Goal: Information Seeking & Learning: Learn about a topic

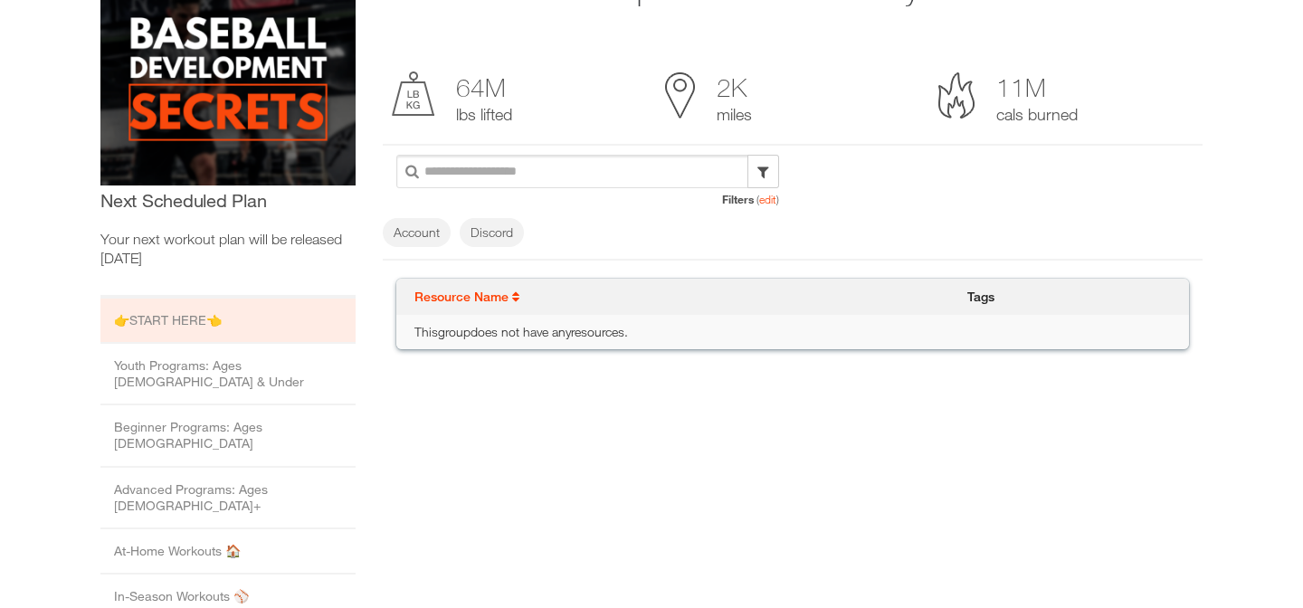
scroll to position [253, 0]
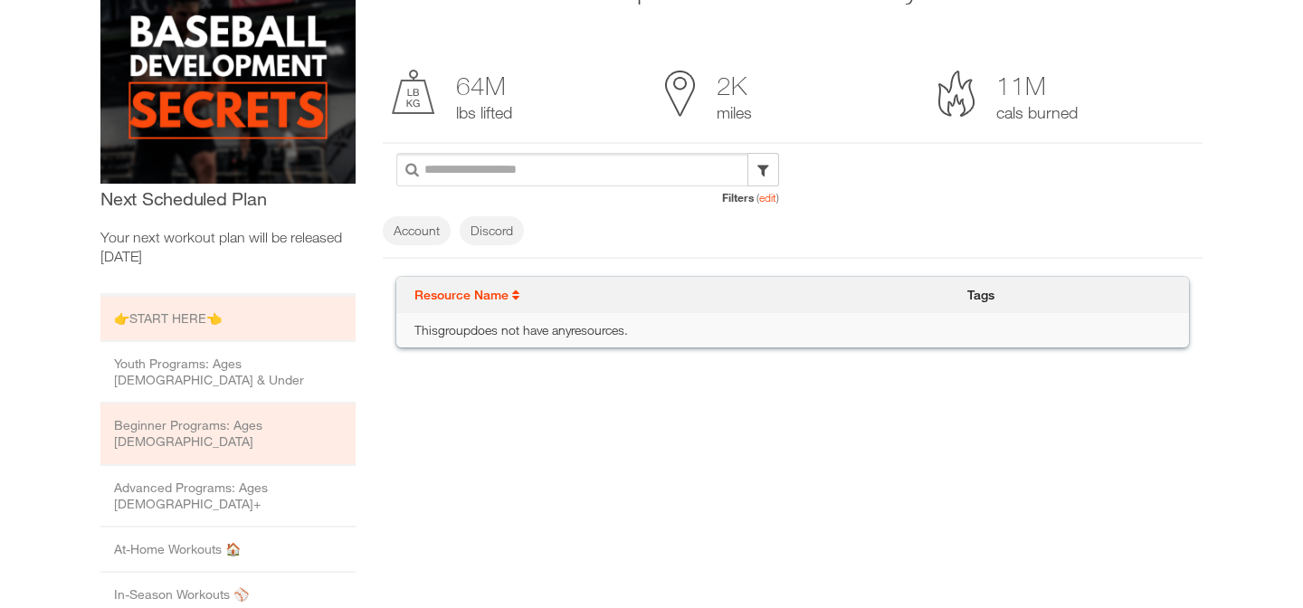
click at [265, 404] on li "Beginner Programs: Ages 13 to 15" at bounding box center [227, 435] width 255 height 62
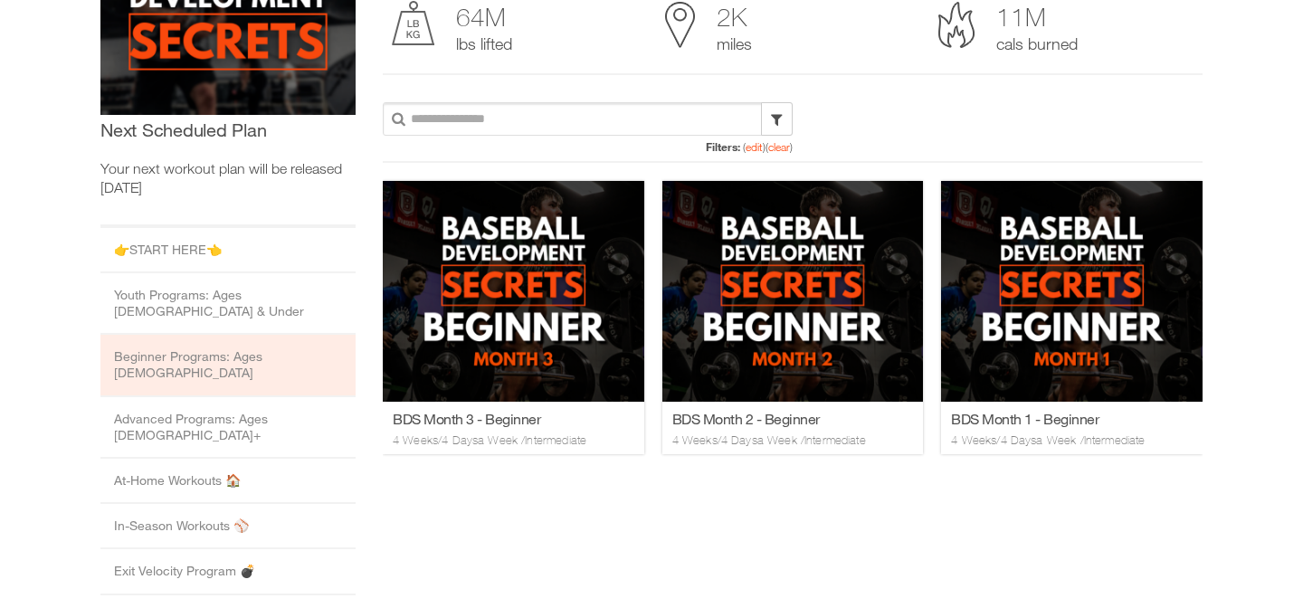
scroll to position [363, 0]
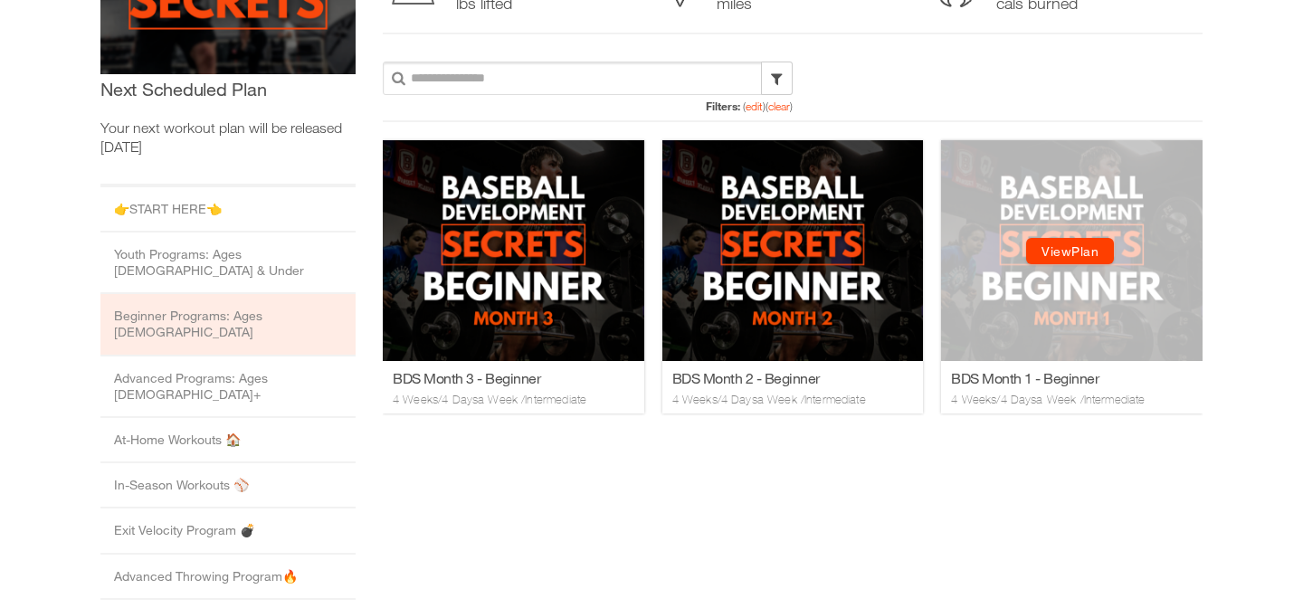
click at [1060, 287] on div "View Plan View Plan" at bounding box center [1072, 249] width 262 height 221
click at [1075, 195] on div "View Plan View Plan" at bounding box center [1072, 249] width 262 height 221
click at [1075, 247] on link "View Plan" at bounding box center [1070, 250] width 88 height 26
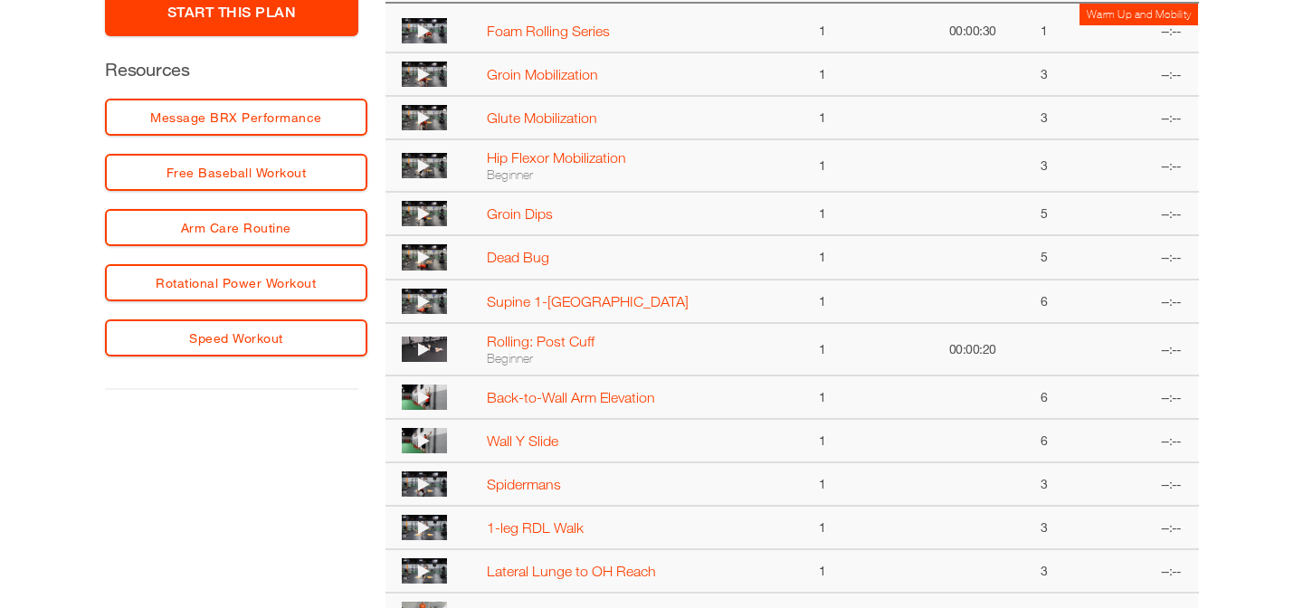
scroll to position [601, 0]
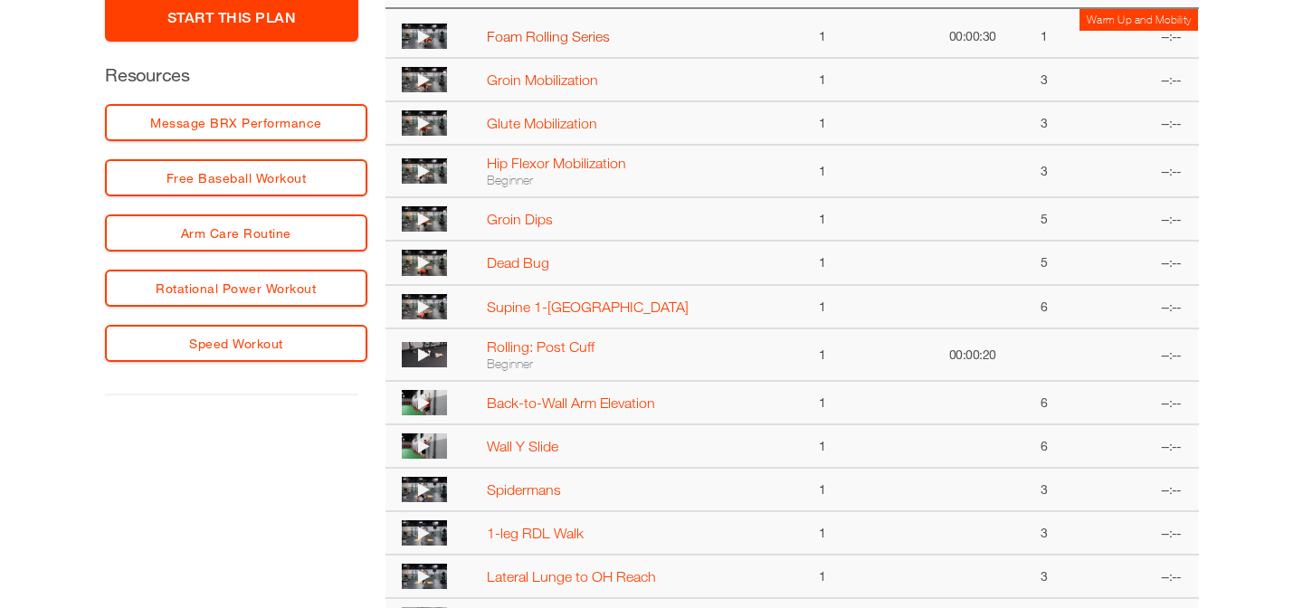
click at [527, 36] on link "Foam Rolling Series" at bounding box center [548, 36] width 123 height 16
select select "**********"
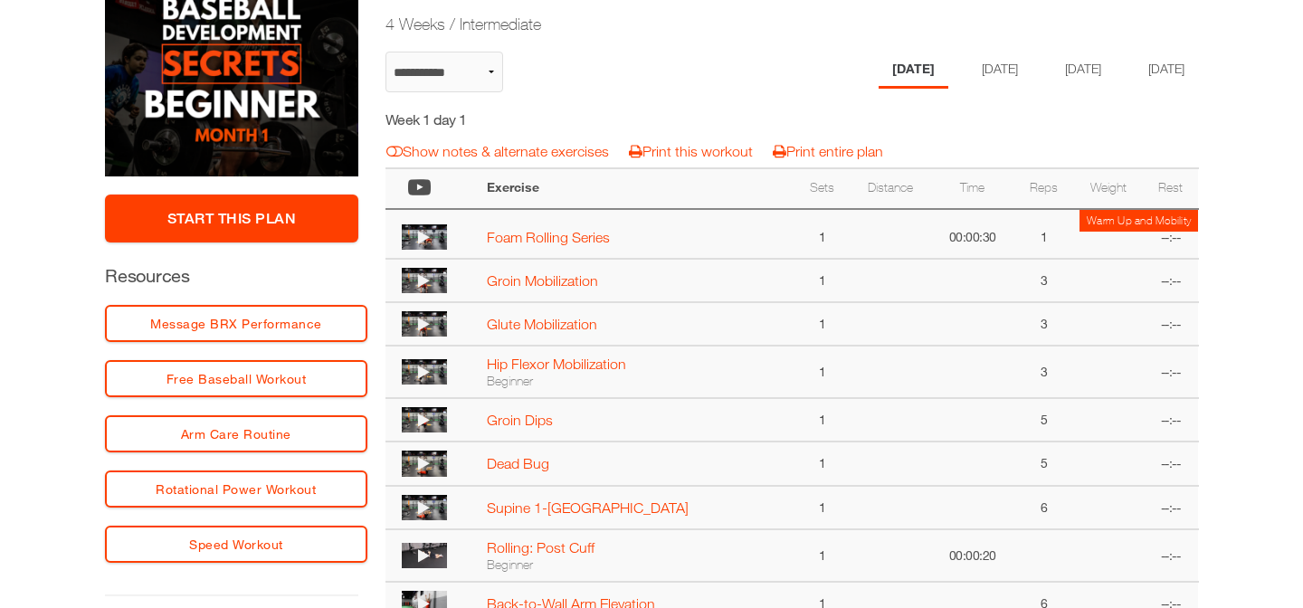
scroll to position [408, 0]
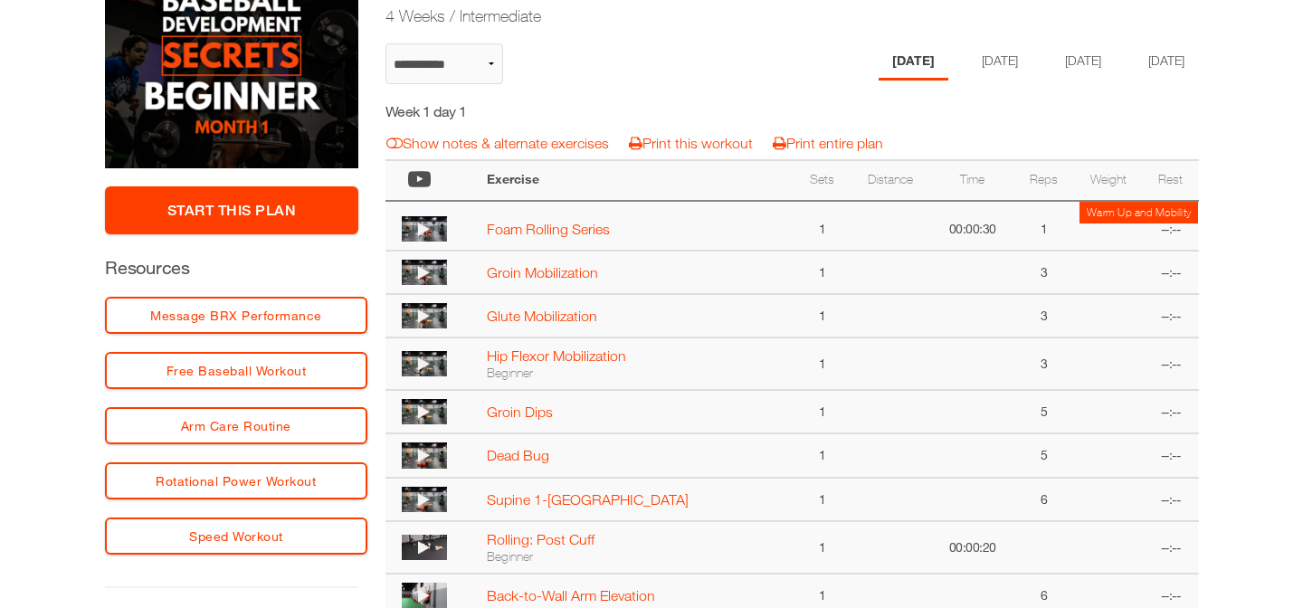
click at [421, 232] on icon at bounding box center [424, 229] width 12 height 14
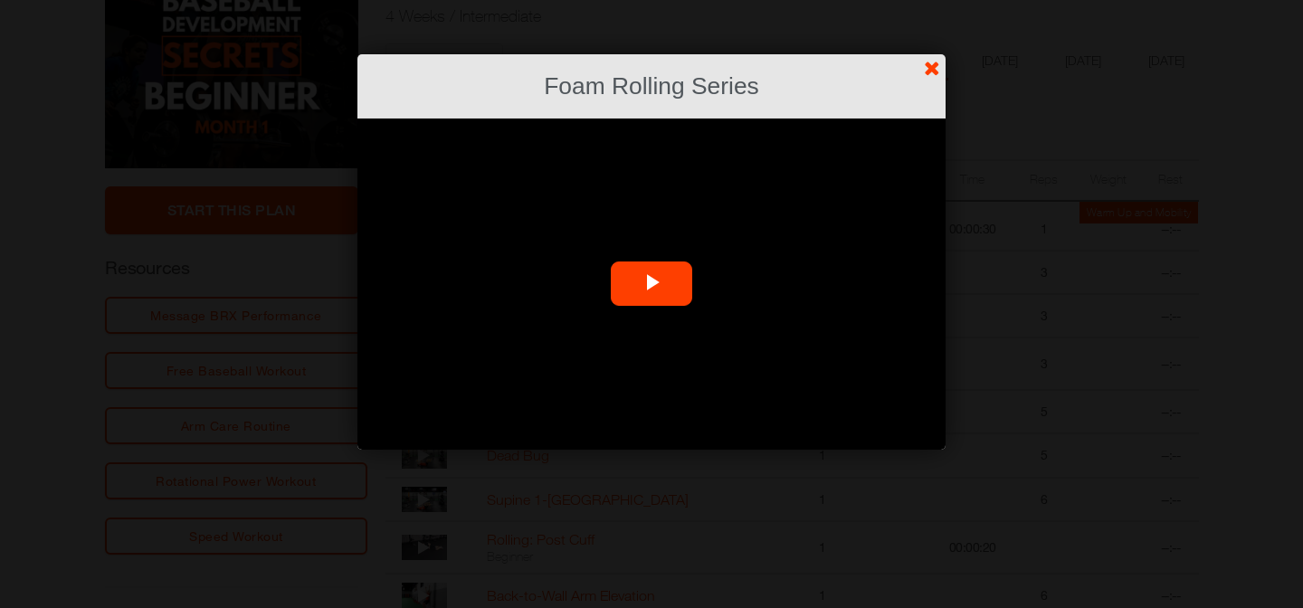
click at [652, 284] on span "Video Player" at bounding box center [652, 284] width 0 height 0
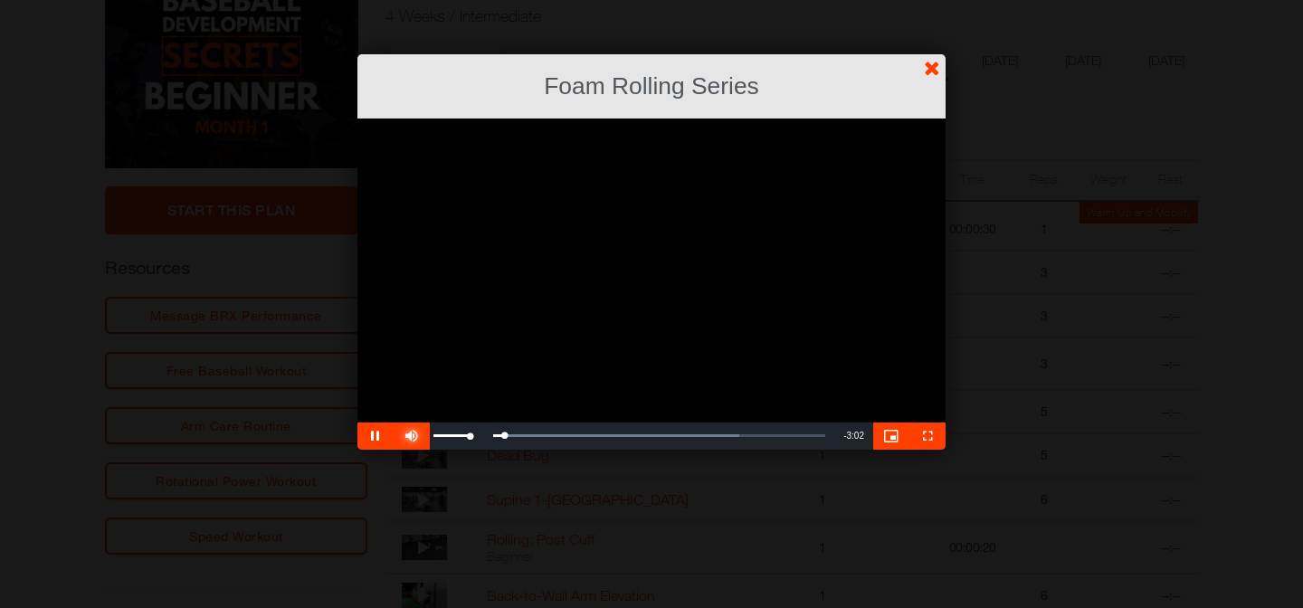
click at [411, 436] on span "Video Player" at bounding box center [412, 436] width 36 height 0
click at [547, 436] on div "0:52" at bounding box center [547, 435] width 1 height 5
click at [569, 434] on div "1:03" at bounding box center [569, 435] width 1 height 5
click at [596, 433] on div "1:16" at bounding box center [596, 435] width 1 height 5
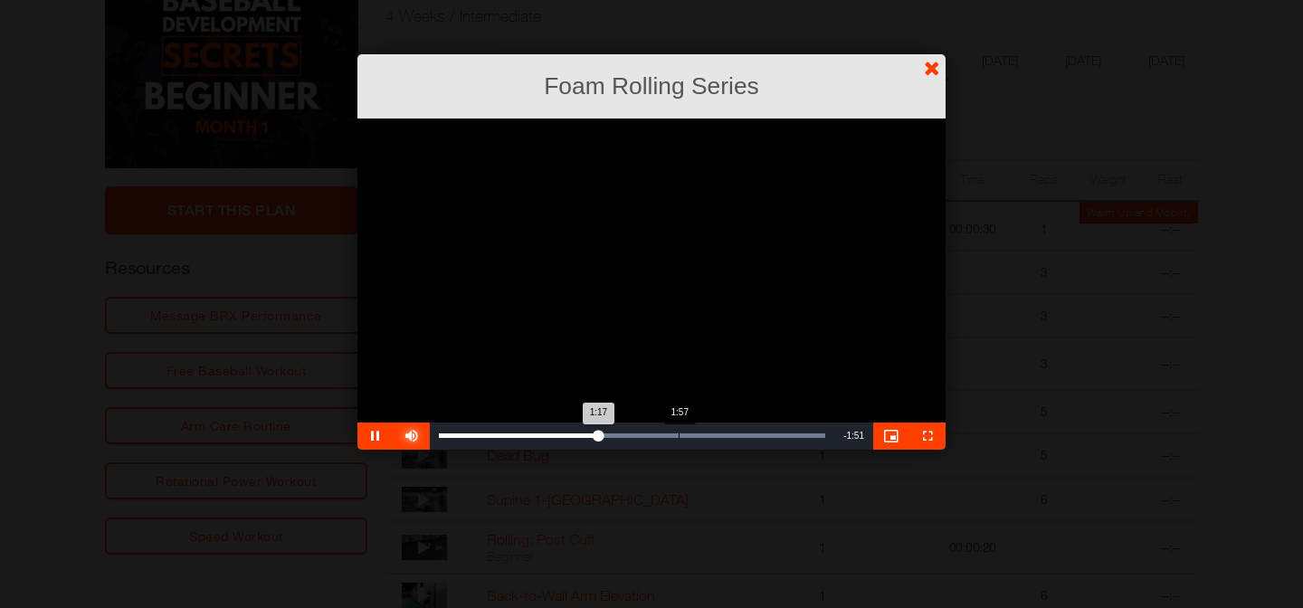
click at [679, 432] on div "Loaded : 100.00% 1:57 1:17" at bounding box center [632, 436] width 404 height 27
click at [728, 434] on div "2:21" at bounding box center [728, 435] width 1 height 5
click at [930, 0] on link "?" at bounding box center [651, -1] width 1305 height 1
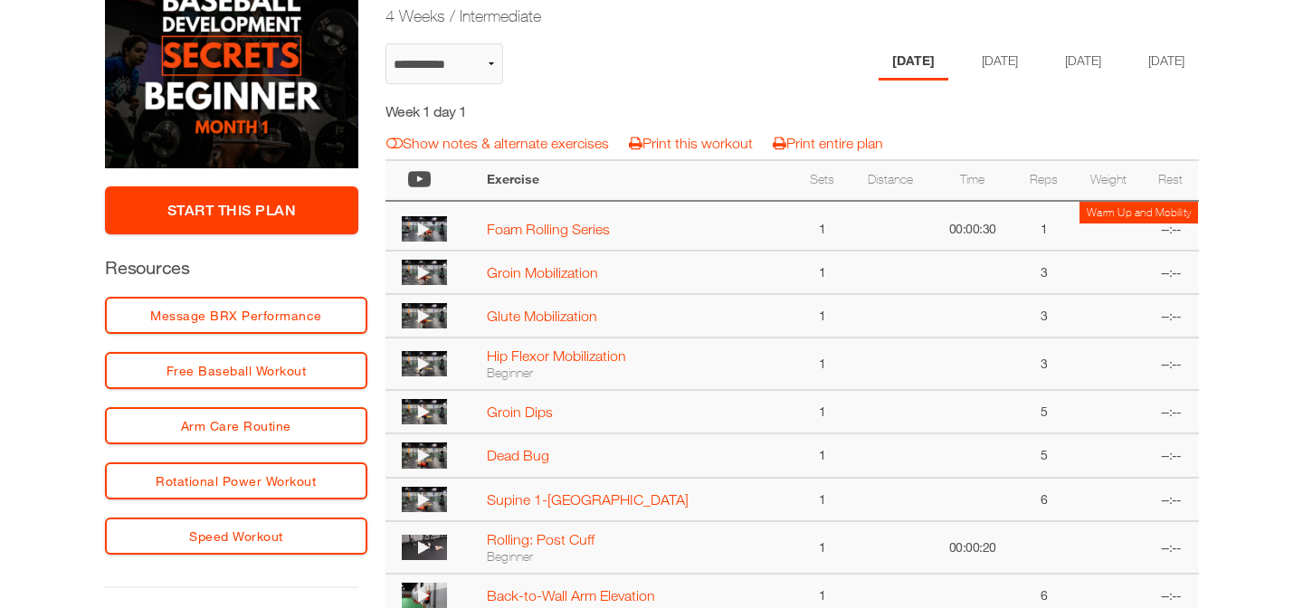
click at [426, 274] on icon at bounding box center [424, 272] width 12 height 14
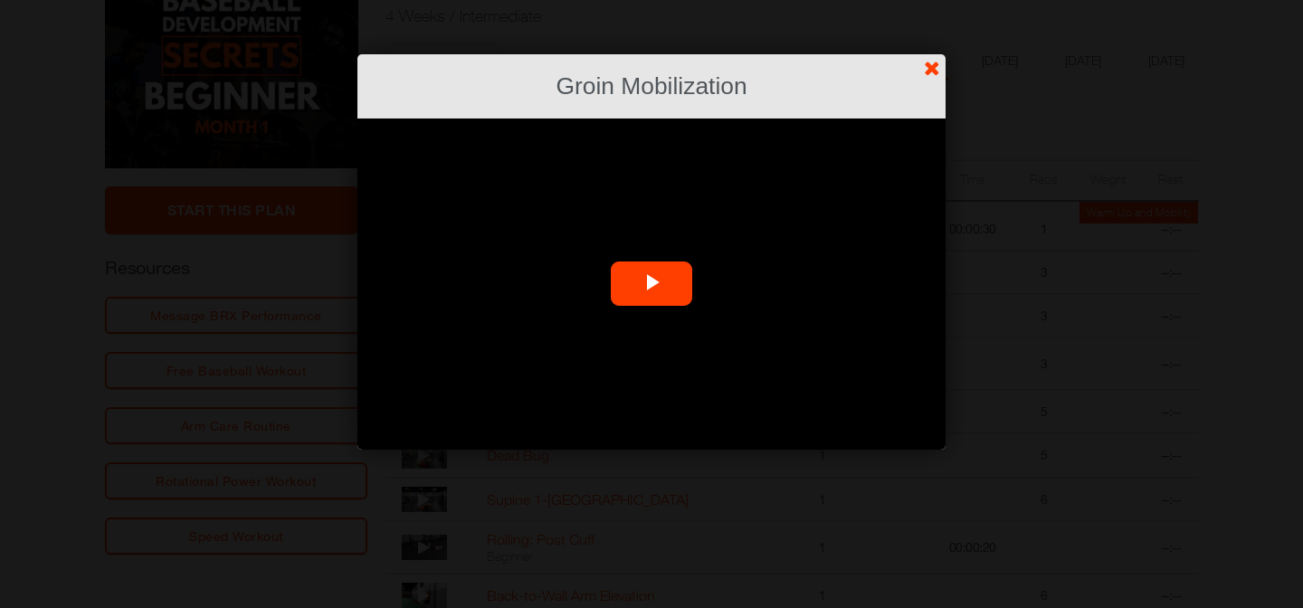
click at [652, 284] on span "Video Player" at bounding box center [652, 284] width 0 height 0
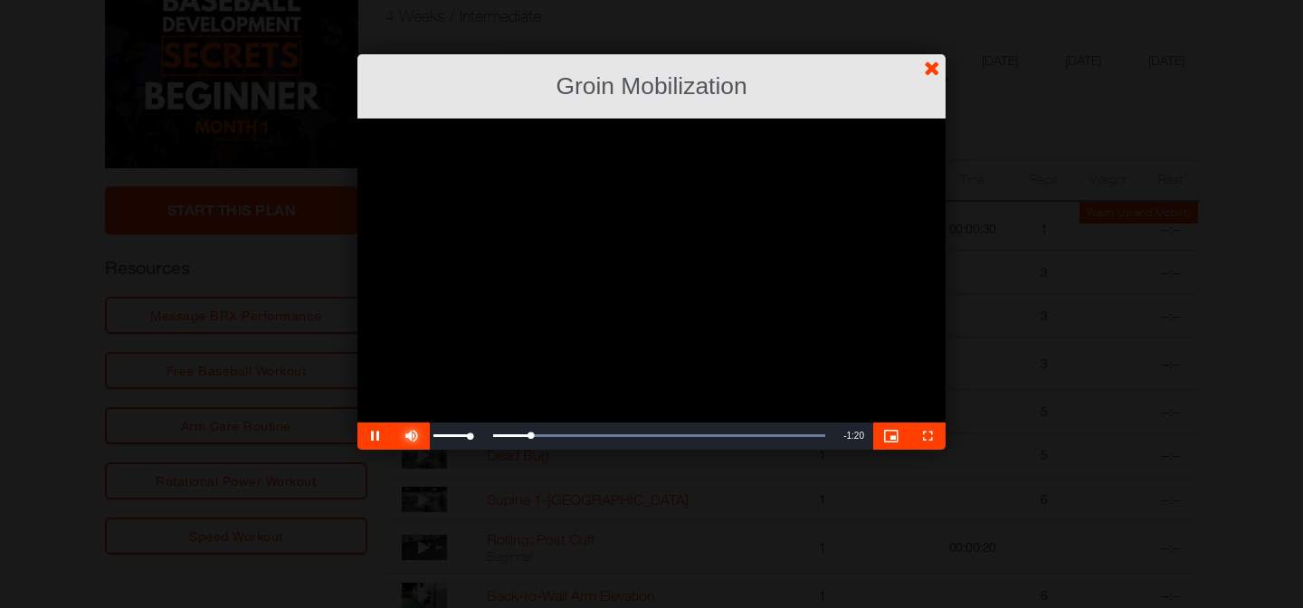
click at [414, 436] on span "Video Player" at bounding box center [412, 436] width 36 height 0
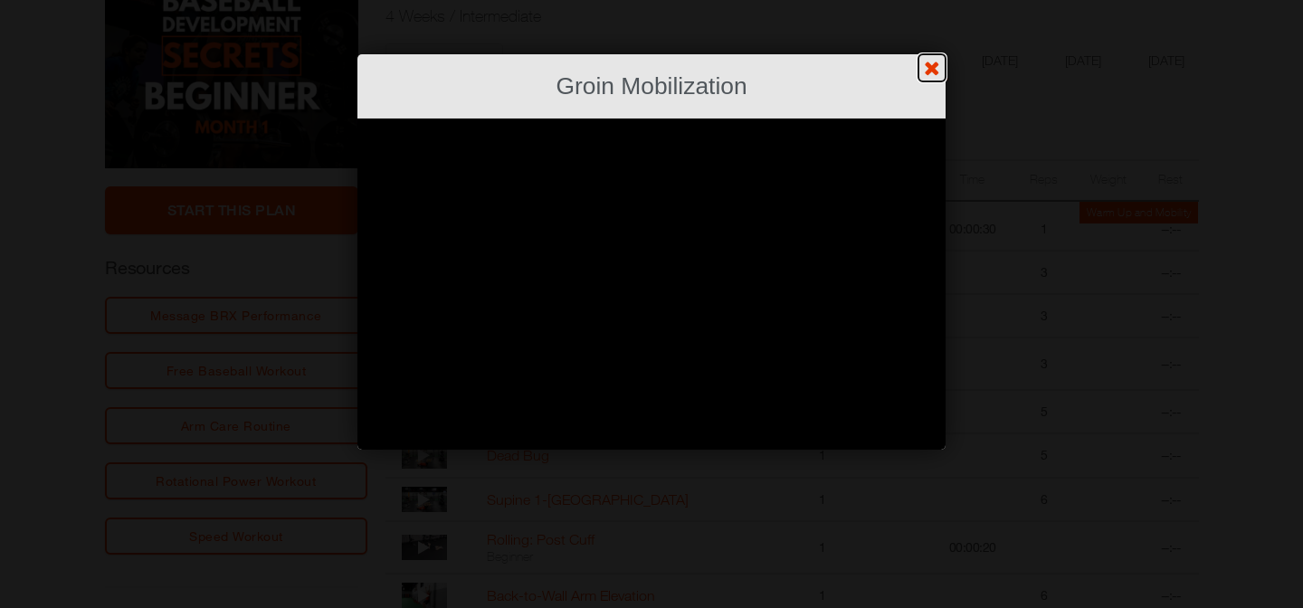
click at [935, 0] on link "?" at bounding box center [651, -1] width 1305 height 1
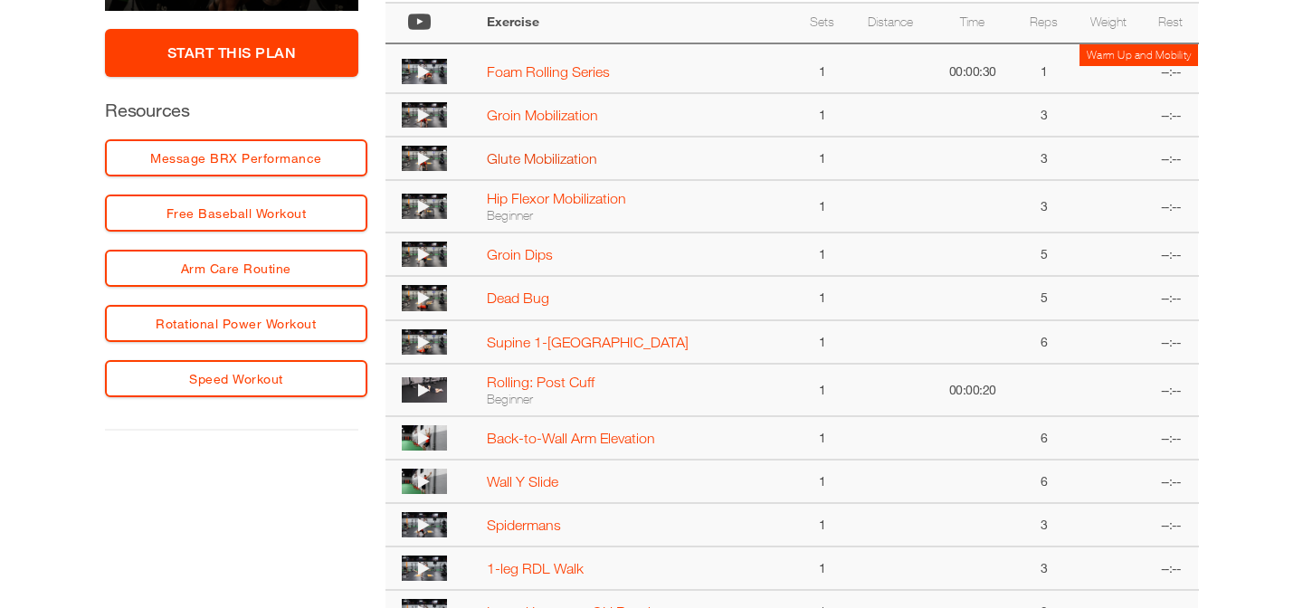
scroll to position [581, 0]
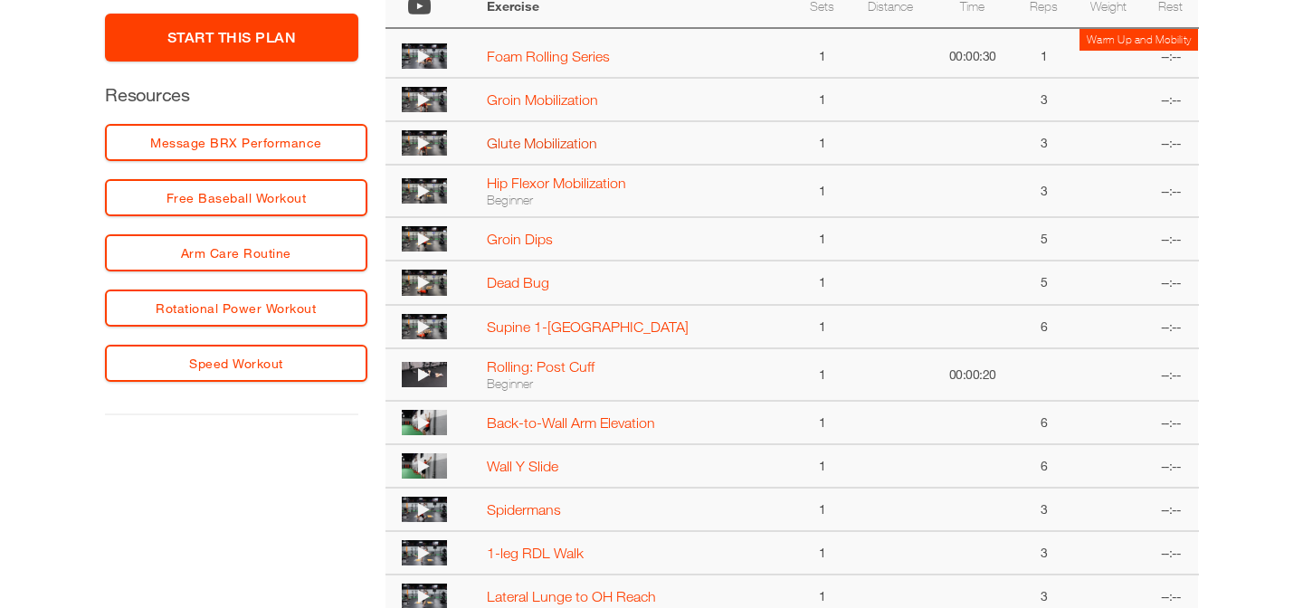
click at [530, 149] on link "Glute Mobilization" at bounding box center [542, 143] width 110 height 16
select select "**********"
click at [424, 140] on icon at bounding box center [424, 143] width 12 height 14
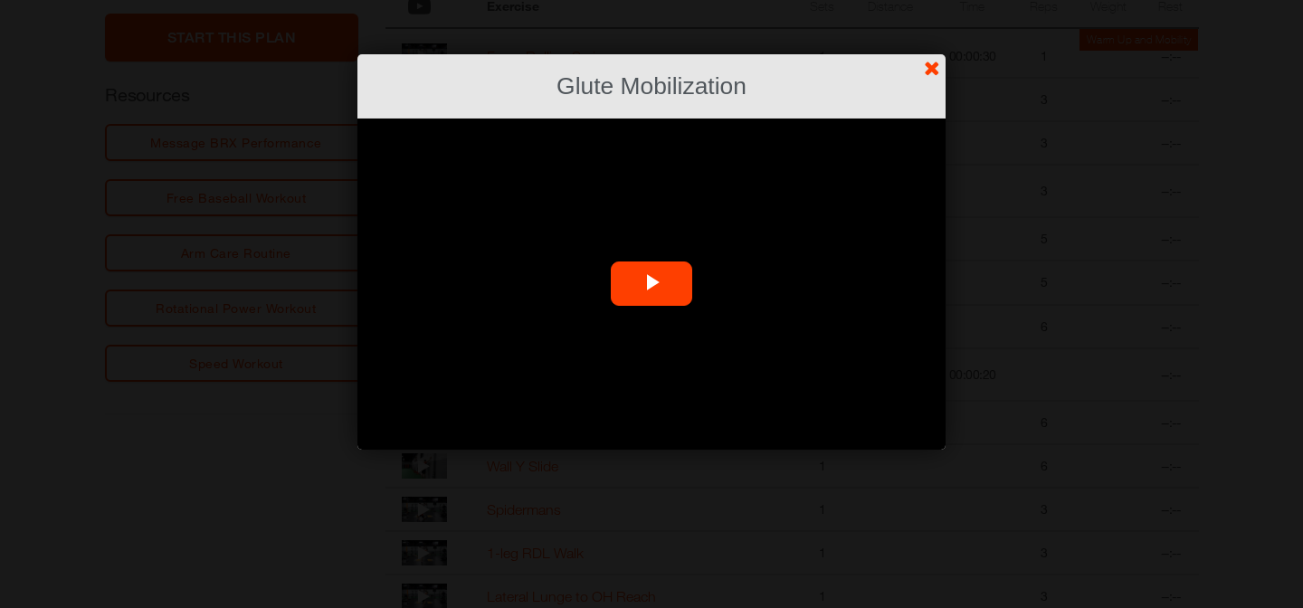
click at [652, 284] on span "Video Player" at bounding box center [652, 284] width 0 height 0
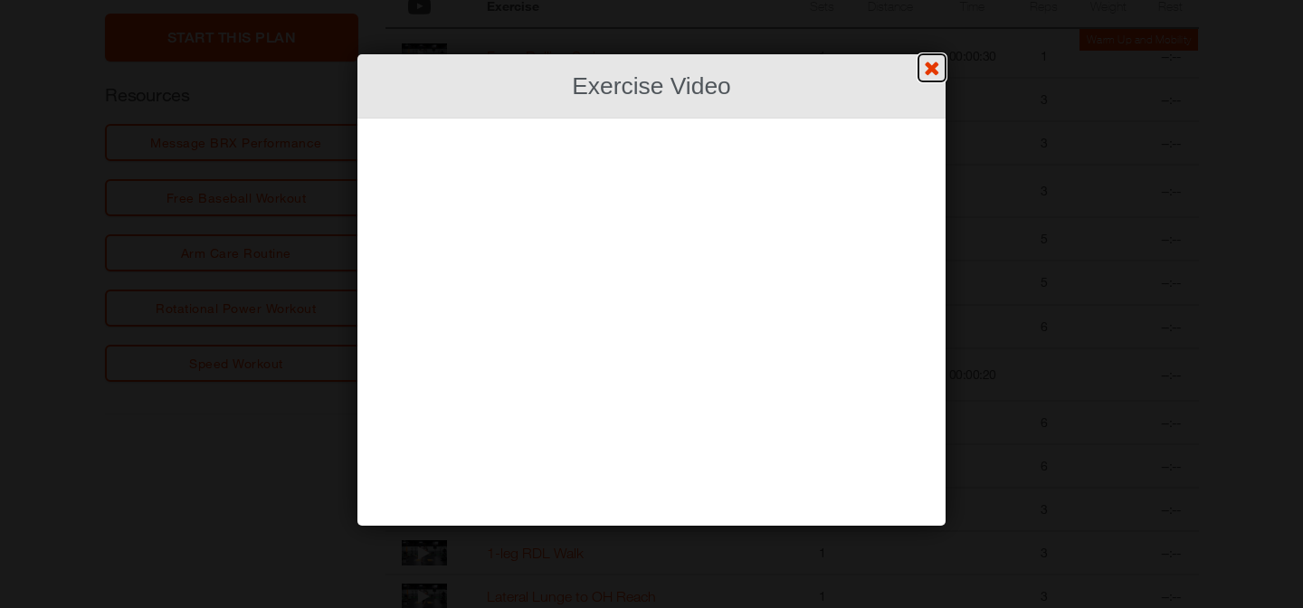
click at [930, 0] on link "?" at bounding box center [651, -1] width 1305 height 1
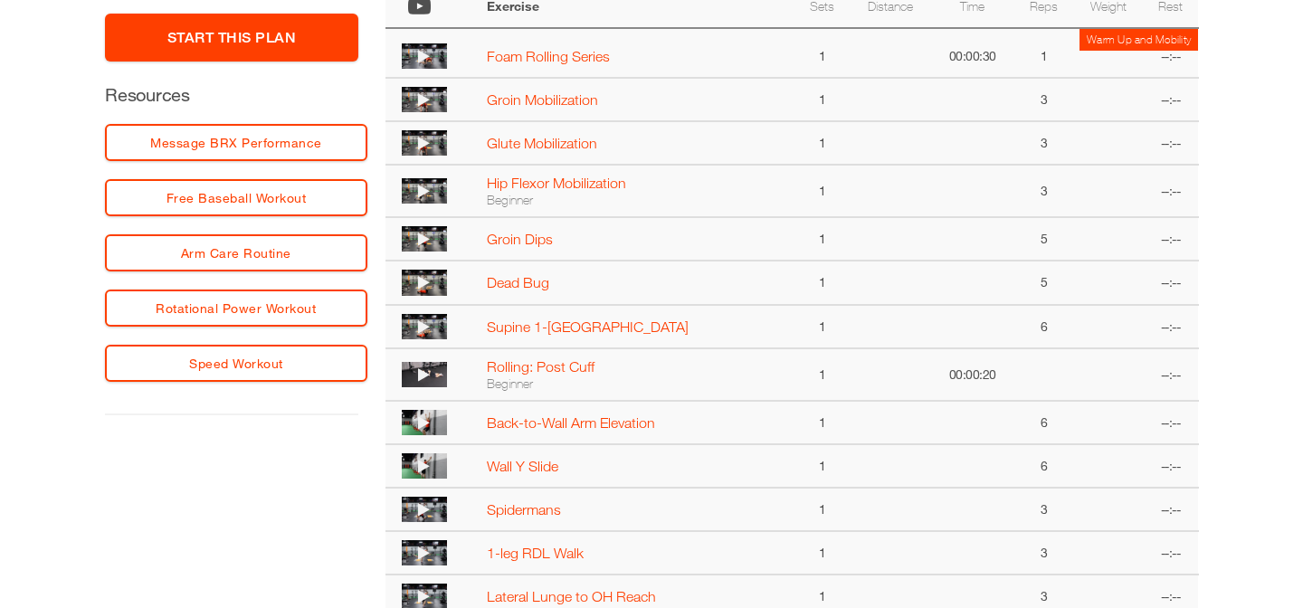
click at [415, 188] on img at bounding box center [424, 190] width 45 height 25
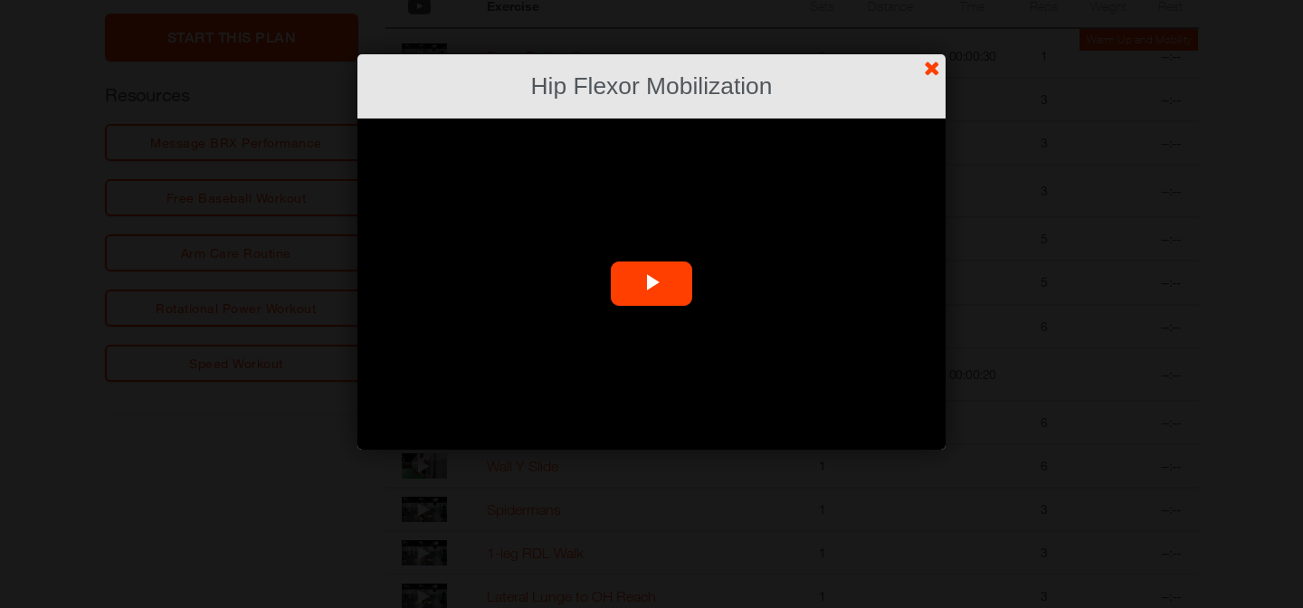
click at [652, 284] on span "Video Player" at bounding box center [652, 284] width 0 height 0
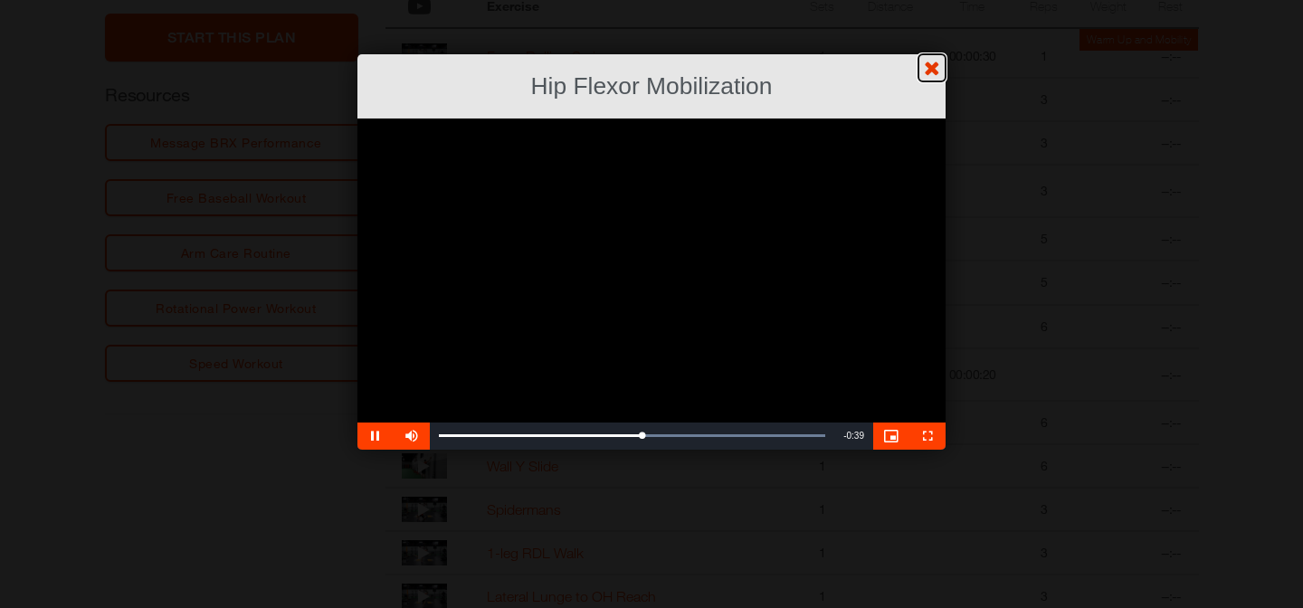
click at [937, 0] on link "?" at bounding box center [651, -1] width 1305 height 1
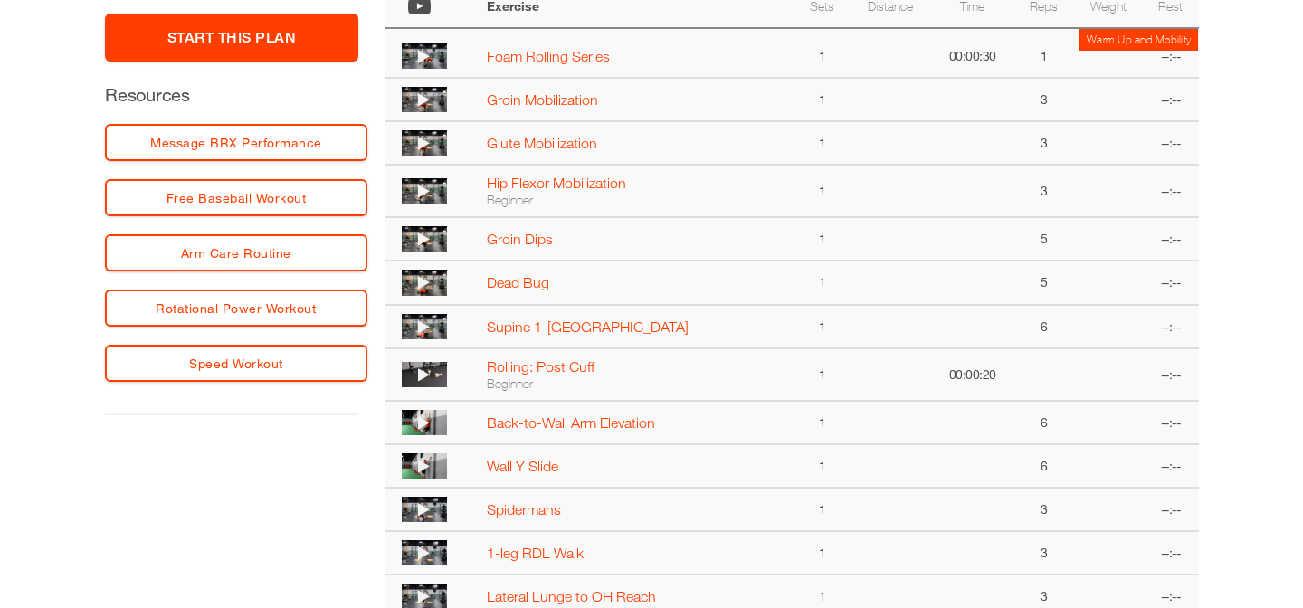
click at [418, 239] on icon at bounding box center [424, 239] width 12 height 14
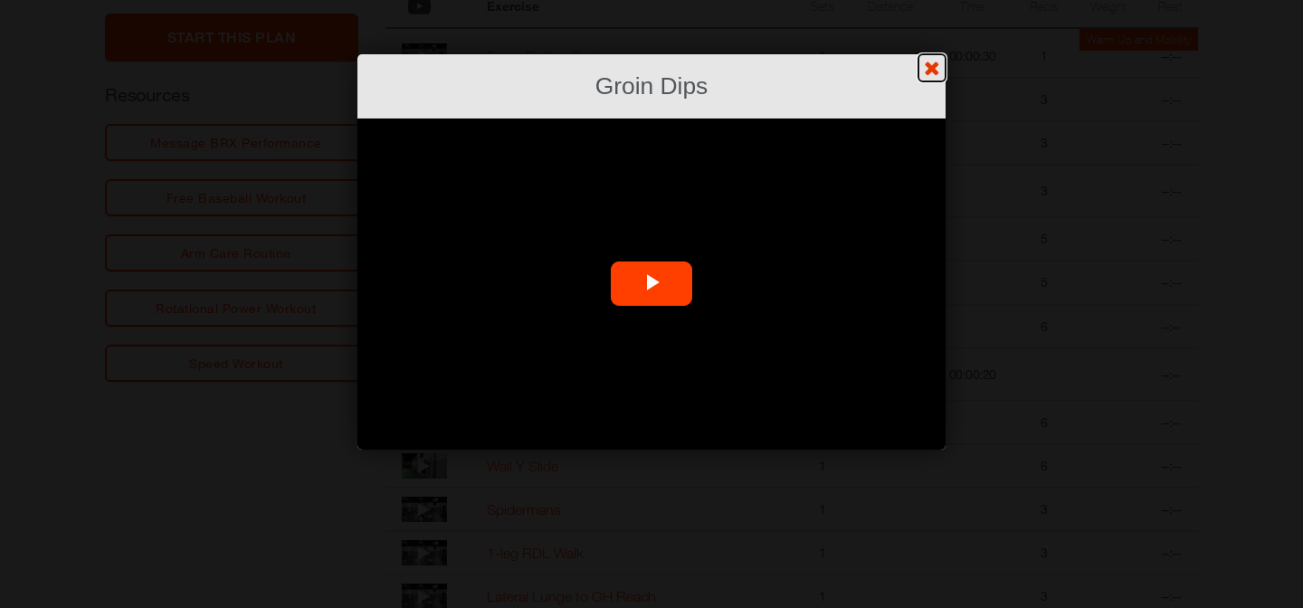
click at [938, 0] on link "?" at bounding box center [651, -1] width 1305 height 1
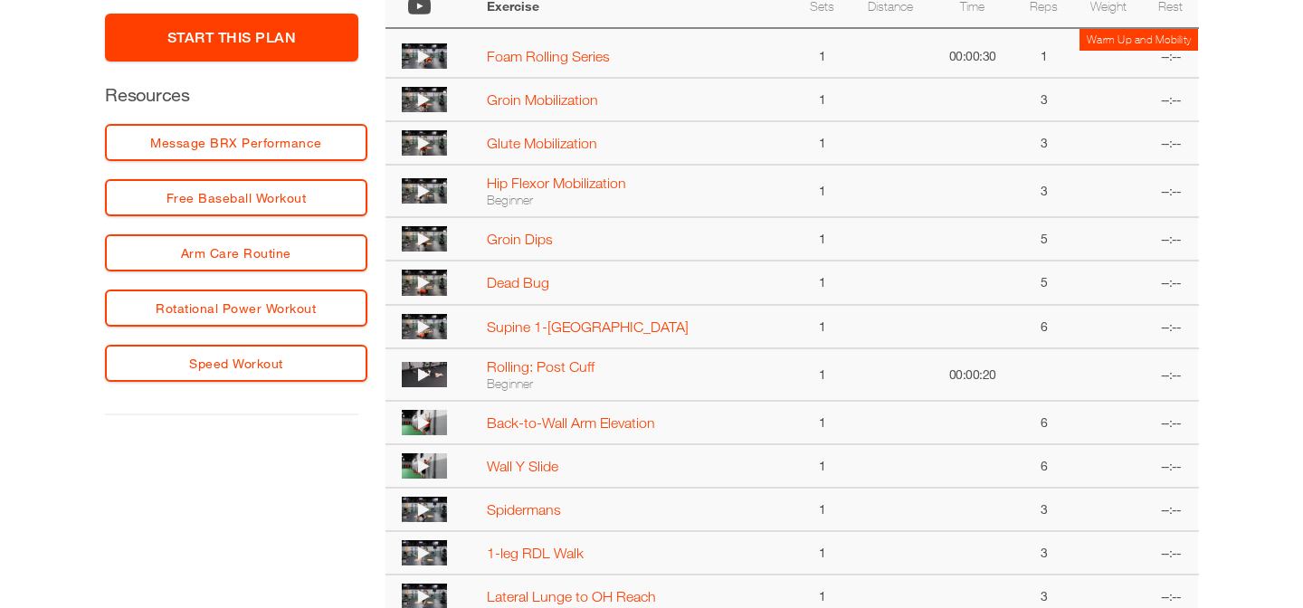
click at [416, 282] on img at bounding box center [424, 282] width 45 height 25
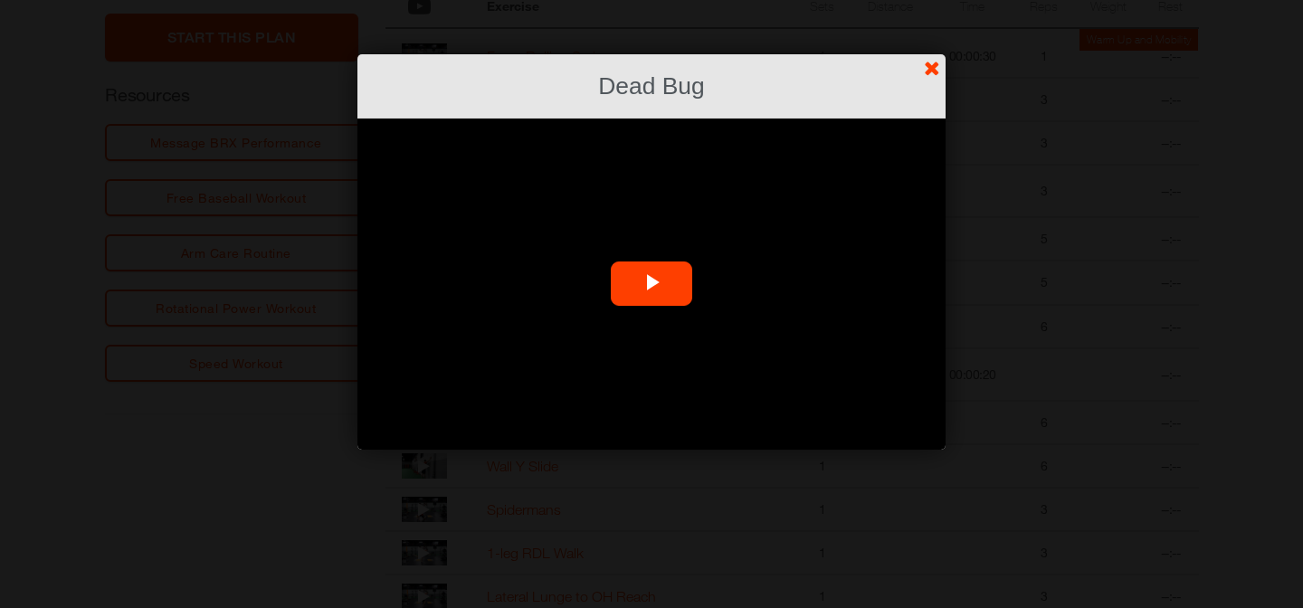
click at [652, 284] on span "Video Player" at bounding box center [652, 284] width 0 height 0
click at [930, 0] on link "?" at bounding box center [651, -1] width 1305 height 1
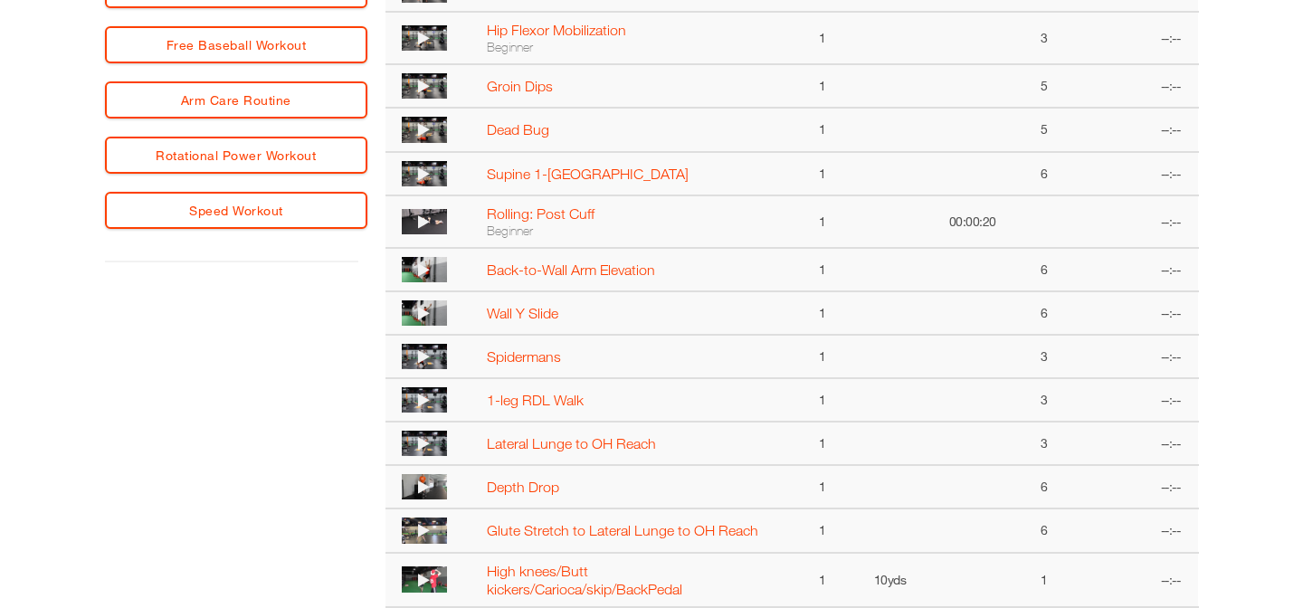
scroll to position [738, 0]
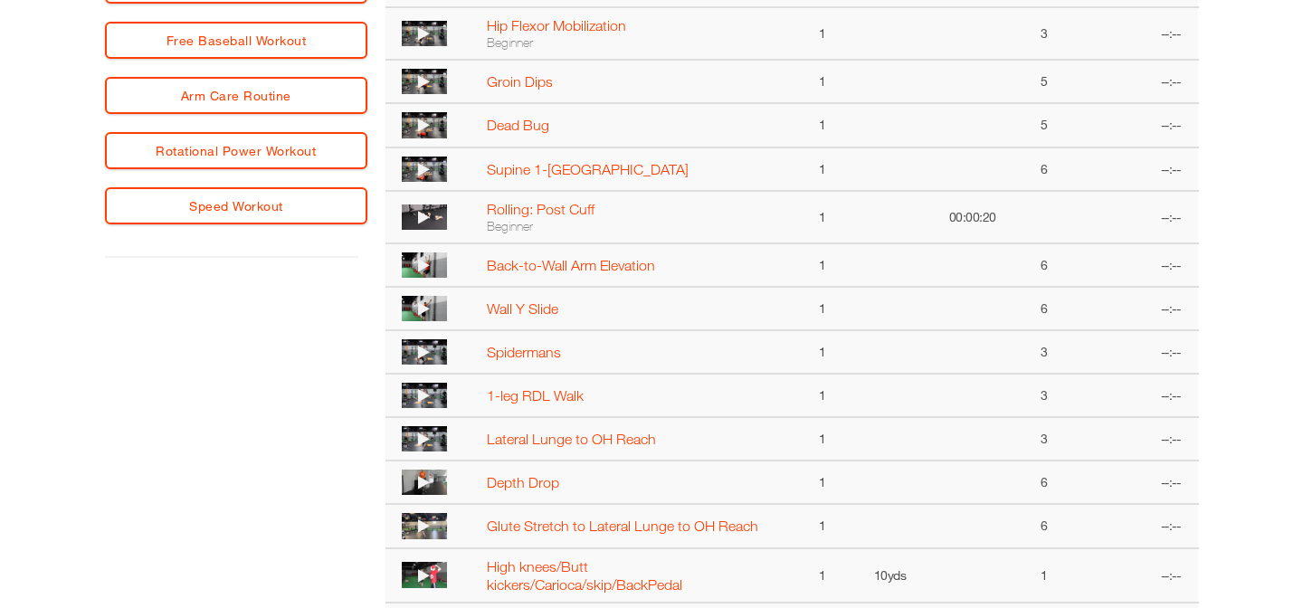
click at [421, 164] on icon at bounding box center [424, 169] width 12 height 14
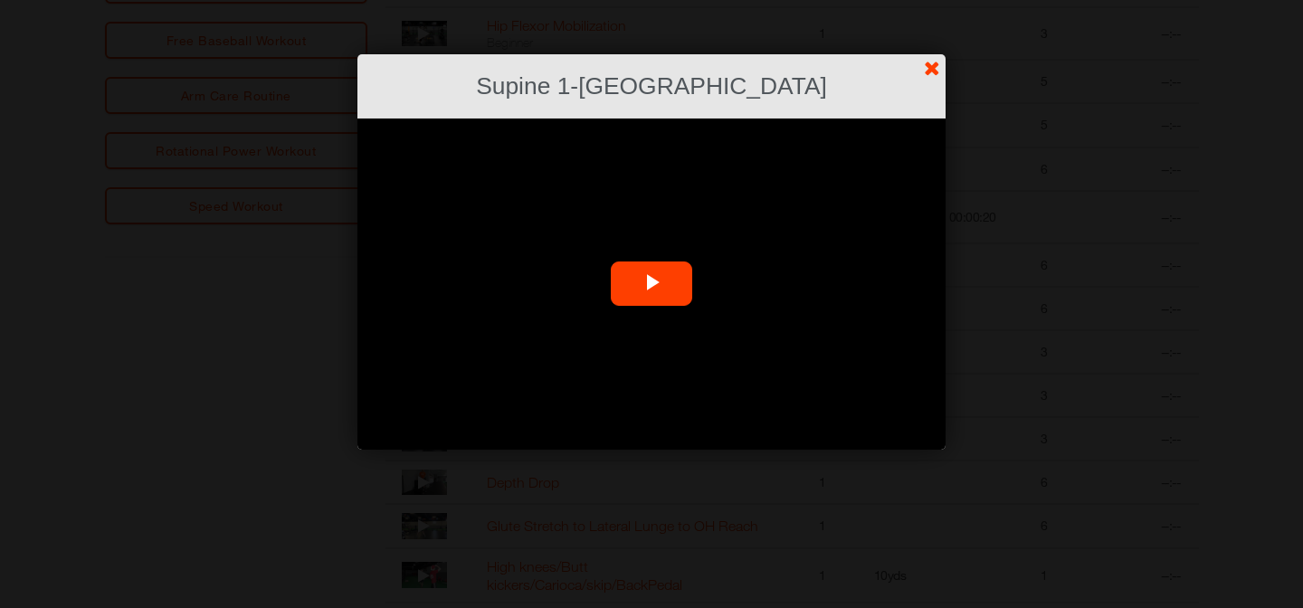
click at [652, 284] on span "Video Player" at bounding box center [652, 284] width 0 height 0
click at [931, 0] on link "?" at bounding box center [651, -1] width 1305 height 1
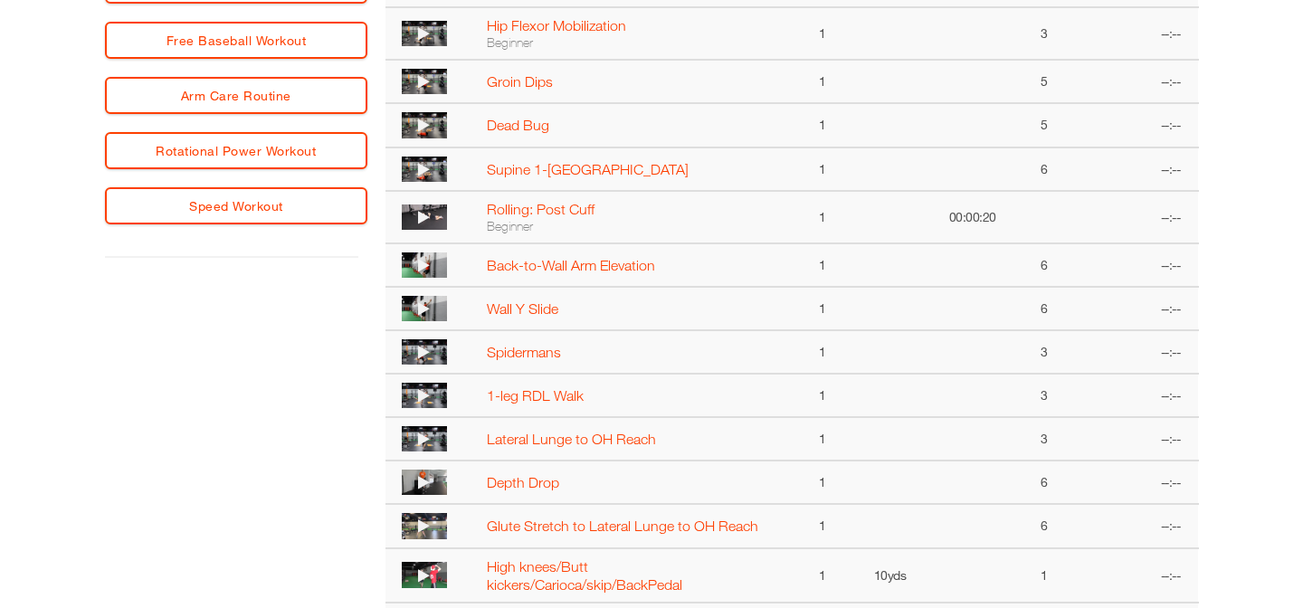
click at [423, 217] on icon at bounding box center [424, 217] width 12 height 14
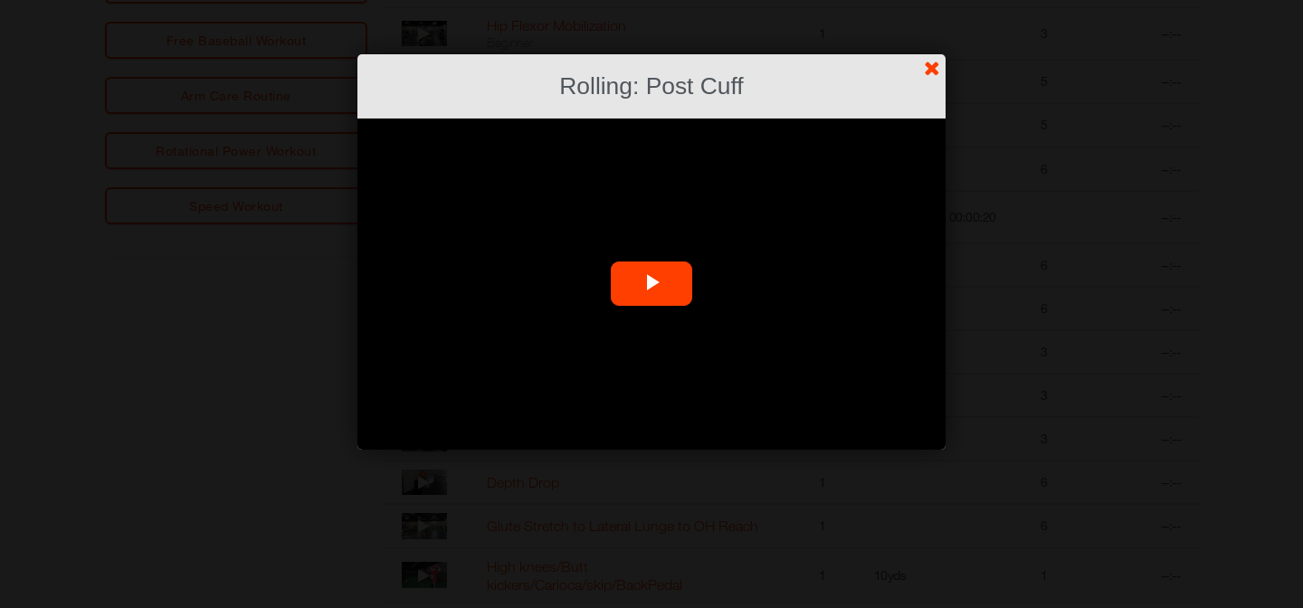
click at [652, 284] on span "Video Player" at bounding box center [652, 284] width 0 height 0
click at [938, 0] on link "?" at bounding box center [651, -1] width 1305 height 1
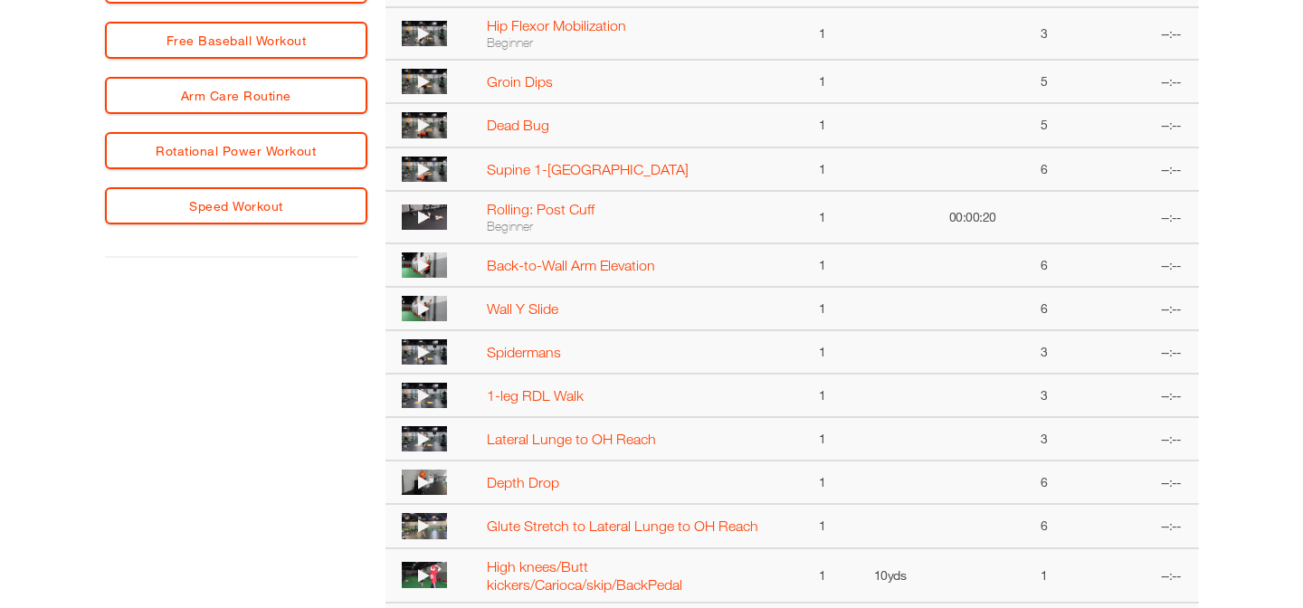
click at [428, 265] on icon at bounding box center [424, 265] width 12 height 14
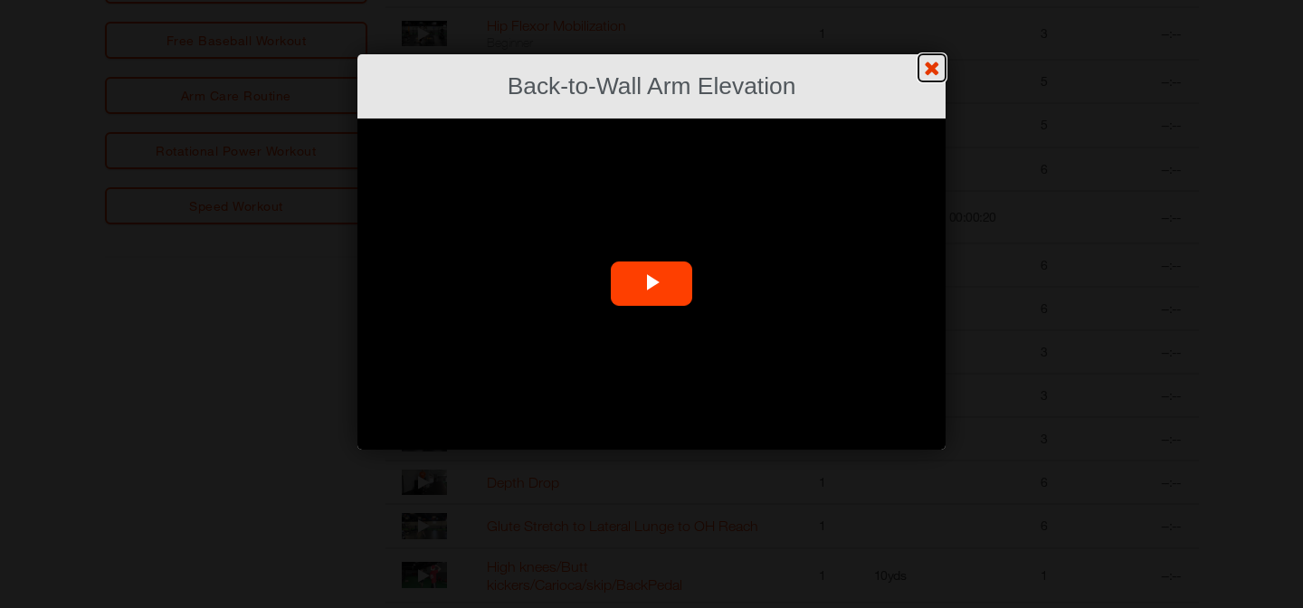
click at [936, 0] on link "?" at bounding box center [651, -1] width 1305 height 1
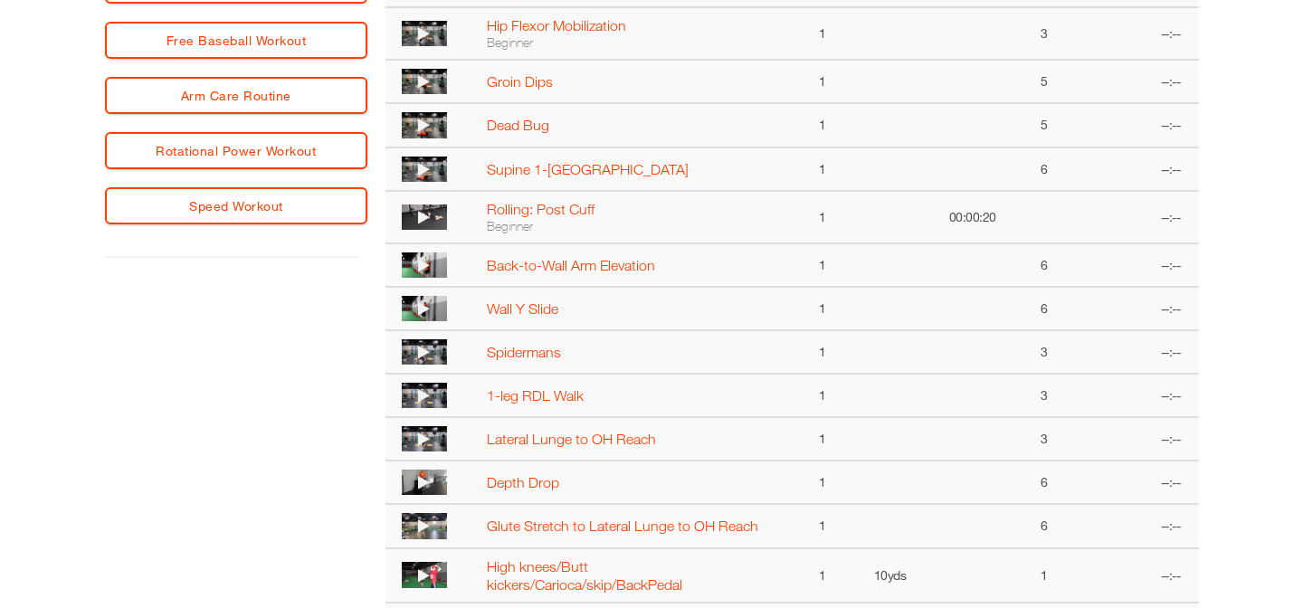
click at [427, 308] on icon at bounding box center [424, 308] width 12 height 14
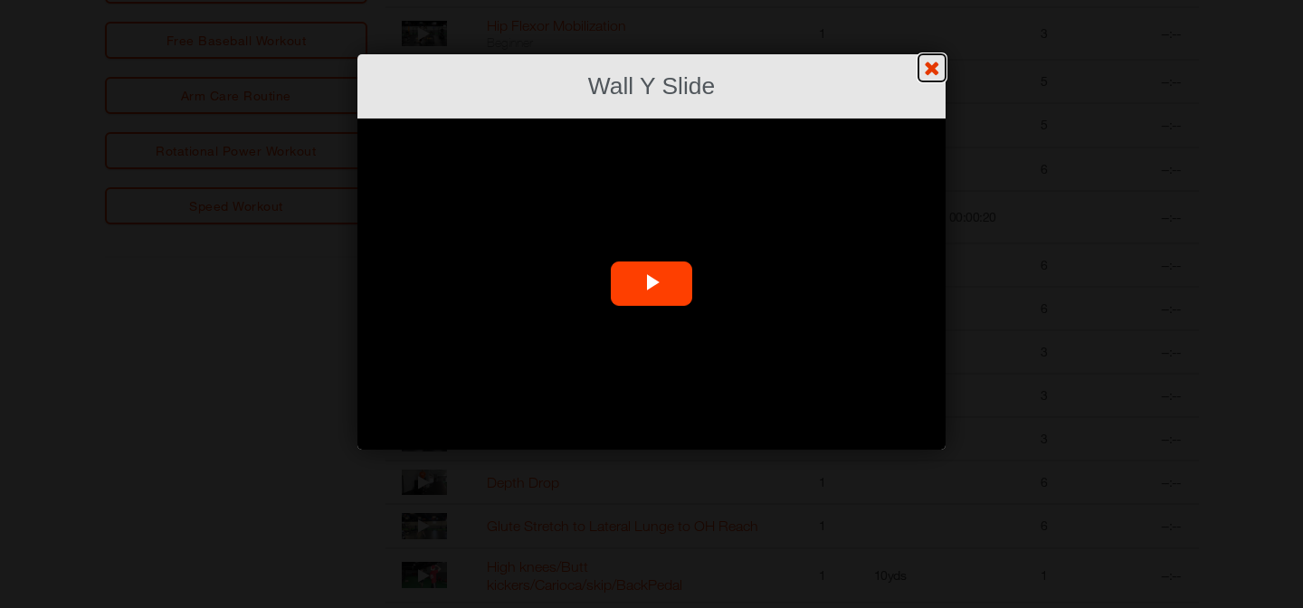
click at [930, 0] on link "?" at bounding box center [651, -1] width 1305 height 1
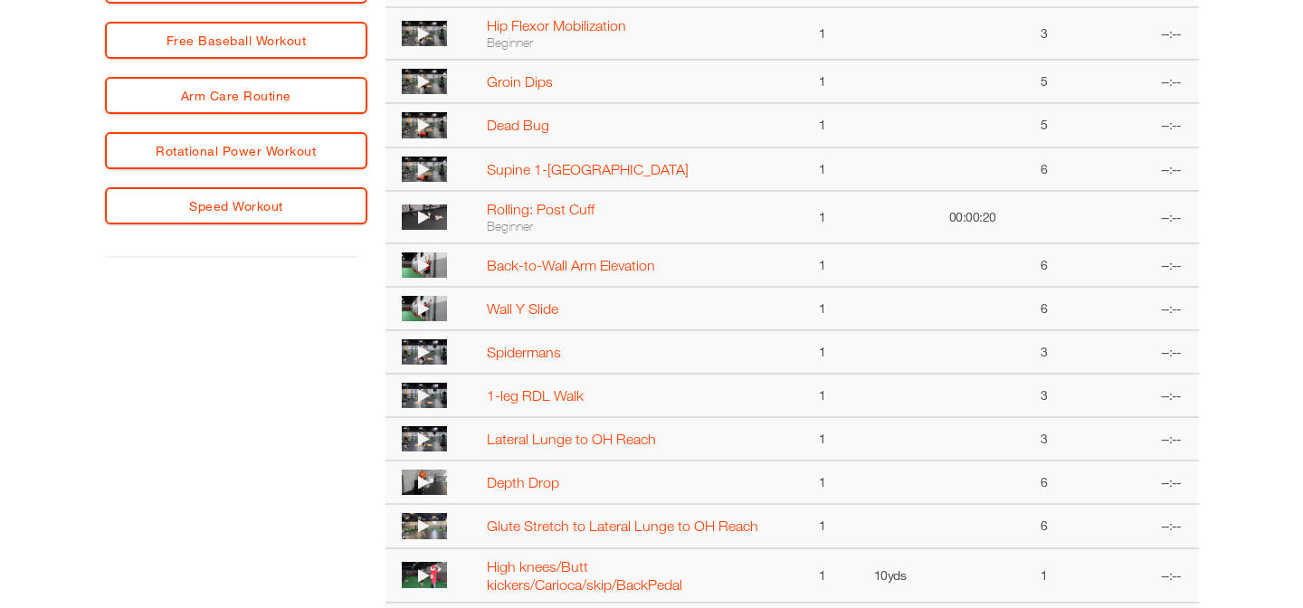
click at [426, 354] on icon at bounding box center [424, 352] width 12 height 14
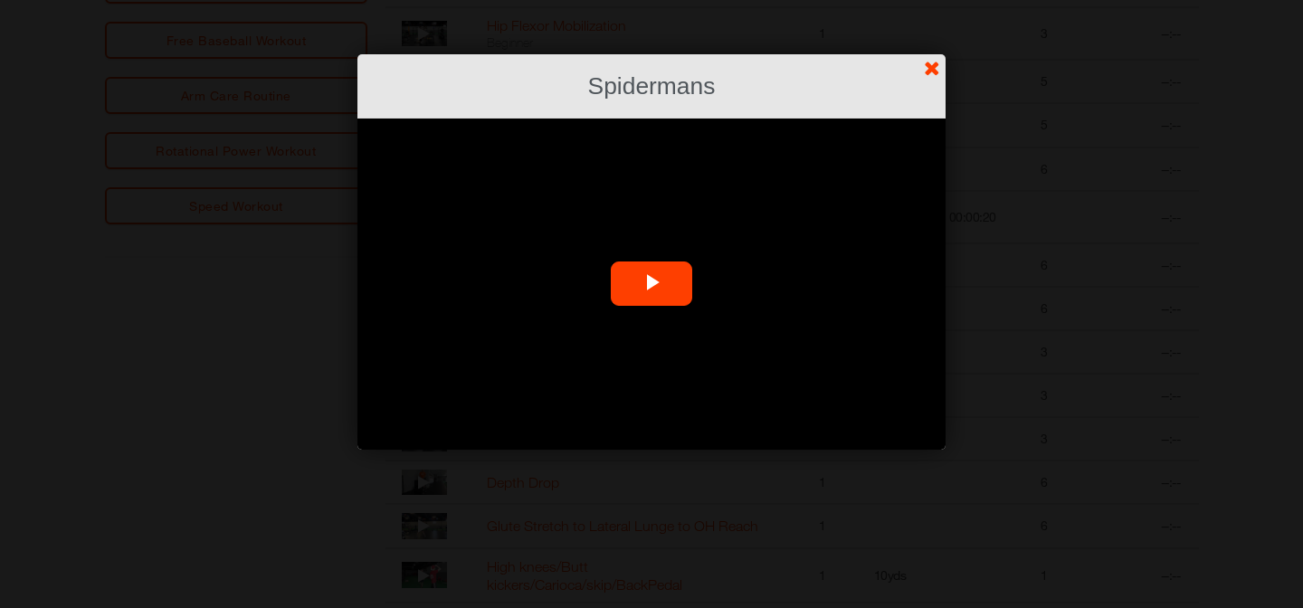
click at [652, 284] on span "Video Player" at bounding box center [652, 284] width 0 height 0
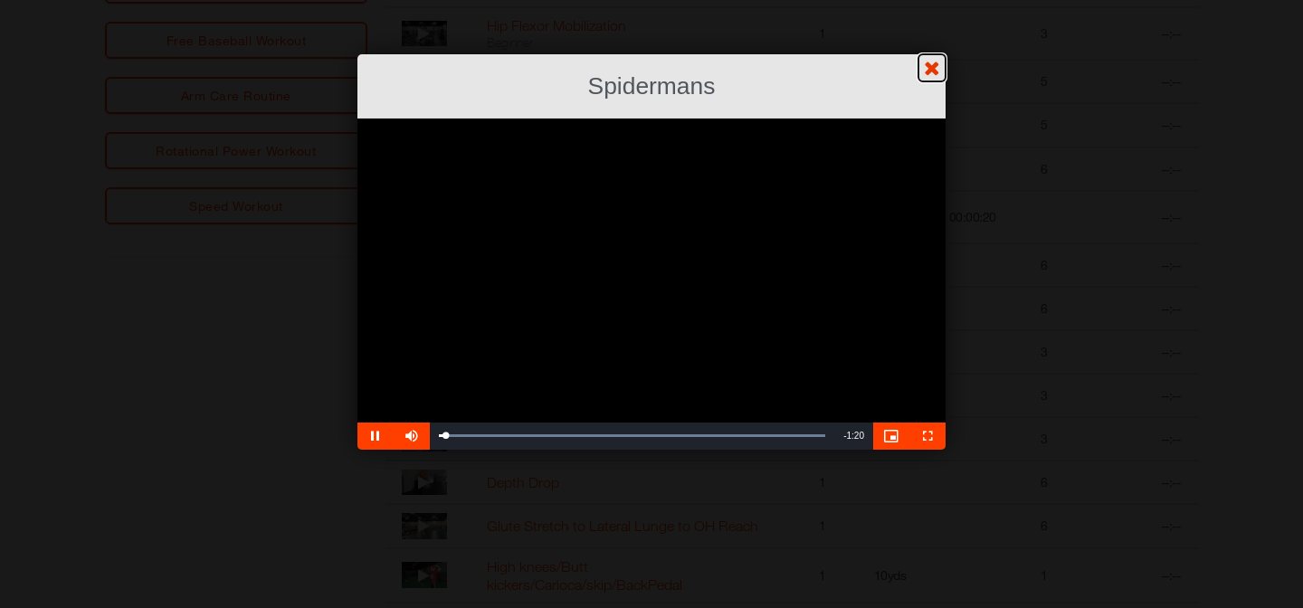
click at [930, 0] on link "?" at bounding box center [651, -1] width 1305 height 1
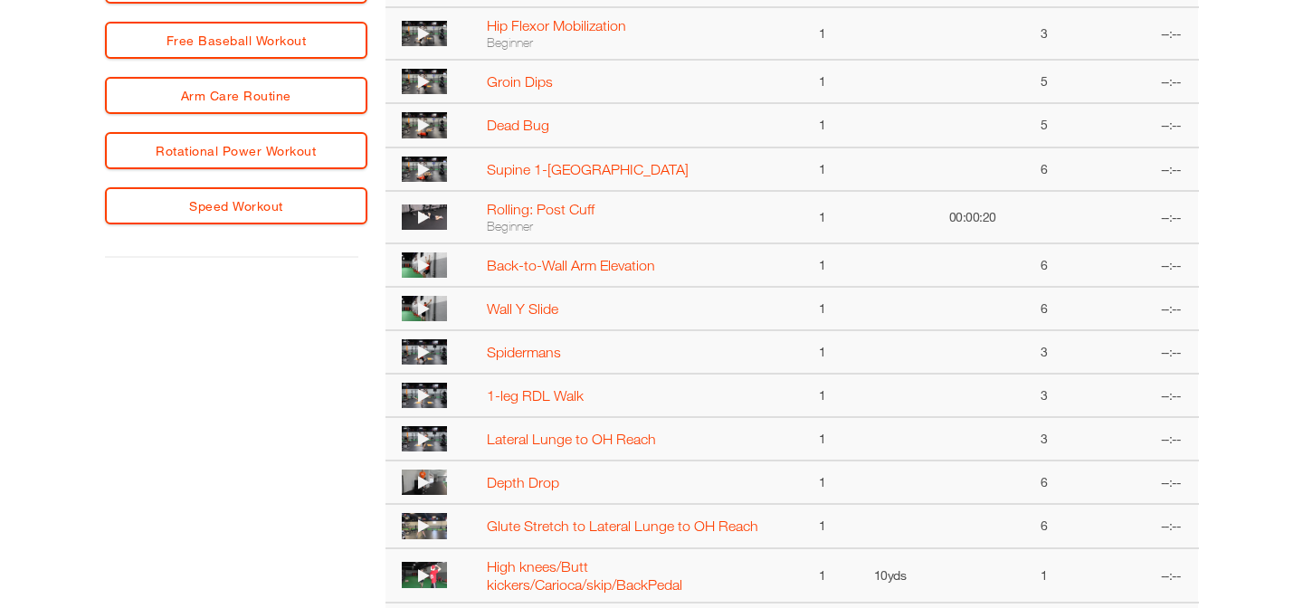
click at [421, 395] on icon at bounding box center [424, 395] width 12 height 14
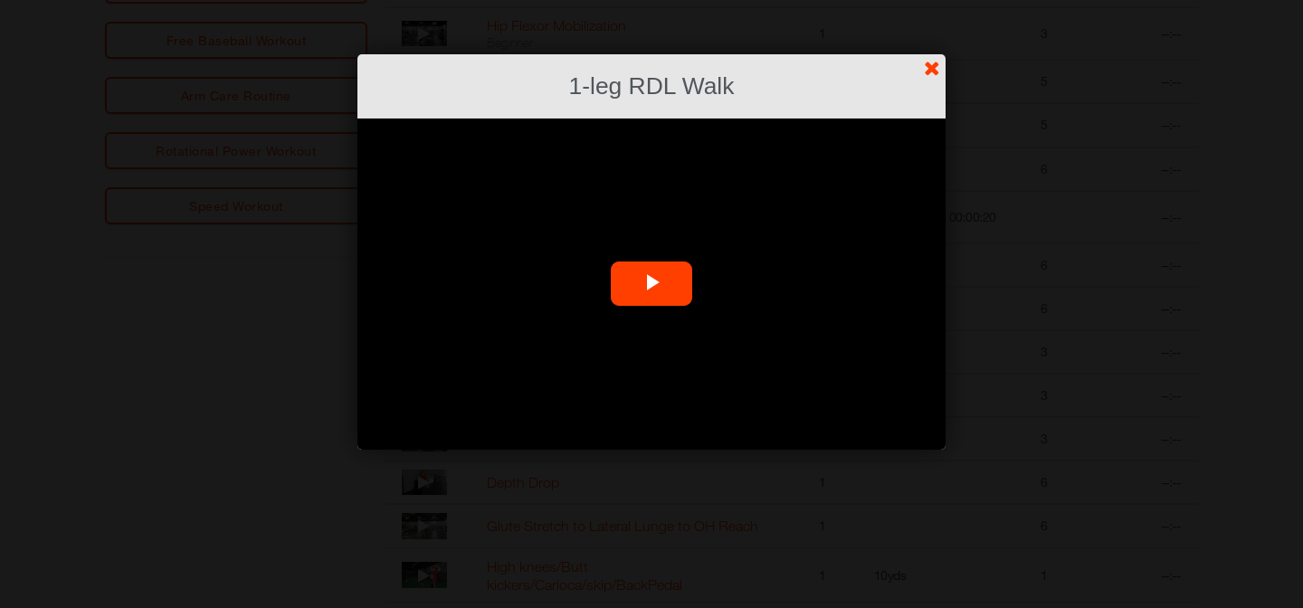
click at [652, 284] on span "Video Player" at bounding box center [652, 284] width 0 height 0
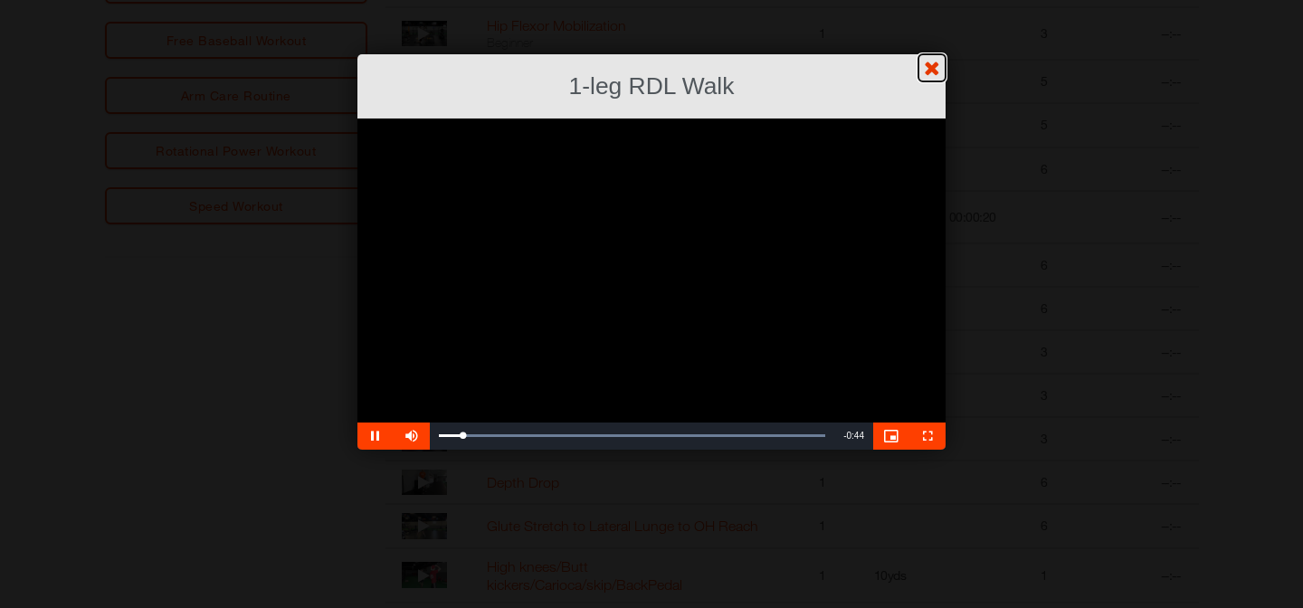
click at [934, 0] on link "?" at bounding box center [651, -1] width 1305 height 1
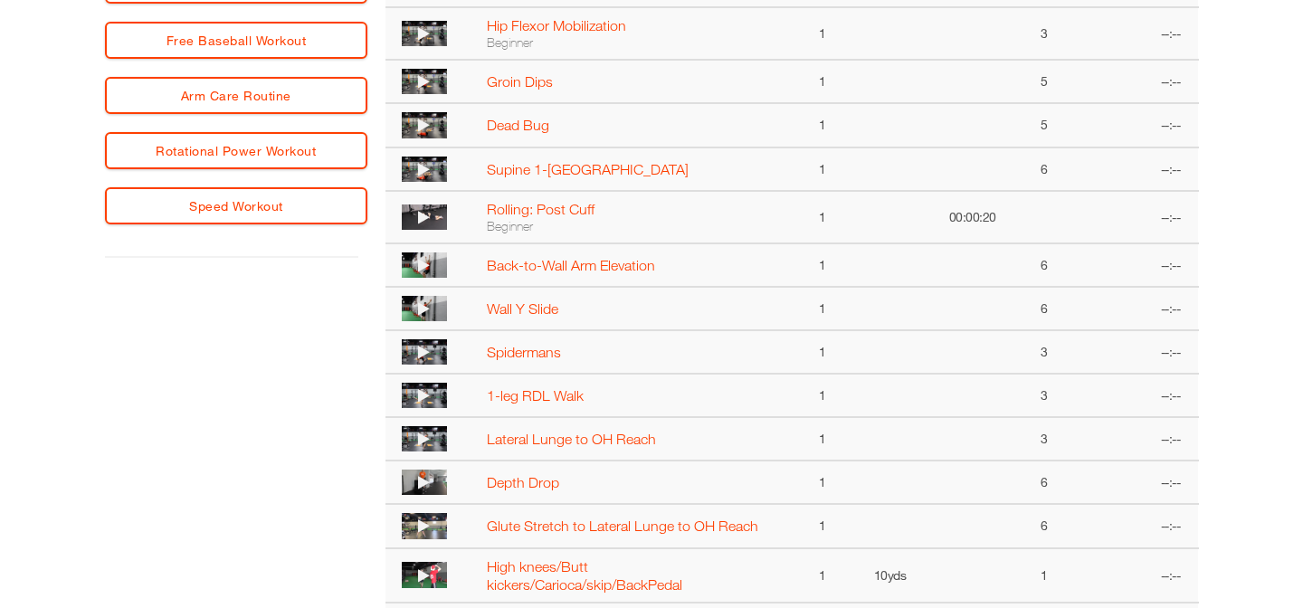
click at [421, 437] on icon at bounding box center [424, 439] width 12 height 14
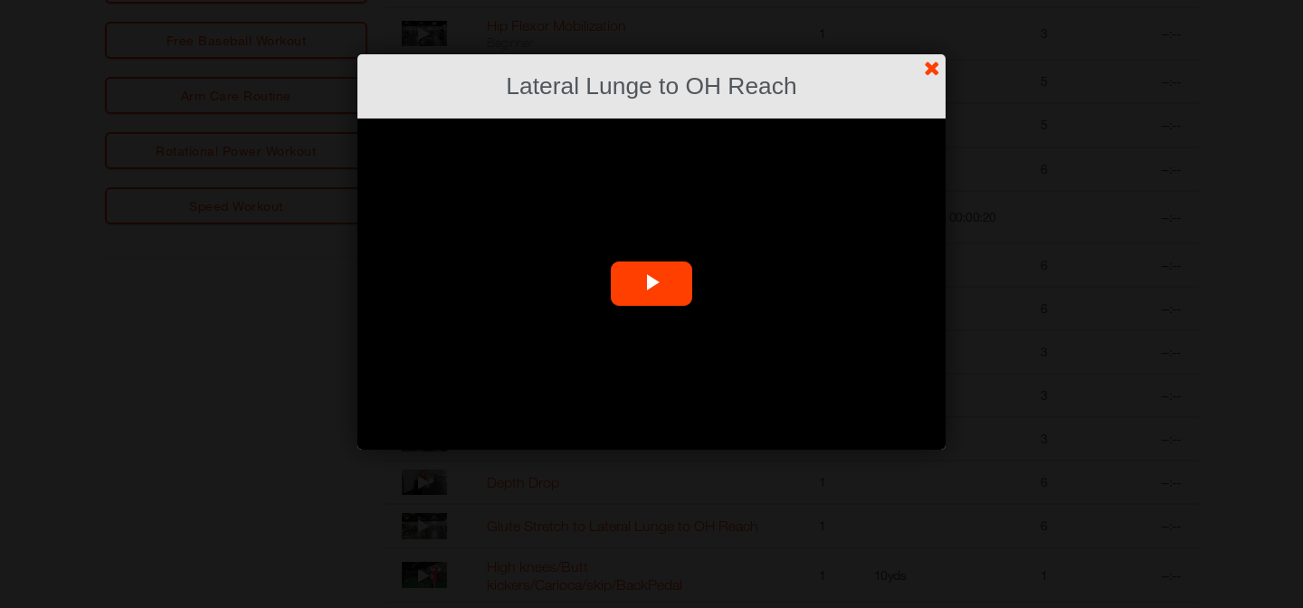
click at [652, 284] on span "Video Player" at bounding box center [652, 284] width 0 height 0
click at [926, 0] on link "?" at bounding box center [651, -1] width 1305 height 1
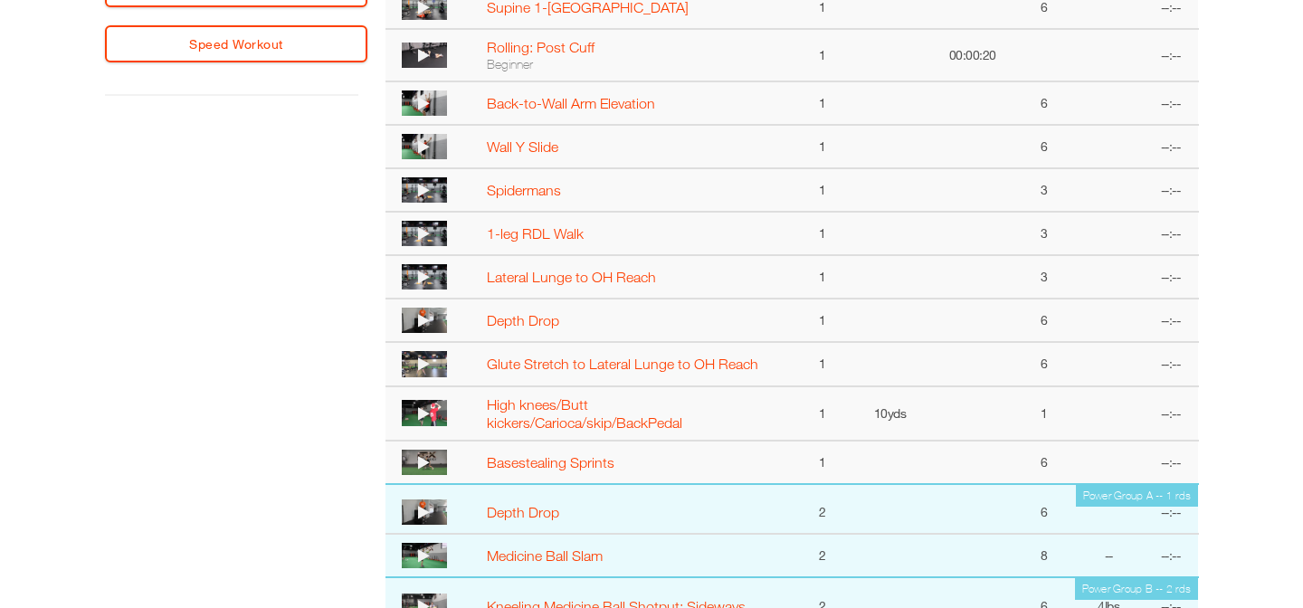
scroll to position [918, 0]
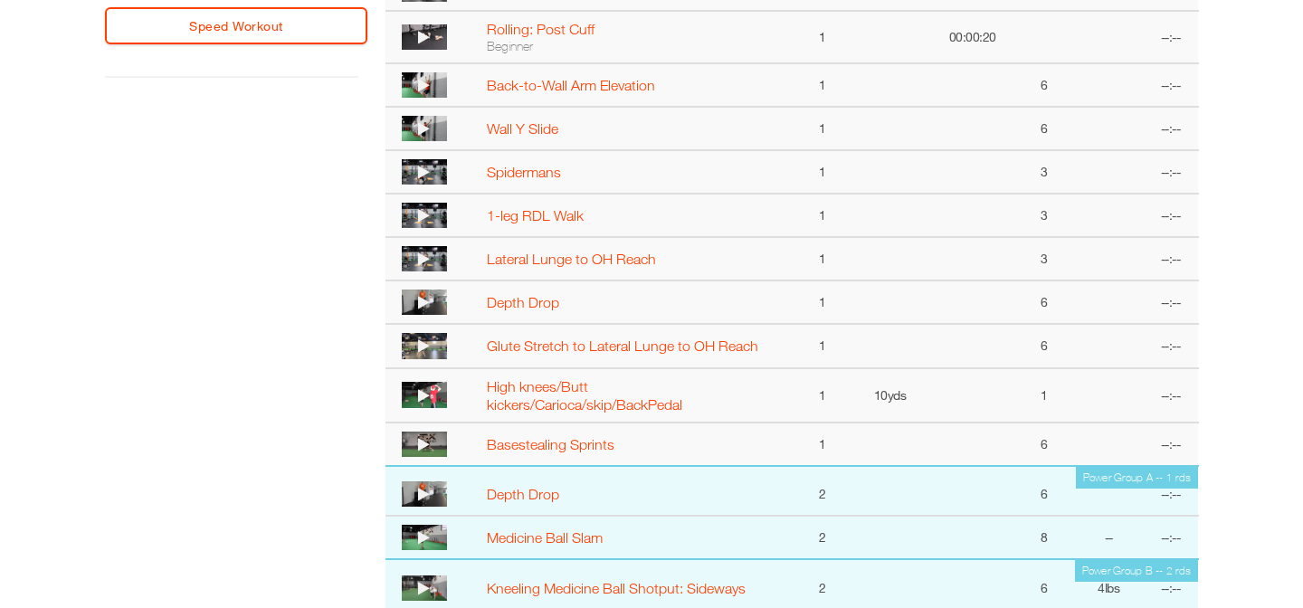
click at [425, 300] on icon at bounding box center [424, 302] width 12 height 14
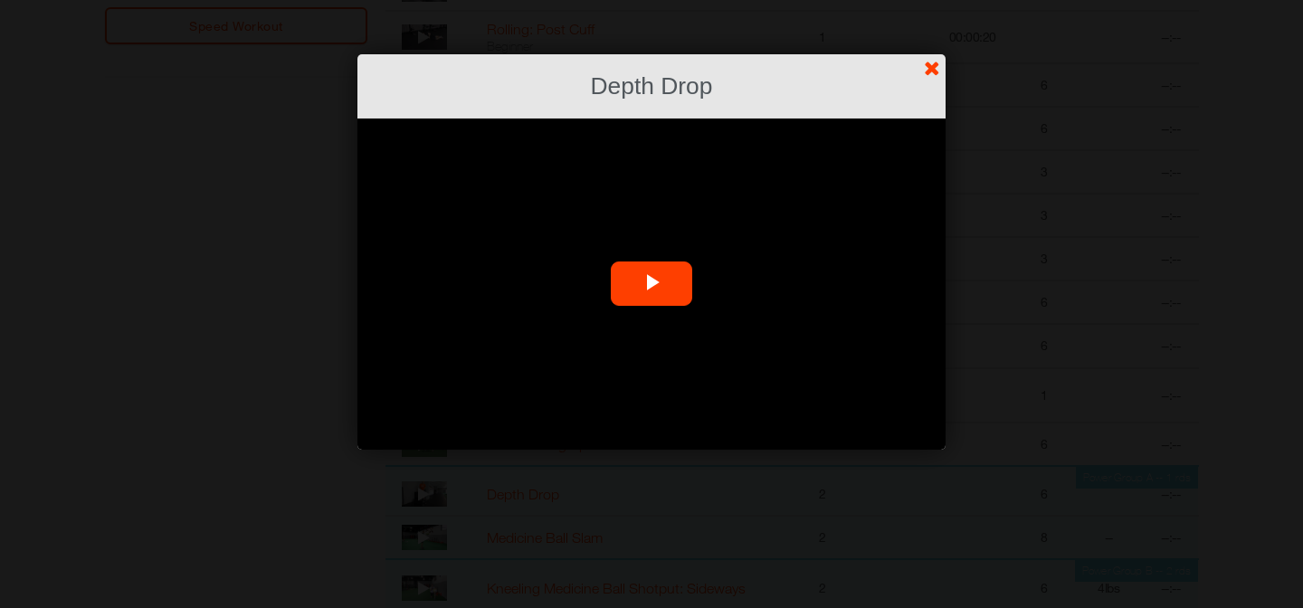
click at [652, 284] on span "Video Player" at bounding box center [652, 284] width 0 height 0
click at [933, 0] on link "?" at bounding box center [651, -1] width 1305 height 1
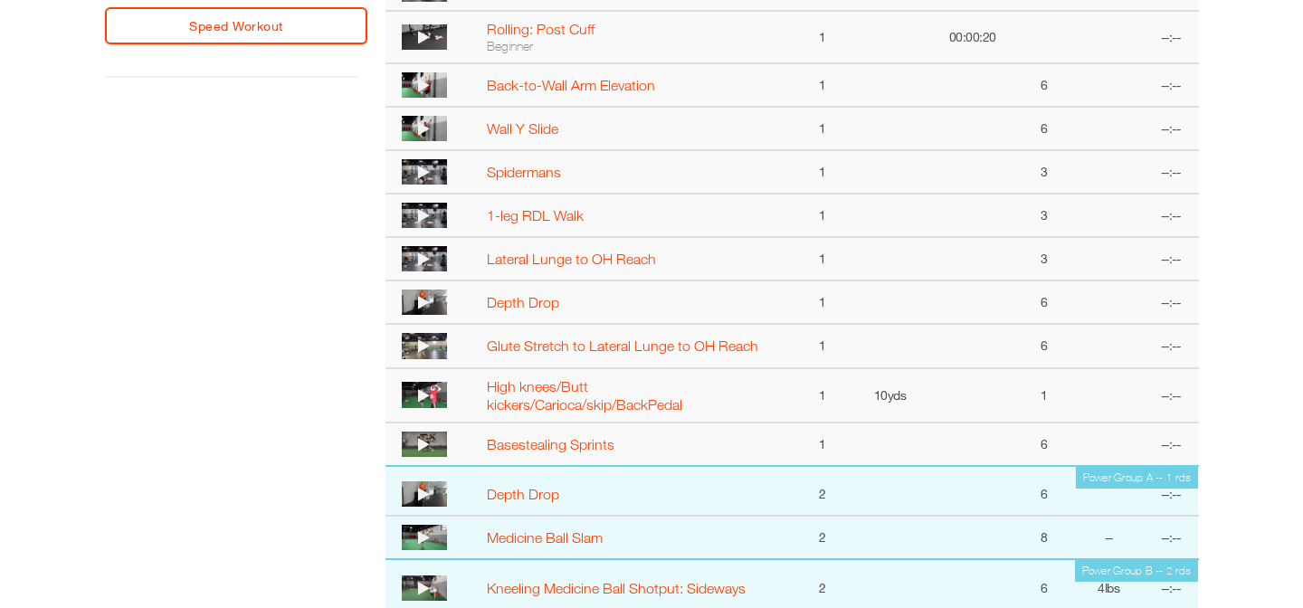
click at [422, 347] on icon at bounding box center [424, 345] width 12 height 14
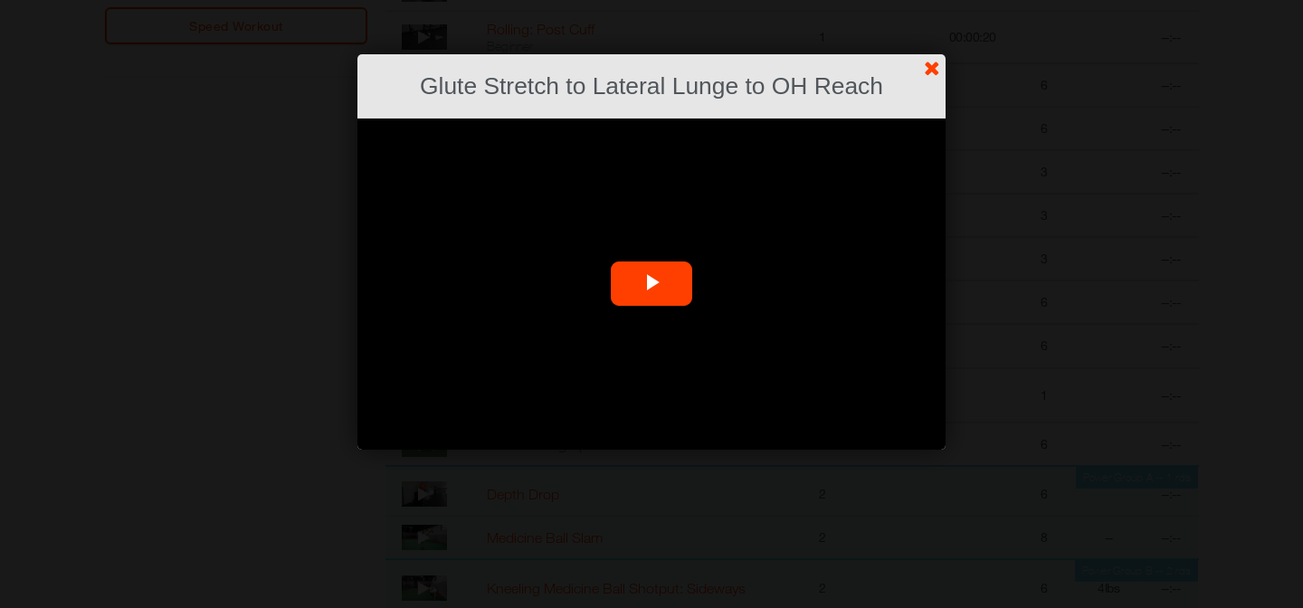
click at [652, 284] on span "Video Player" at bounding box center [652, 284] width 0 height 0
click at [938, 0] on link "?" at bounding box center [651, -1] width 1305 height 1
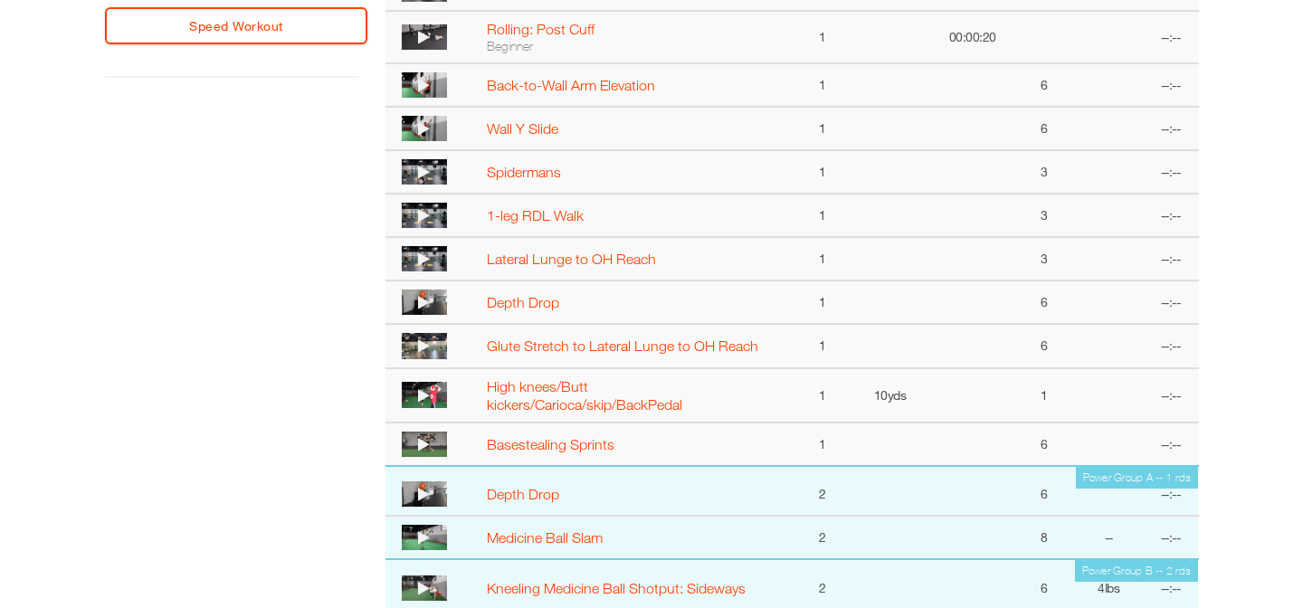
click at [426, 388] on icon at bounding box center [424, 395] width 12 height 14
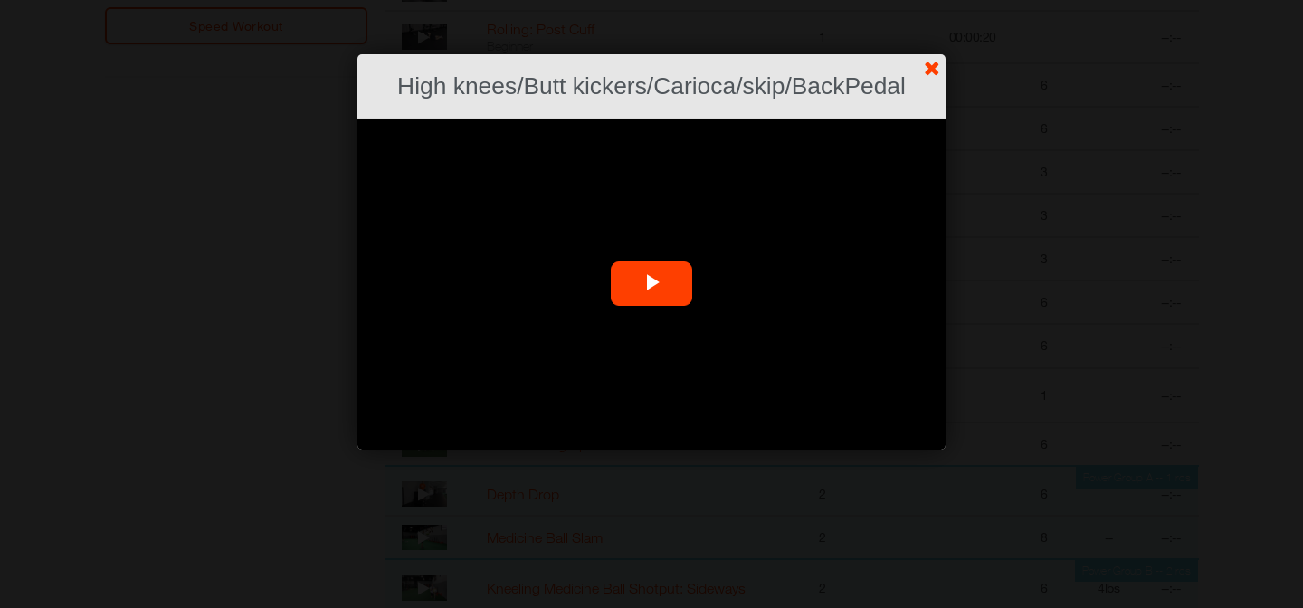
click at [652, 284] on span "Video Player" at bounding box center [652, 284] width 0 height 0
click at [937, 0] on link "?" at bounding box center [651, -1] width 1305 height 1
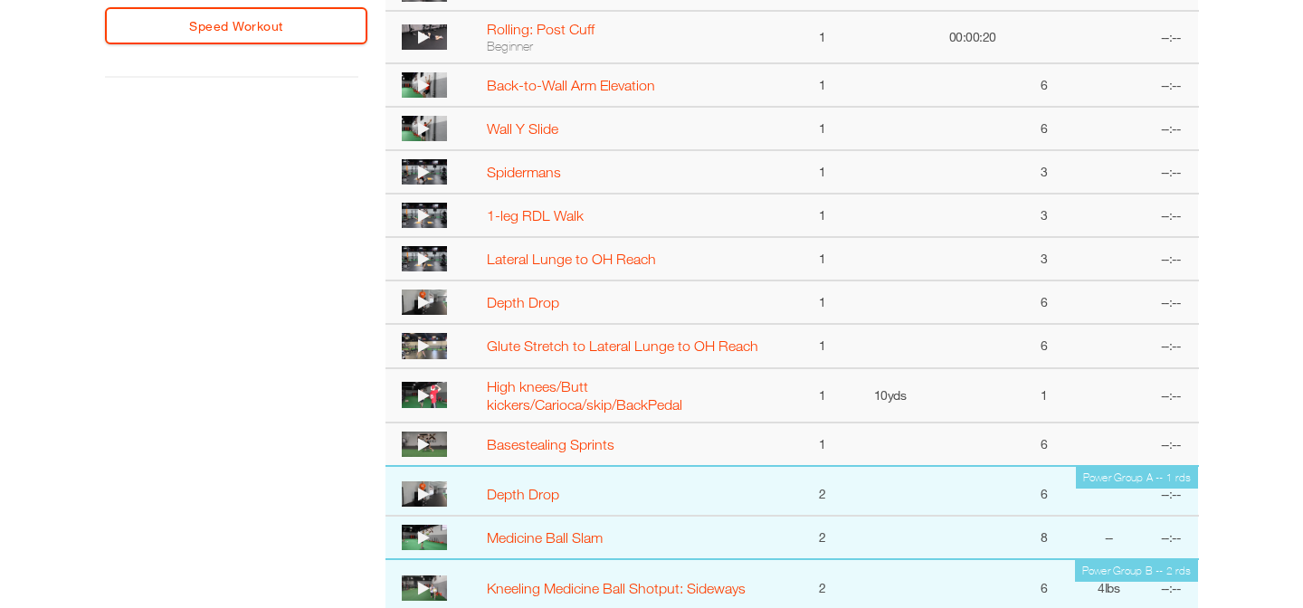
click at [422, 441] on icon at bounding box center [424, 444] width 12 height 14
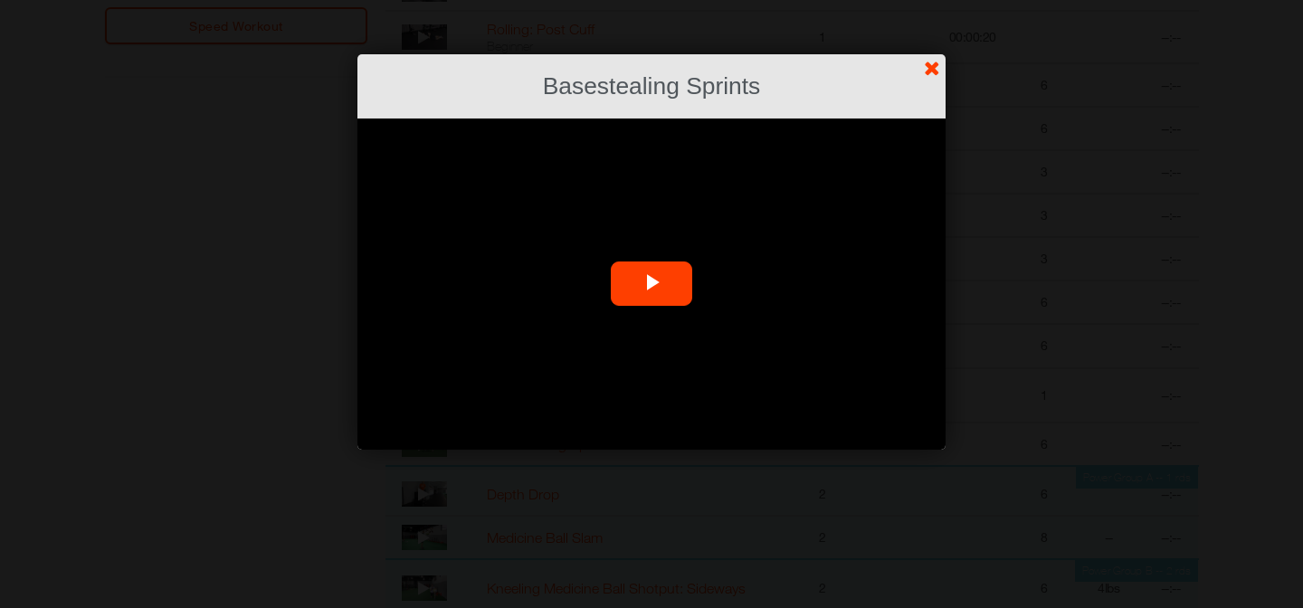
click at [652, 284] on span "Video Player" at bounding box center [652, 284] width 0 height 0
click at [936, 0] on link "?" at bounding box center [651, -1] width 1305 height 1
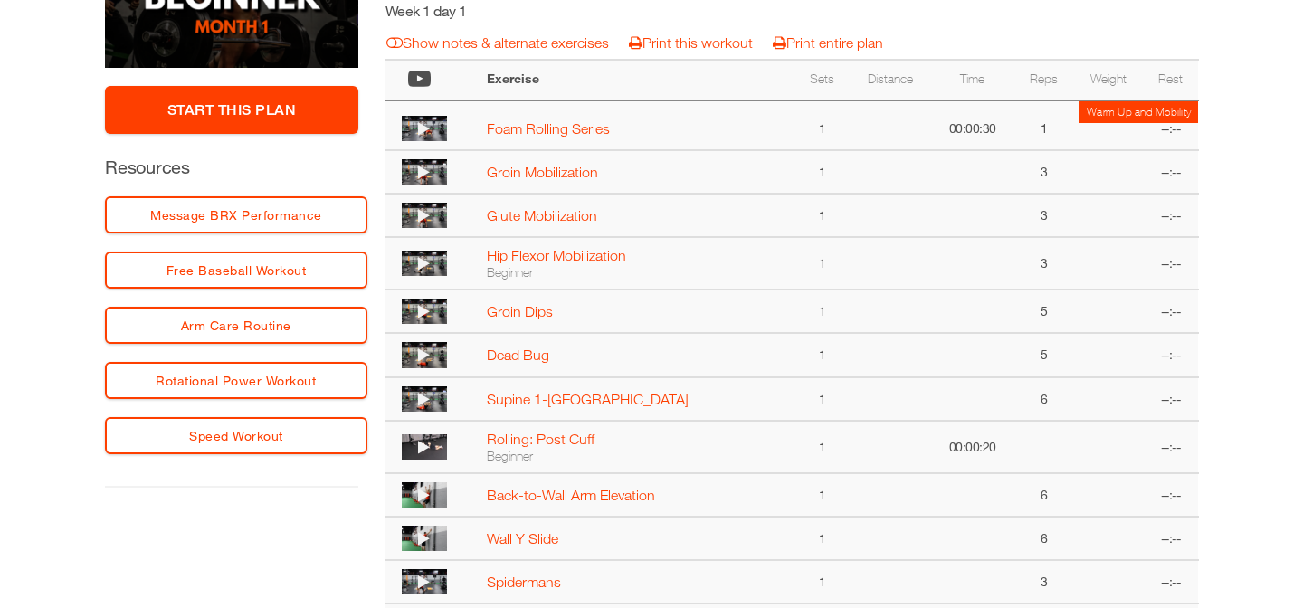
scroll to position [472, 0]
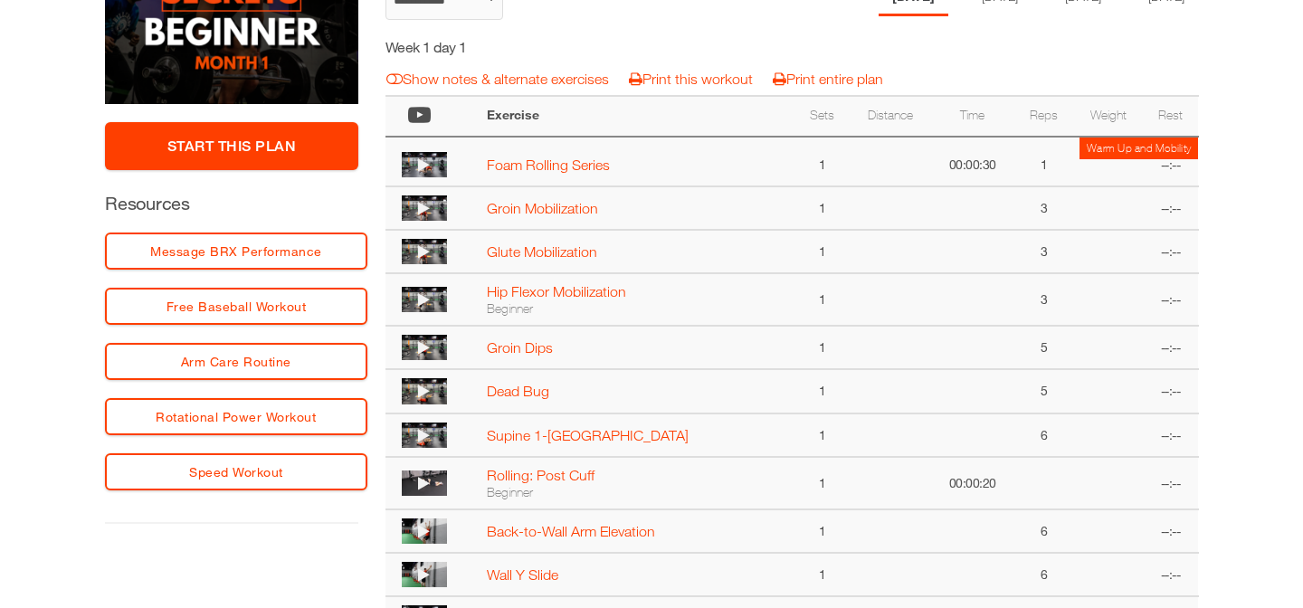
click at [421, 159] on icon at bounding box center [424, 164] width 12 height 14
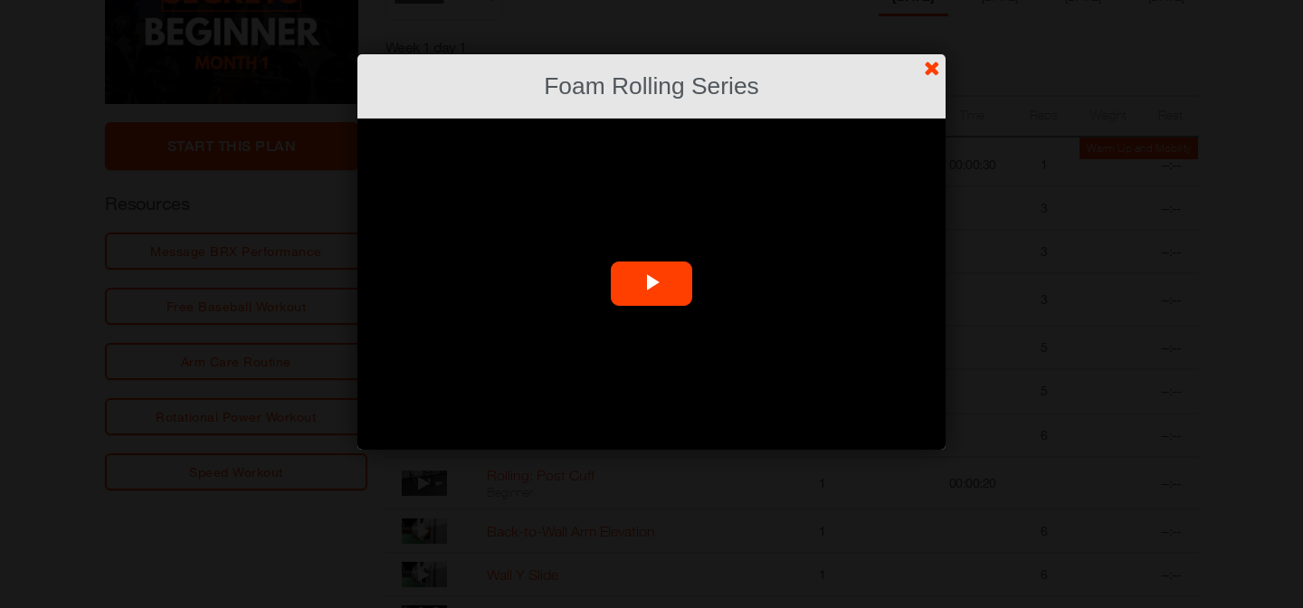
click at [652, 284] on span "Video Player" at bounding box center [652, 284] width 0 height 0
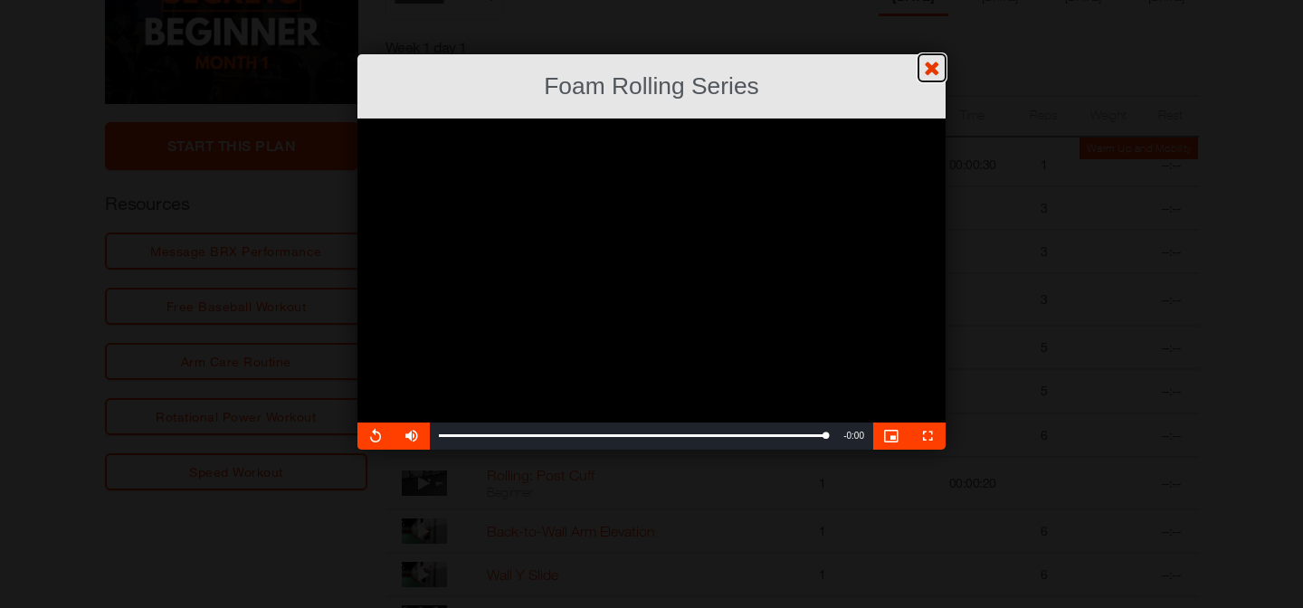
click at [934, 0] on link "?" at bounding box center [651, -1] width 1305 height 1
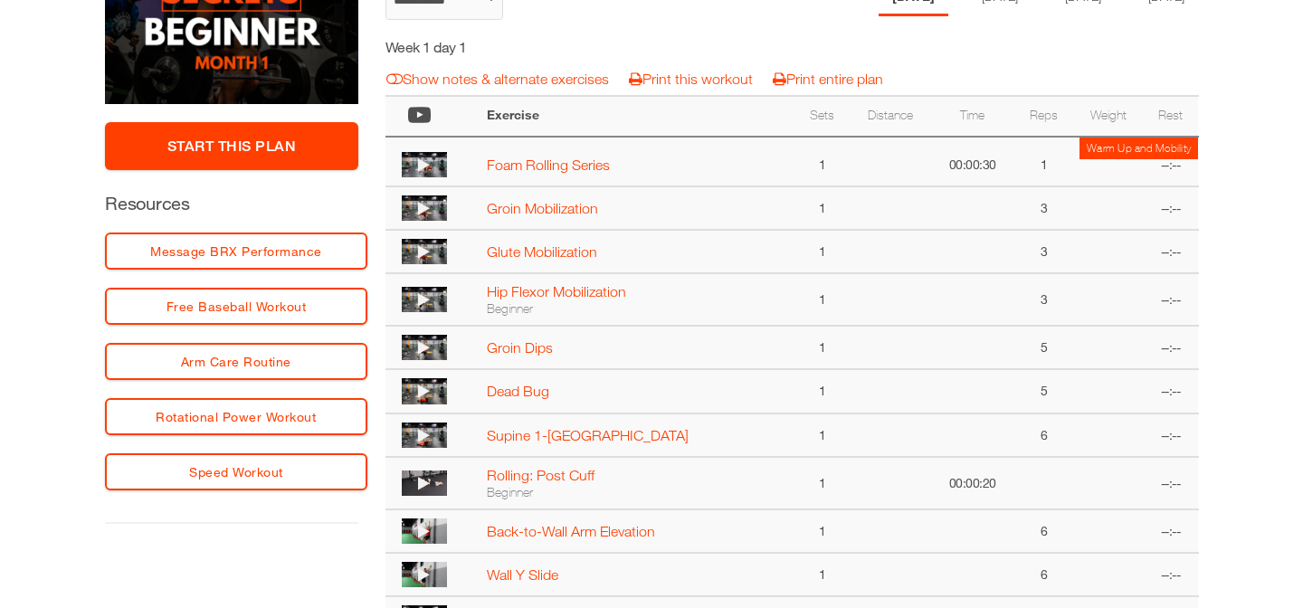
click at [422, 347] on icon at bounding box center [424, 347] width 12 height 14
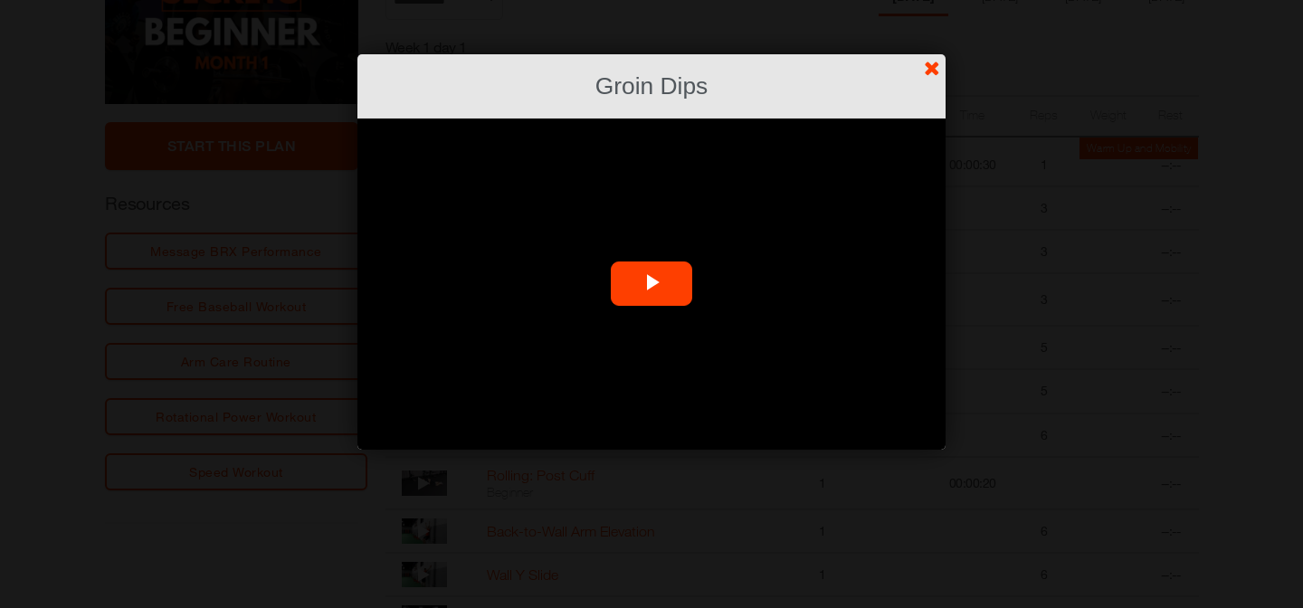
click at [652, 284] on span "Video Player" at bounding box center [652, 284] width 0 height 0
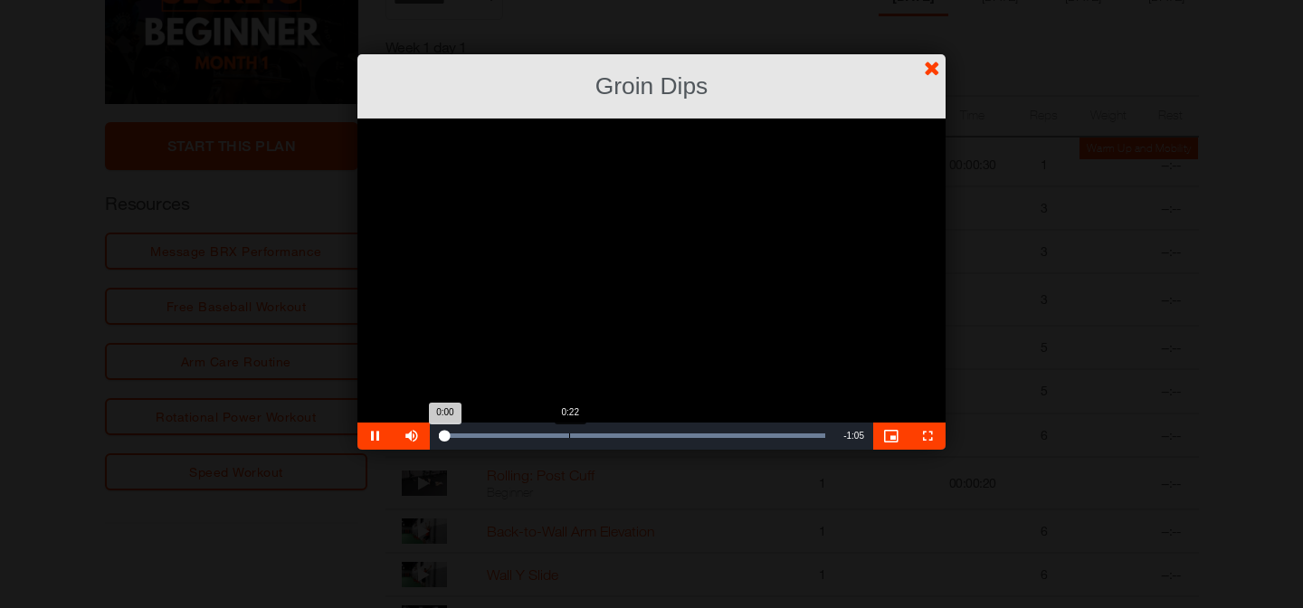
click at [569, 430] on div "Loaded : 99.97% 0:22 0:00" at bounding box center [632, 436] width 404 height 27
click at [618, 433] on div "Loaded : 99.97% 0:30 0:23" at bounding box center [632, 436] width 404 height 27
click at [679, 433] on div "0:40" at bounding box center [679, 435] width 1 height 5
click at [718, 433] on div "0:47" at bounding box center [718, 435] width 1 height 5
click at [743, 436] on div "0:51" at bounding box center [743, 435] width 1 height 5
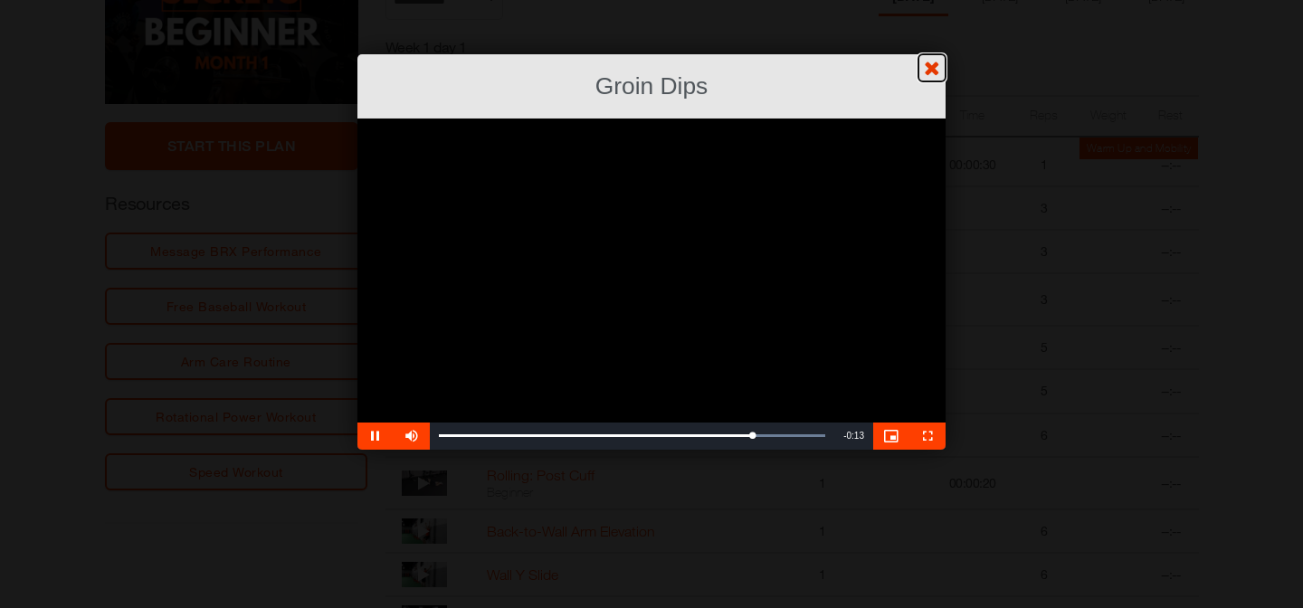
click at [931, 0] on link "?" at bounding box center [651, -1] width 1305 height 1
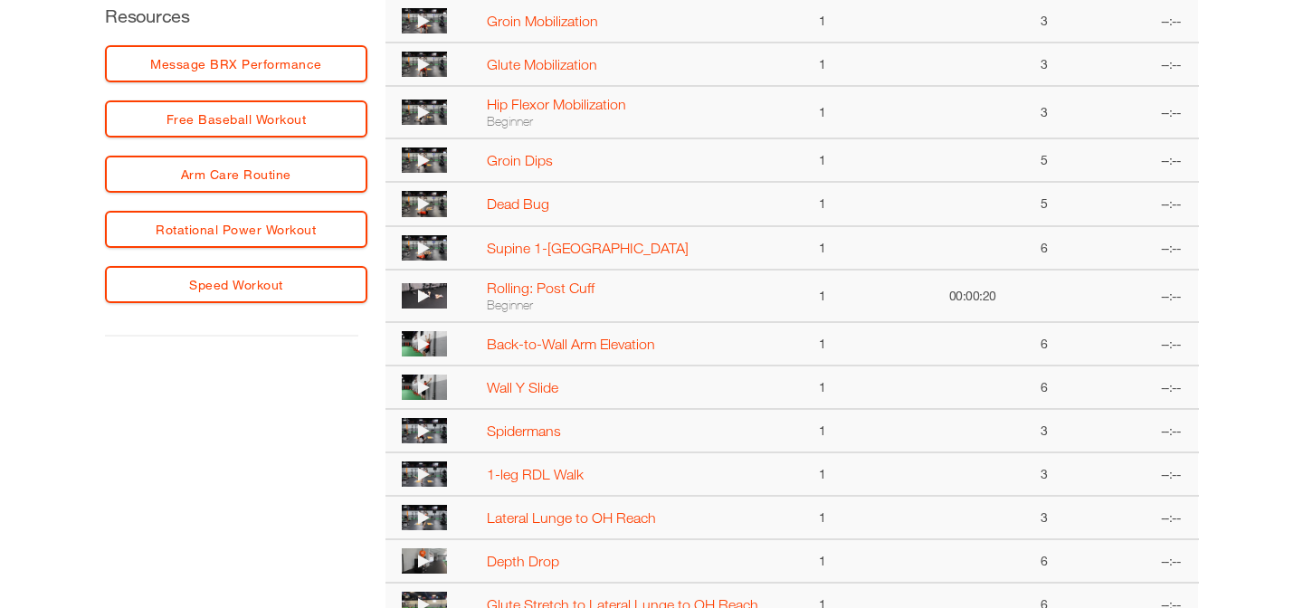
scroll to position [648, 0]
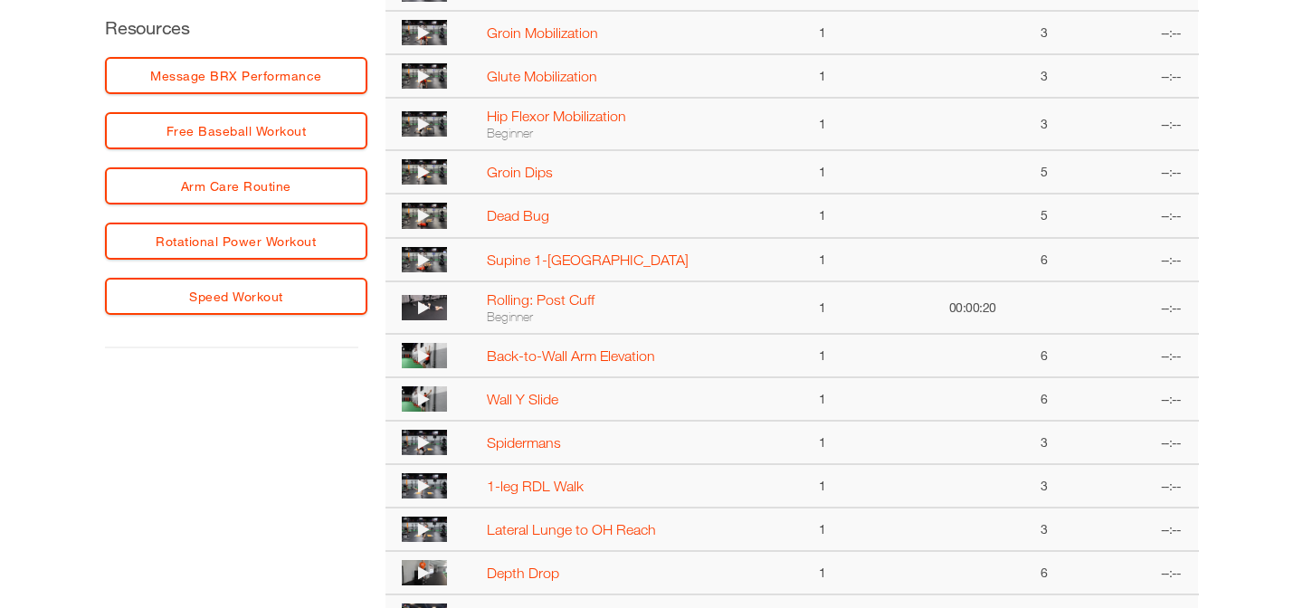
click at [419, 122] on icon at bounding box center [424, 124] width 12 height 14
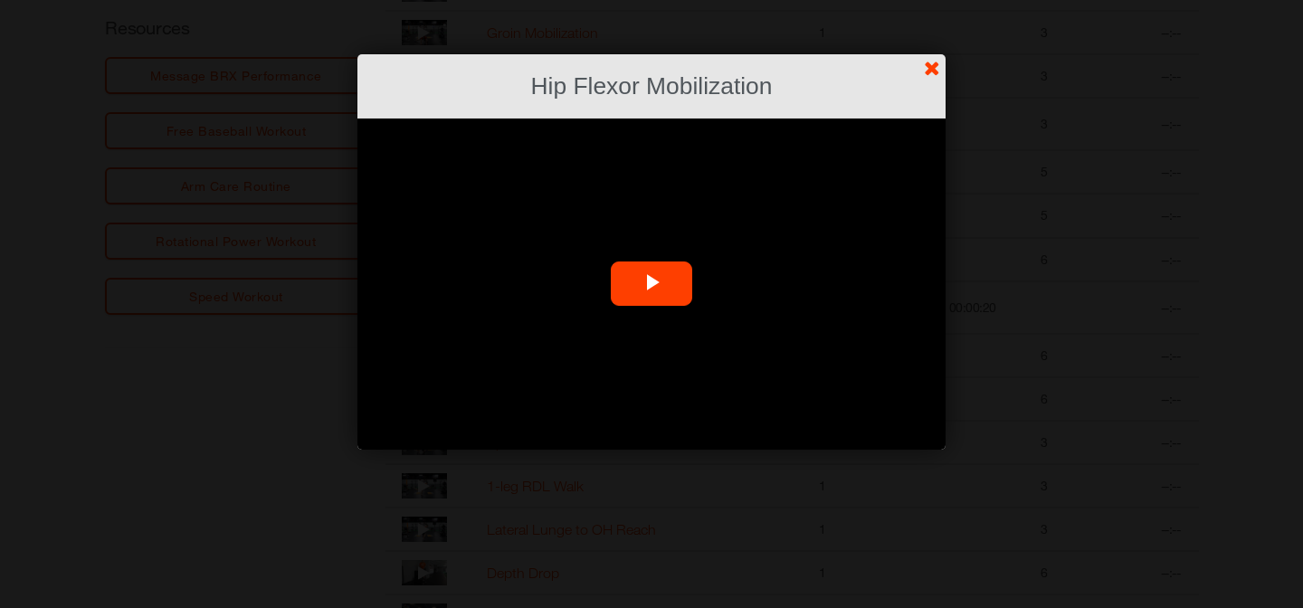
click at [652, 284] on span "Video Player" at bounding box center [652, 284] width 0 height 0
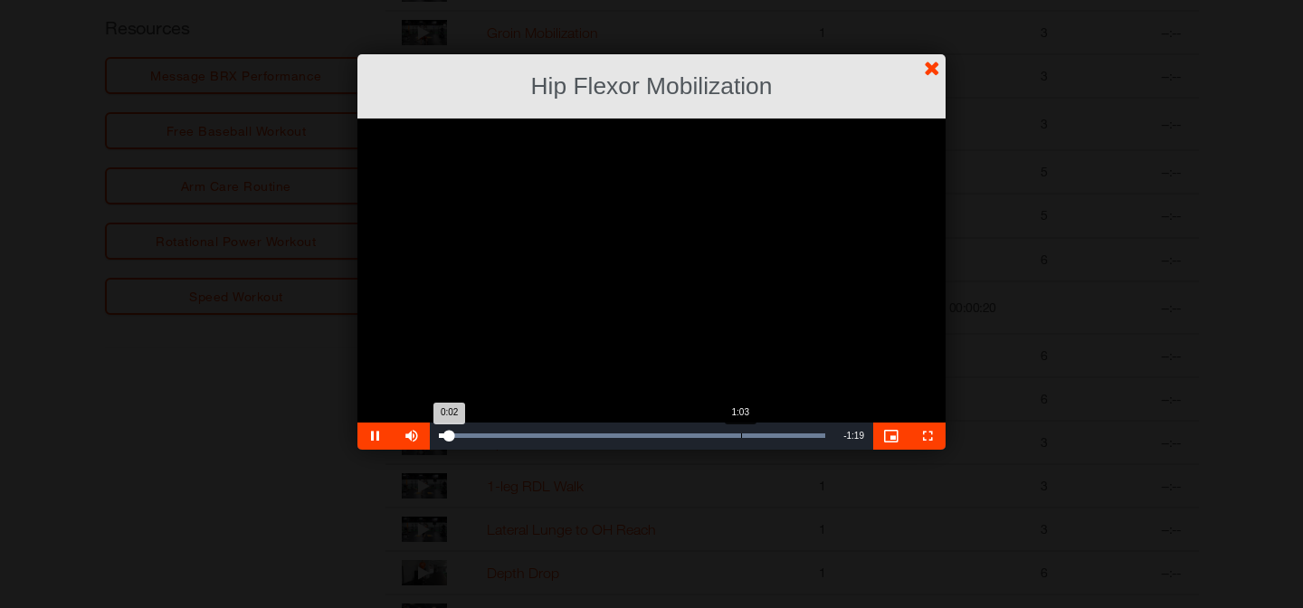
click at [741, 437] on div "1:03" at bounding box center [741, 435] width 1 height 5
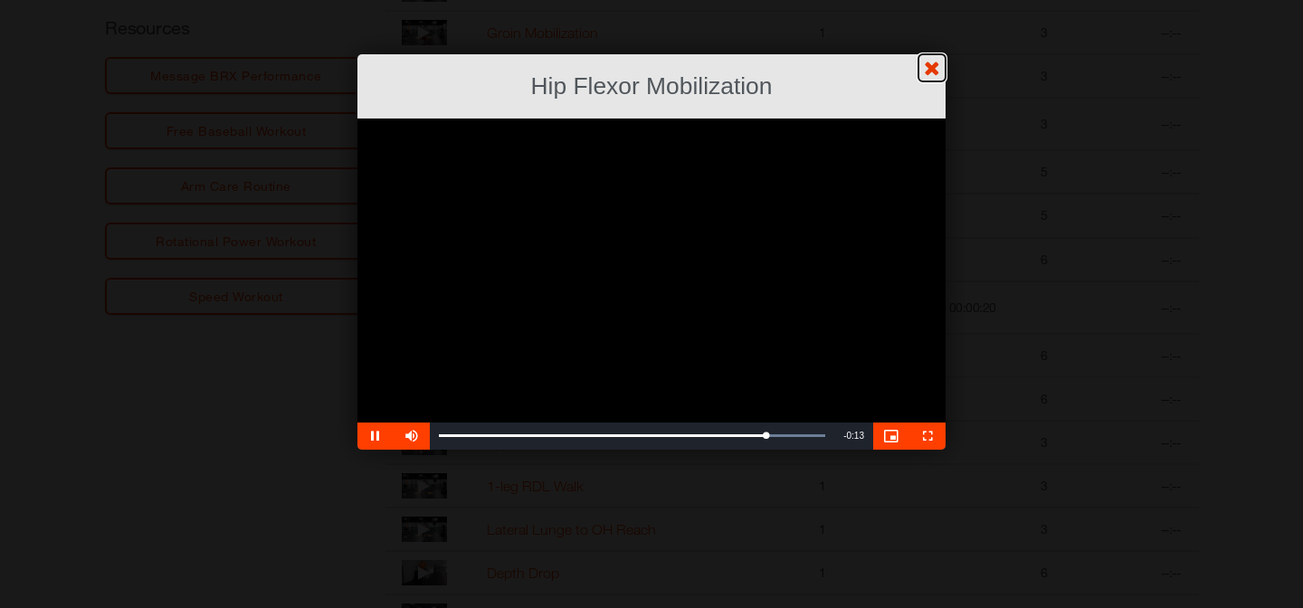
click at [929, 0] on link "?" at bounding box center [651, -1] width 1305 height 1
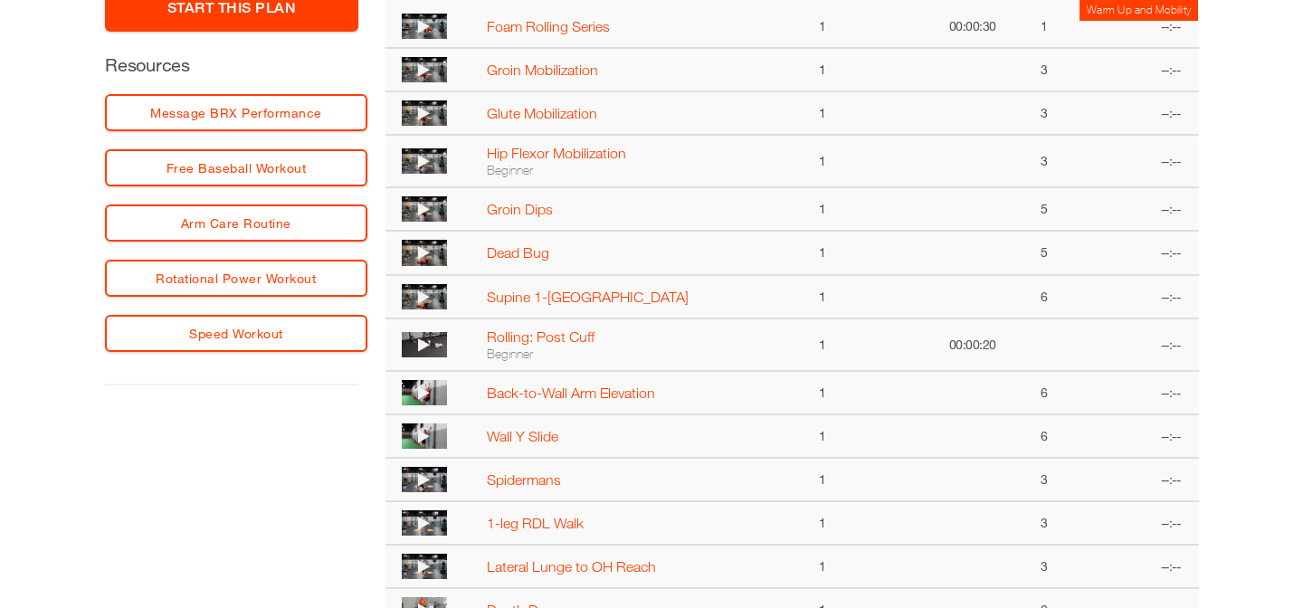
scroll to position [598, 0]
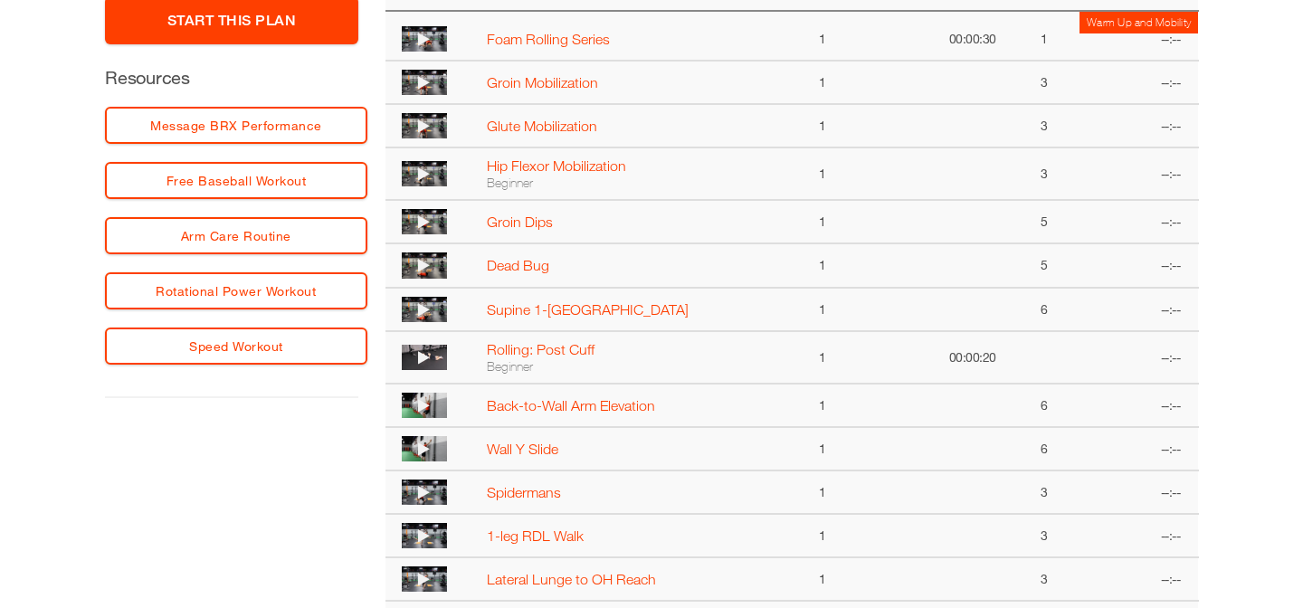
click at [423, 82] on icon at bounding box center [424, 82] width 12 height 14
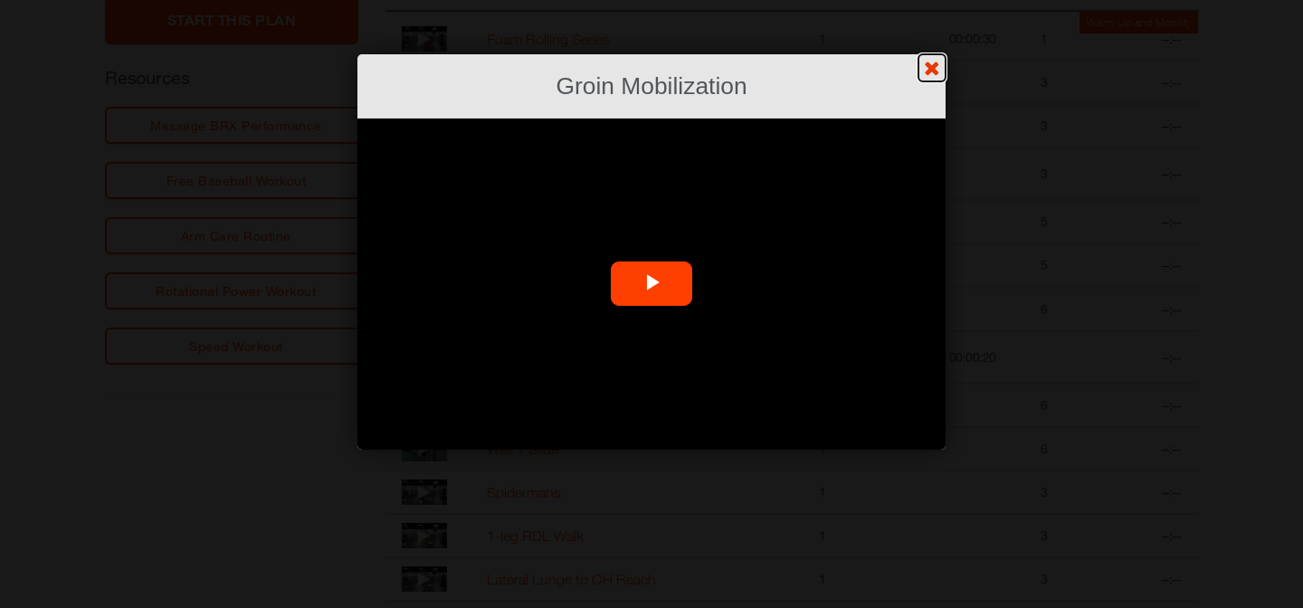
click at [927, 0] on link "?" at bounding box center [651, -1] width 1305 height 1
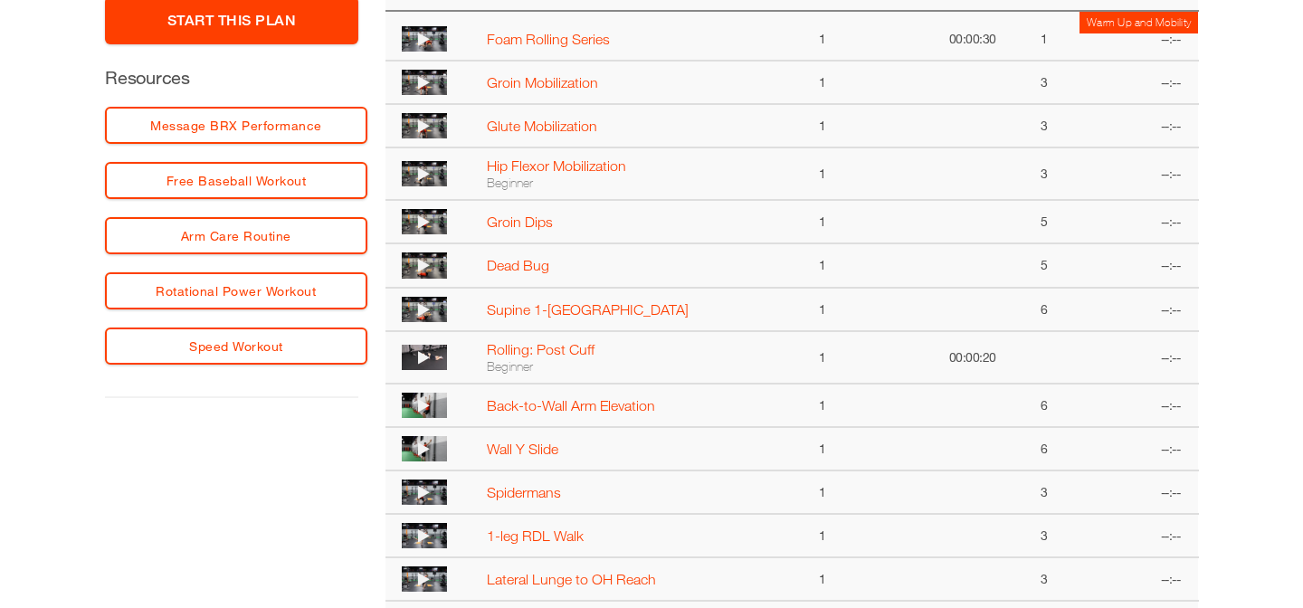
click at [420, 223] on icon at bounding box center [424, 221] width 12 height 14
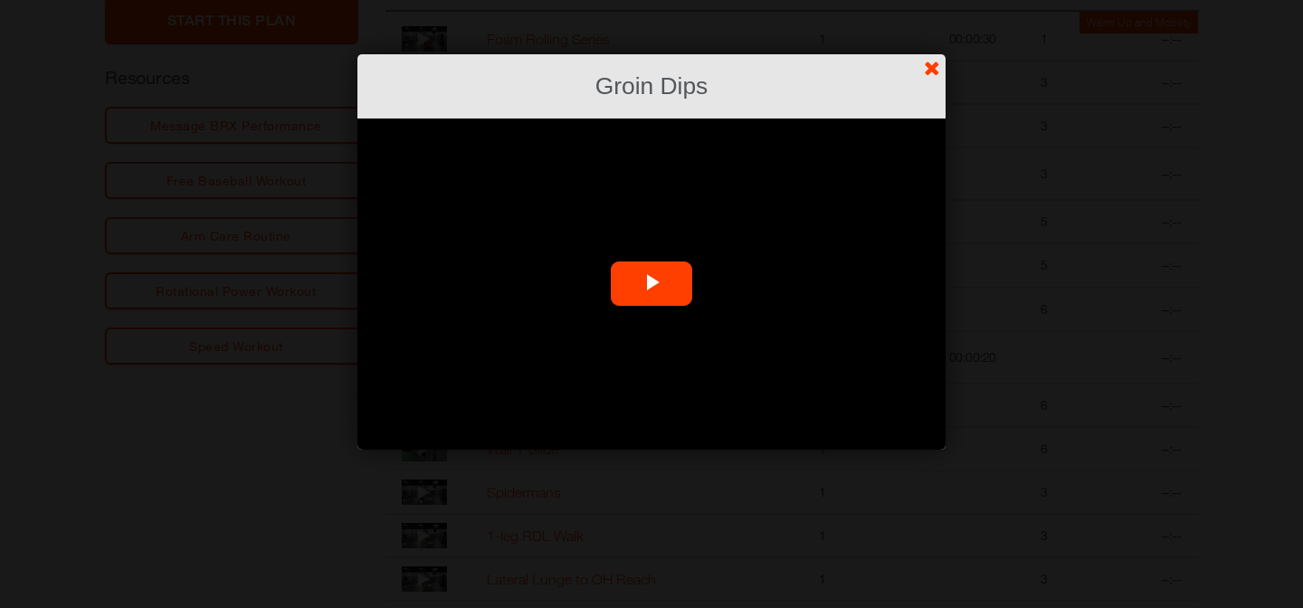
click at [652, 284] on span "Video Player" at bounding box center [652, 284] width 0 height 0
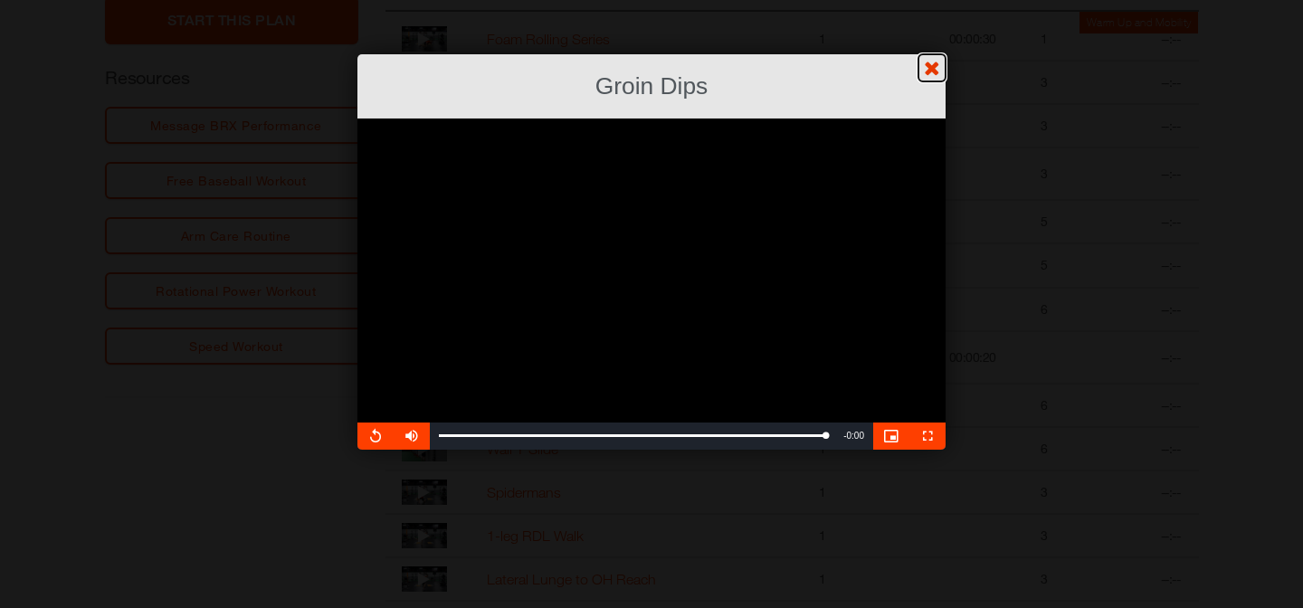
click at [937, 0] on link "?" at bounding box center [651, -1] width 1305 height 1
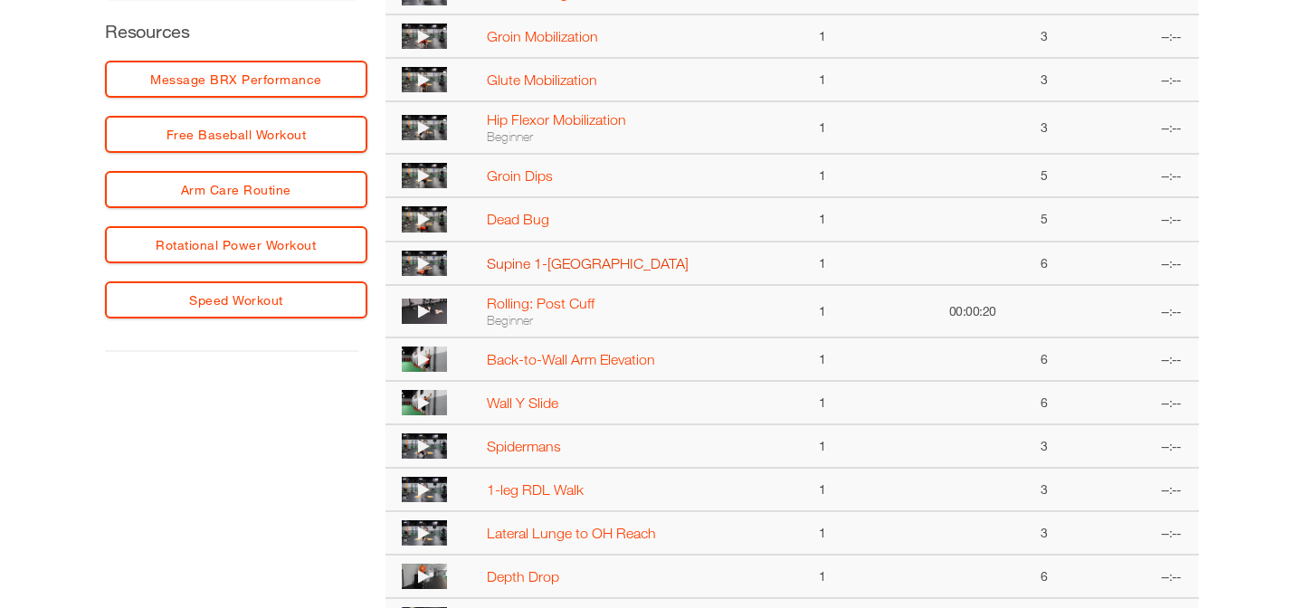
scroll to position [642, 0]
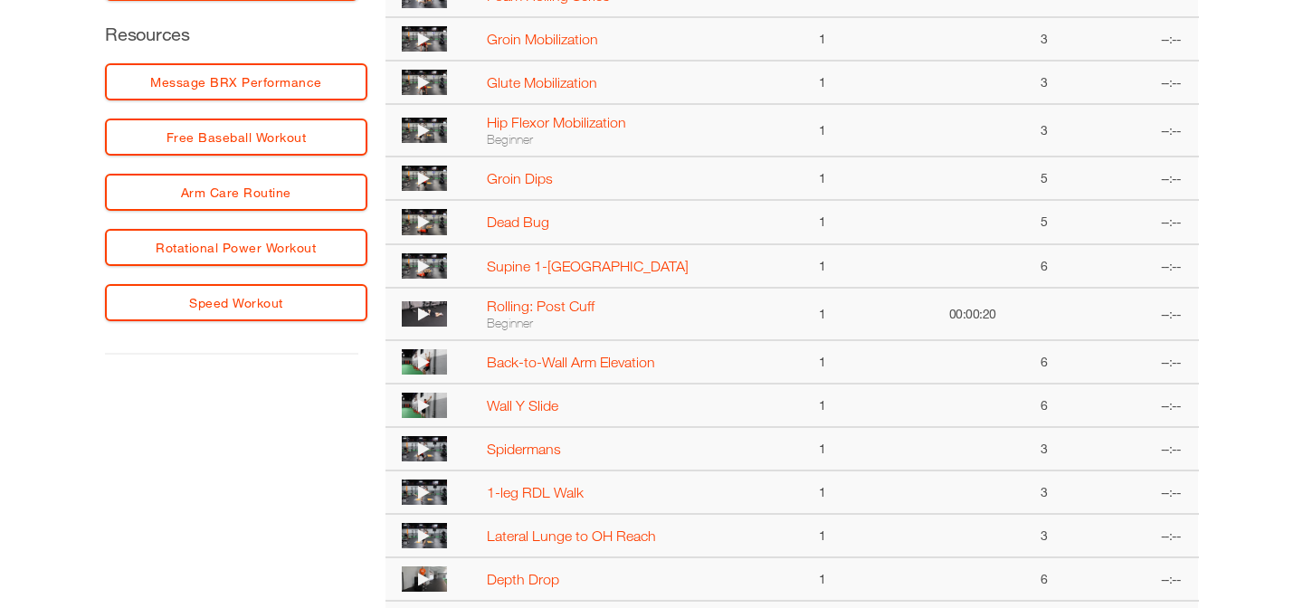
click at [422, 261] on icon at bounding box center [424, 266] width 12 height 14
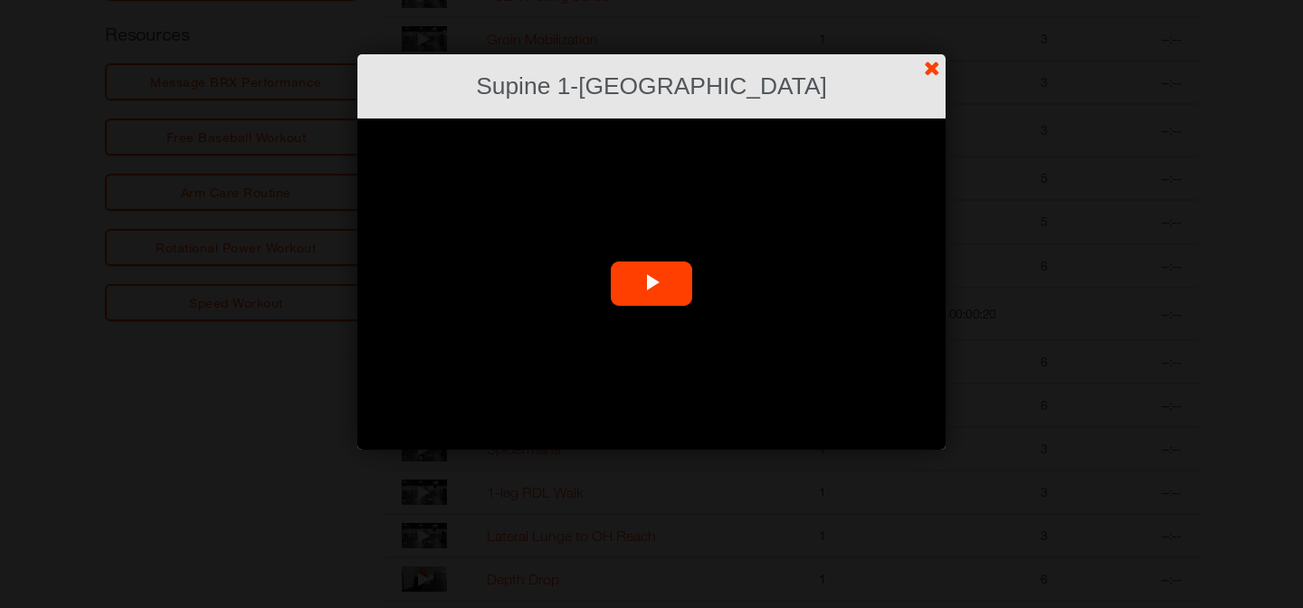
click at [652, 284] on span "Video Player" at bounding box center [652, 284] width 0 height 0
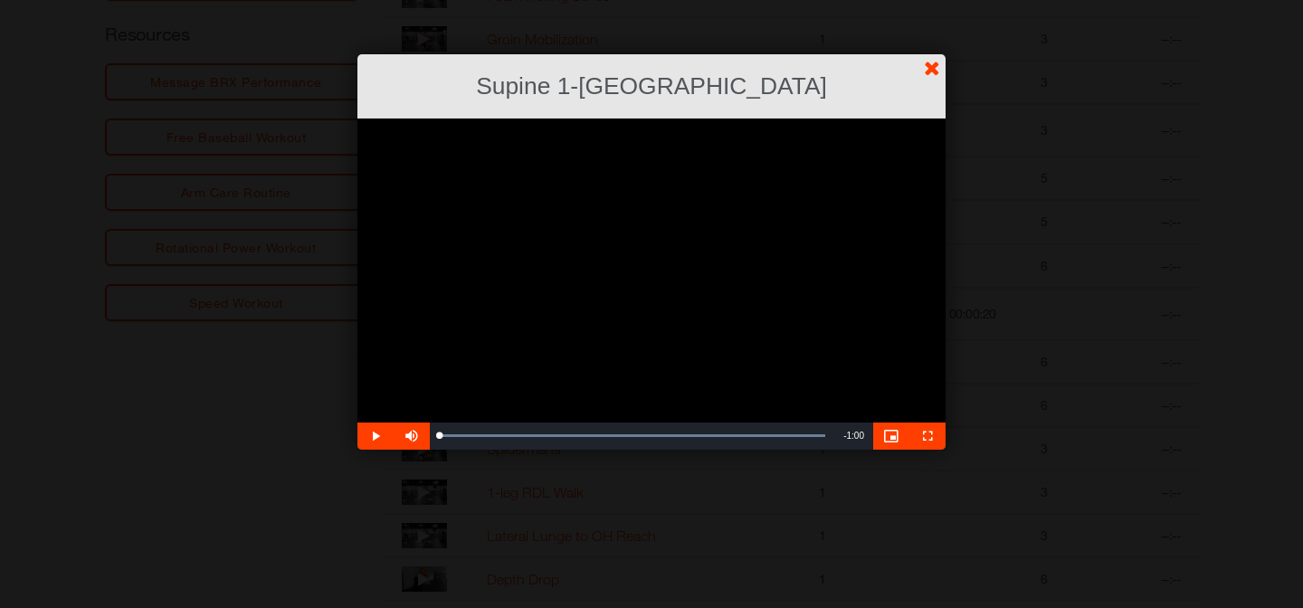
drag, startPoint x: 492, startPoint y: 437, endPoint x: 389, endPoint y: 433, distance: 103.2
click at [389, 433] on div "Play Mute 94% Current Time 0:00 / Duration 1:00 Loaded : 99.97% 0:00 0:00 Strea…" at bounding box center [651, 436] width 588 height 27
click at [931, 0] on link "?" at bounding box center [651, -1] width 1305 height 1
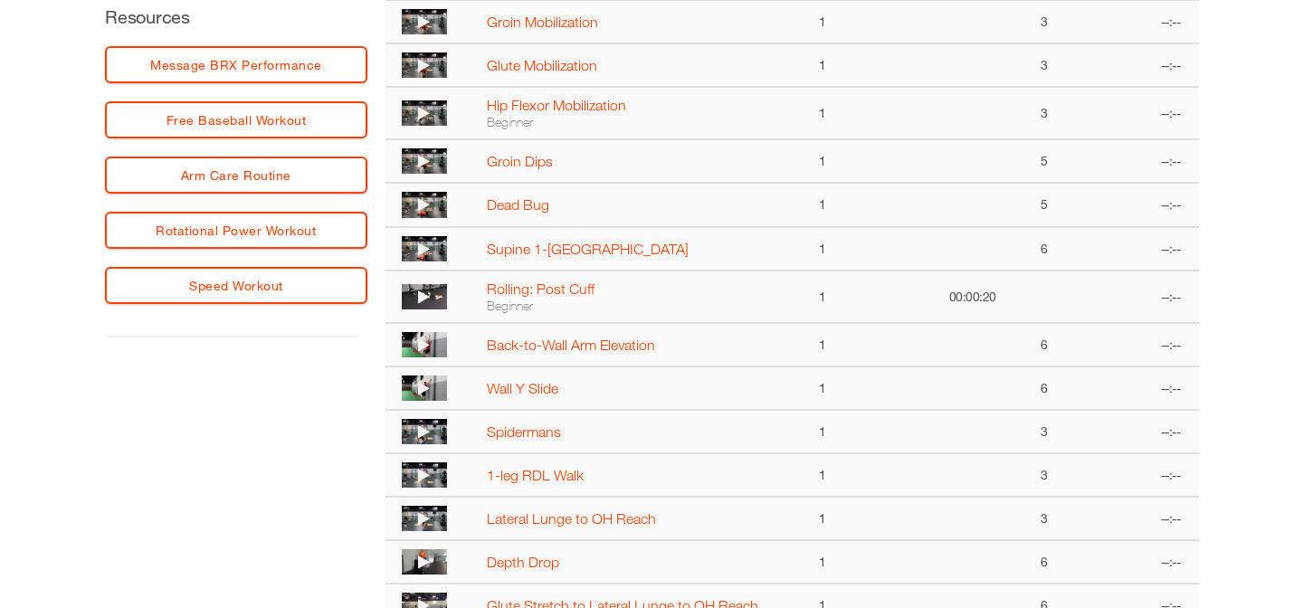
scroll to position [662, 0]
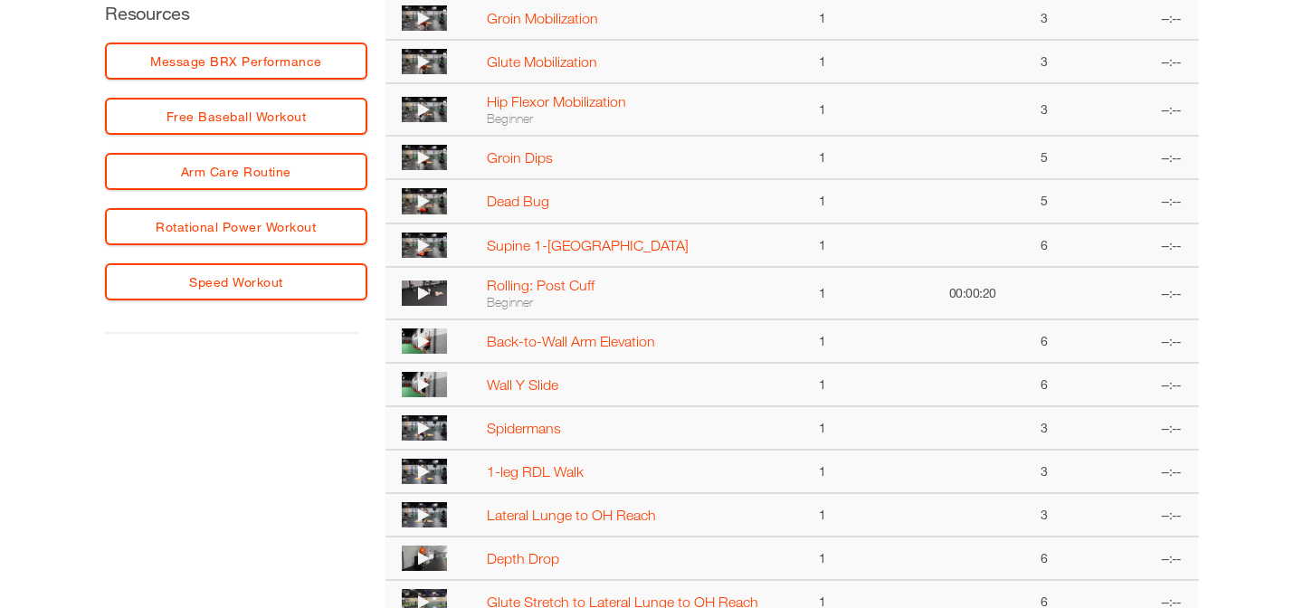
click at [277, 428] on div "**********" at bounding box center [651, 482] width 1120 height 1565
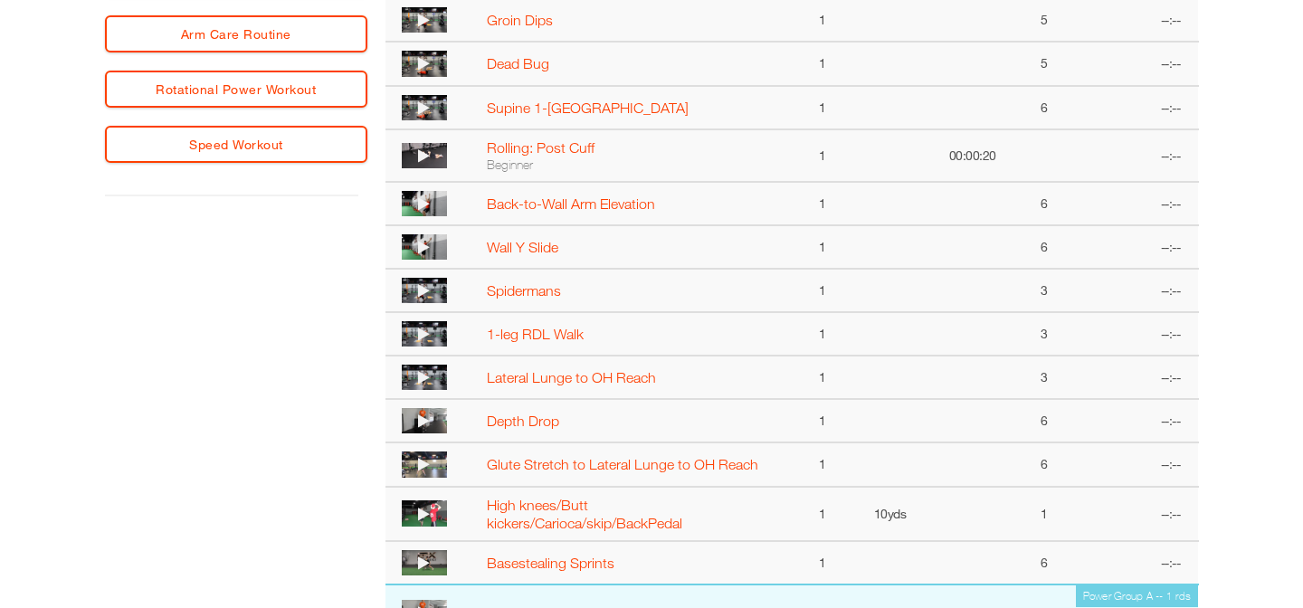
scroll to position [793, 0]
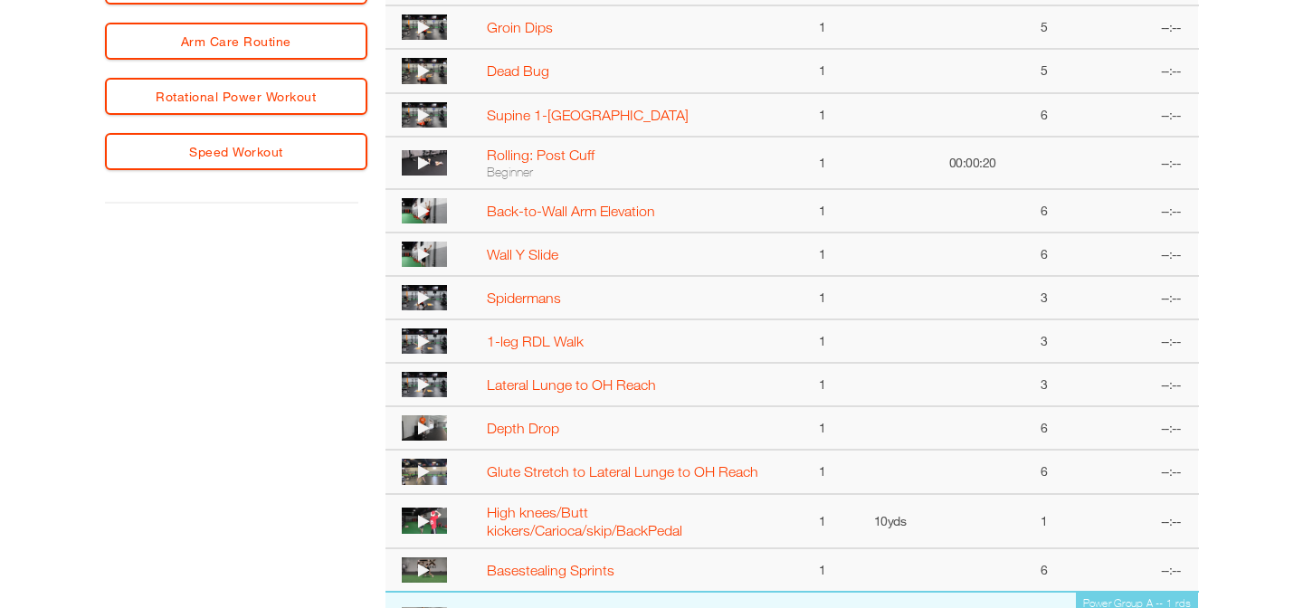
click at [424, 206] on icon at bounding box center [424, 211] width 12 height 14
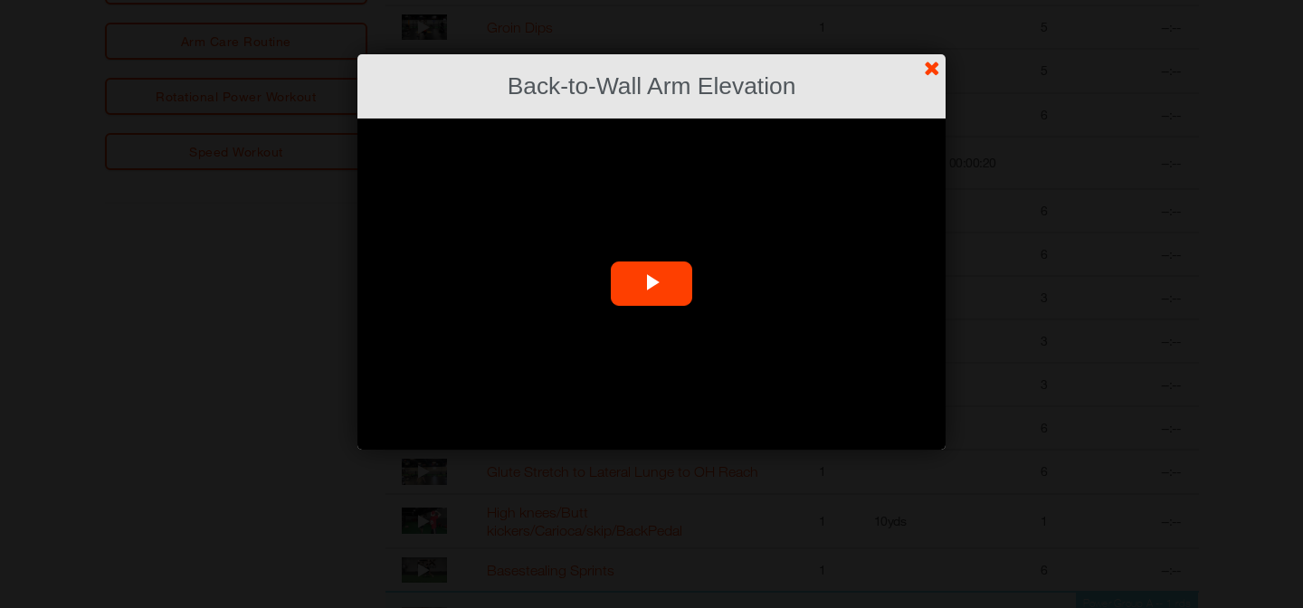
click at [652, 284] on span "Video Player" at bounding box center [652, 284] width 0 height 0
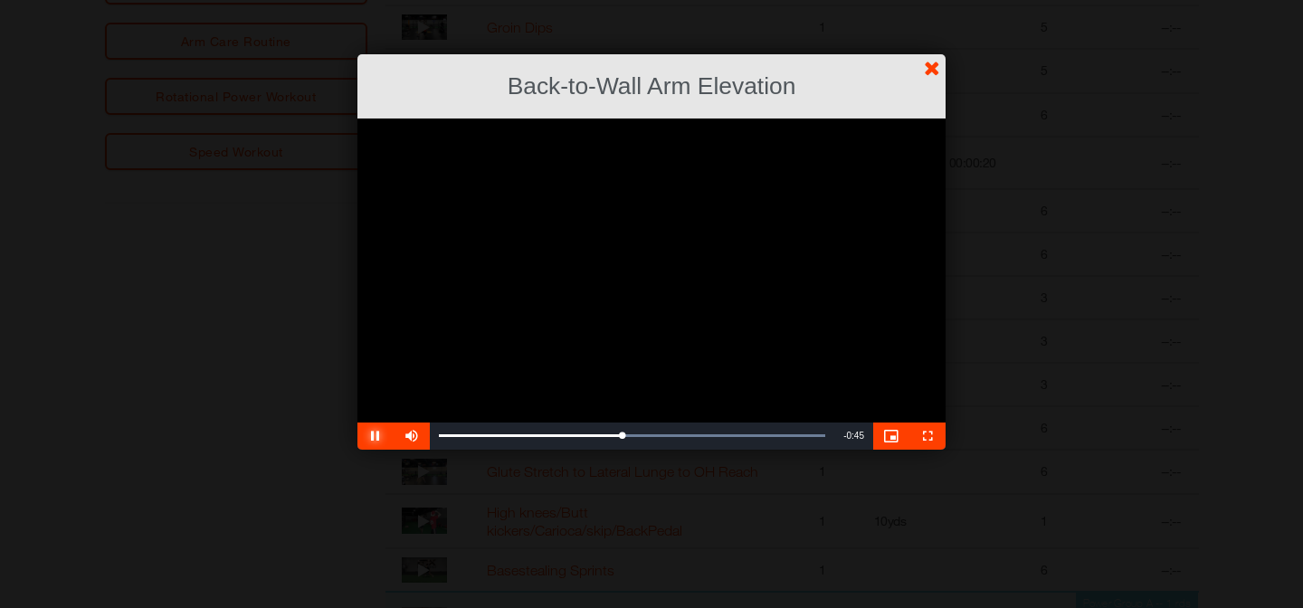
click at [379, 436] on span "Video Player" at bounding box center [375, 436] width 36 height 0
click at [439, 436] on div "15%" at bounding box center [439, 435] width 1 height 3
drag, startPoint x: 622, startPoint y: 439, endPoint x: 405, endPoint y: 419, distance: 217.2
click at [405, 419] on div "**********" at bounding box center [651, 284] width 588 height 331
click at [371, 436] on span "Video Player" at bounding box center [375, 436] width 36 height 0
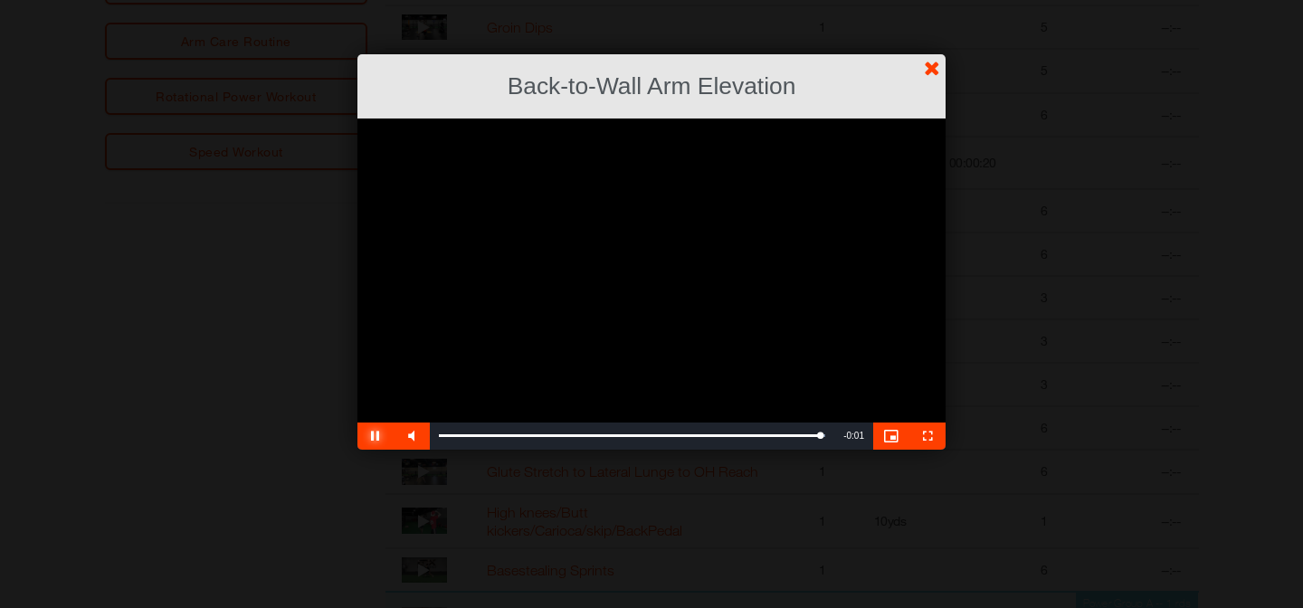
click at [375, 436] on span "Video Player" at bounding box center [375, 436] width 36 height 0
click at [936, 0] on link "?" at bounding box center [651, -1] width 1305 height 1
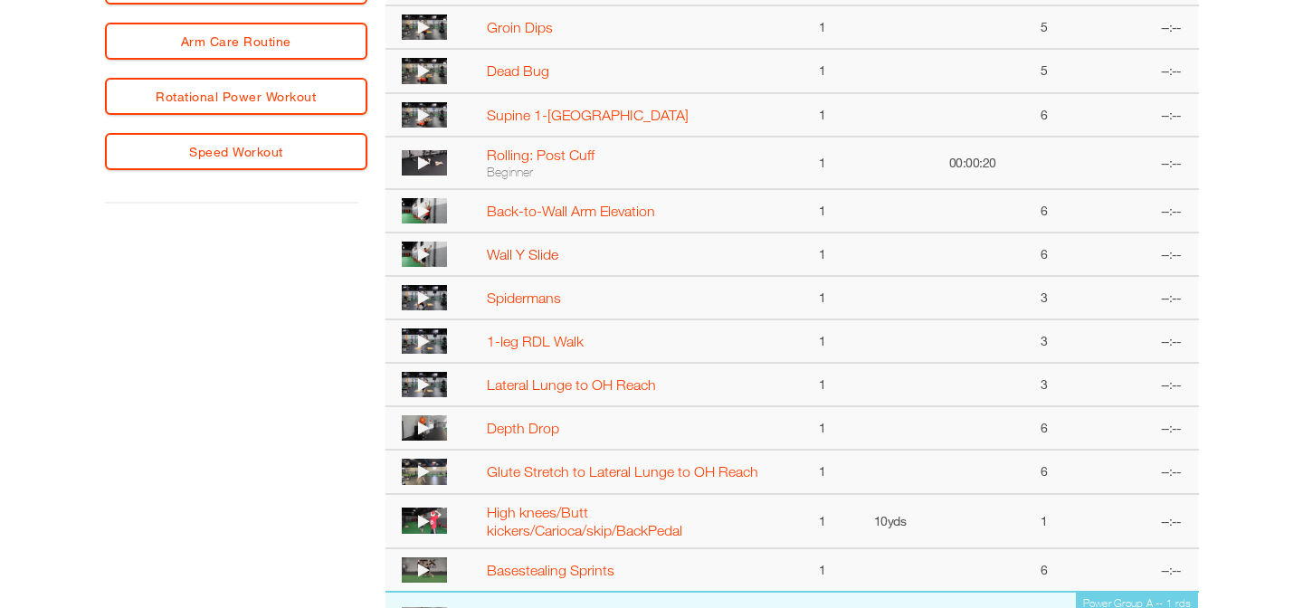
click at [518, 253] on link "Wall Y Slide" at bounding box center [522, 254] width 71 height 16
select select "**********"
click at [424, 248] on icon at bounding box center [424, 254] width 12 height 14
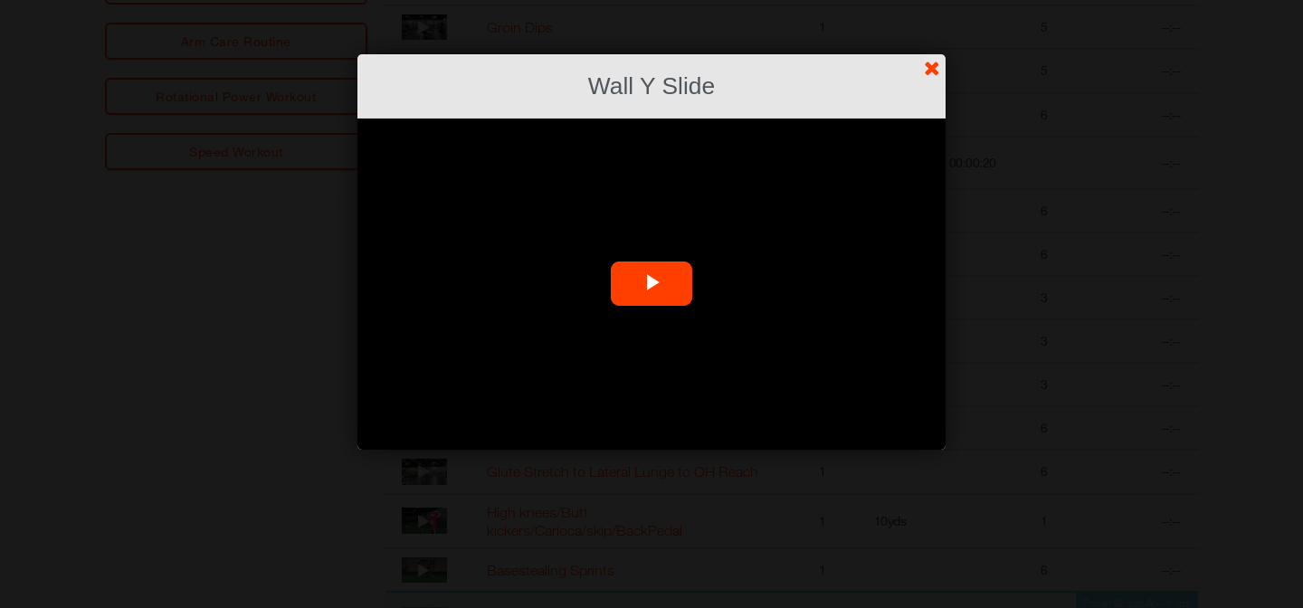
click at [652, 284] on span "Video Player" at bounding box center [652, 284] width 0 height 0
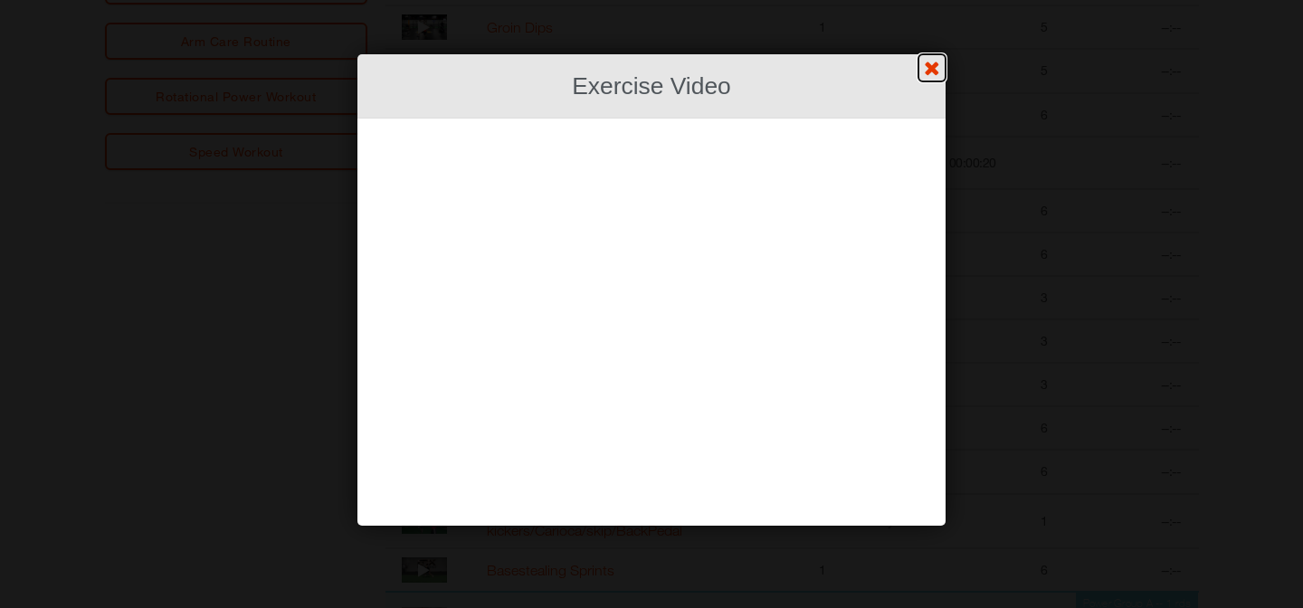
click at [937, 0] on link "?" at bounding box center [651, -1] width 1305 height 1
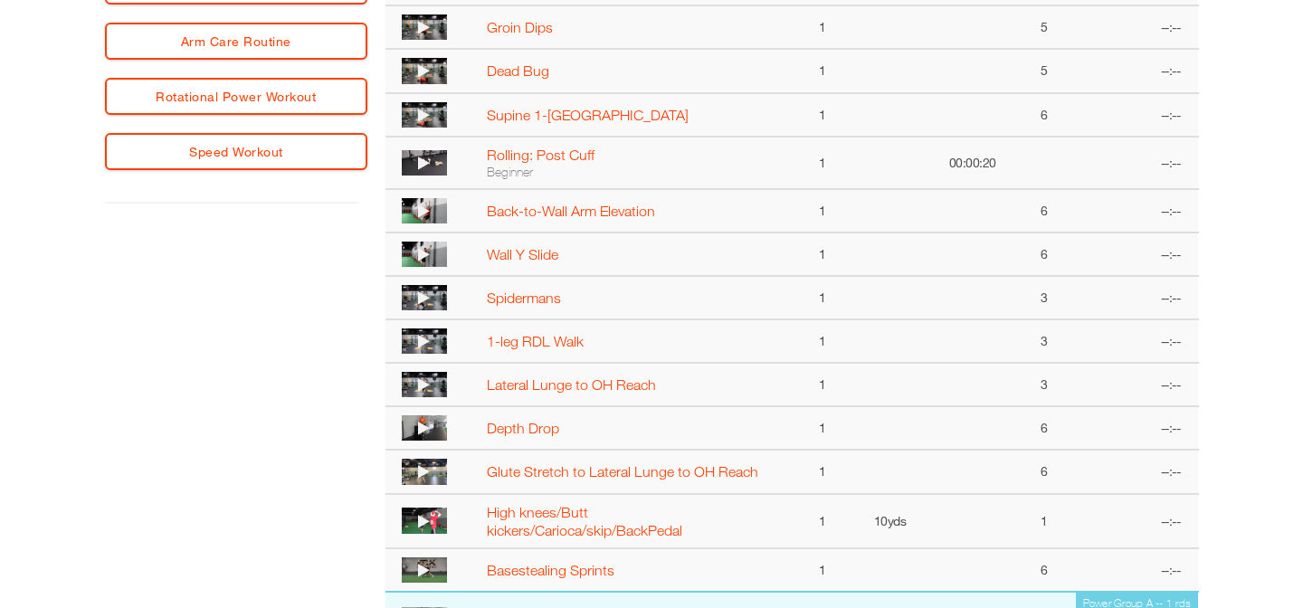
click at [423, 251] on icon at bounding box center [424, 254] width 12 height 14
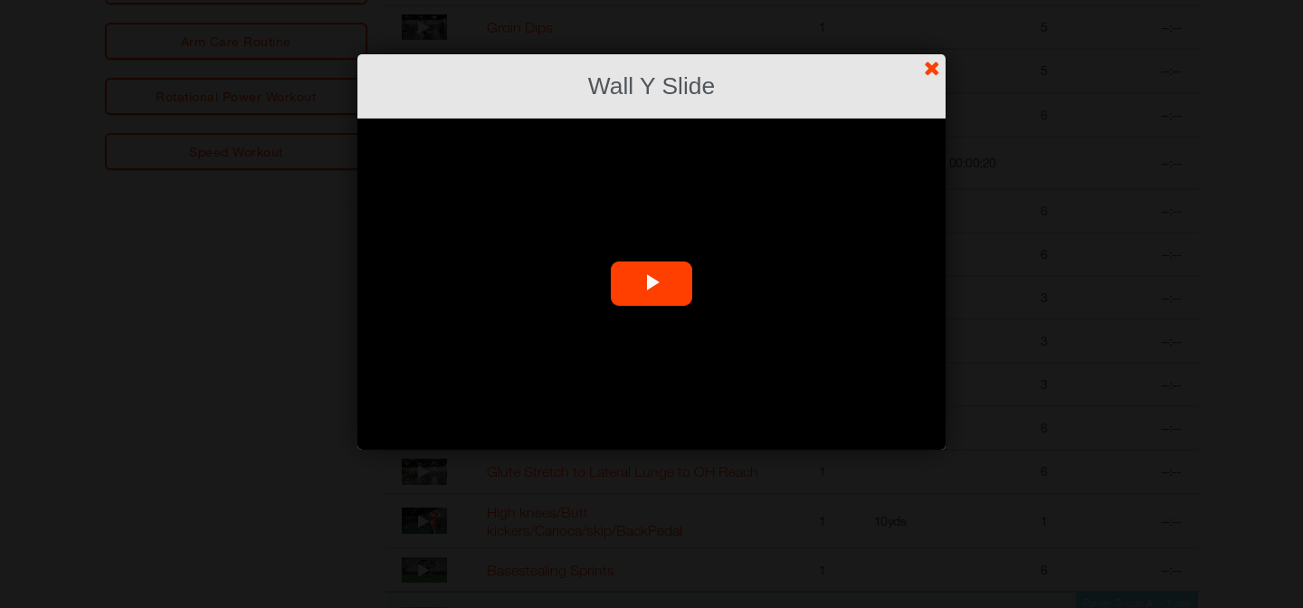
click at [652, 284] on span "Video Player" at bounding box center [652, 284] width 0 height 0
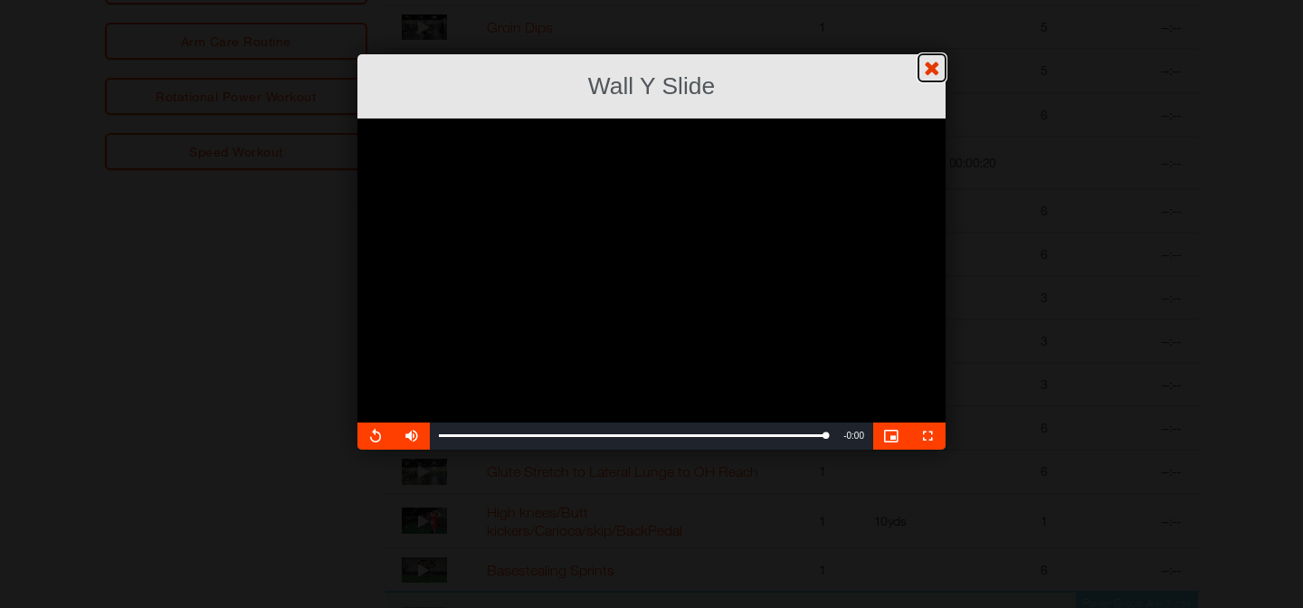
click at [929, 0] on link "?" at bounding box center [651, -1] width 1305 height 1
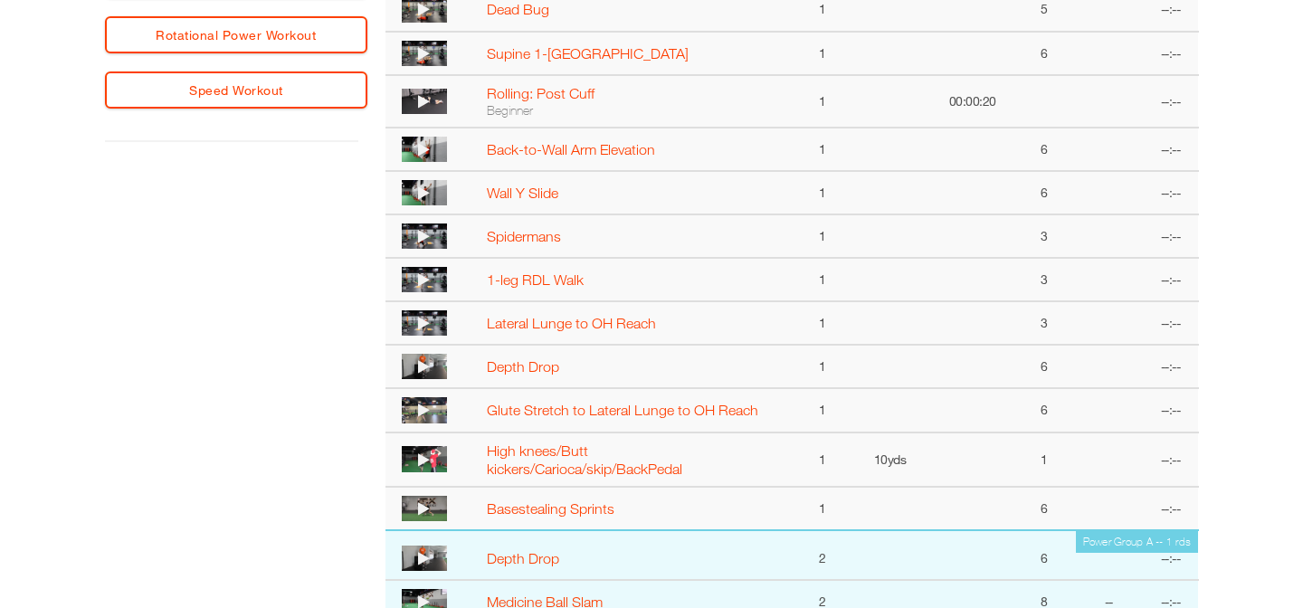
scroll to position [852, 0]
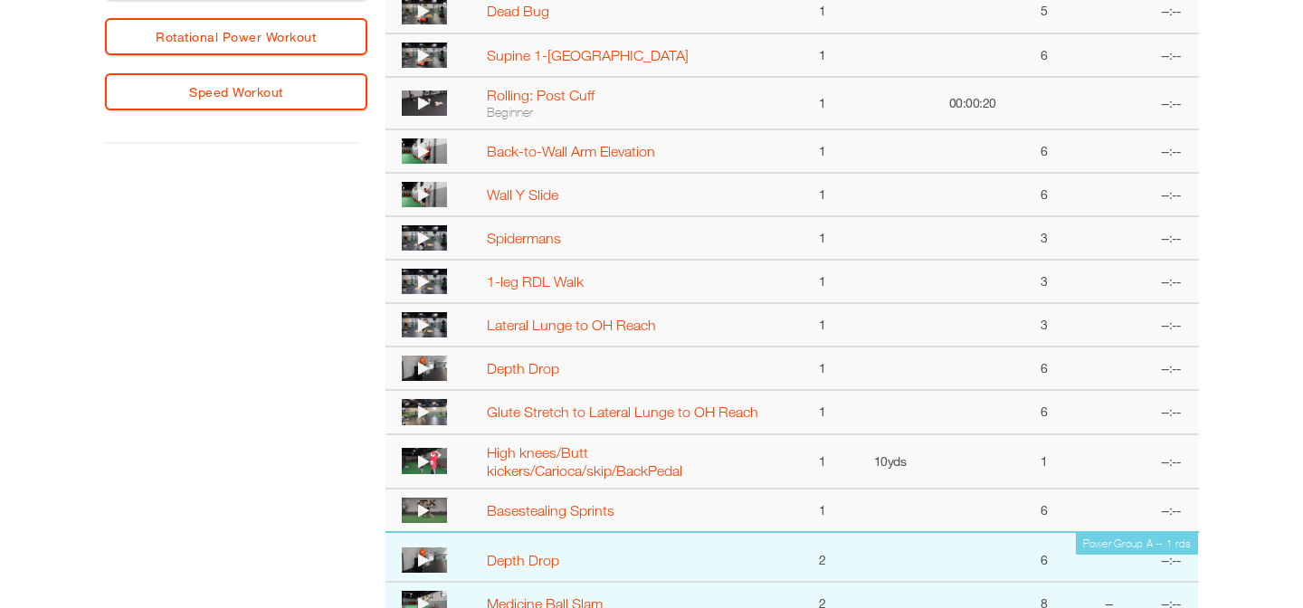
click at [421, 282] on icon at bounding box center [424, 281] width 12 height 14
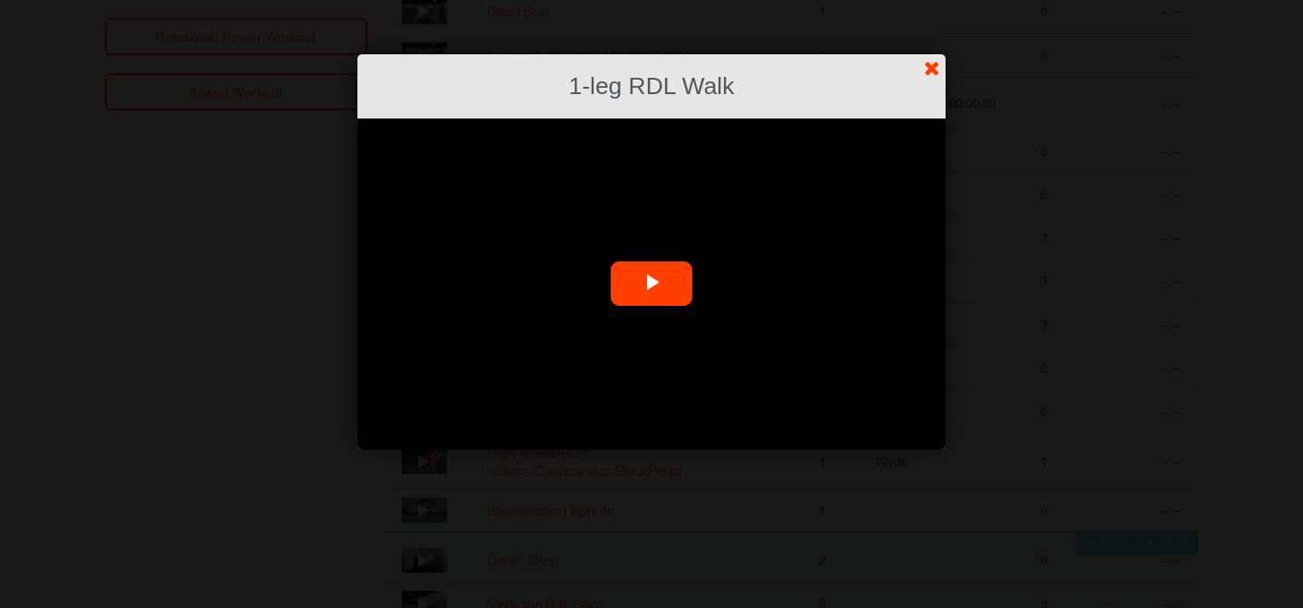
click at [652, 284] on span "Video Player" at bounding box center [652, 284] width 0 height 0
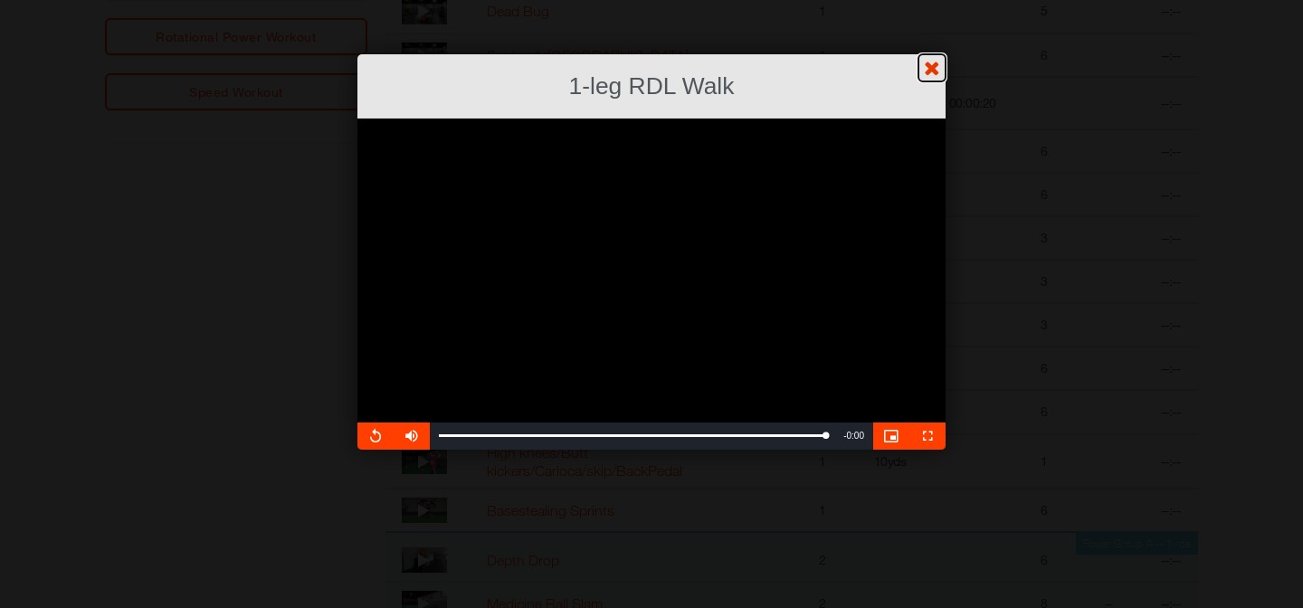
click at [938, 0] on link "?" at bounding box center [651, -1] width 1305 height 1
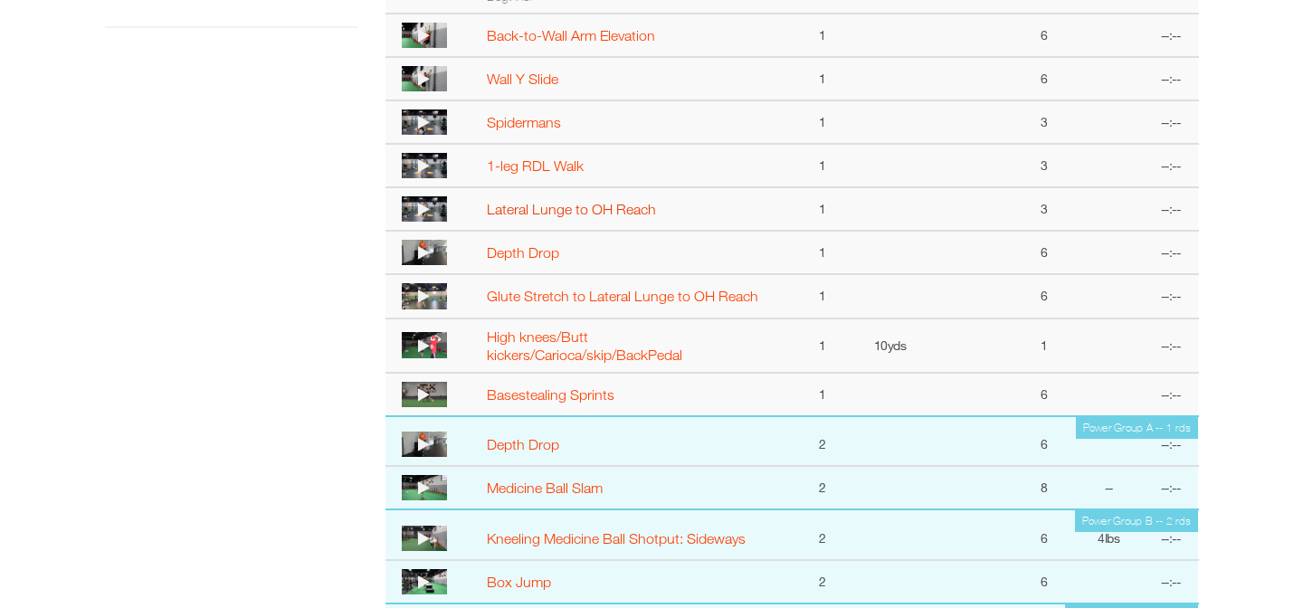
scroll to position [971, 0]
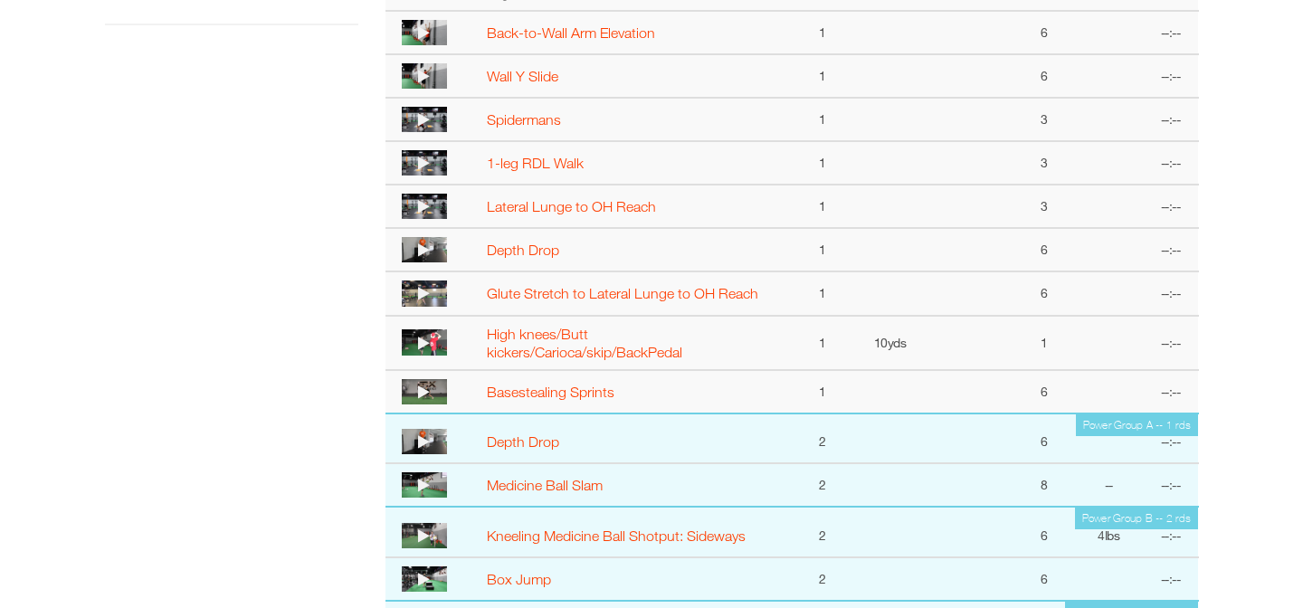
click at [424, 250] on icon at bounding box center [424, 250] width 12 height 14
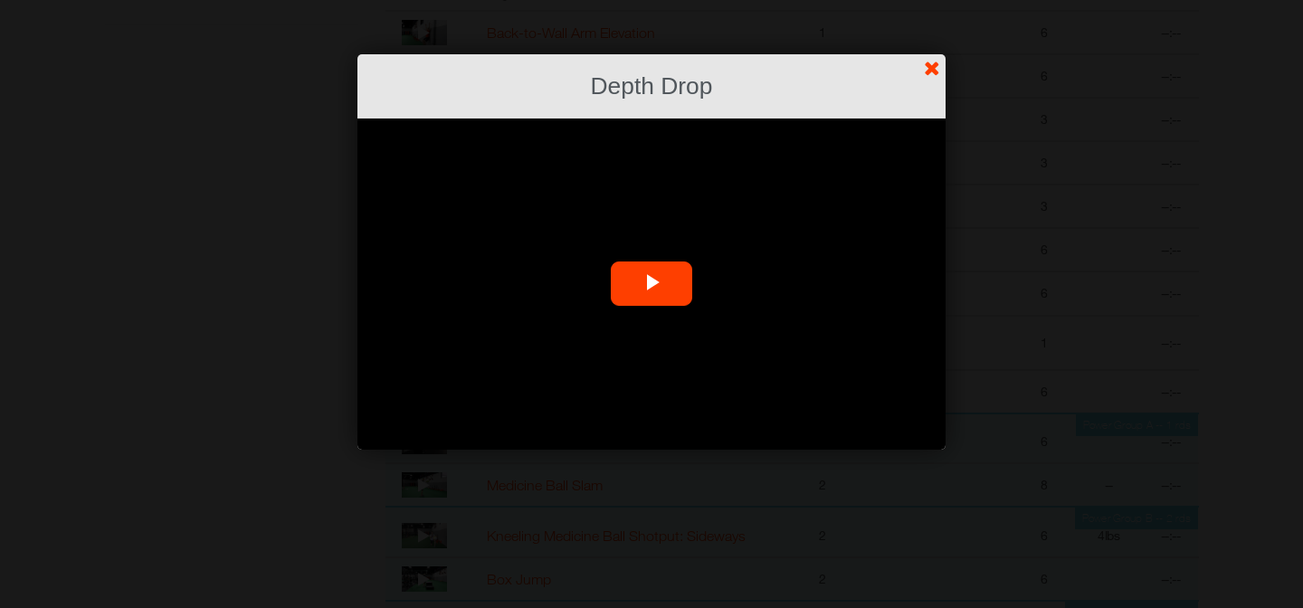
click at [652, 284] on span "Video Player" at bounding box center [652, 284] width 0 height 0
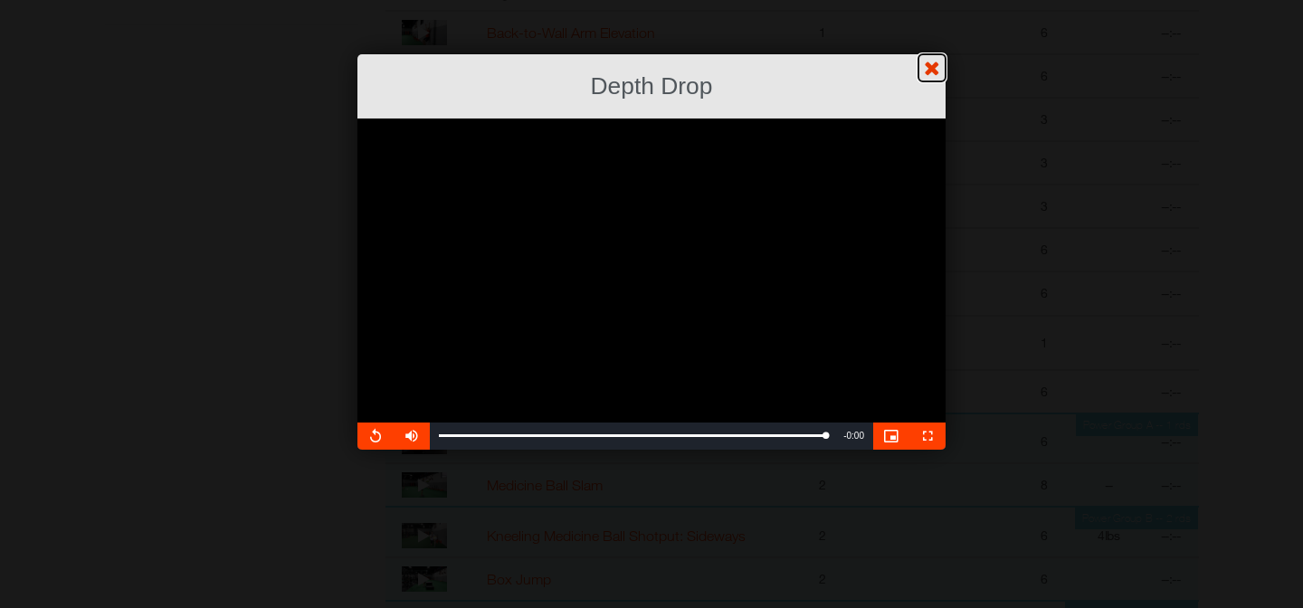
click at [931, 0] on link "?" at bounding box center [651, -1] width 1305 height 1
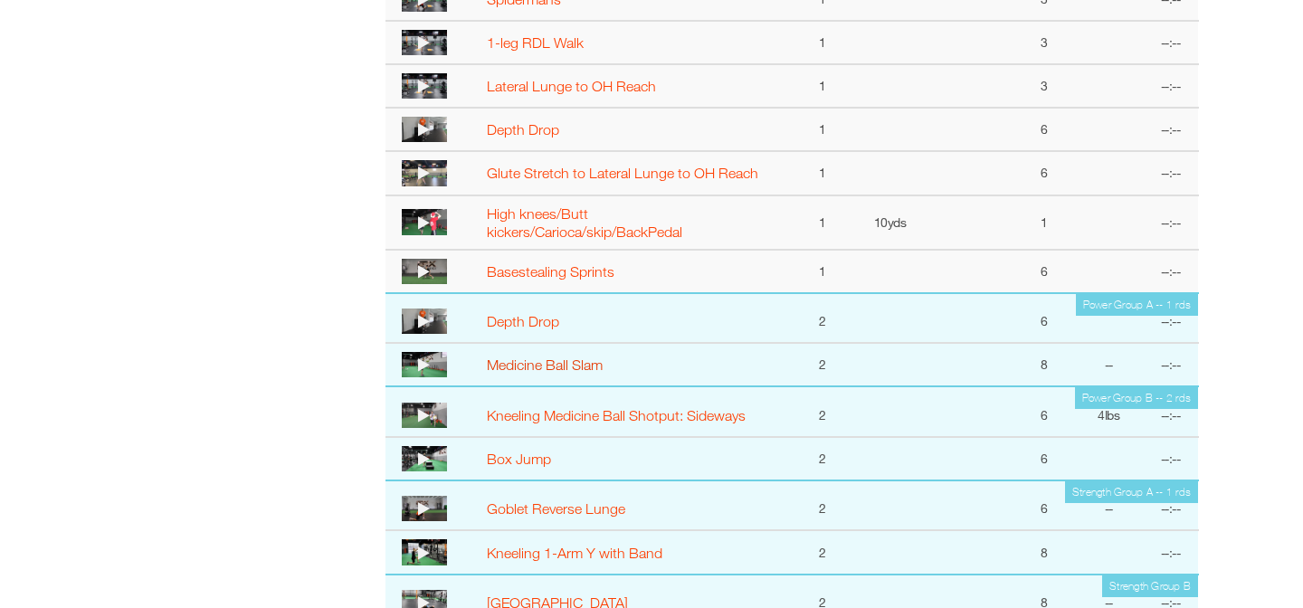
scroll to position [1105, 0]
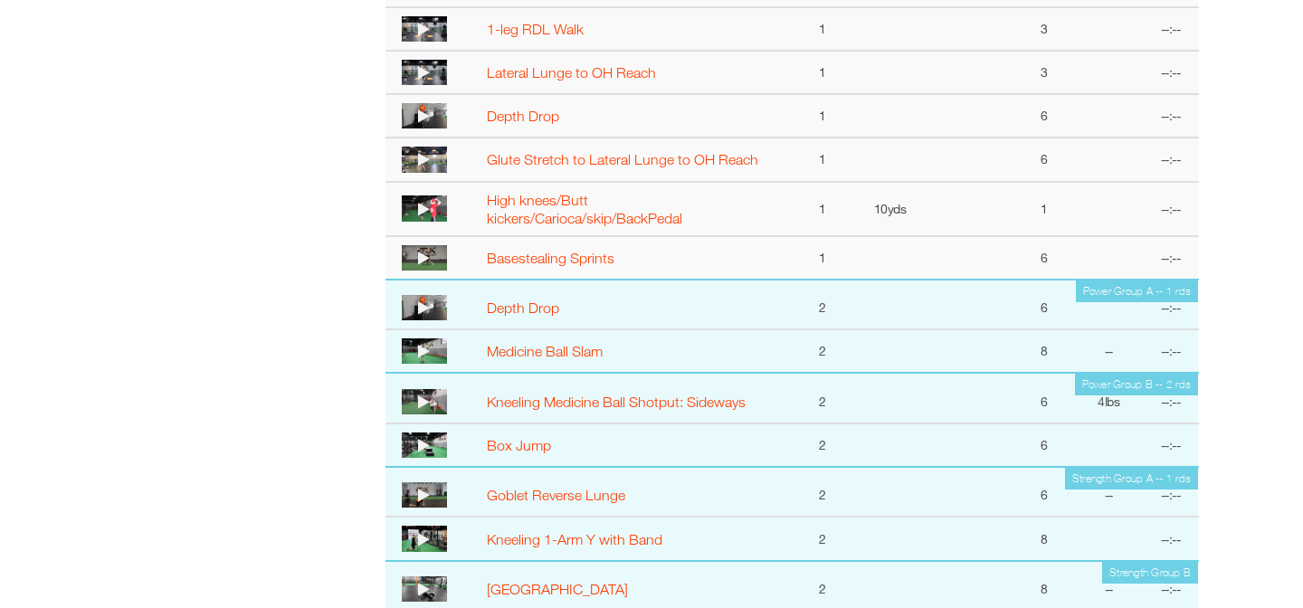
click at [421, 160] on icon at bounding box center [424, 159] width 12 height 14
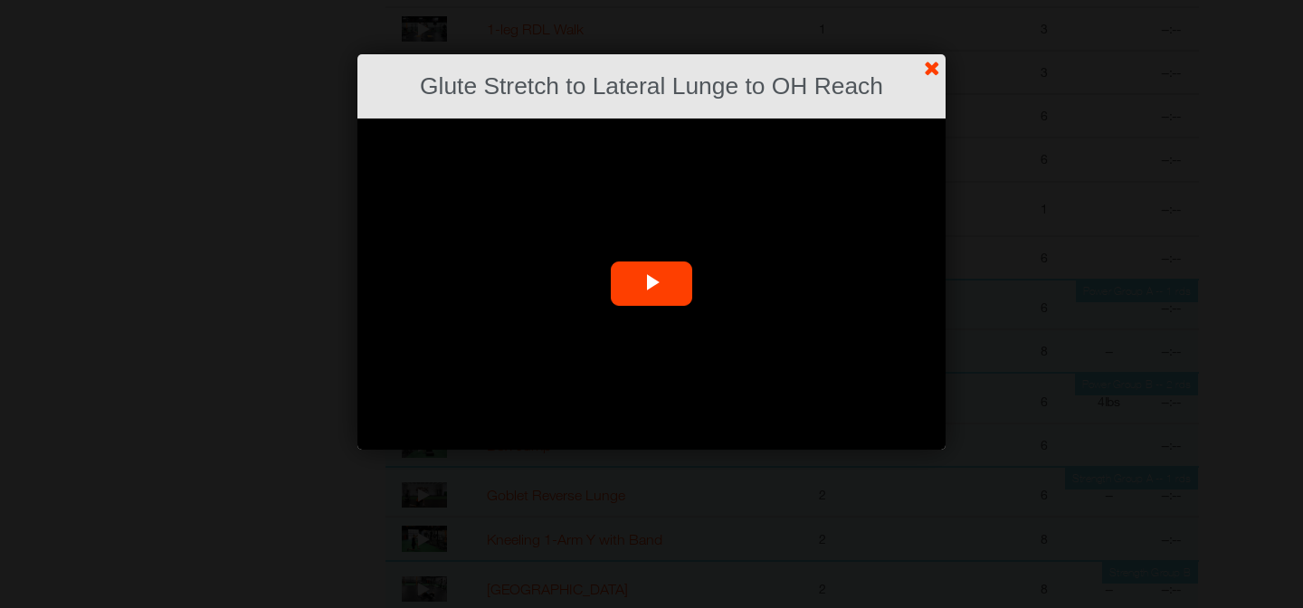
click at [652, 284] on span "Video Player" at bounding box center [652, 284] width 0 height 0
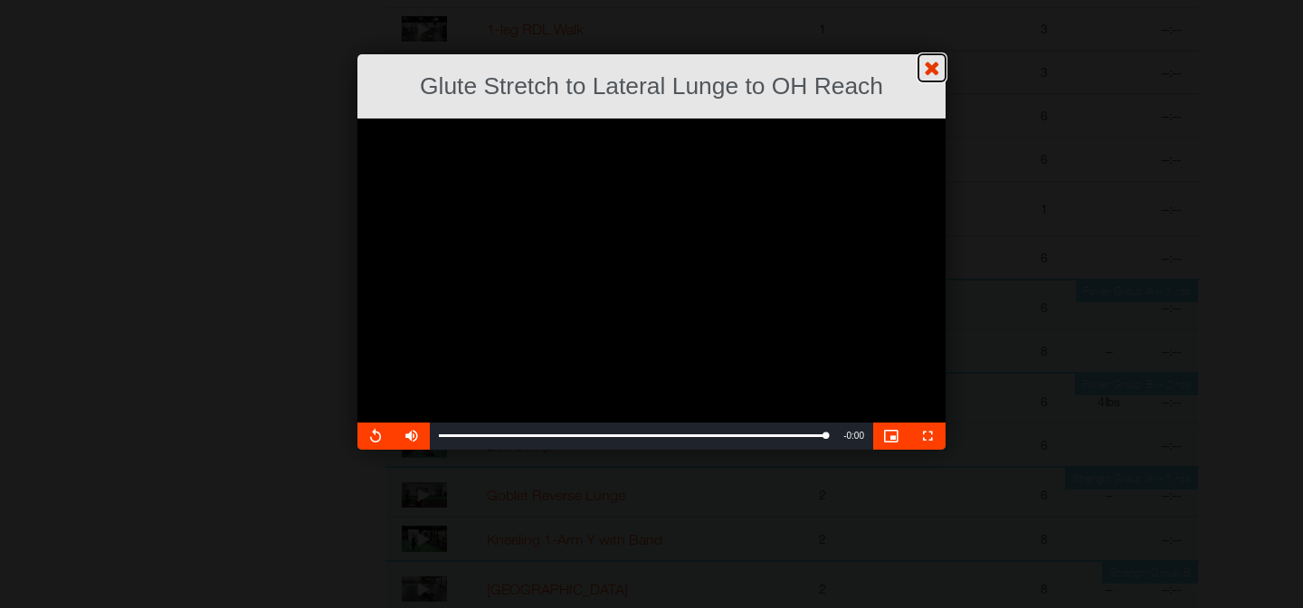
click at [926, 0] on link "?" at bounding box center [651, -1] width 1305 height 1
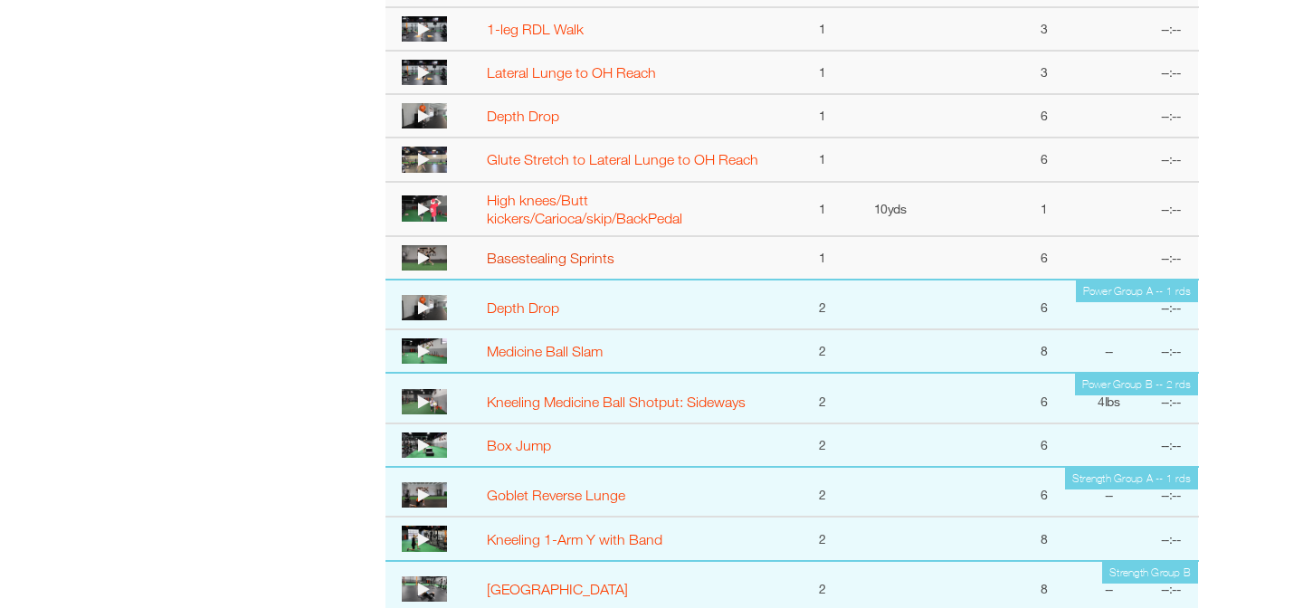
click at [547, 260] on link "Basestealing Sprints" at bounding box center [551, 258] width 128 height 16
select select "**********"
click at [427, 256] on icon at bounding box center [424, 258] width 12 height 14
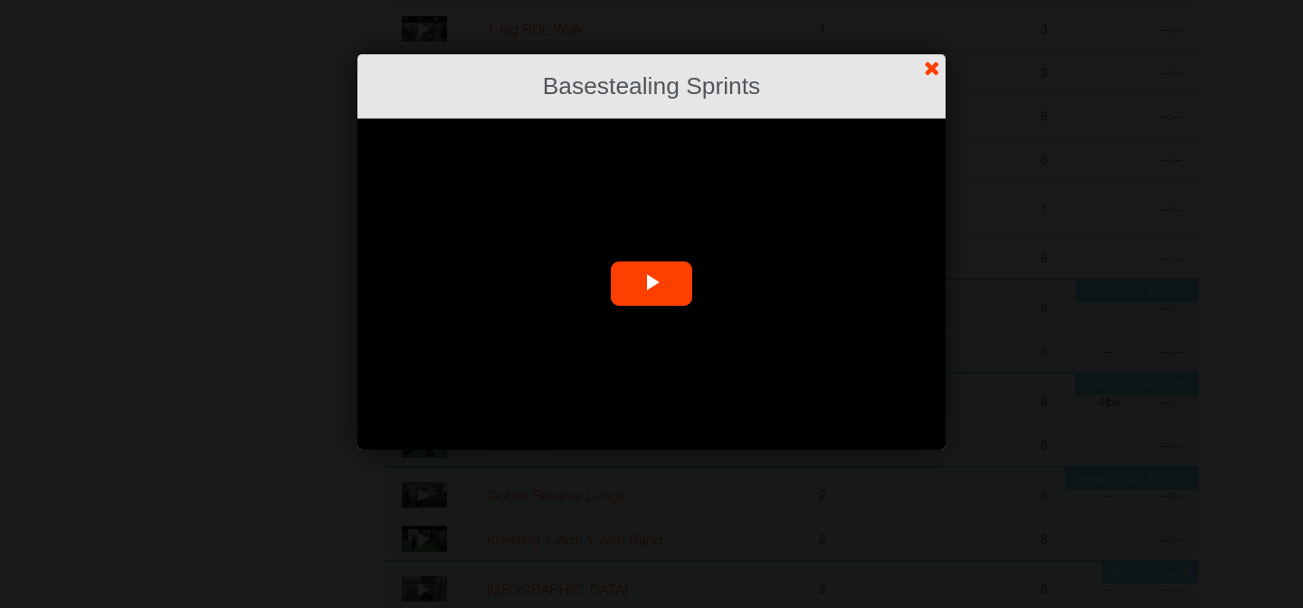
click at [652, 284] on span "Video Player" at bounding box center [652, 284] width 0 height 0
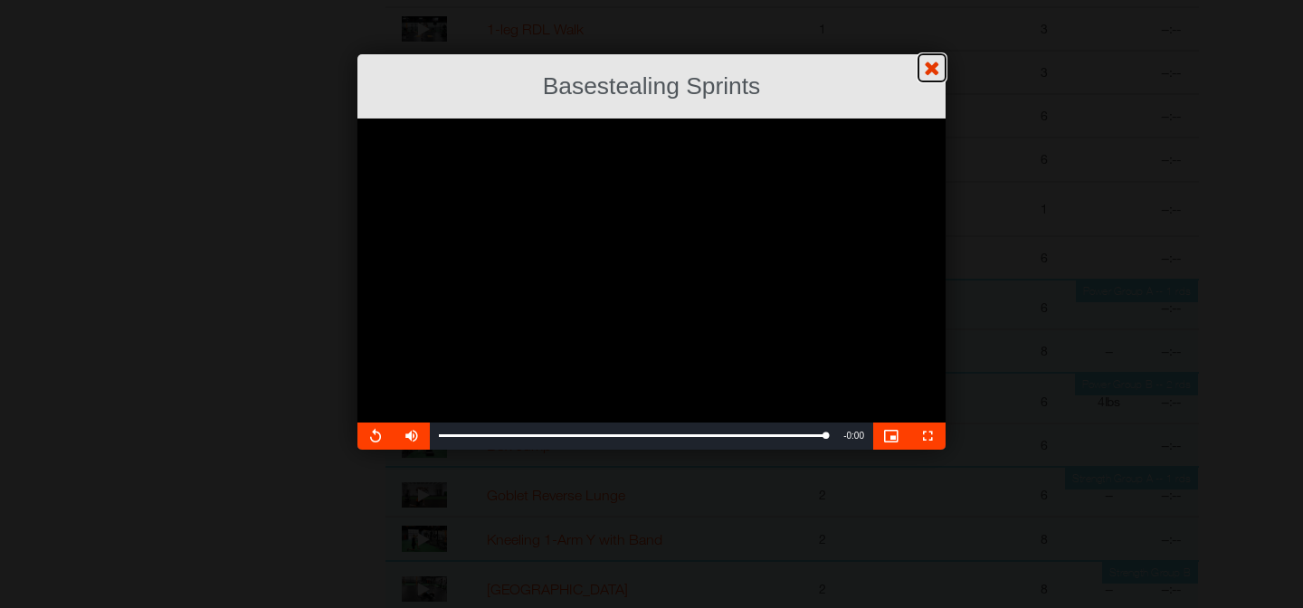
click at [937, 0] on link "?" at bounding box center [651, -1] width 1305 height 1
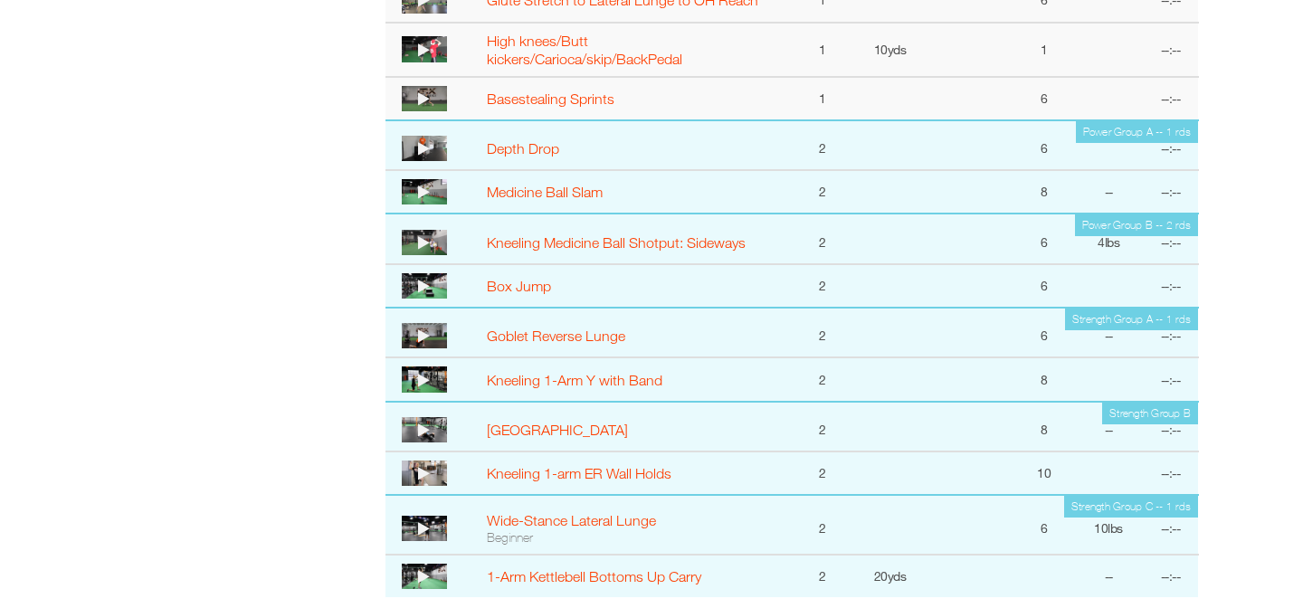
scroll to position [1267, 0]
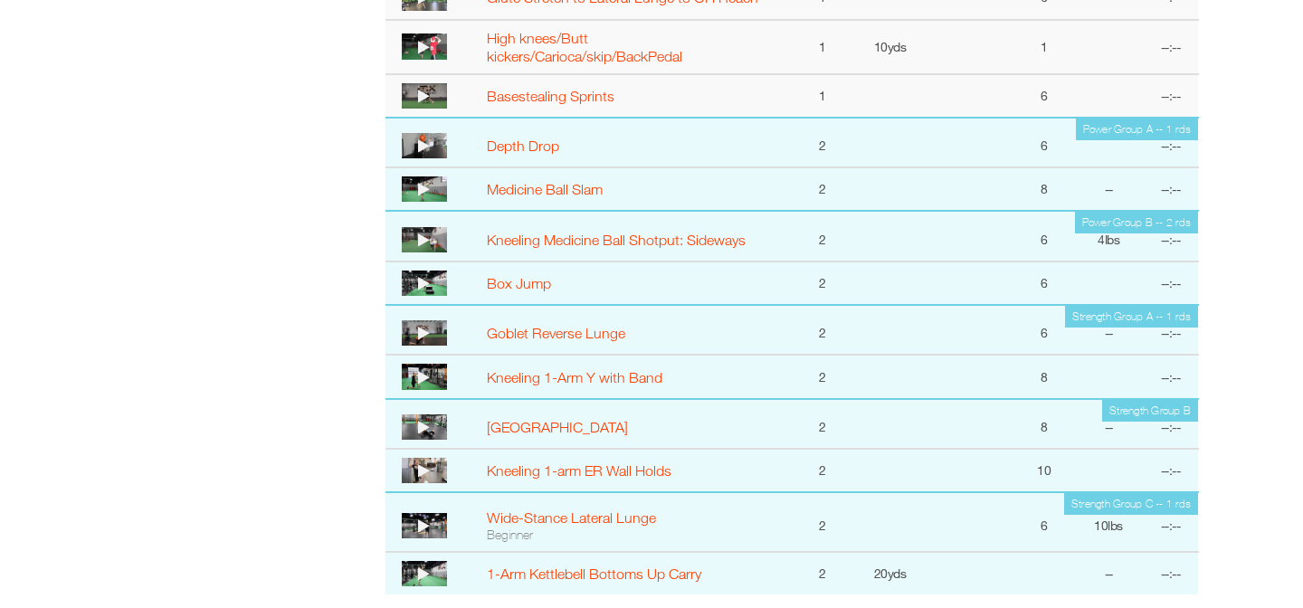
click at [420, 140] on icon at bounding box center [424, 145] width 12 height 14
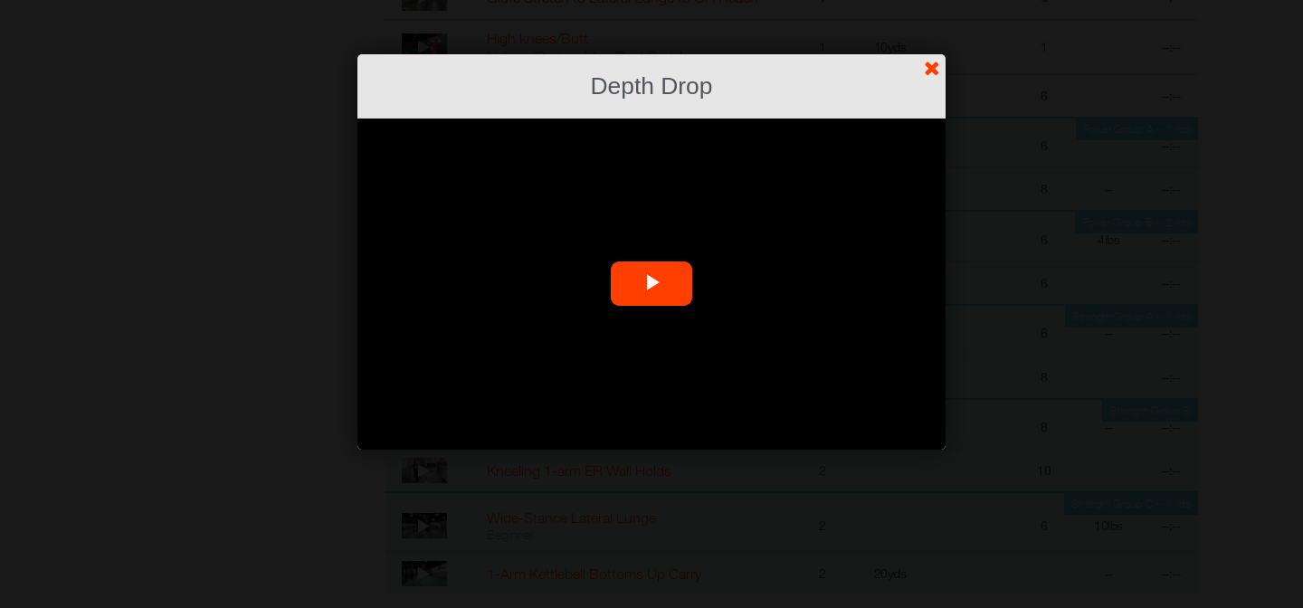
click at [652, 284] on span "Video Player" at bounding box center [652, 284] width 0 height 0
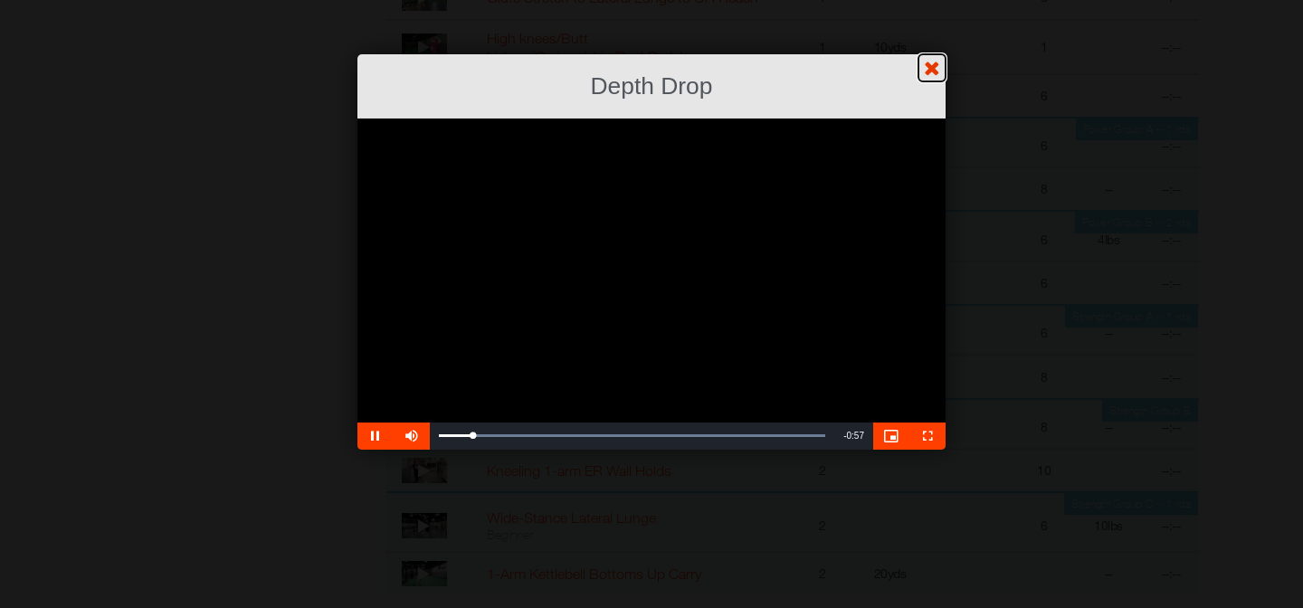
click at [928, 0] on link "?" at bounding box center [651, -1] width 1305 height 1
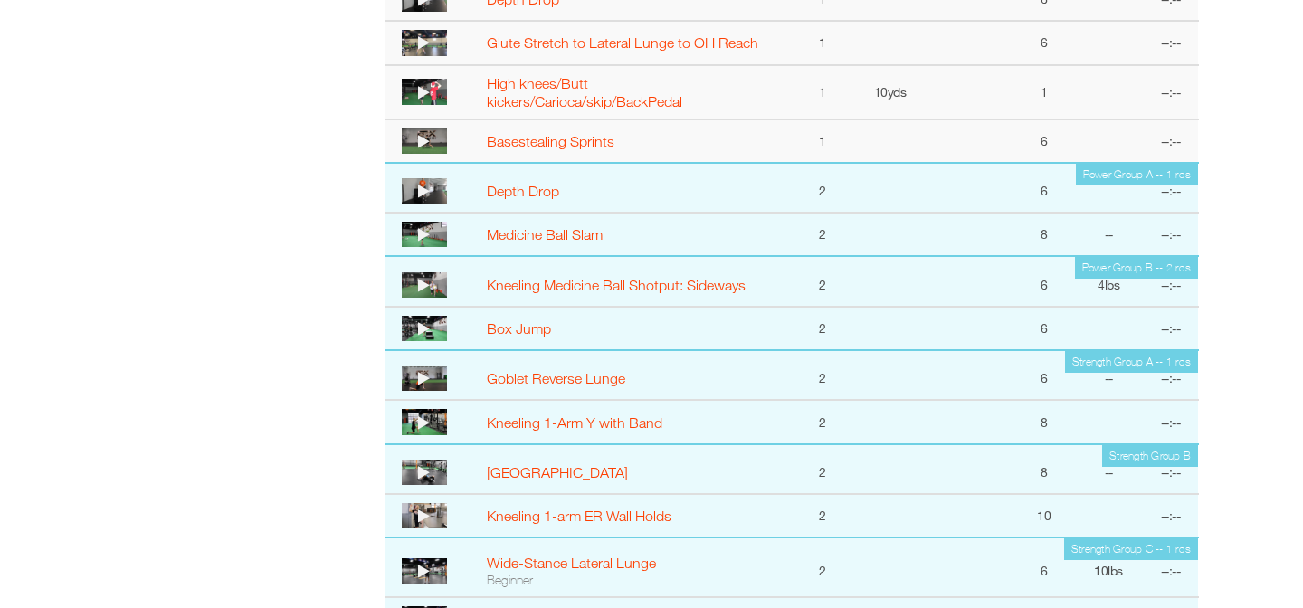
scroll to position [1225, 0]
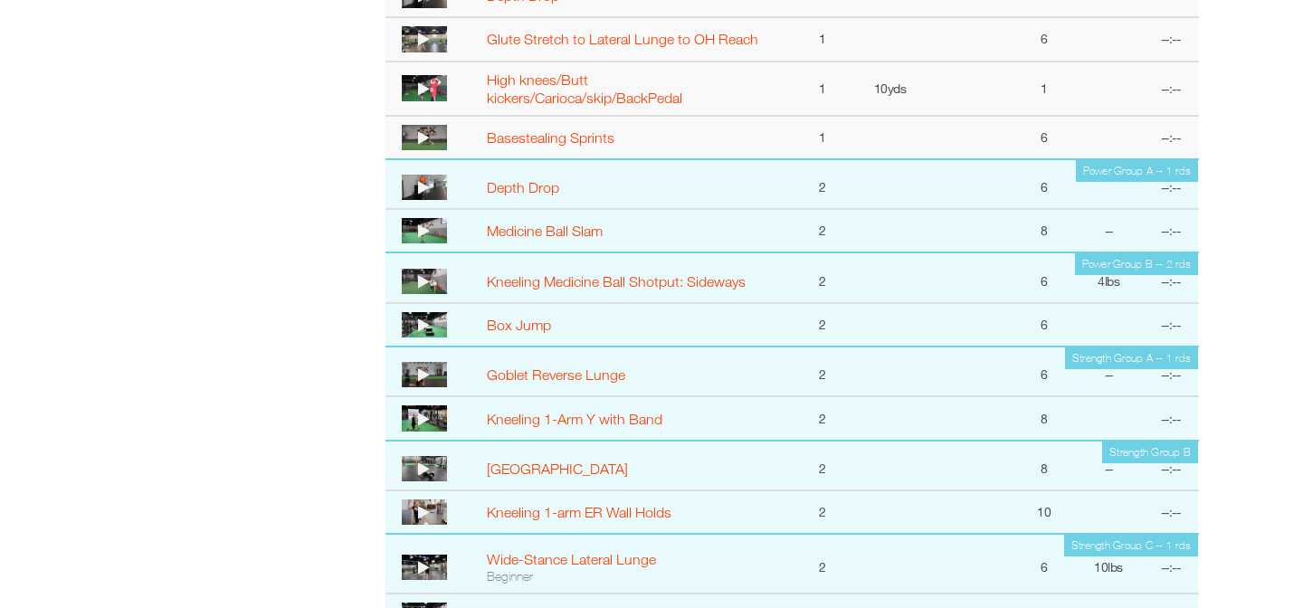
click at [427, 185] on icon at bounding box center [424, 187] width 12 height 14
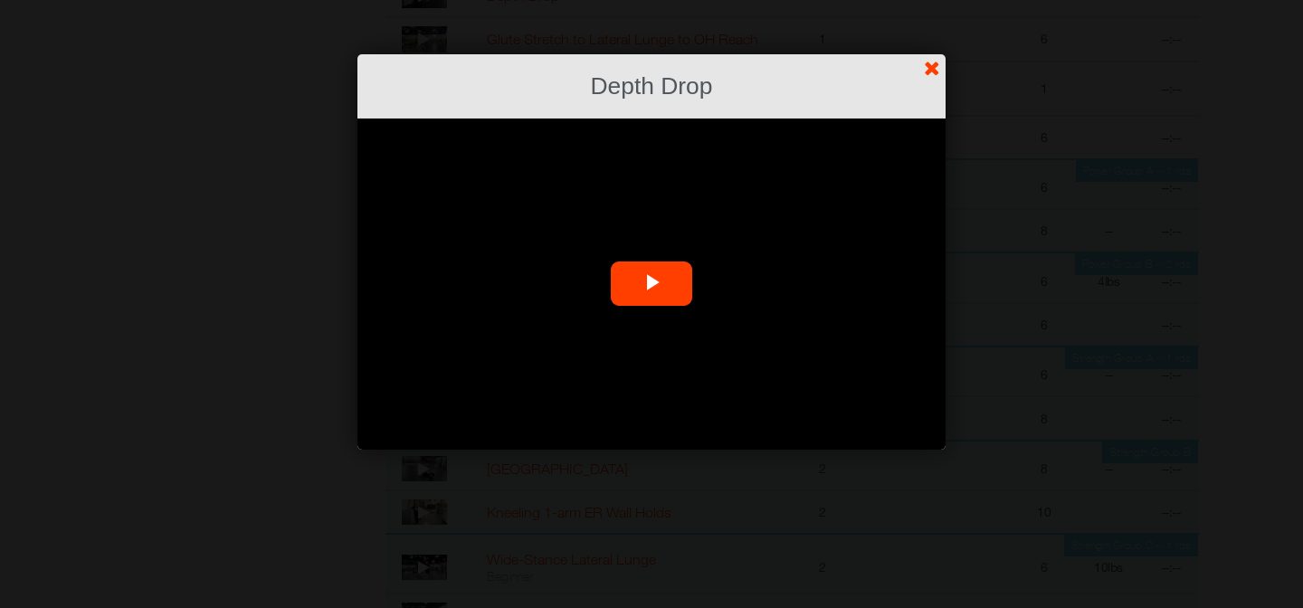
click at [652, 284] on span "Video Player" at bounding box center [652, 284] width 0 height 0
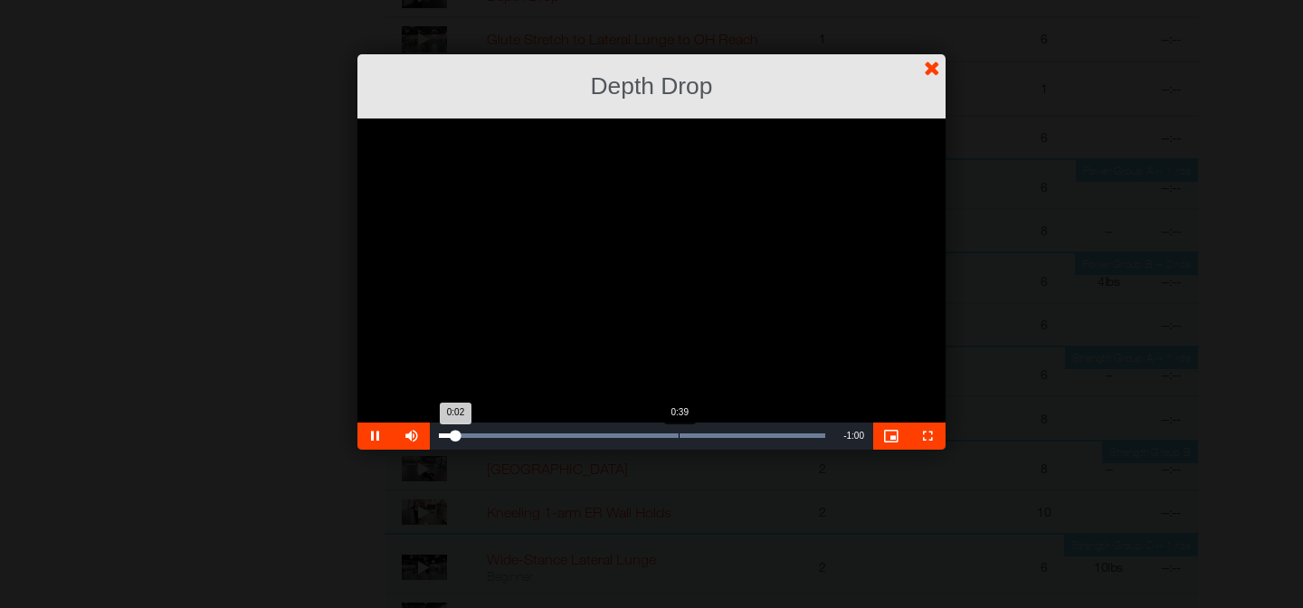
click at [679, 434] on div "0:39" at bounding box center [679, 435] width 1 height 5
click at [935, 0] on link "?" at bounding box center [651, -1] width 1305 height 1
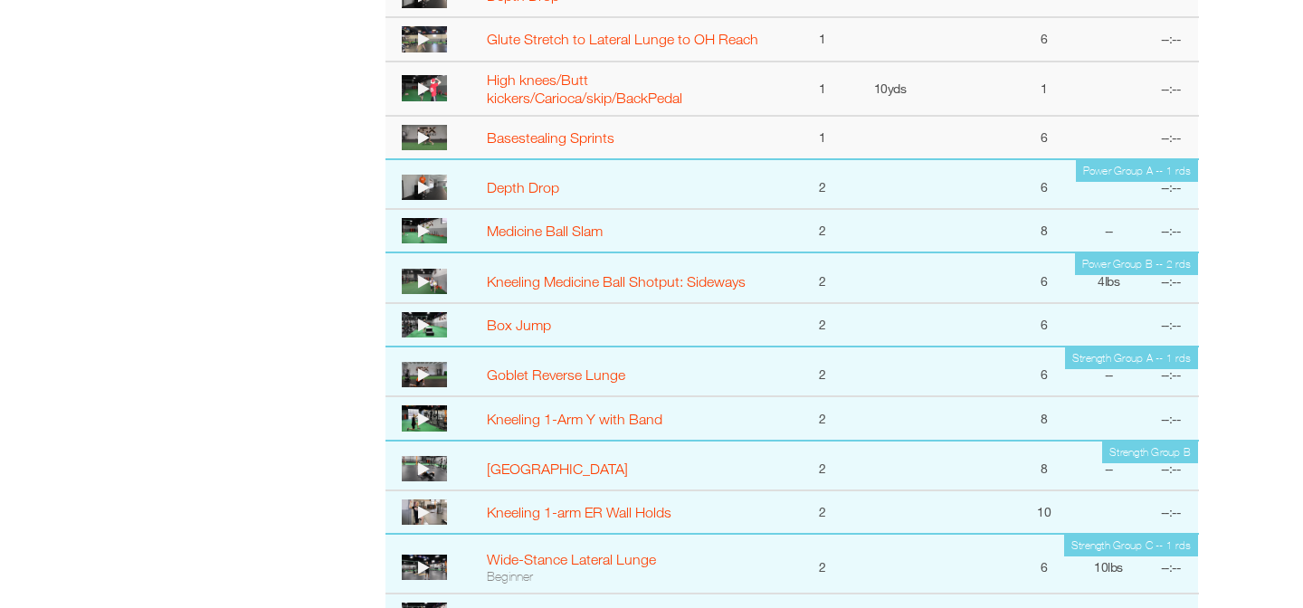
click at [421, 233] on icon at bounding box center [424, 231] width 12 height 14
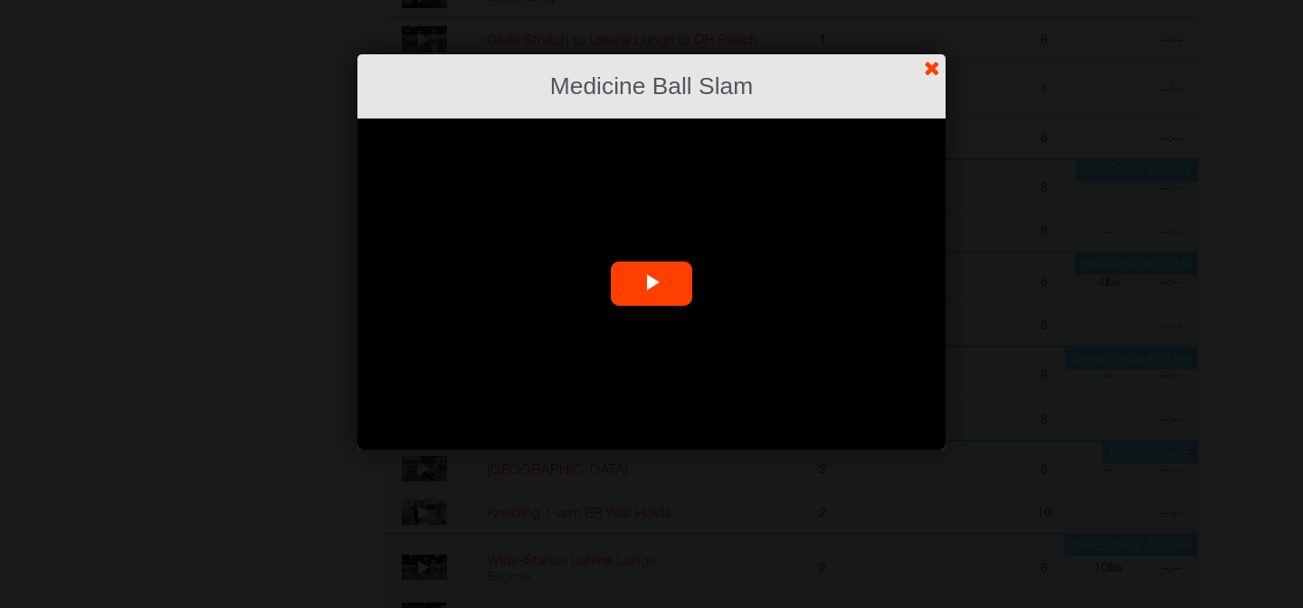
click at [652, 284] on span "Video Player" at bounding box center [652, 284] width 0 height 0
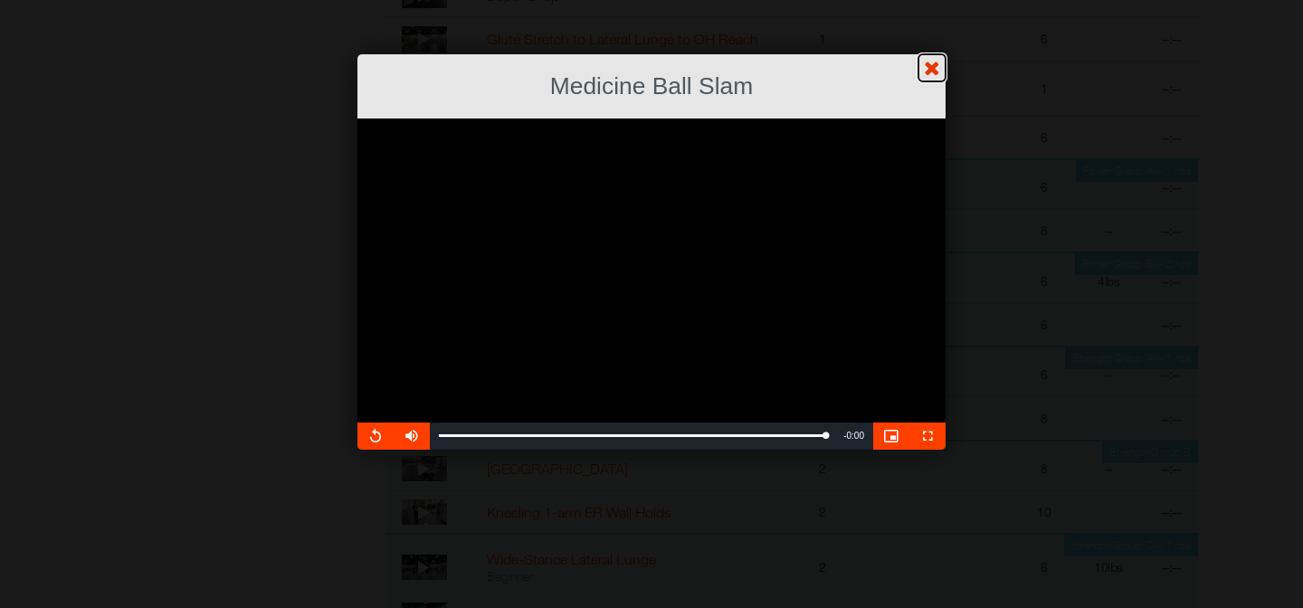
click at [935, 0] on link "?" at bounding box center [651, -1] width 1305 height 1
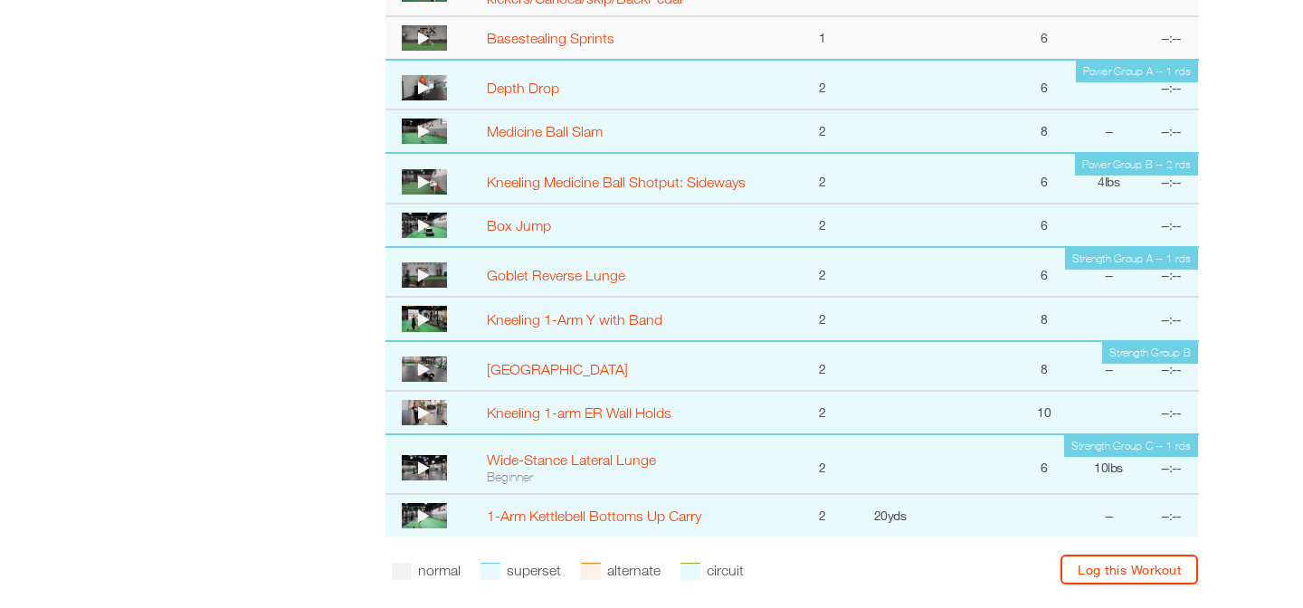
scroll to position [1337, 0]
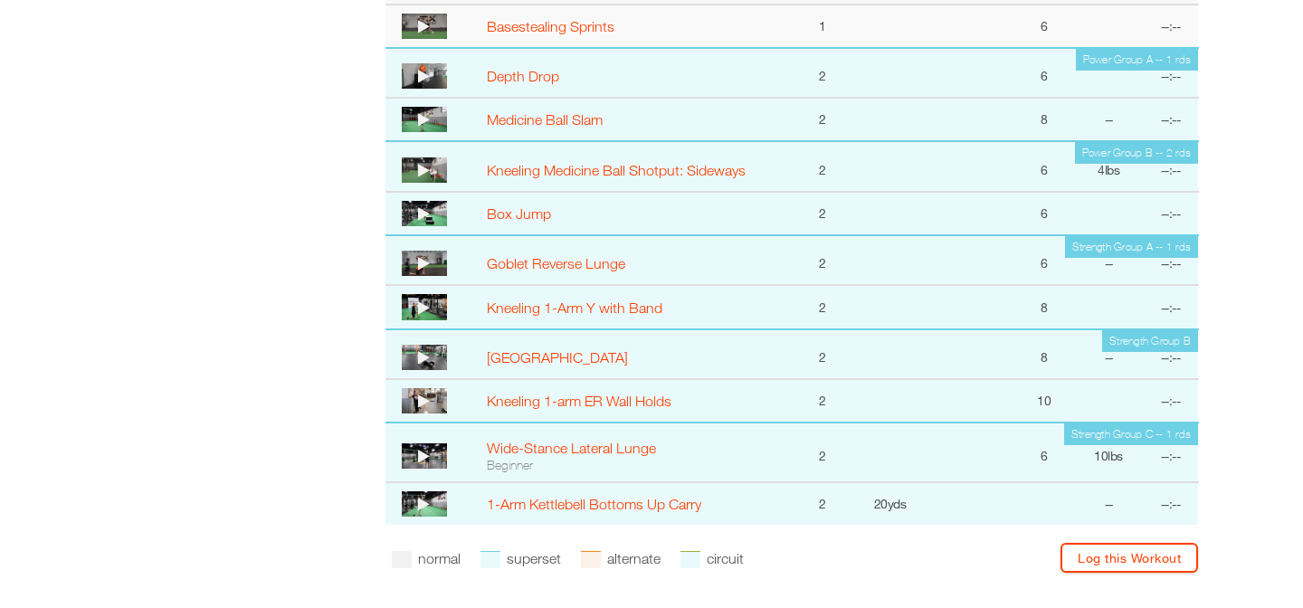
click at [426, 167] on icon at bounding box center [424, 170] width 12 height 14
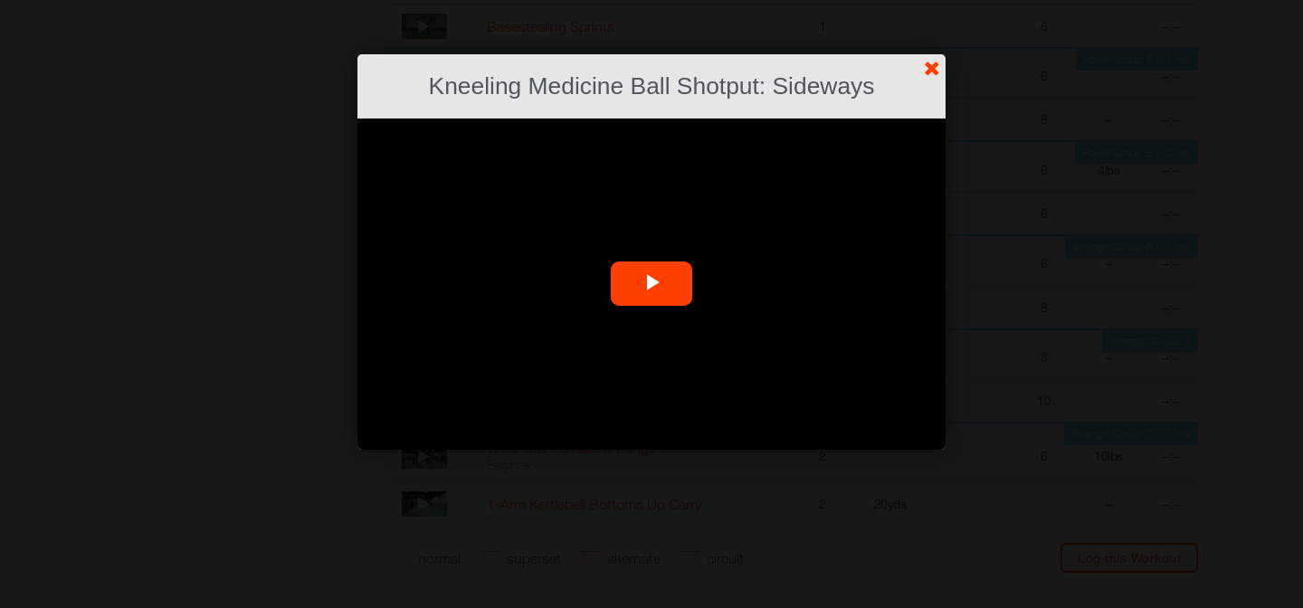
click at [652, 284] on span "Video Player" at bounding box center [652, 284] width 0 height 0
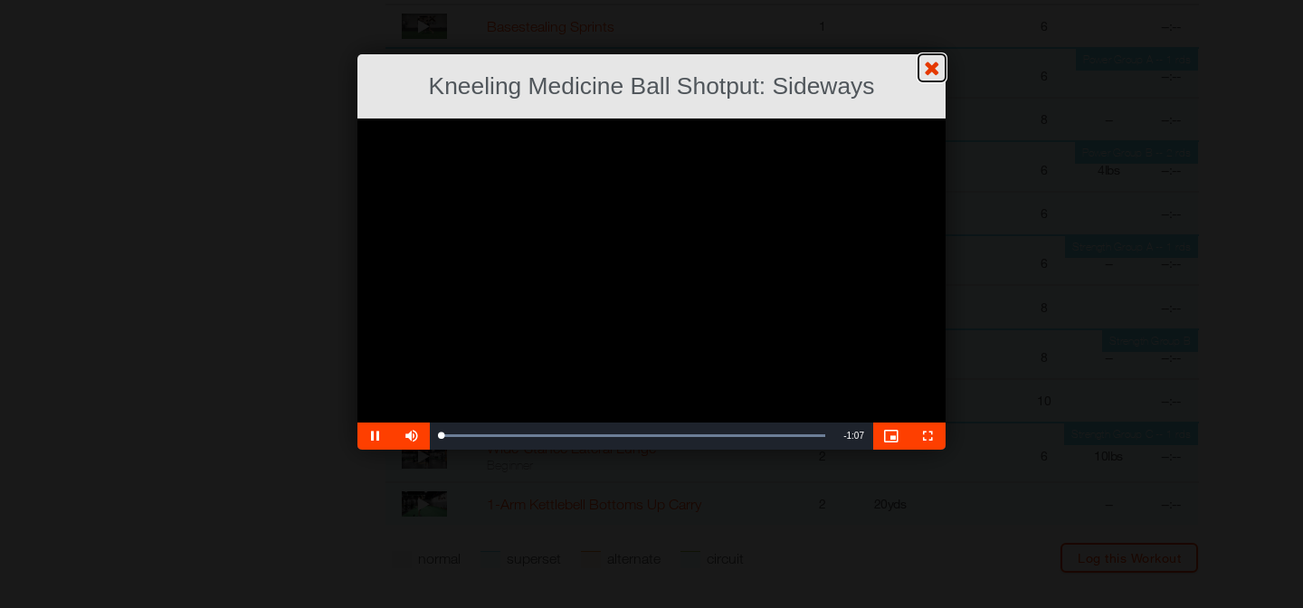
click at [221, 0] on link "?" at bounding box center [651, -1] width 1305 height 1
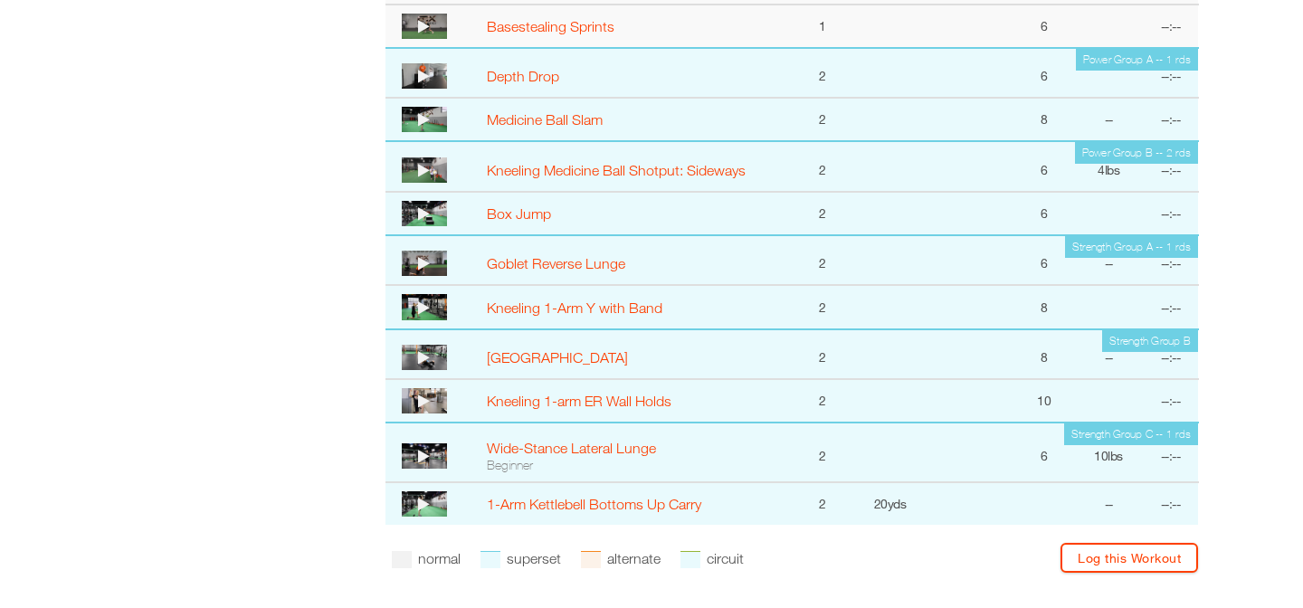
click at [426, 167] on icon at bounding box center [424, 170] width 12 height 14
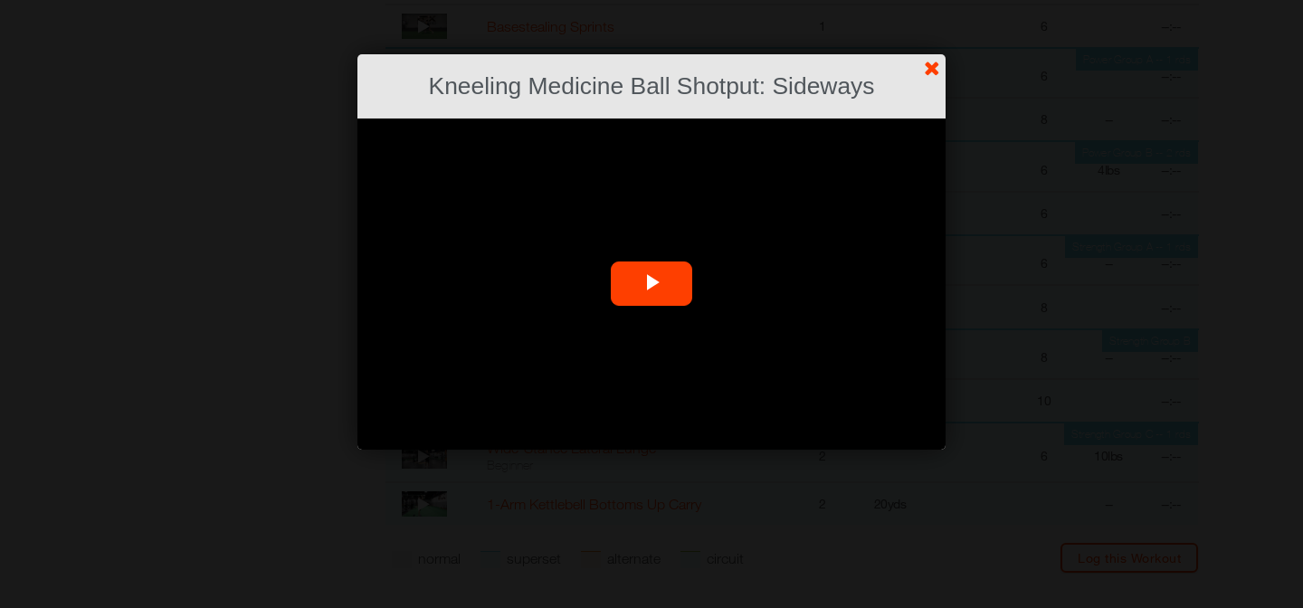
click at [652, 284] on span "Video Player" at bounding box center [652, 284] width 0 height 0
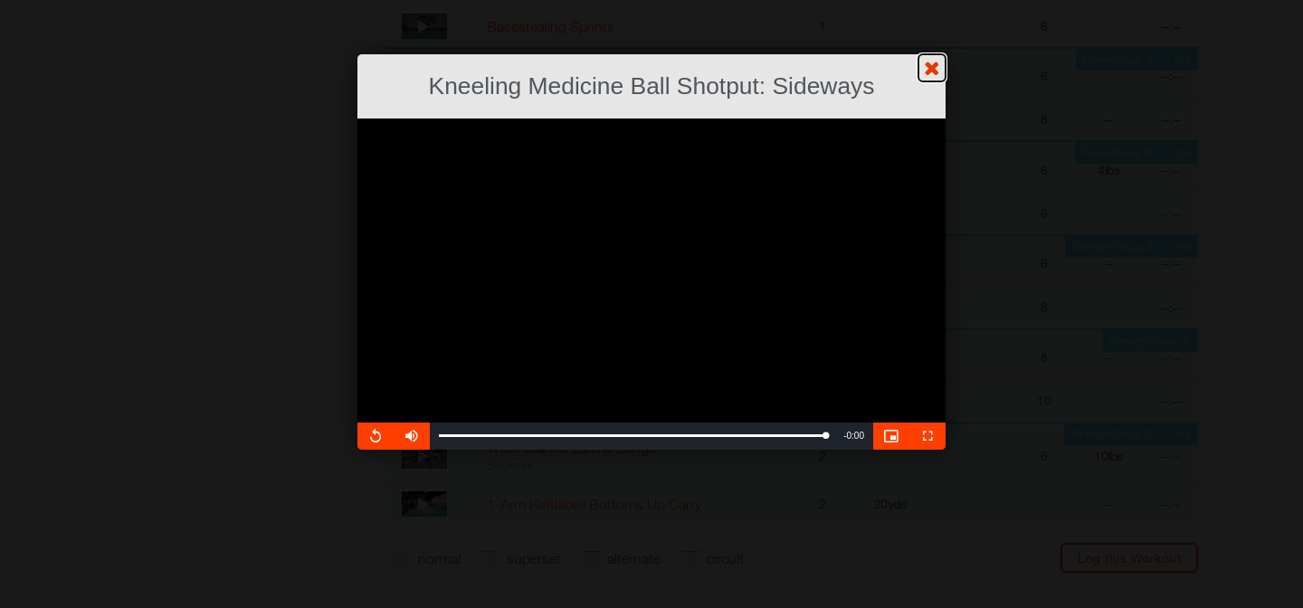
click at [928, 0] on link "?" at bounding box center [651, -1] width 1305 height 1
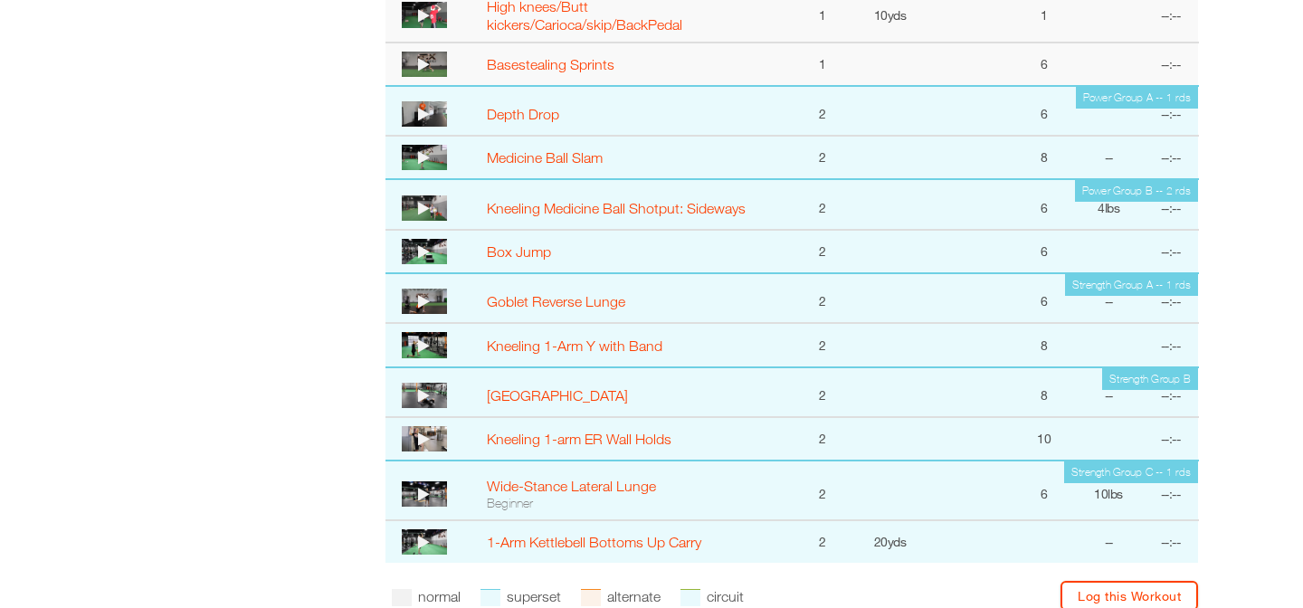
scroll to position [1299, 0]
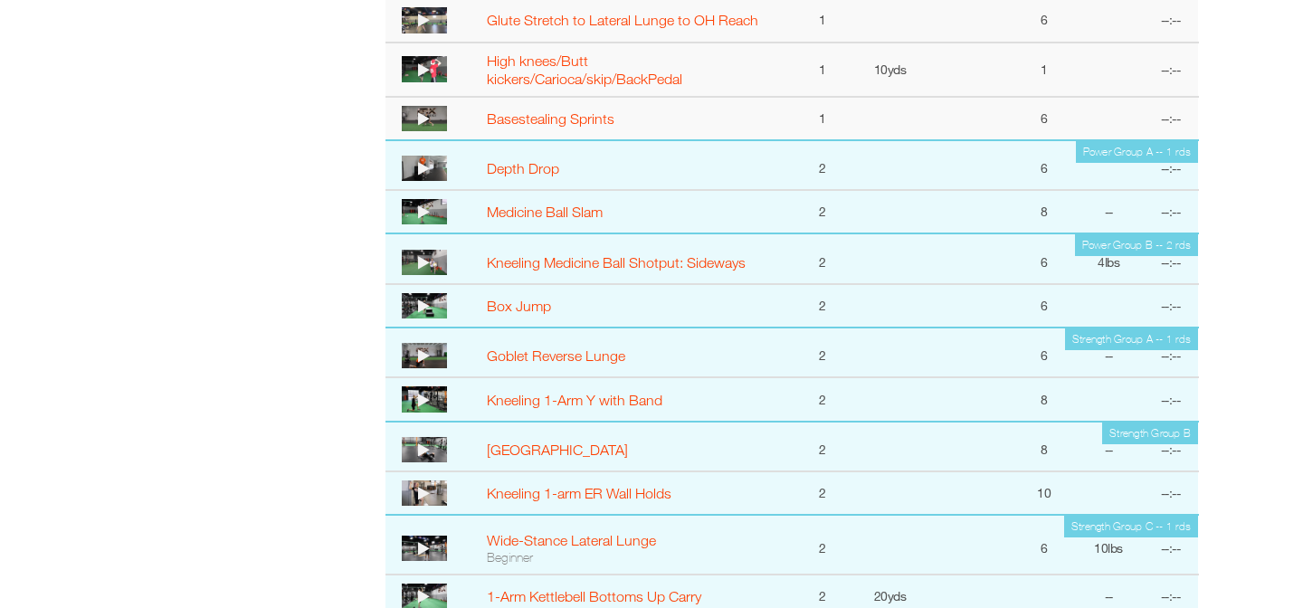
scroll to position [1234, 0]
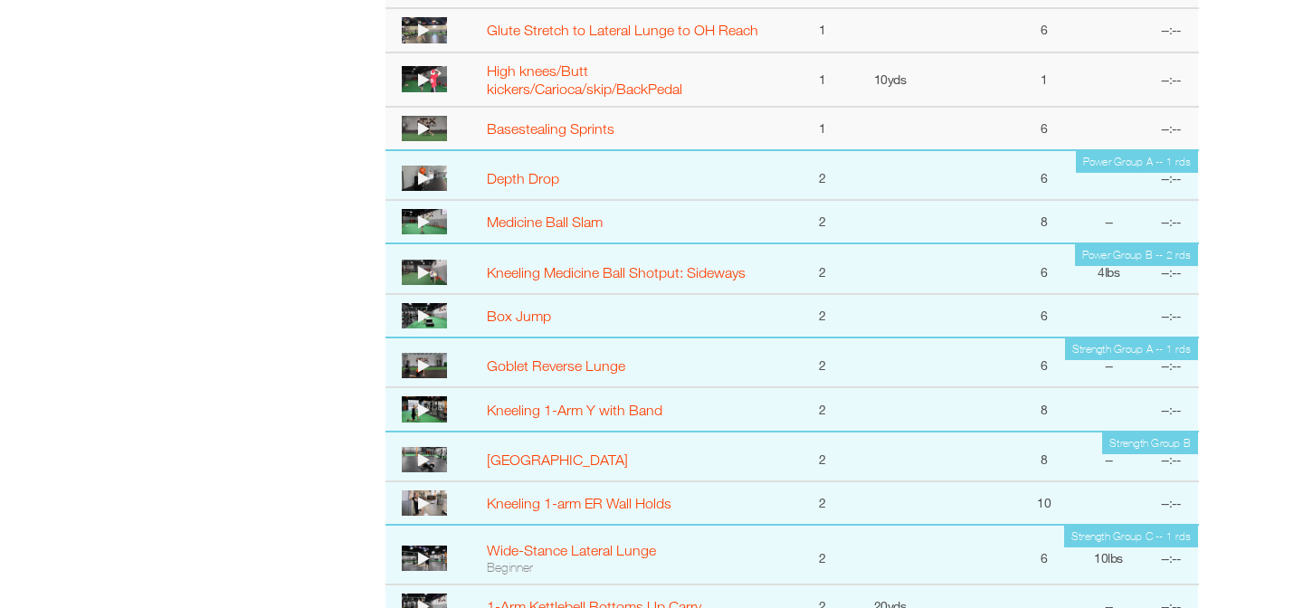
click at [776, 180] on div "Depth Drop" at bounding box center [636, 178] width 299 height 18
click at [820, 224] on td "2" at bounding box center [822, 221] width 54 height 43
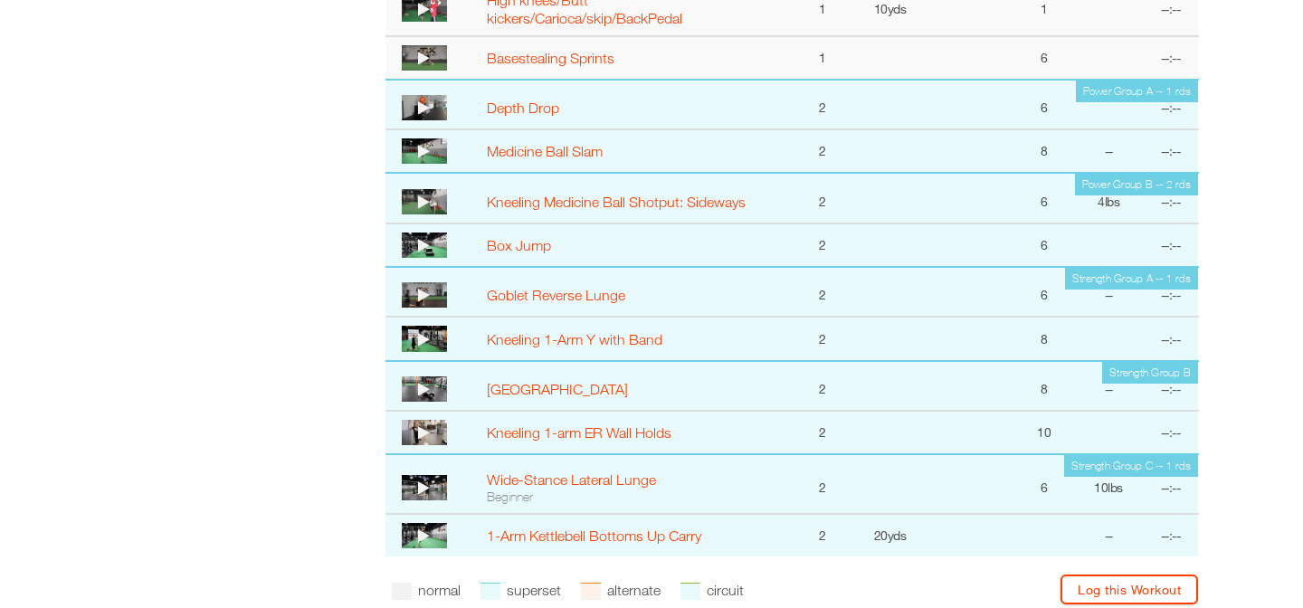
scroll to position [1304, 0]
click at [537, 109] on link "Depth Drop" at bounding box center [523, 108] width 72 height 16
select select "**********"
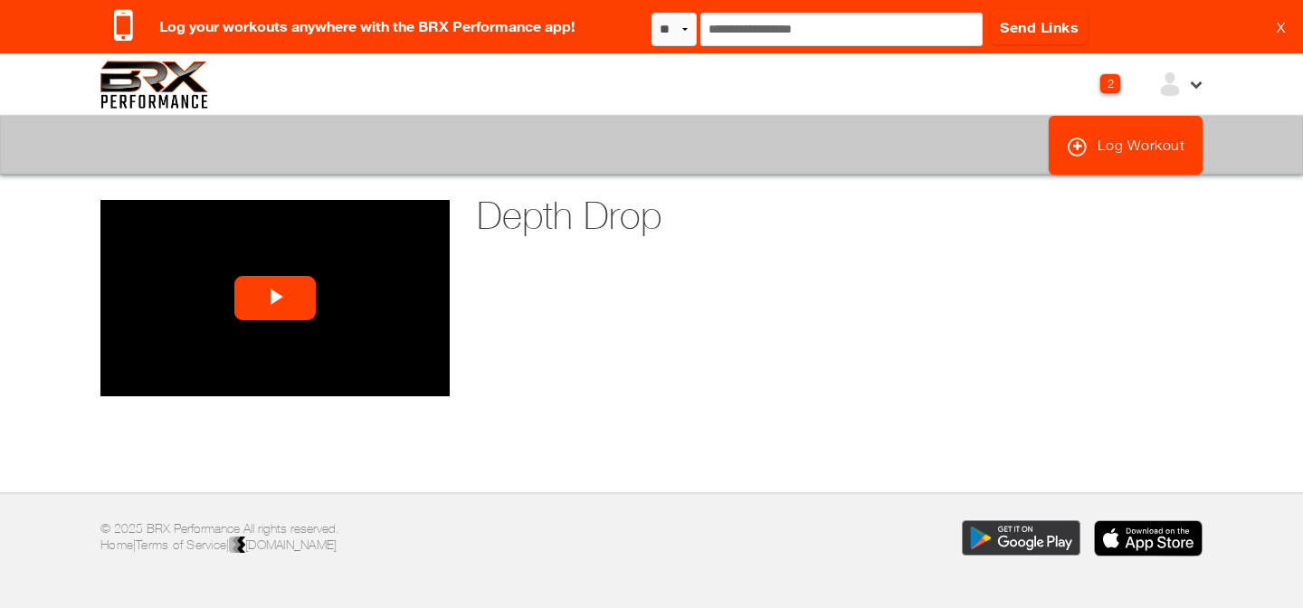
click at [1072, 149] on icon at bounding box center [1078, 147] width 22 height 22
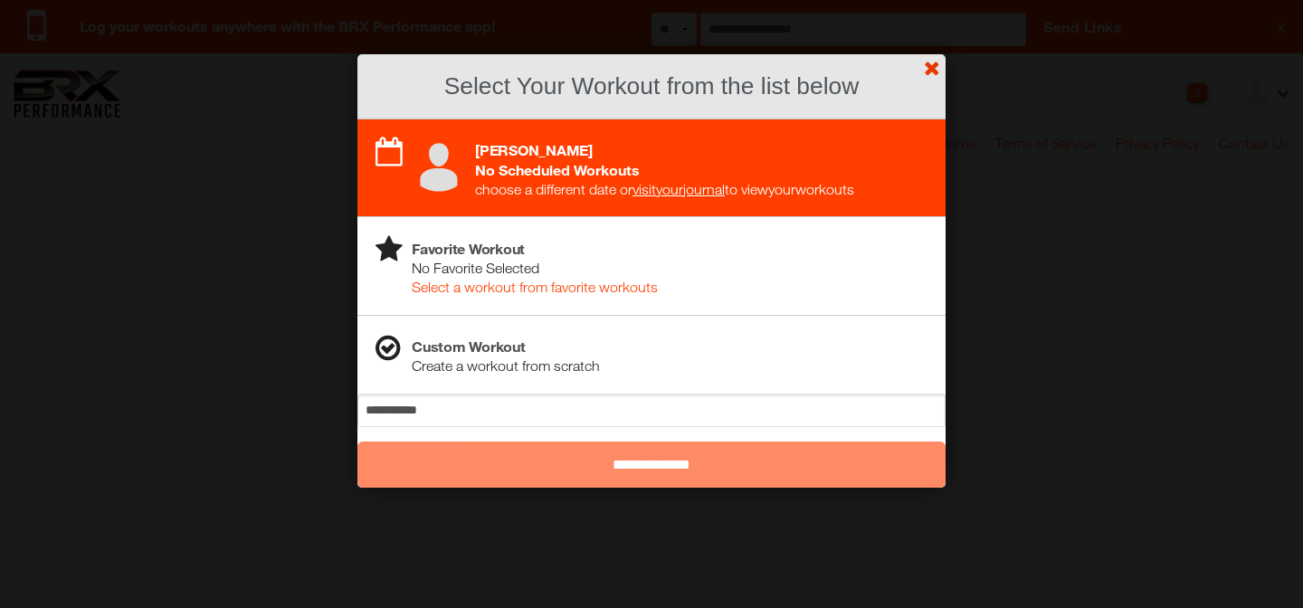
click at [928, 0] on link "?" at bounding box center [651, -1] width 1305 height 1
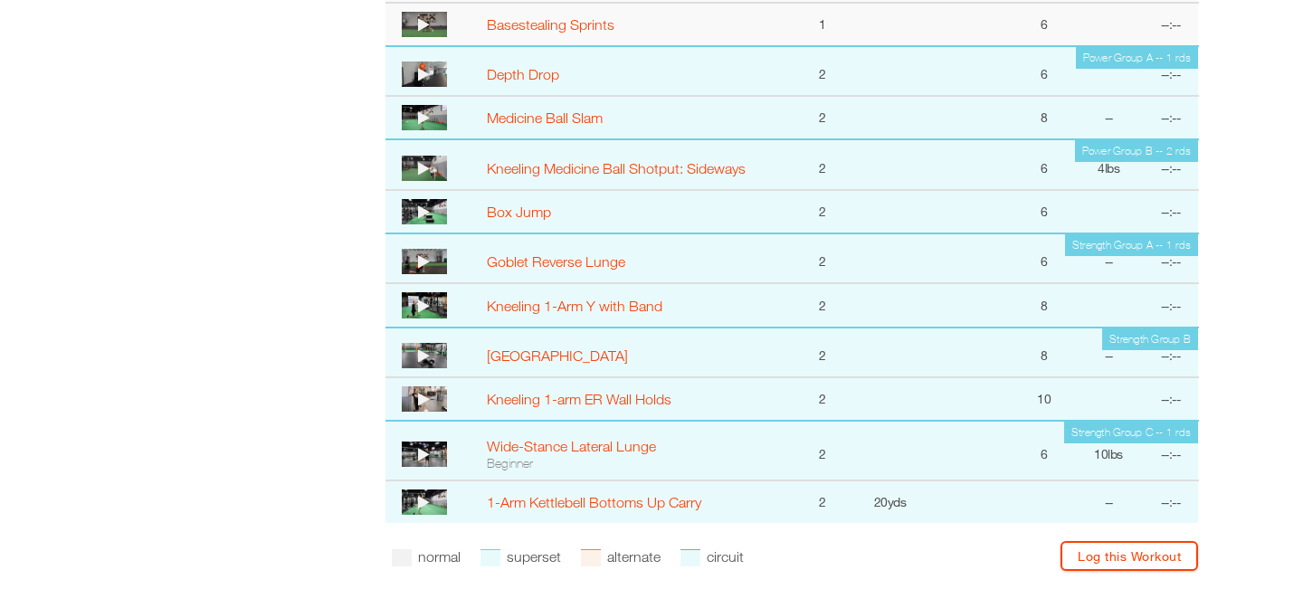
scroll to position [1320, 0]
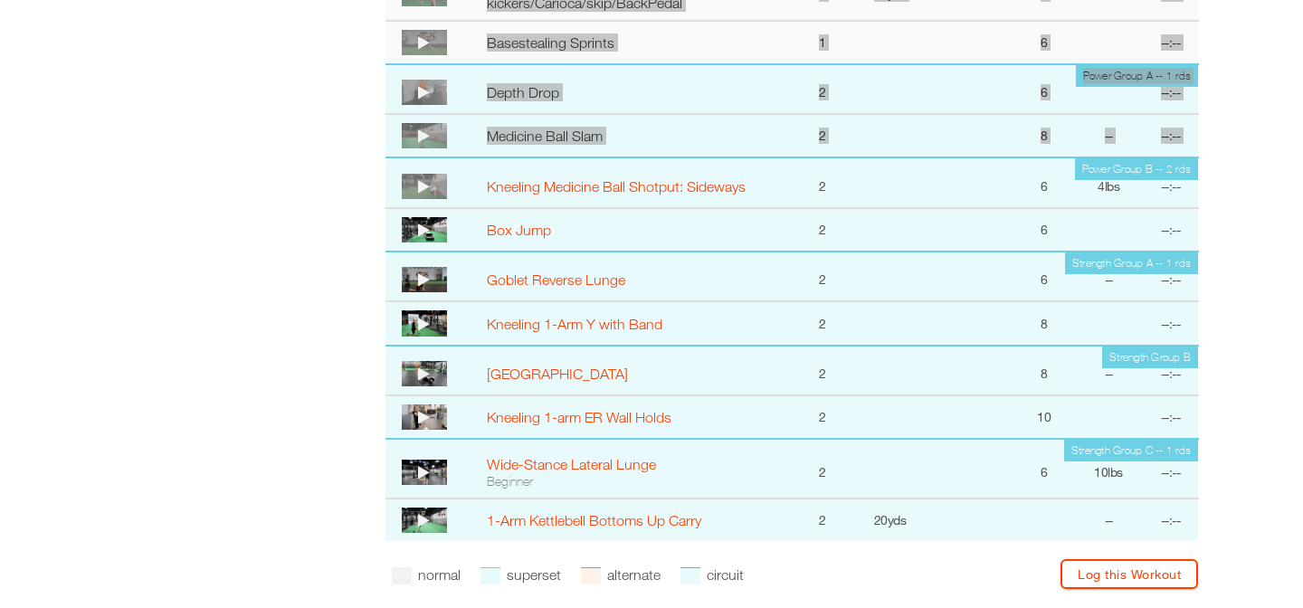
drag, startPoint x: 181, startPoint y: 171, endPoint x: 487, endPoint y: 174, distance: 305.9
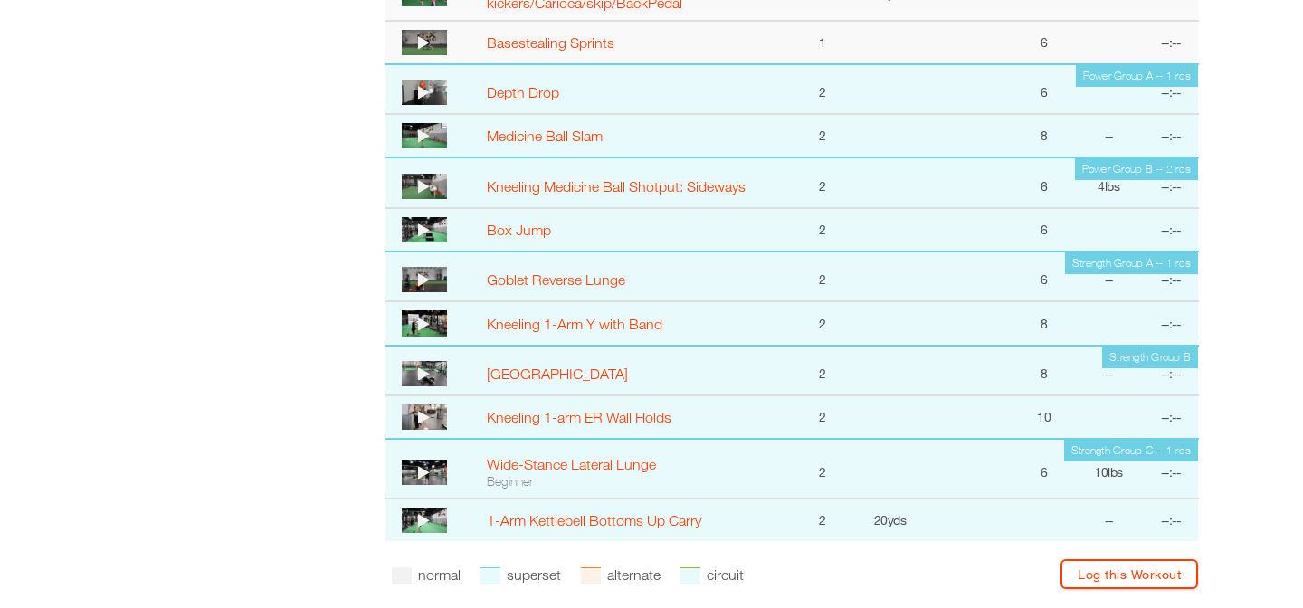
click at [423, 229] on icon at bounding box center [424, 230] width 12 height 14
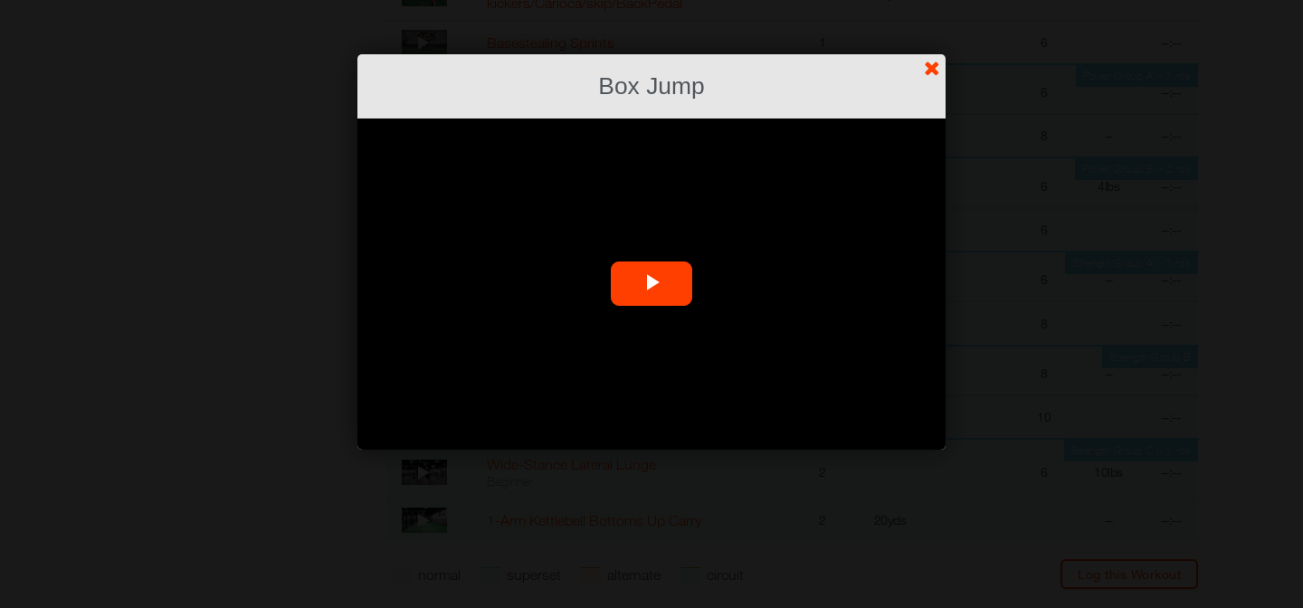
click at [652, 284] on span "Video Player" at bounding box center [652, 284] width 0 height 0
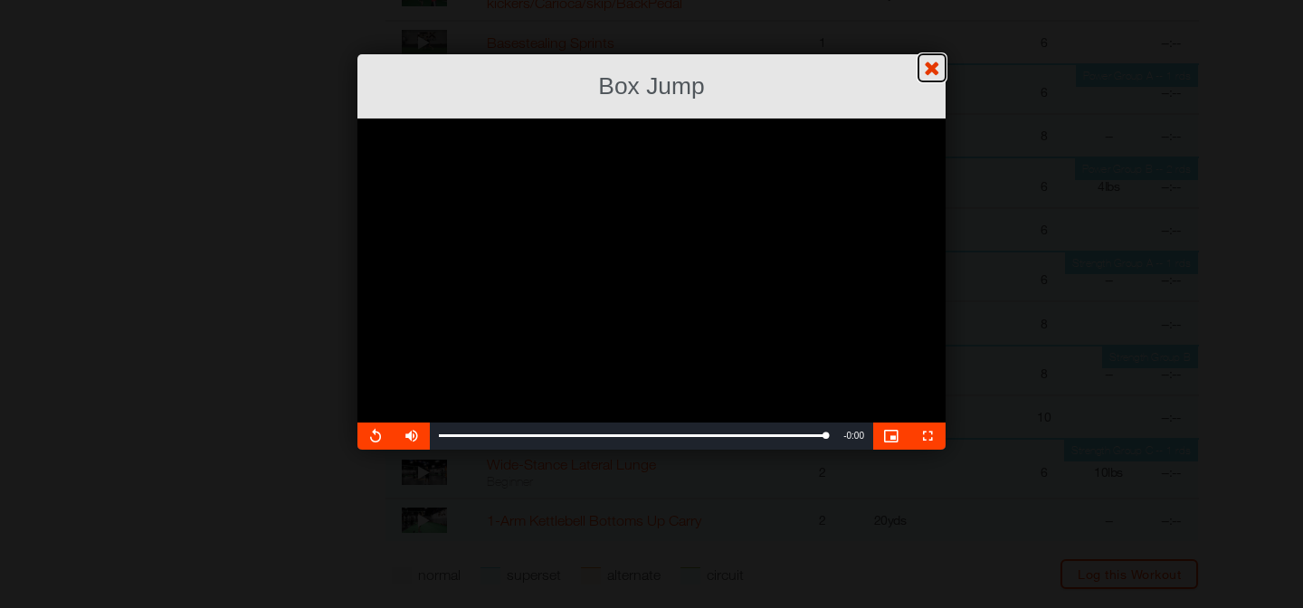
click at [931, 0] on link "?" at bounding box center [651, -1] width 1305 height 1
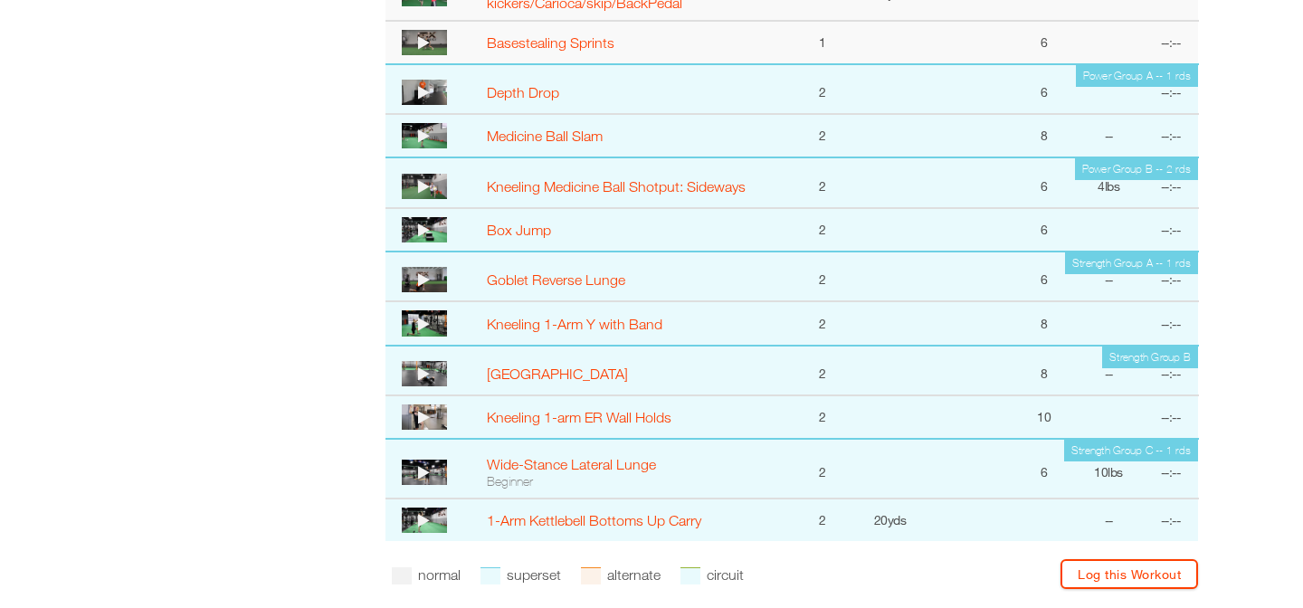
click at [425, 278] on icon at bounding box center [424, 279] width 12 height 14
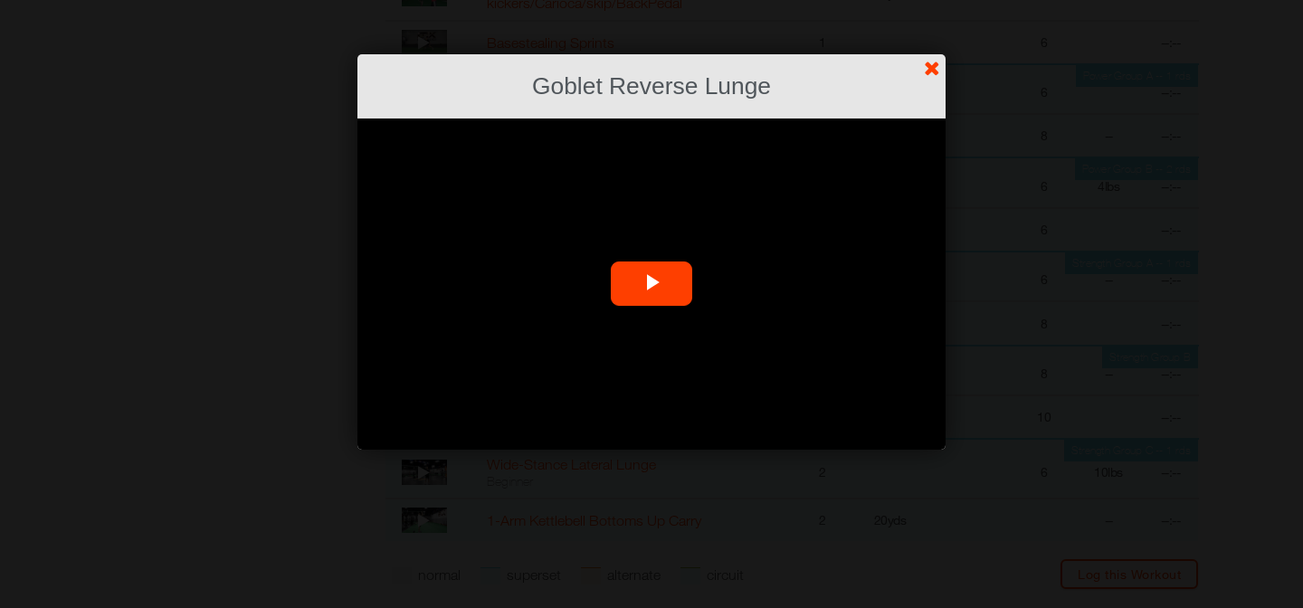
click at [652, 284] on span "Video Player" at bounding box center [652, 284] width 0 height 0
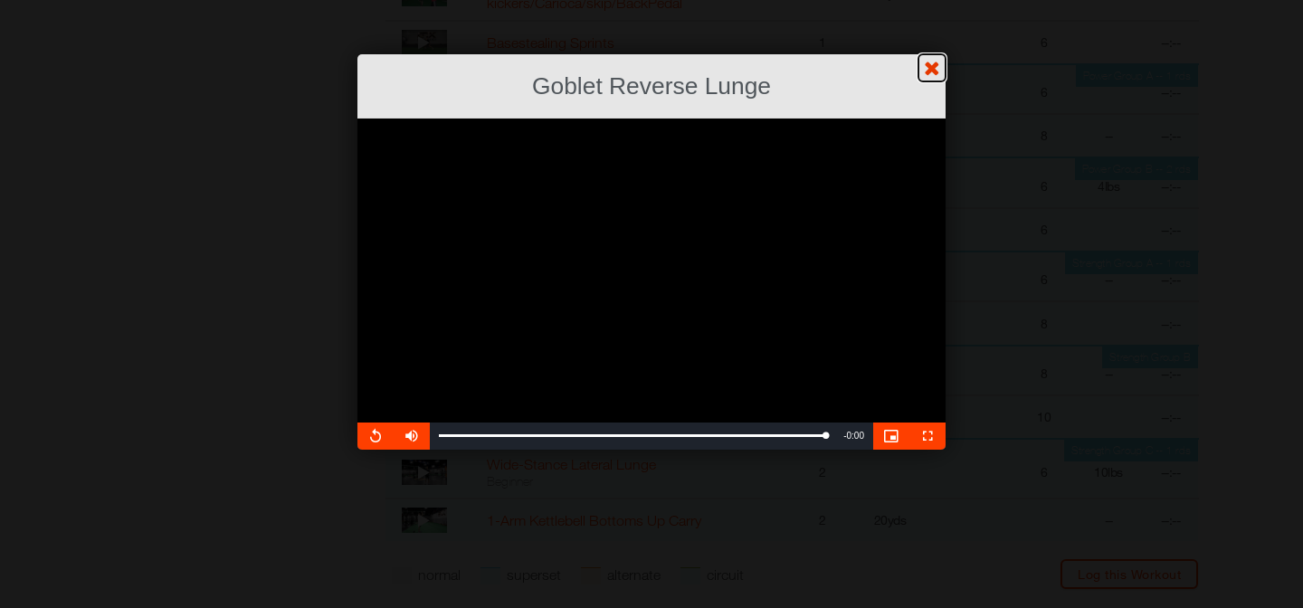
click at [936, 0] on link "?" at bounding box center [651, -1] width 1305 height 1
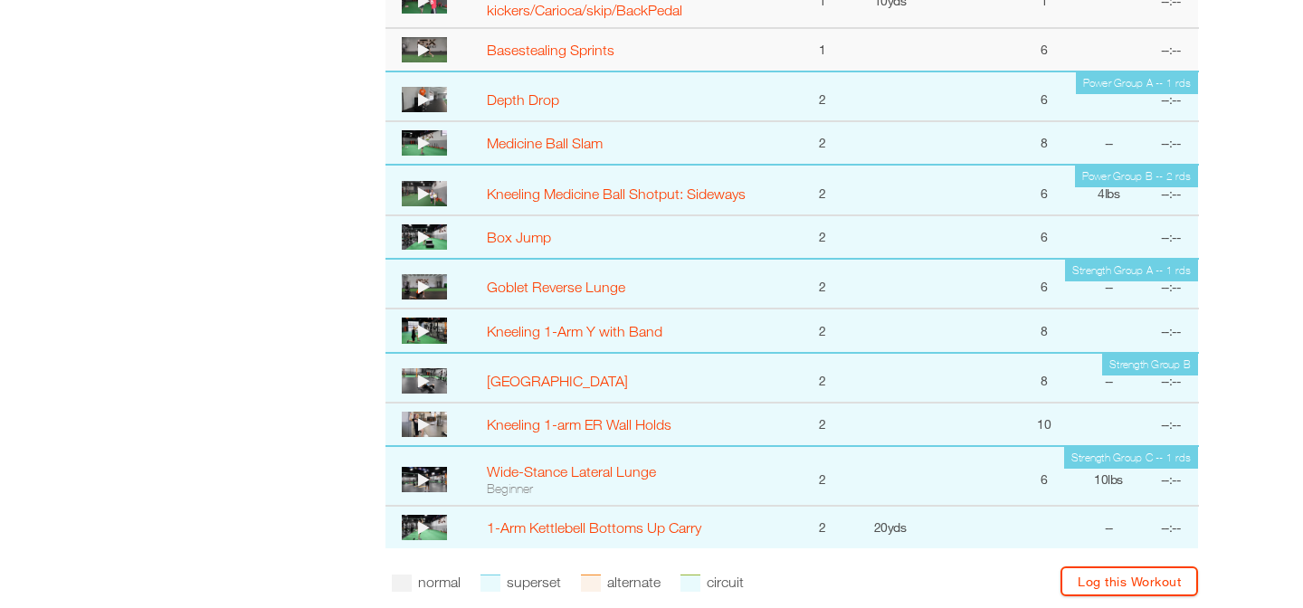
scroll to position [1313, 1]
click at [418, 331] on icon at bounding box center [423, 331] width 12 height 14
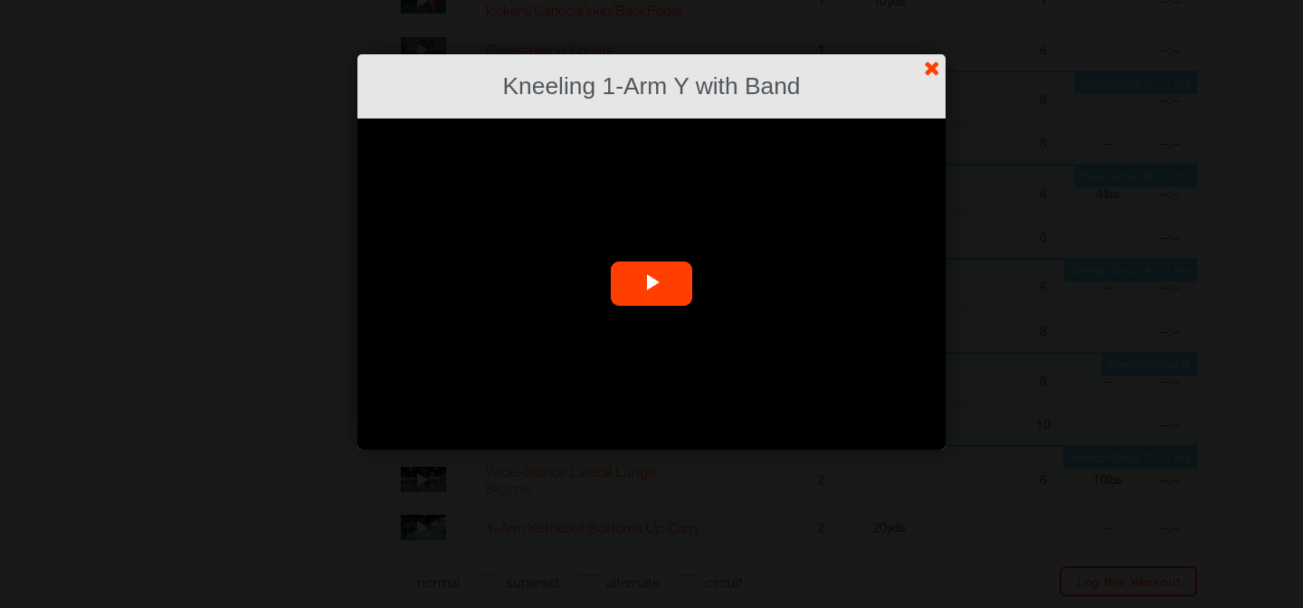
click at [652, 284] on span "Video Player" at bounding box center [652, 284] width 0 height 0
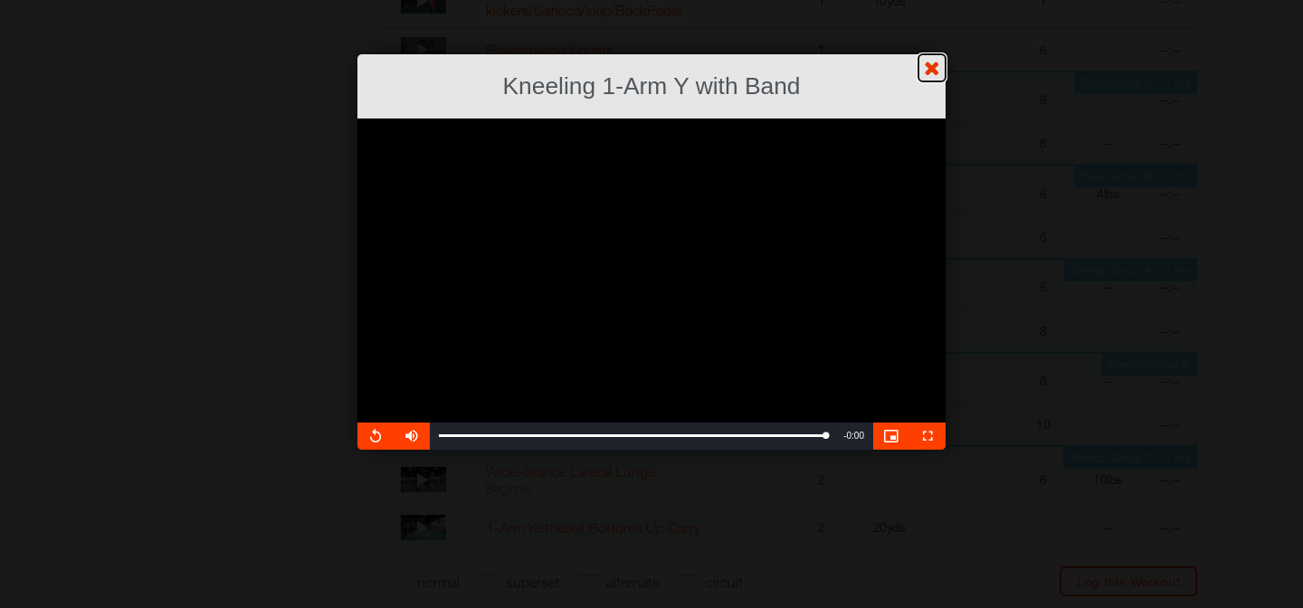
click at [934, 0] on link "?" at bounding box center [651, -1] width 1305 height 1
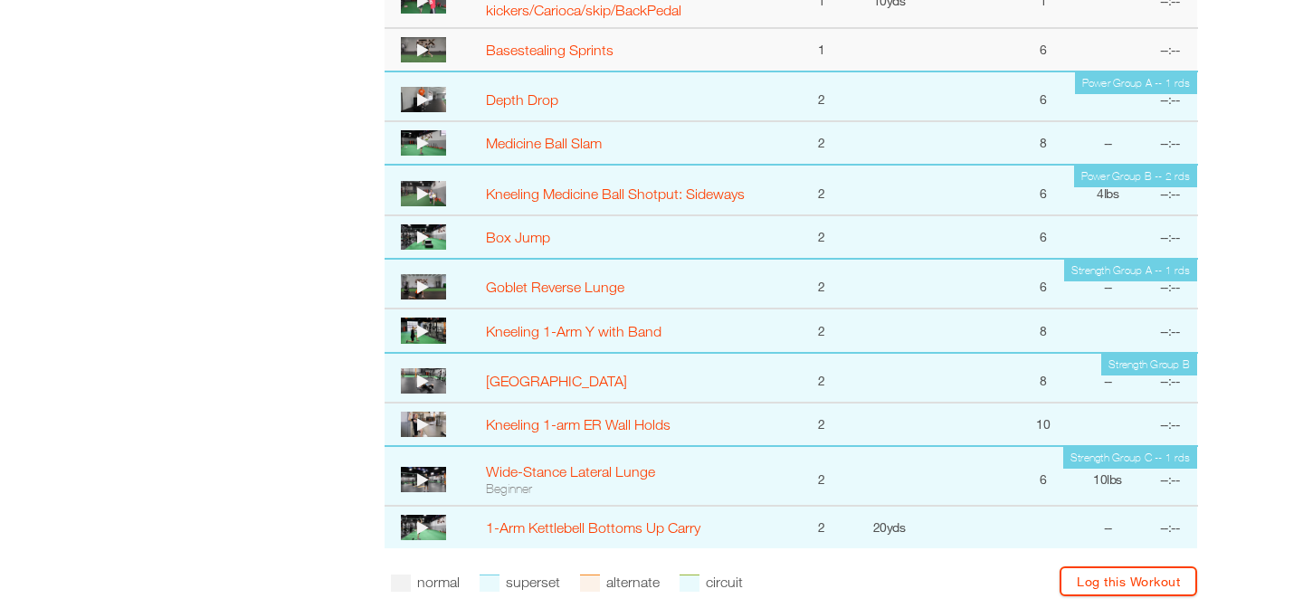
click at [423, 380] on icon at bounding box center [423, 381] width 12 height 14
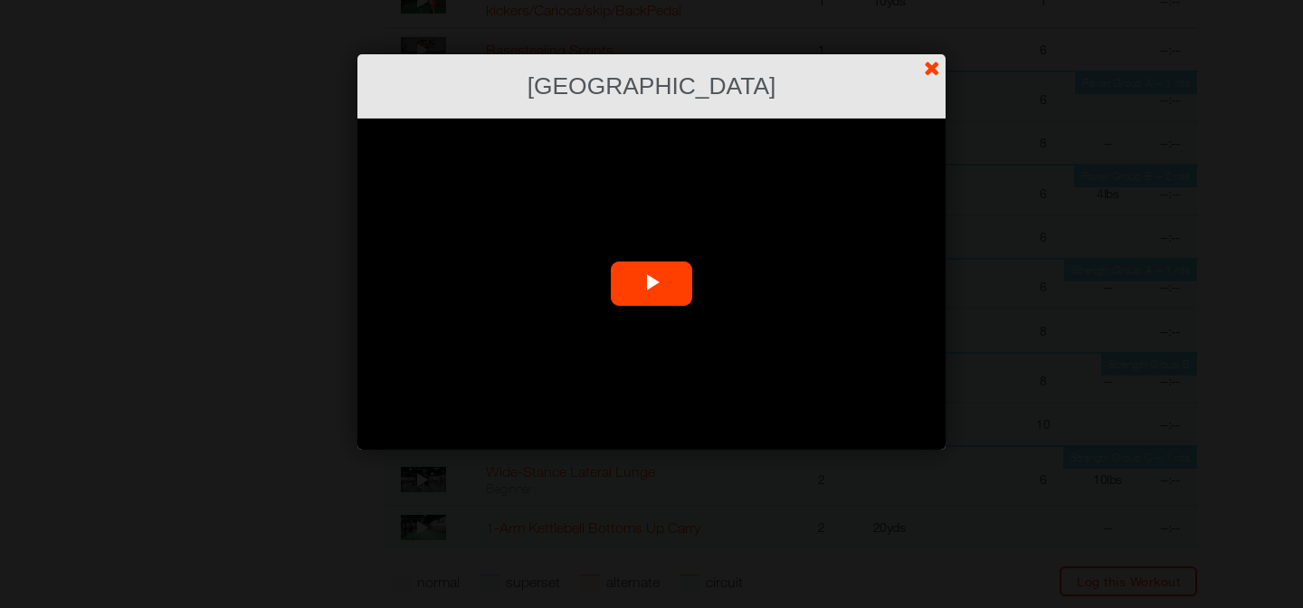
click at [652, 284] on span "Video Player" at bounding box center [652, 284] width 0 height 0
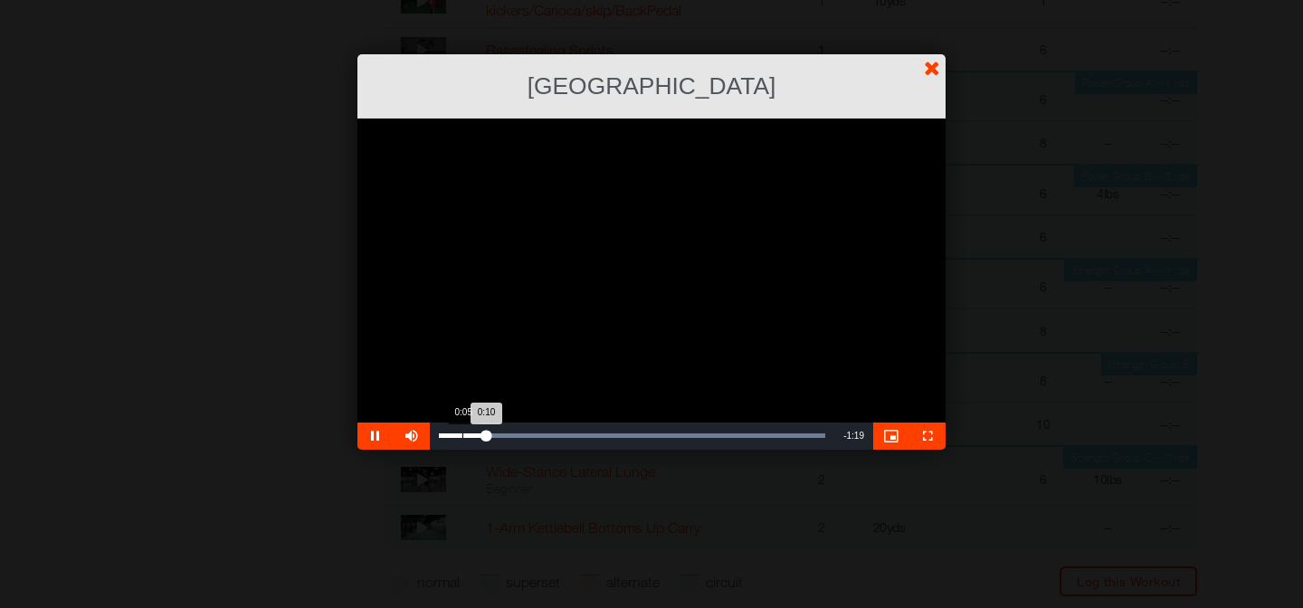
click at [462, 434] on div "0:05" at bounding box center [462, 435] width 1 height 5
click at [437, 436] on div "10%" at bounding box center [437, 435] width 1 height 3
drag, startPoint x: 437, startPoint y: 433, endPoint x: 394, endPoint y: 433, distance: 43.4
click at [395, 433] on div "Unmute 0%" at bounding box center [439, 436] width 90 height 27
drag, startPoint x: 519, startPoint y: 435, endPoint x: 372, endPoint y: 428, distance: 147.7
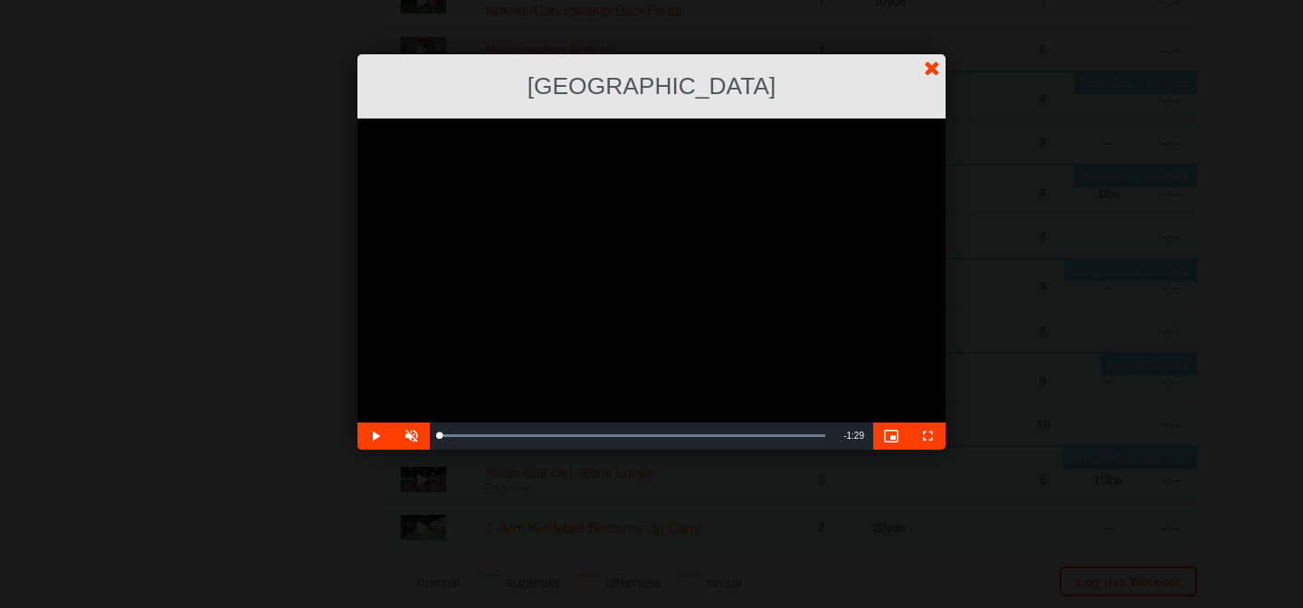
click at [372, 428] on div "Play Unmute 0% Current Time 0:00 / Duration 1:29 Loaded : 100.00% 0:00 0:00 Str…" at bounding box center [651, 436] width 588 height 27
click at [375, 436] on span "Video Player" at bounding box center [375, 436] width 36 height 0
click at [413, 436] on span "Video Player" at bounding box center [412, 436] width 36 height 0
drag, startPoint x: 478, startPoint y: 434, endPoint x: 433, endPoint y: 436, distance: 44.4
click at [439, 436] on div "0:00" at bounding box center [439, 435] width 0 height 5
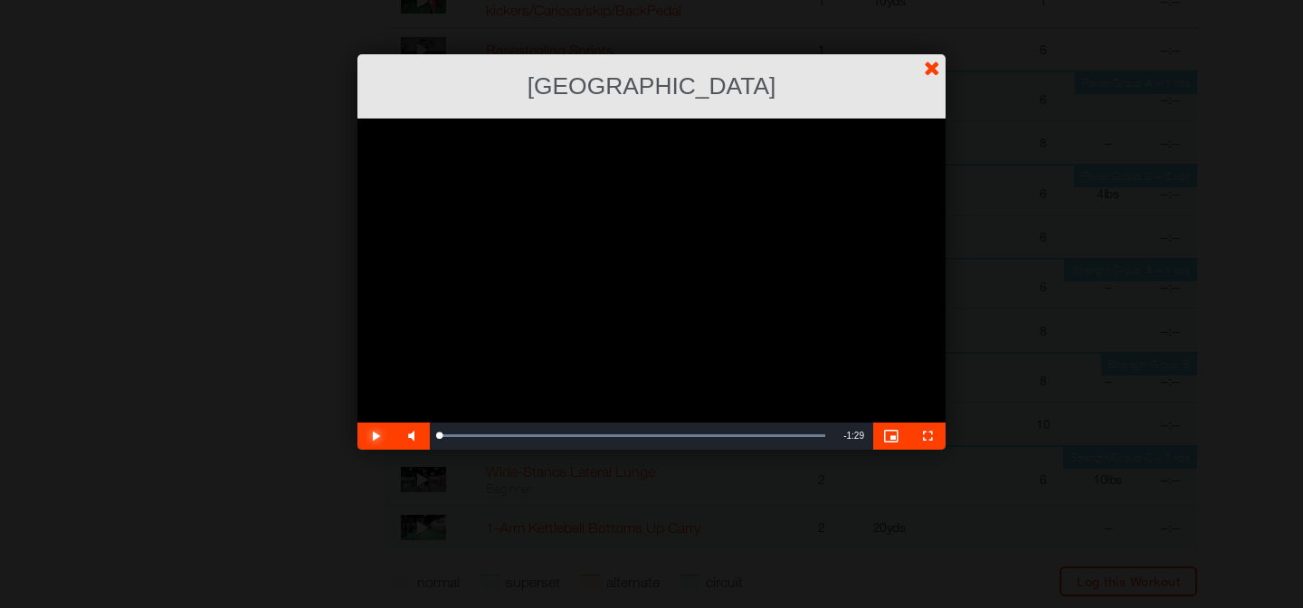
click at [372, 436] on span "Video Player" at bounding box center [375, 436] width 36 height 0
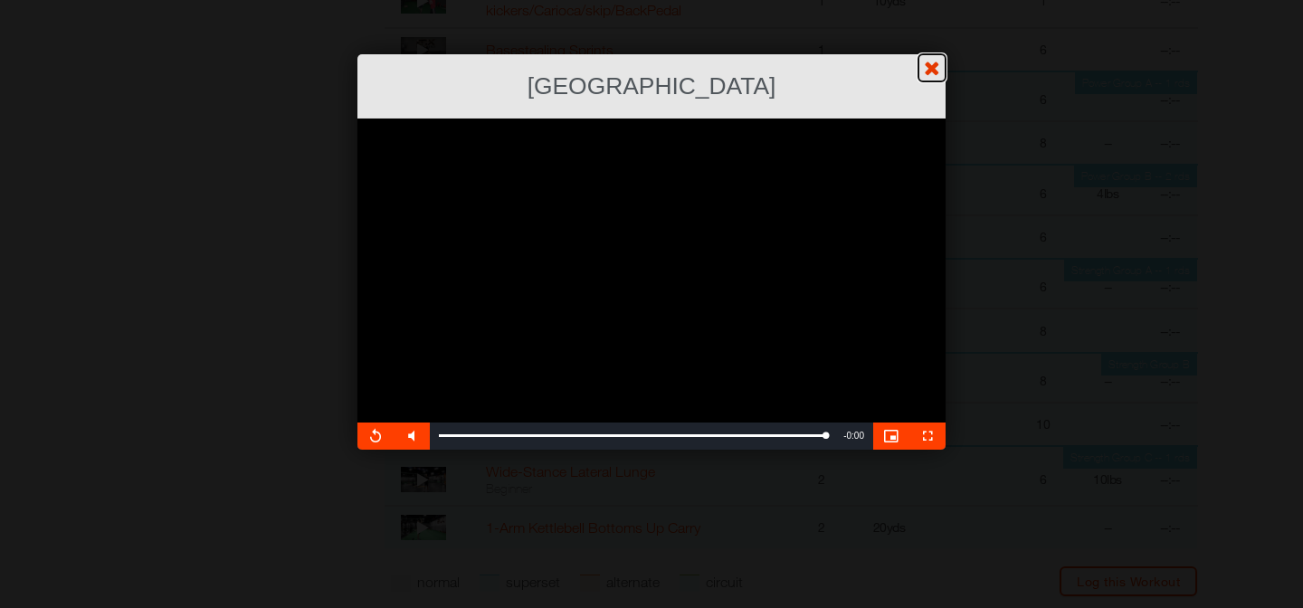
click at [934, 0] on link "?" at bounding box center [651, -1] width 1305 height 1
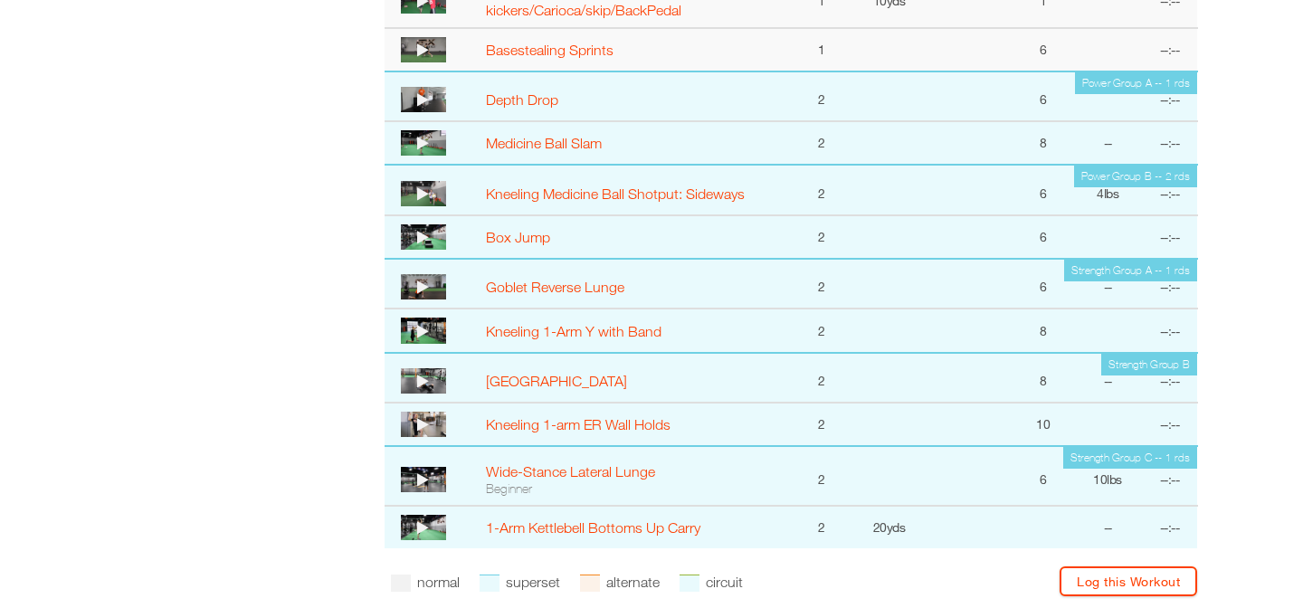
click at [425, 424] on icon at bounding box center [423, 424] width 12 height 14
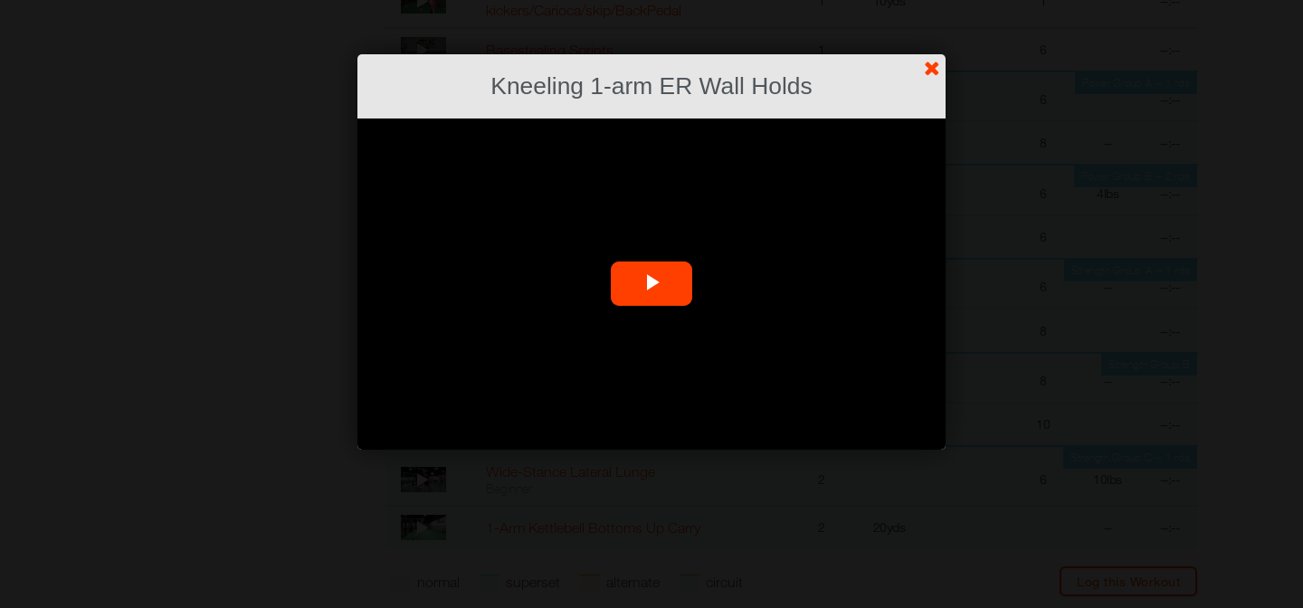
click at [652, 284] on span "Video Player" at bounding box center [652, 284] width 0 height 0
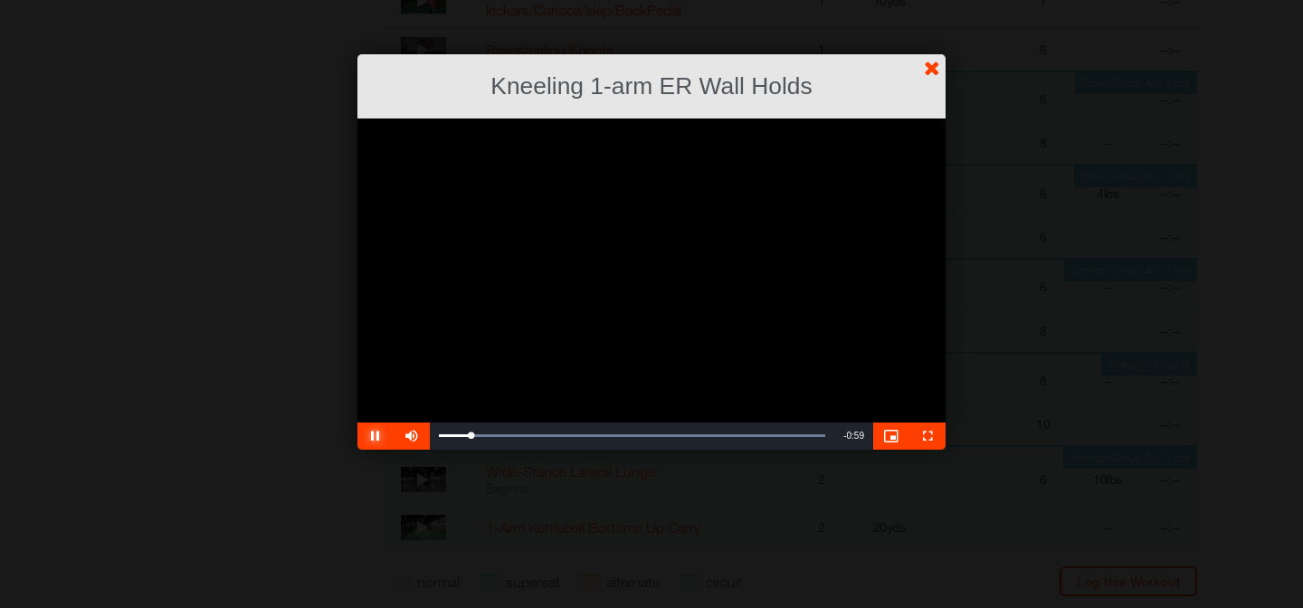
click at [376, 436] on span "Video Player" at bounding box center [375, 436] width 36 height 0
click at [936, 0] on link "?" at bounding box center [651, -1] width 1305 height 1
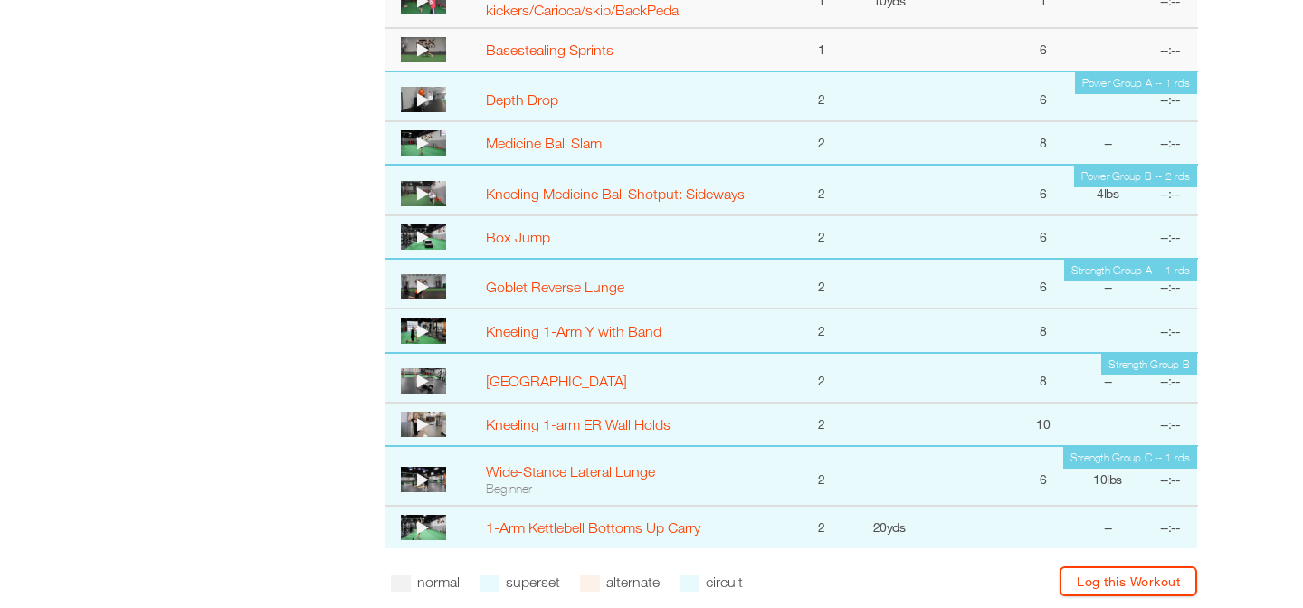
click at [423, 477] on icon at bounding box center [423, 479] width 12 height 14
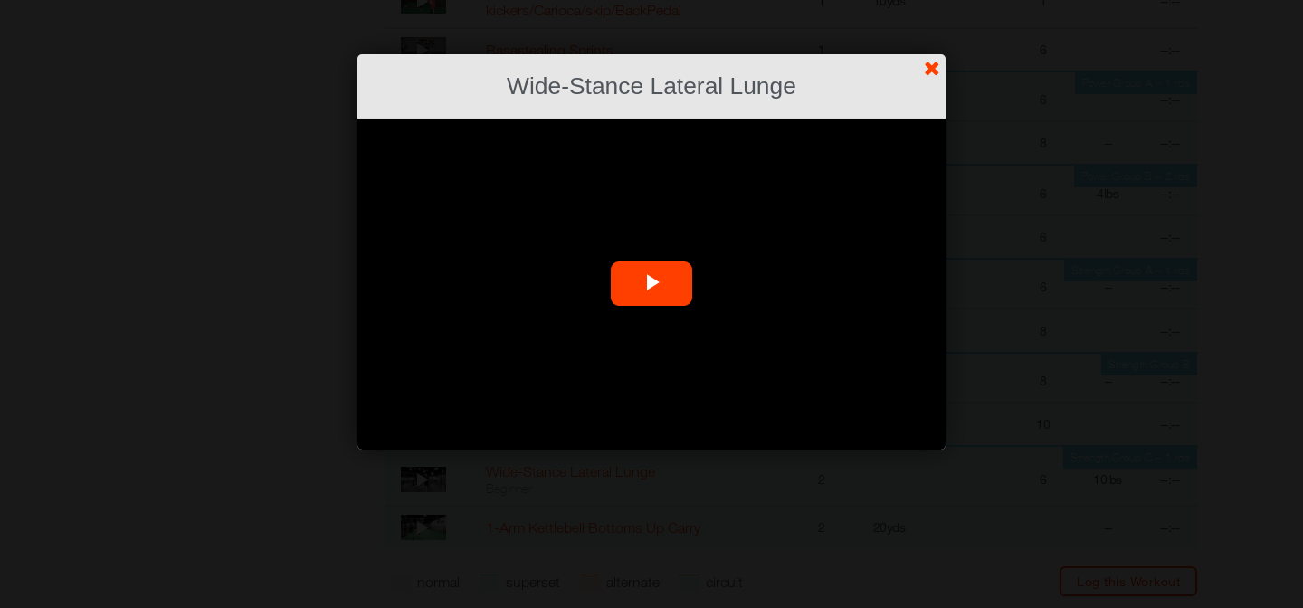
click at [652, 284] on span "Video Player" at bounding box center [652, 284] width 0 height 0
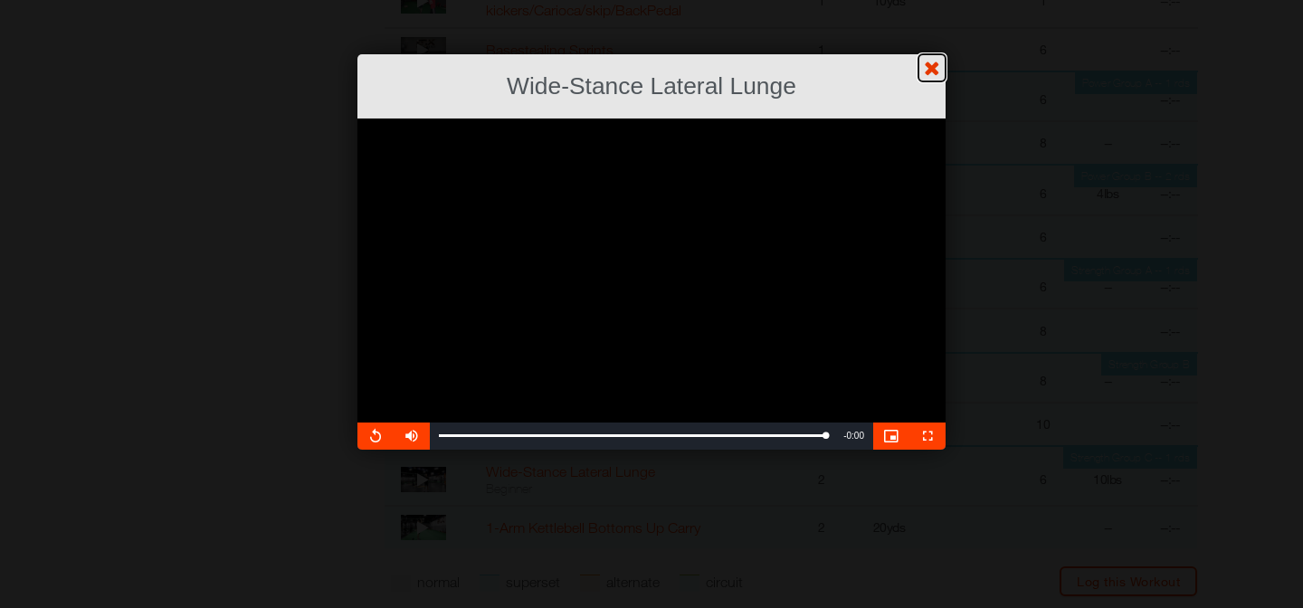
click at [934, 0] on link "?" at bounding box center [651, -1] width 1305 height 1
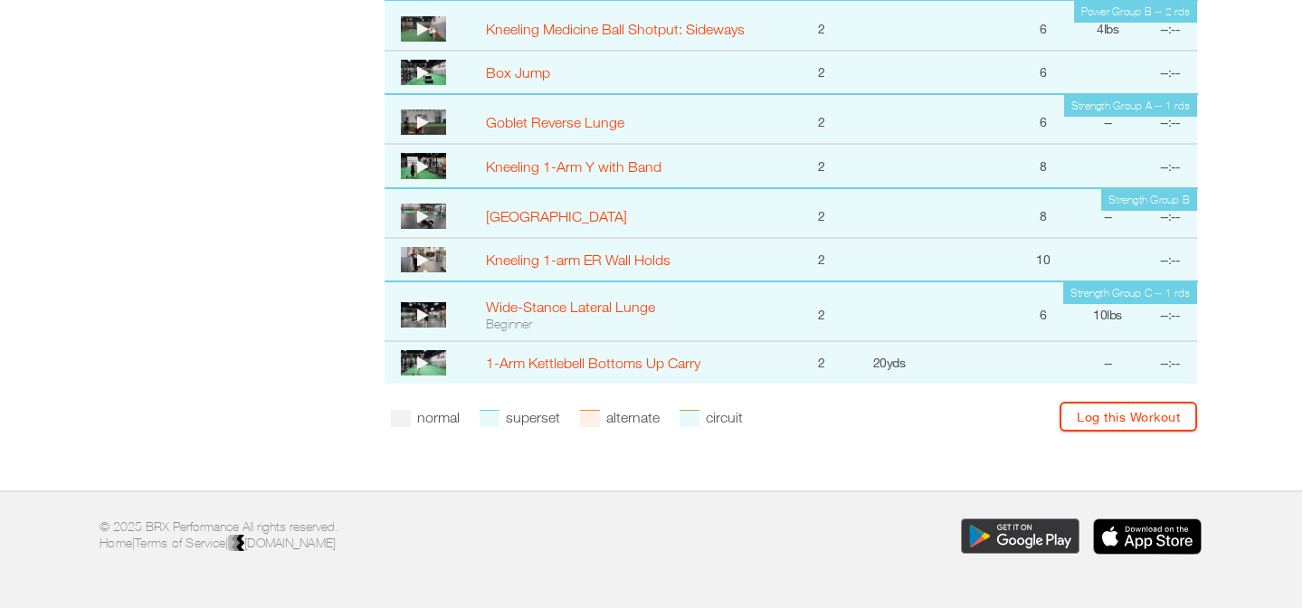
scroll to position [1482, 1]
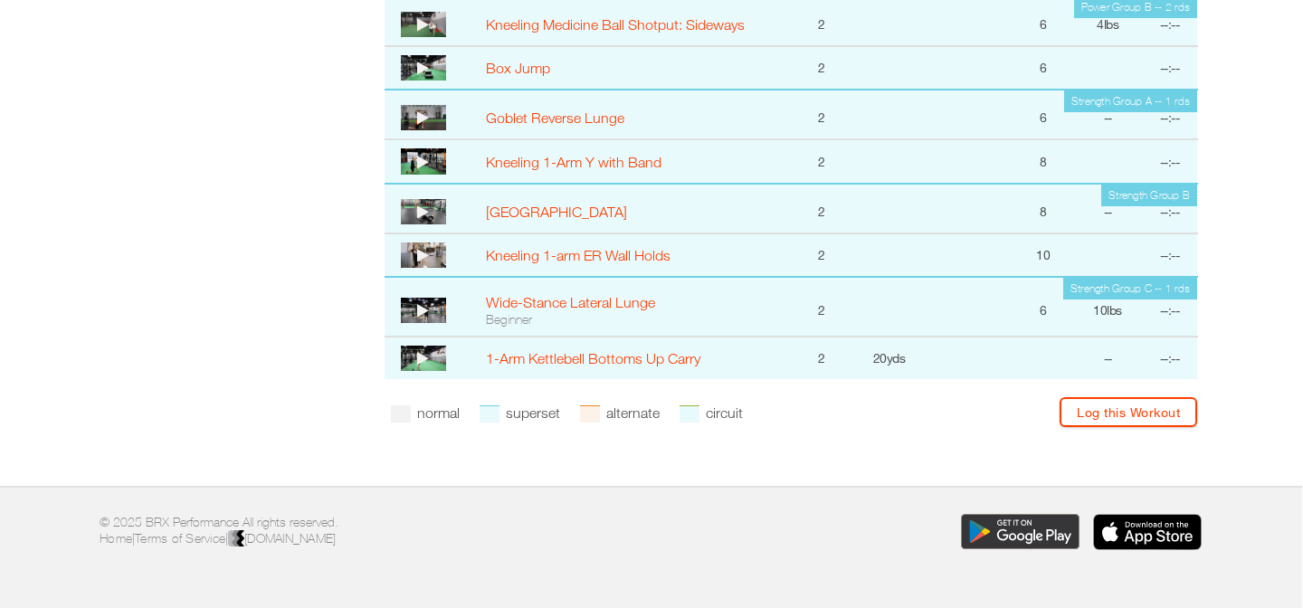
click at [416, 356] on img at bounding box center [423, 358] width 45 height 25
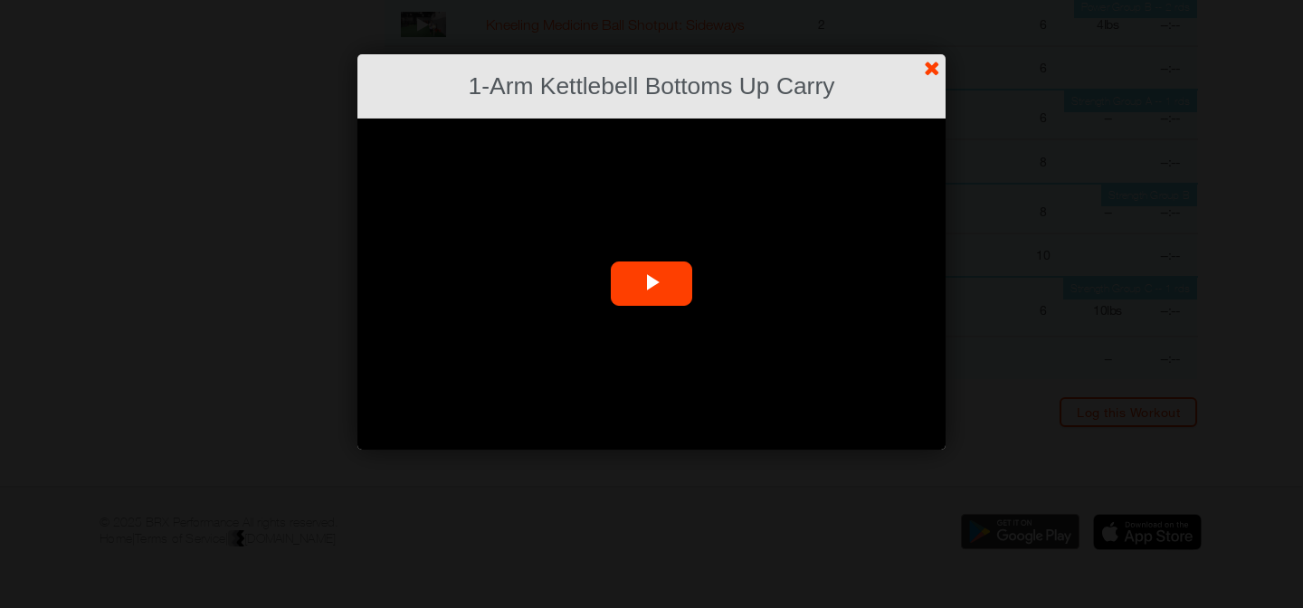
click at [652, 284] on span "Video Player" at bounding box center [652, 284] width 0 height 0
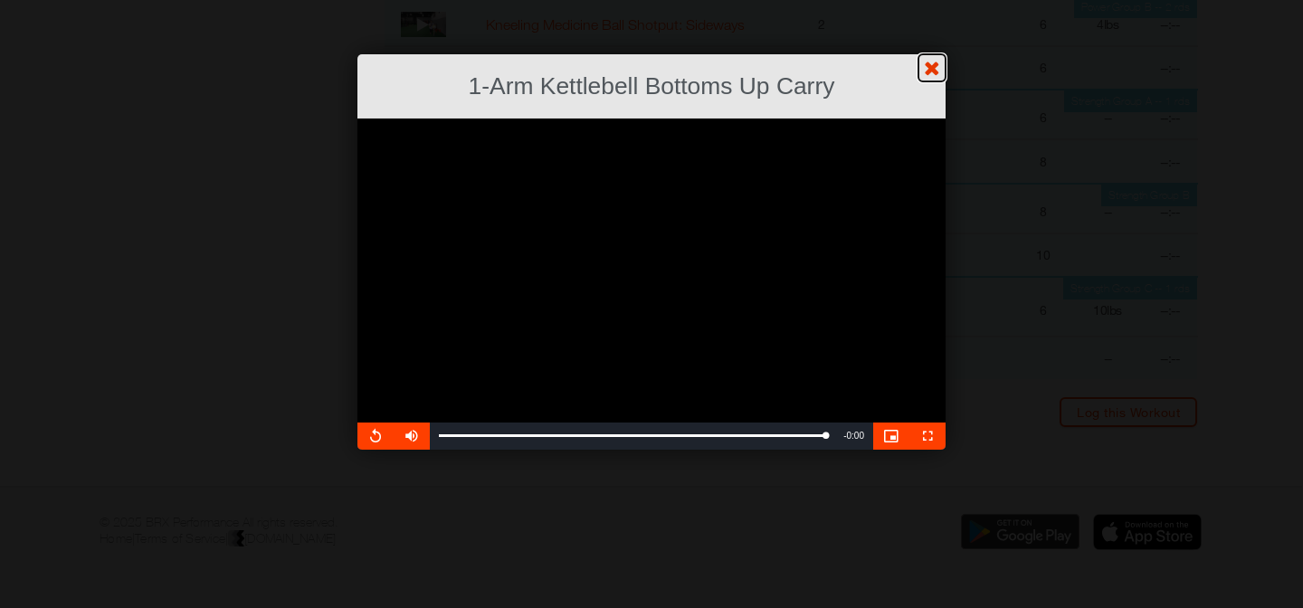
click at [935, 0] on link "?" at bounding box center [651, -1] width 1305 height 1
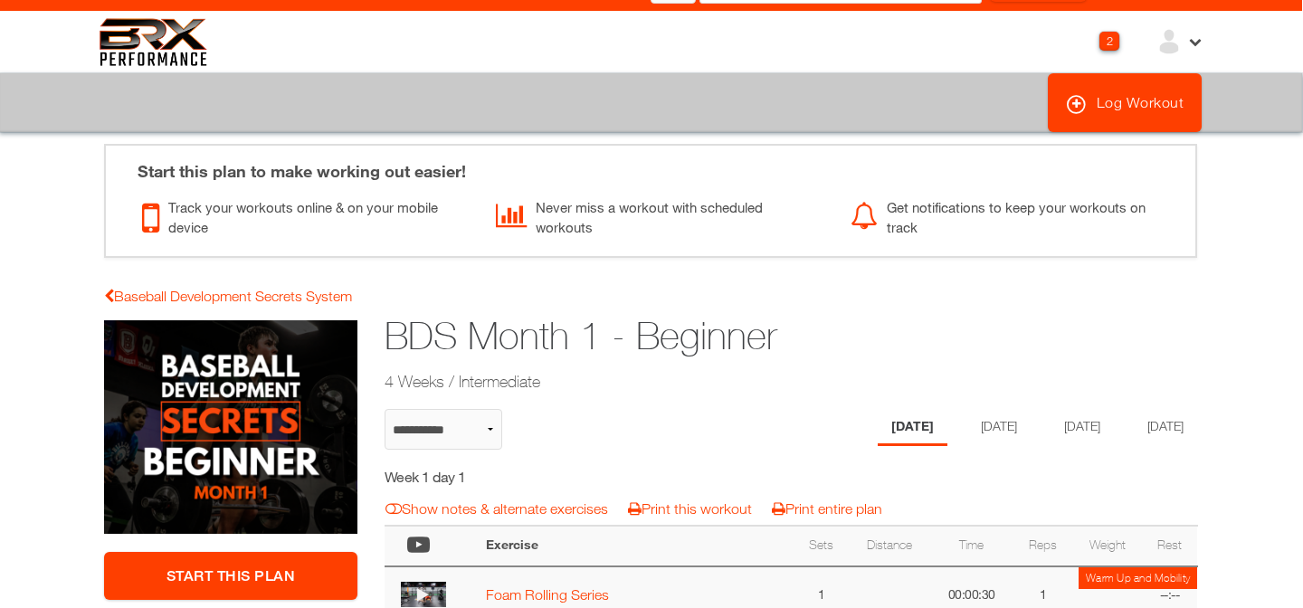
scroll to position [37, 1]
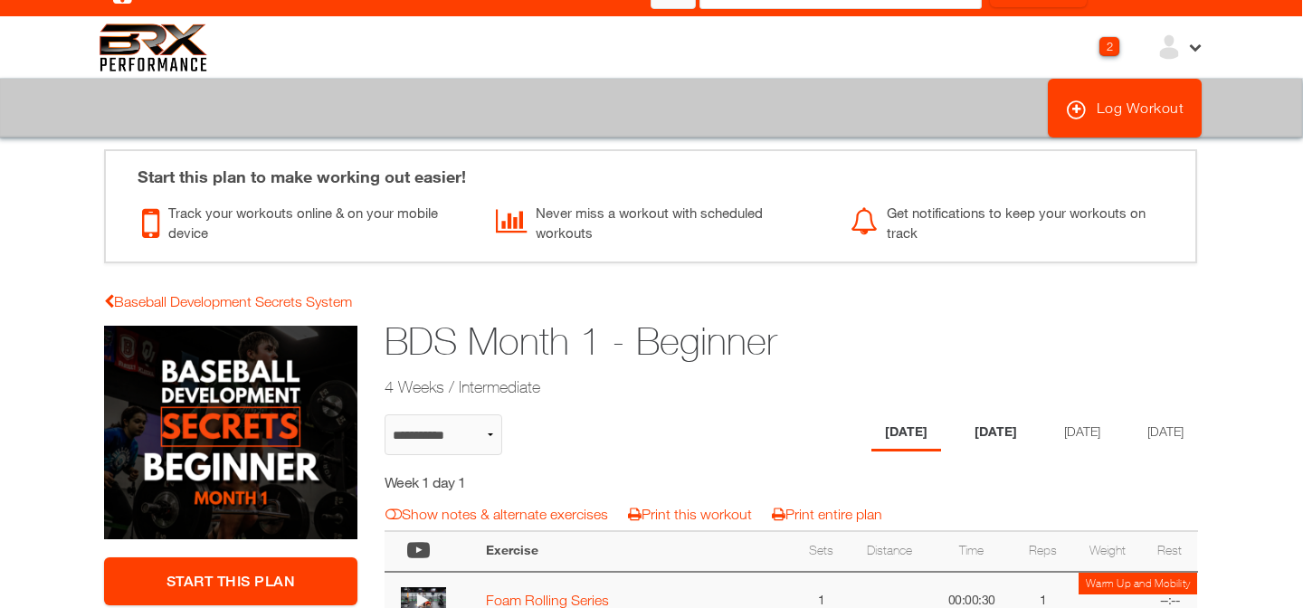
click at [983, 434] on li "[DATE]" at bounding box center [996, 432] width 70 height 37
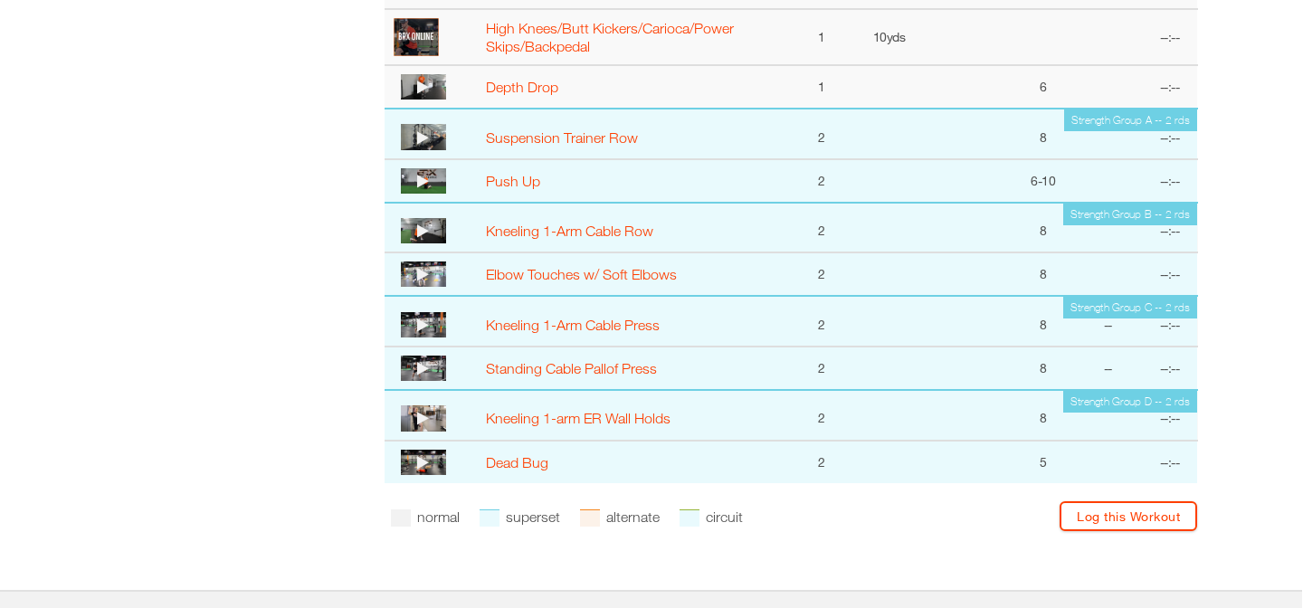
scroll to position [1191, 1]
click at [424, 137] on icon at bounding box center [423, 136] width 12 height 14
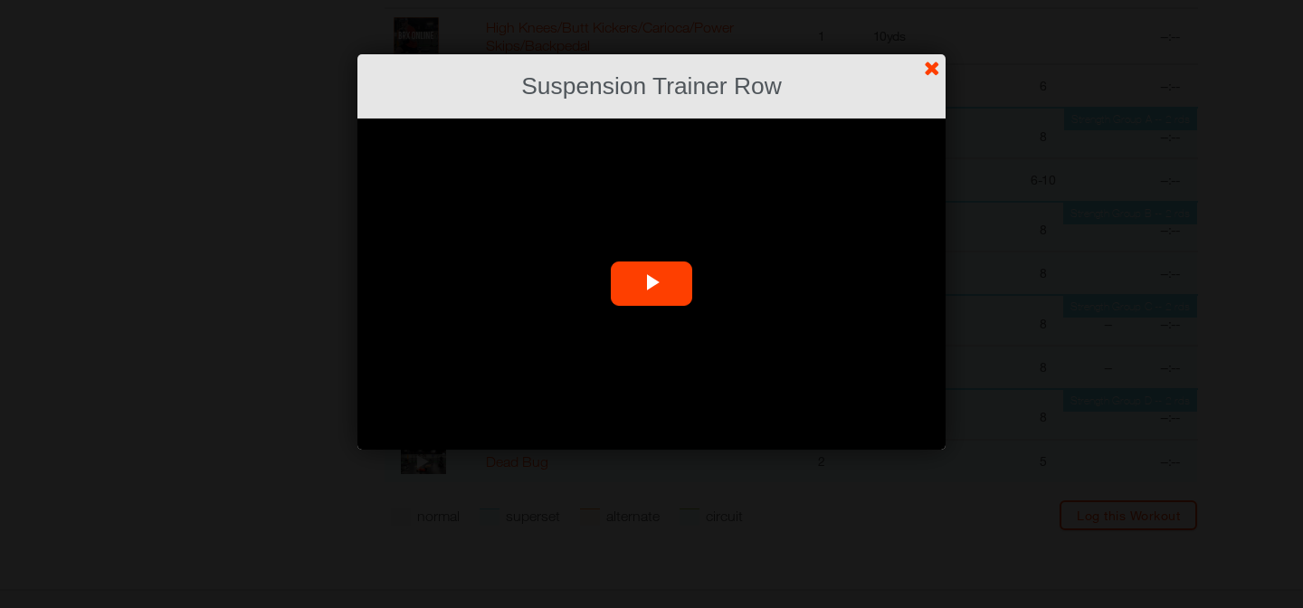
click at [652, 284] on span "Video Player" at bounding box center [652, 284] width 0 height 0
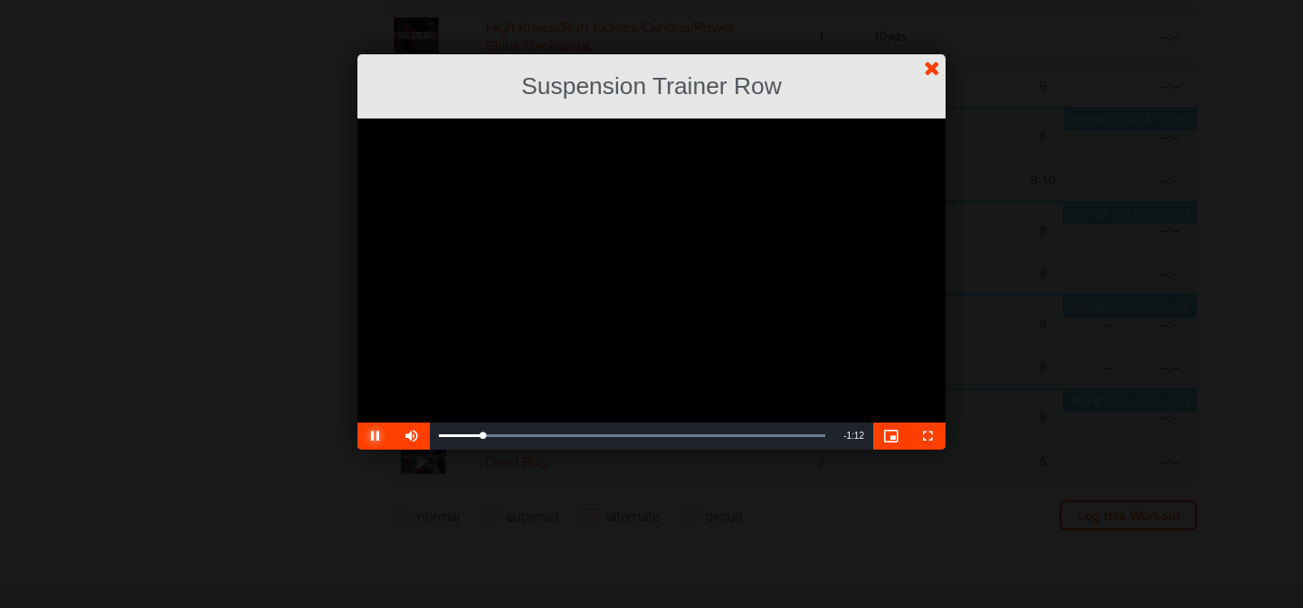
click at [376, 436] on span "Video Player" at bounding box center [375, 436] width 36 height 0
drag, startPoint x: 484, startPoint y: 436, endPoint x: 467, endPoint y: 436, distance: 17.2
click at [467, 436] on div "0:07" at bounding box center [462, 435] width 46 height 5
click at [372, 436] on span "Video Player" at bounding box center [375, 436] width 36 height 0
click at [935, 0] on link "?" at bounding box center [651, -1] width 1305 height 1
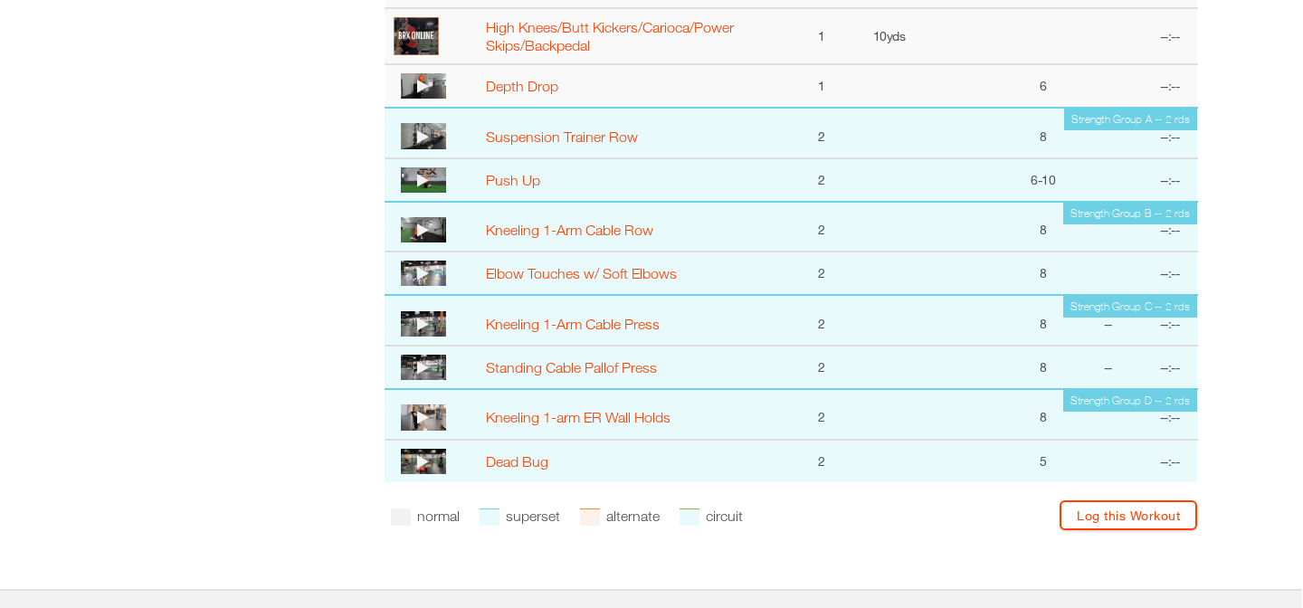
click at [421, 183] on icon at bounding box center [423, 180] width 12 height 14
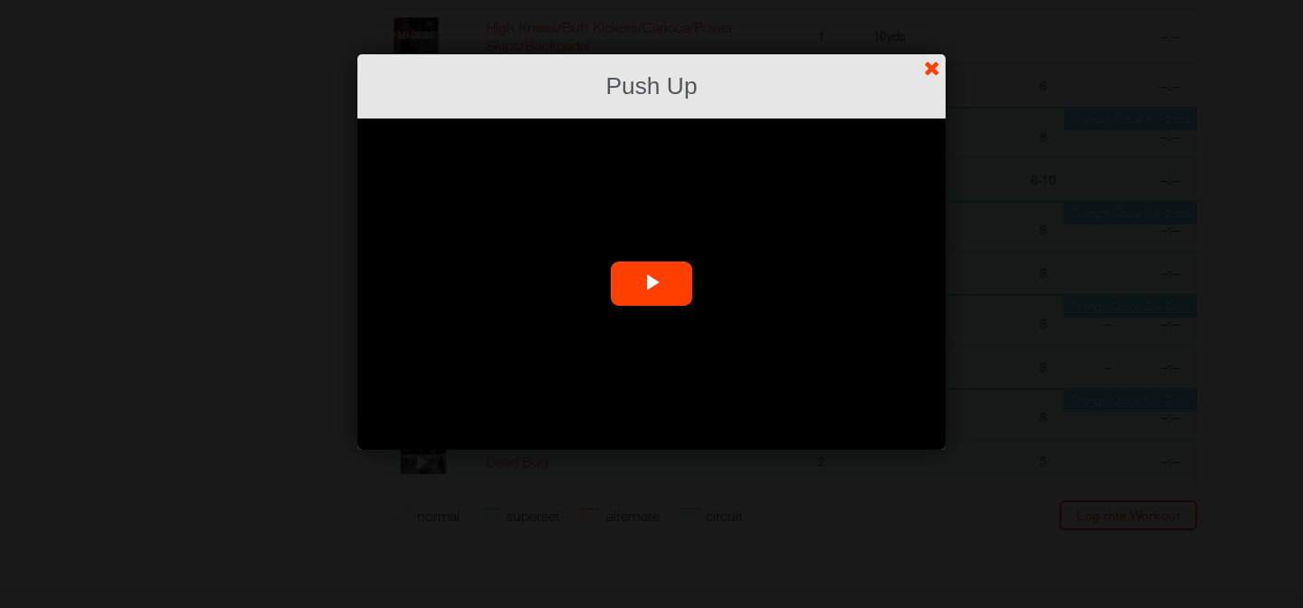
click at [652, 284] on span "Video Player" at bounding box center [652, 284] width 0 height 0
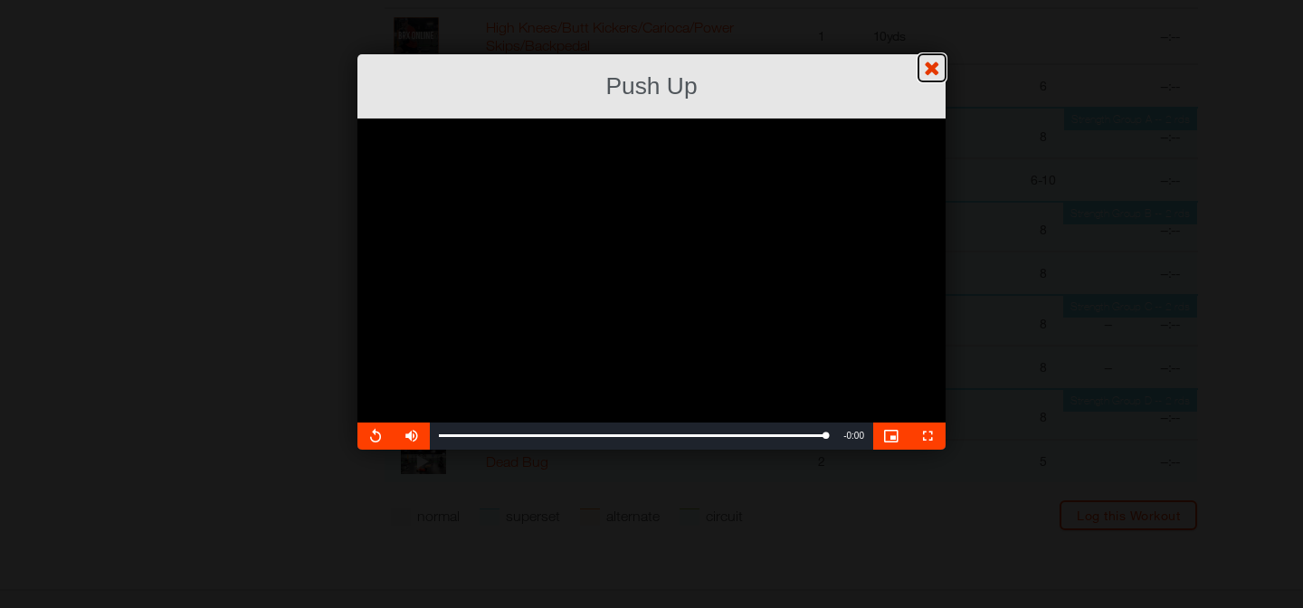
click at [934, 0] on link "?" at bounding box center [651, -1] width 1305 height 1
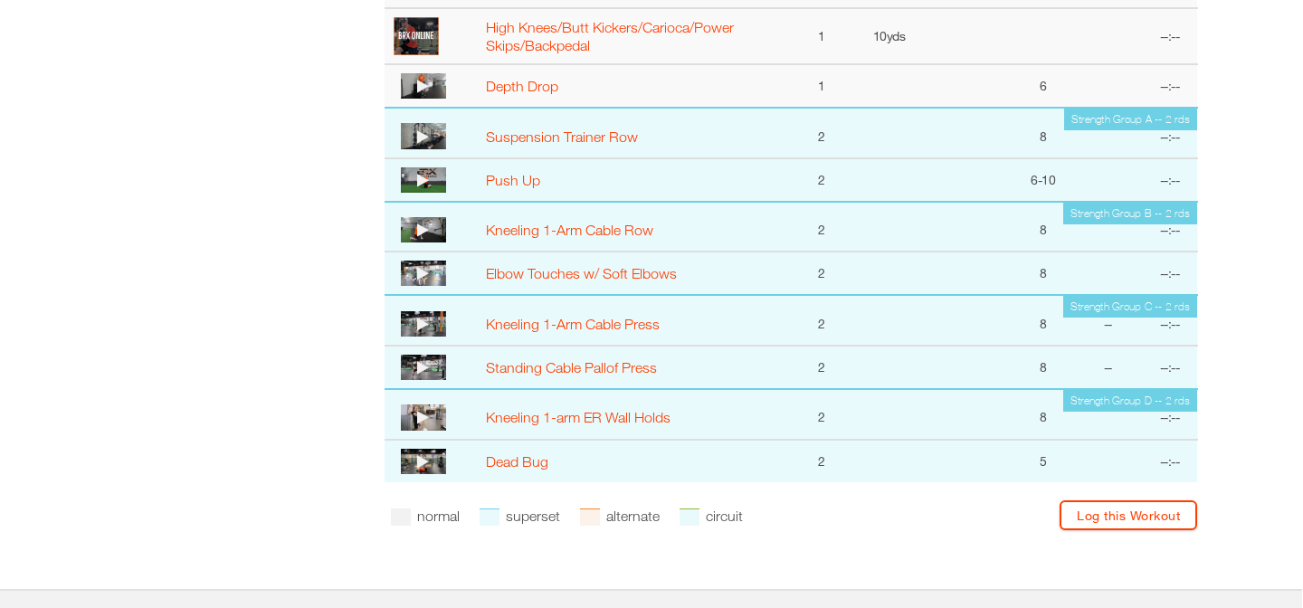
click at [422, 233] on icon at bounding box center [423, 230] width 12 height 14
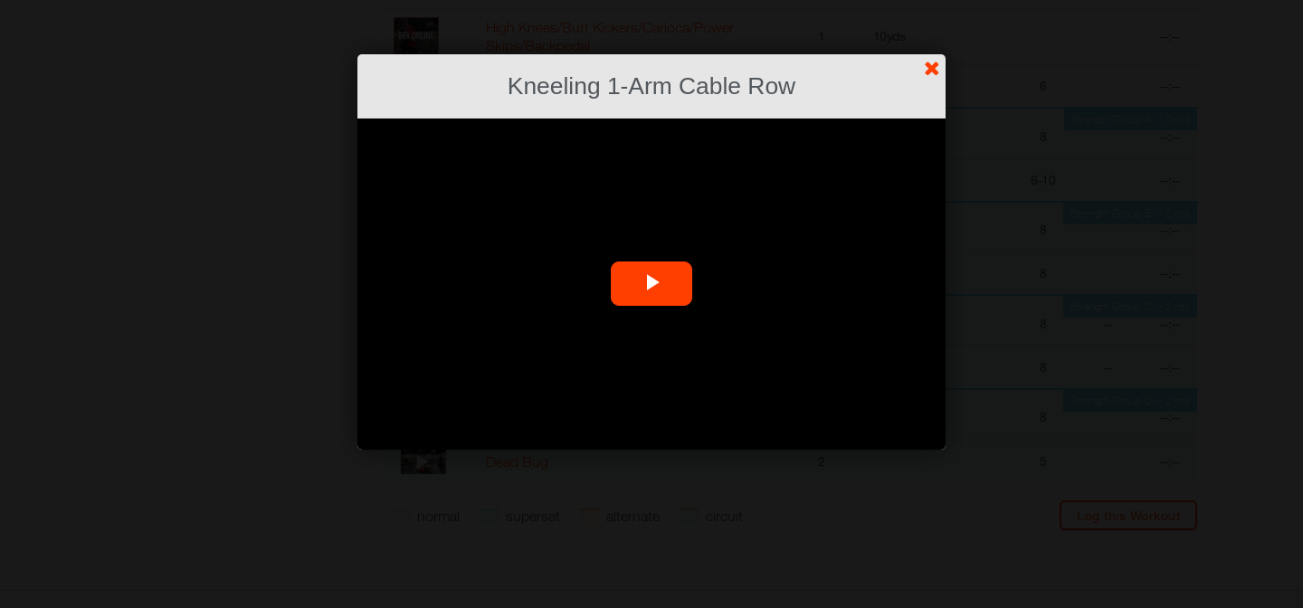
click at [652, 284] on span "Video Player" at bounding box center [652, 284] width 0 height 0
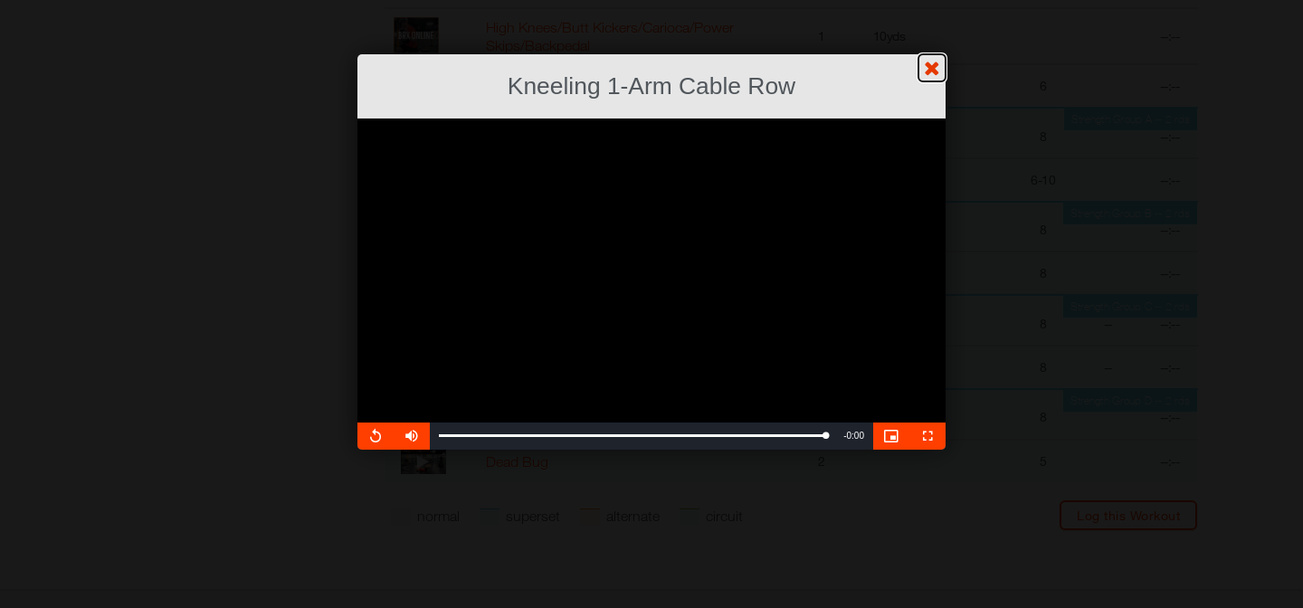
click at [938, 0] on link "?" at bounding box center [651, -1] width 1305 height 1
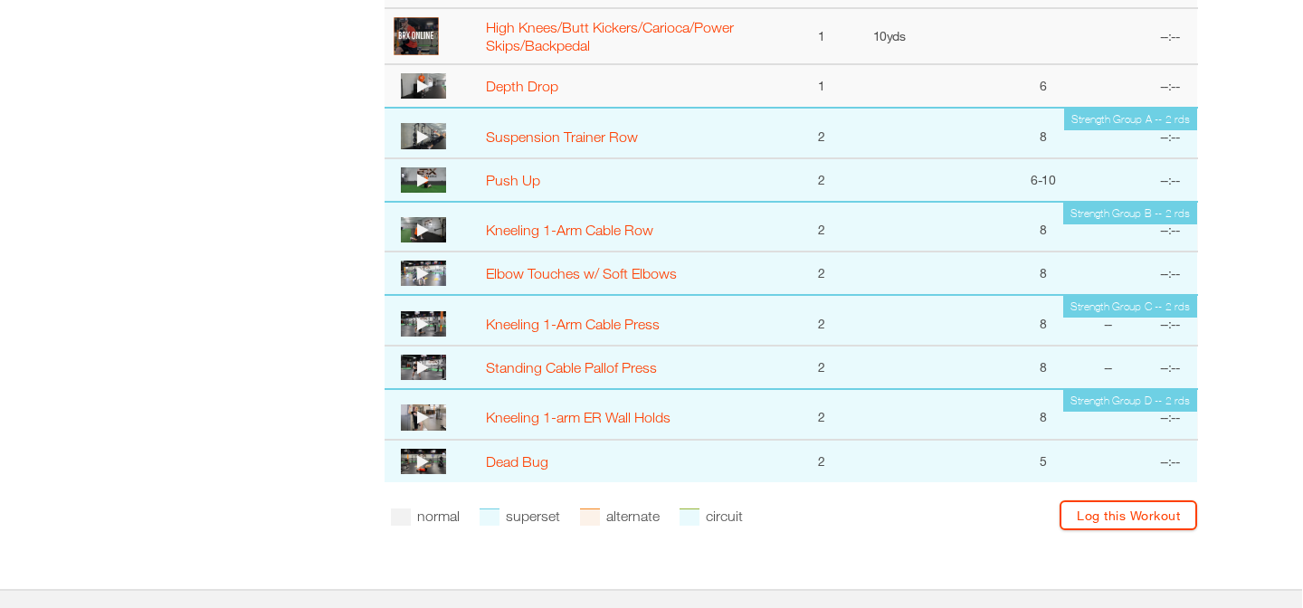
click at [426, 274] on icon at bounding box center [423, 273] width 12 height 14
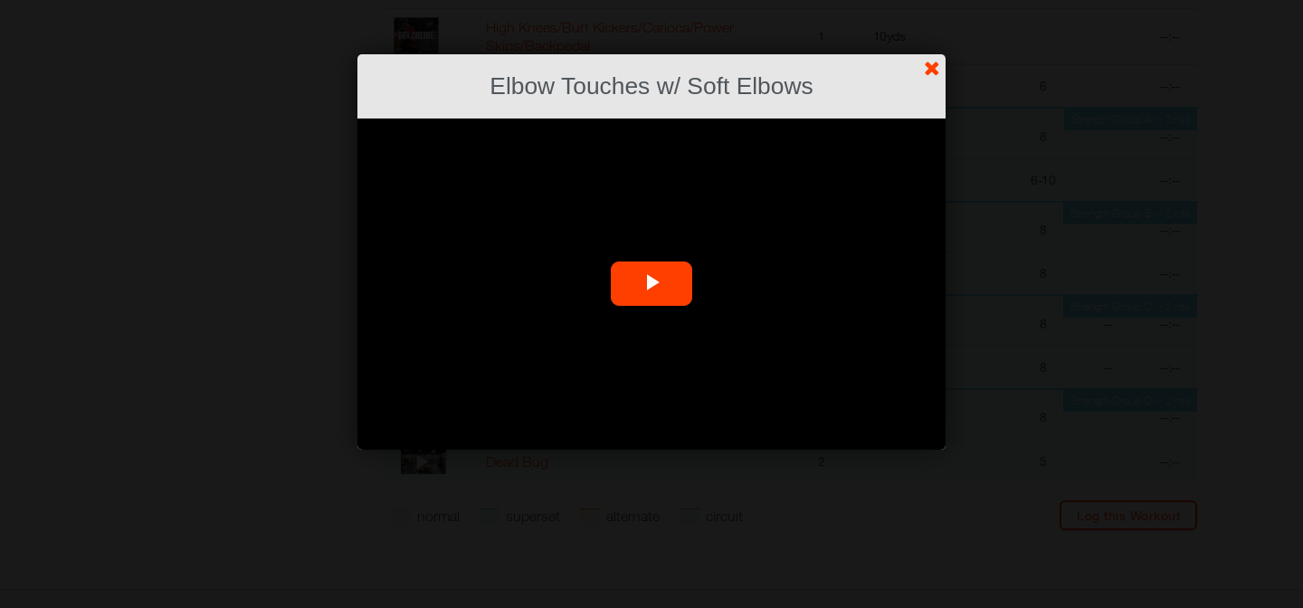
click at [652, 284] on span "Video Player" at bounding box center [652, 284] width 0 height 0
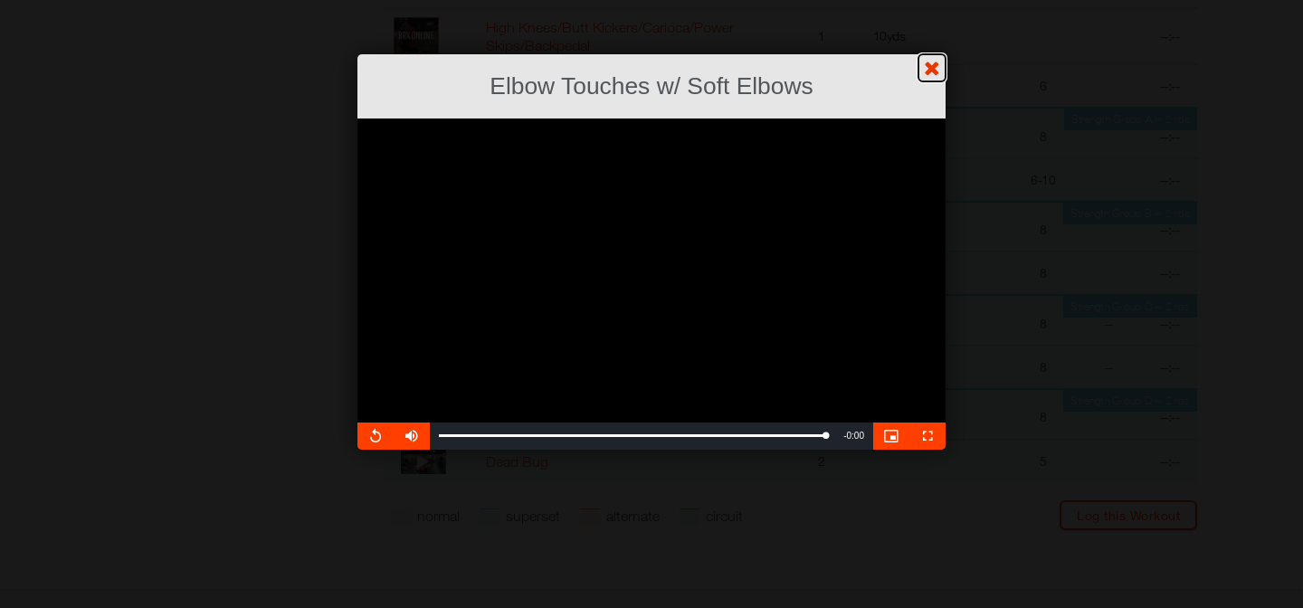
click at [925, 0] on link "?" at bounding box center [651, -1] width 1305 height 1
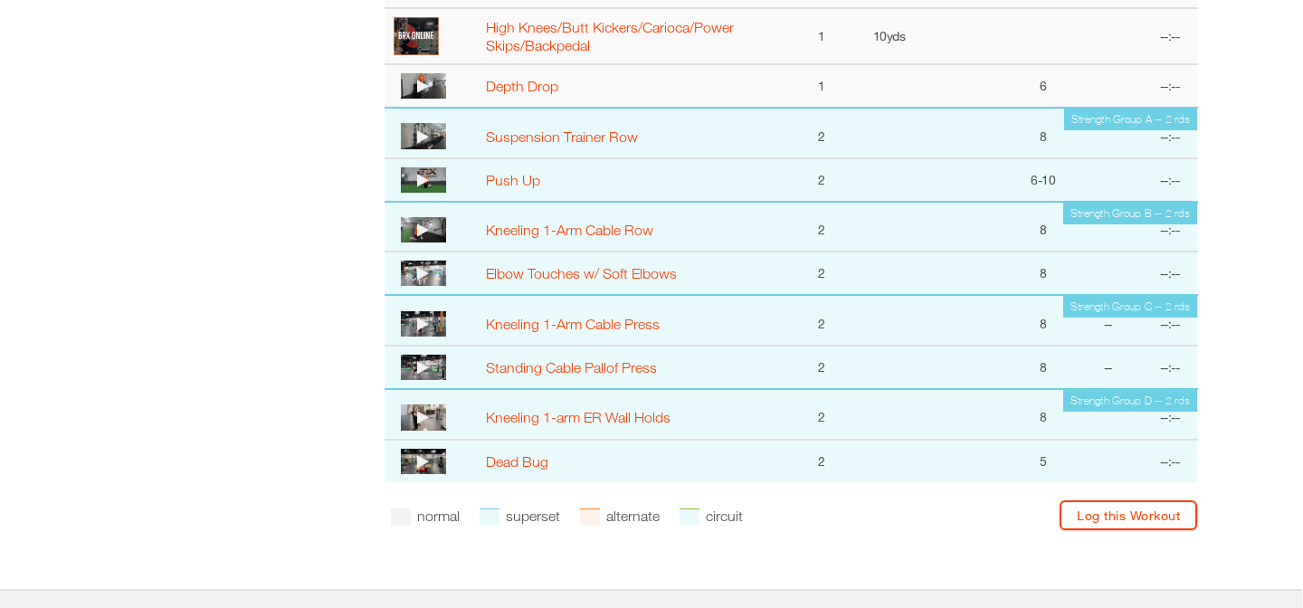
click at [423, 325] on icon at bounding box center [423, 324] width 12 height 14
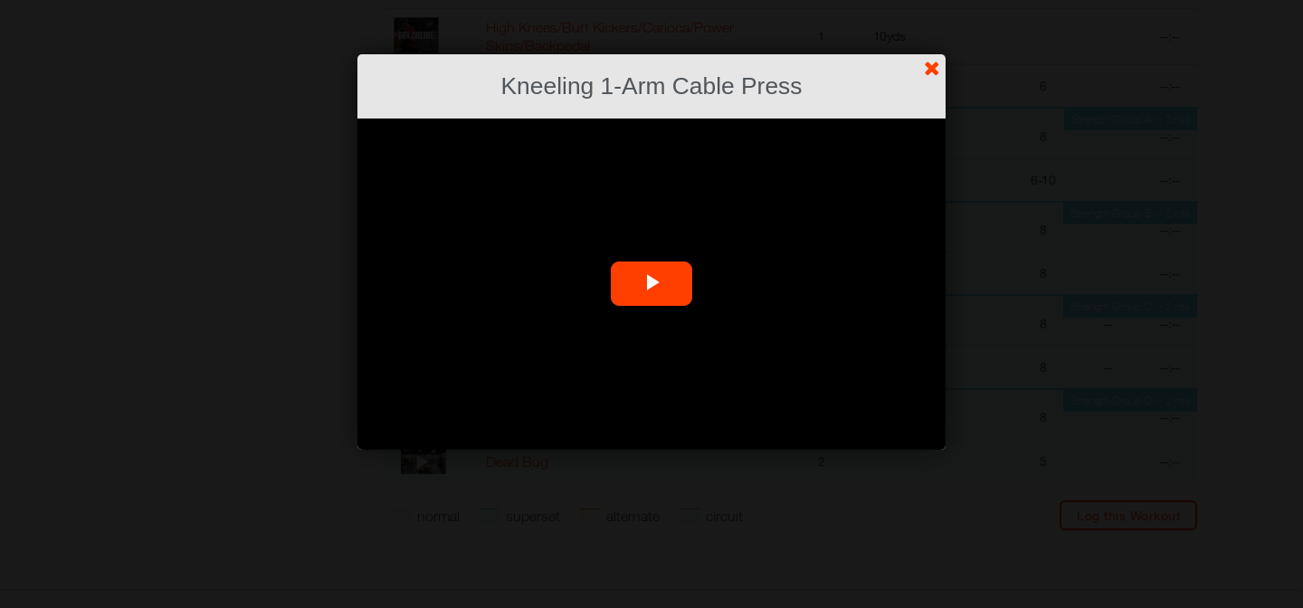
click at [652, 284] on span "Video Player" at bounding box center [652, 284] width 0 height 0
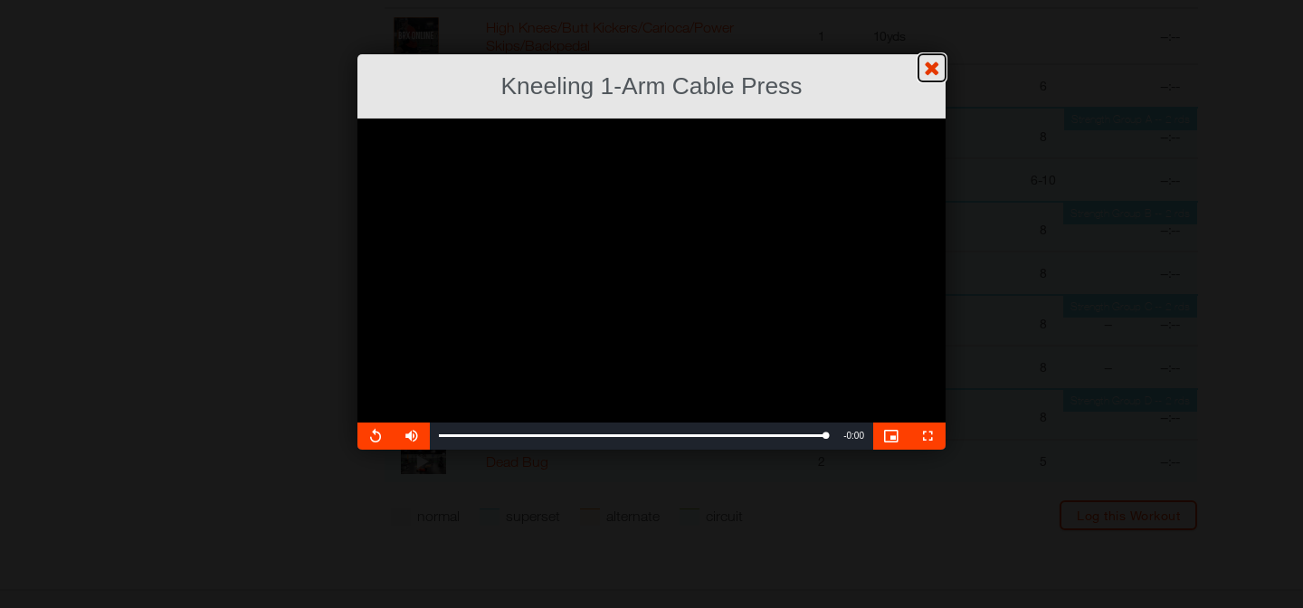
click at [931, 0] on link "?" at bounding box center [651, -1] width 1305 height 1
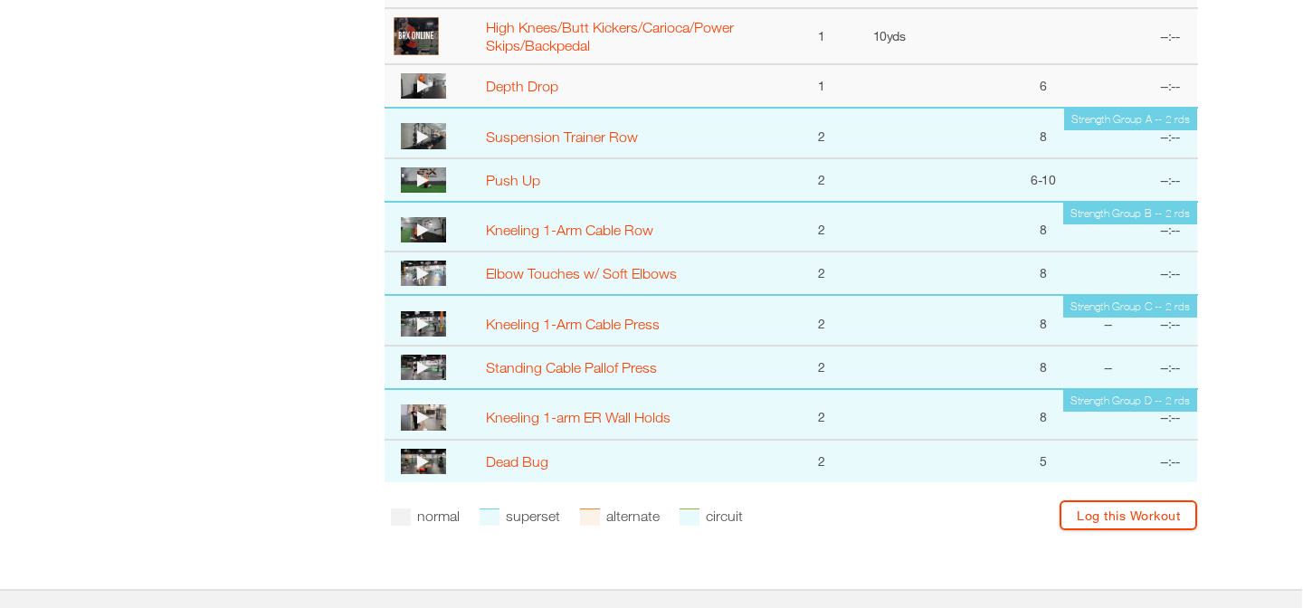
click at [428, 367] on icon at bounding box center [423, 367] width 12 height 14
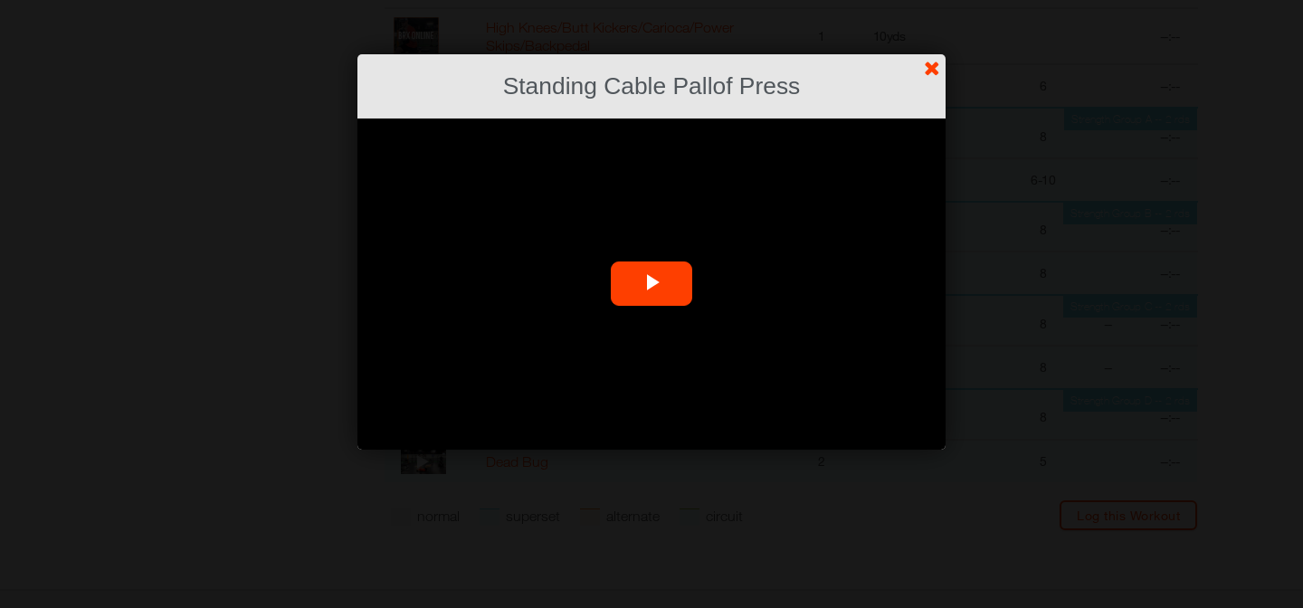
click at [652, 284] on span "Video Player" at bounding box center [652, 284] width 0 height 0
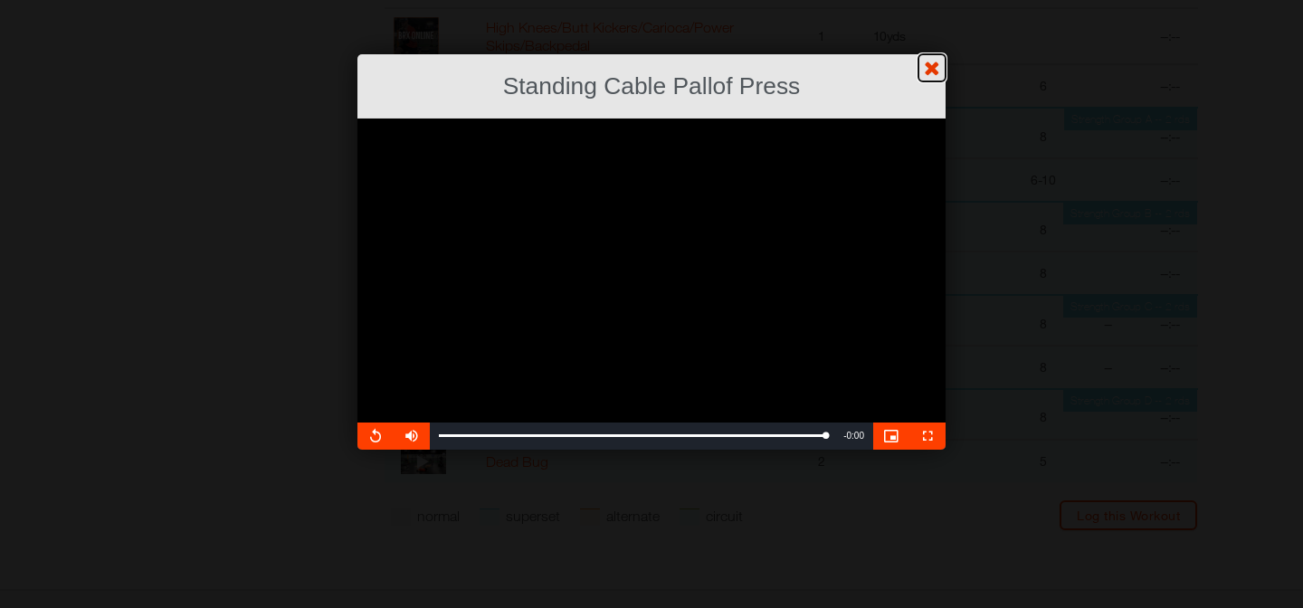
click at [935, 0] on link "?" at bounding box center [651, -1] width 1305 height 1
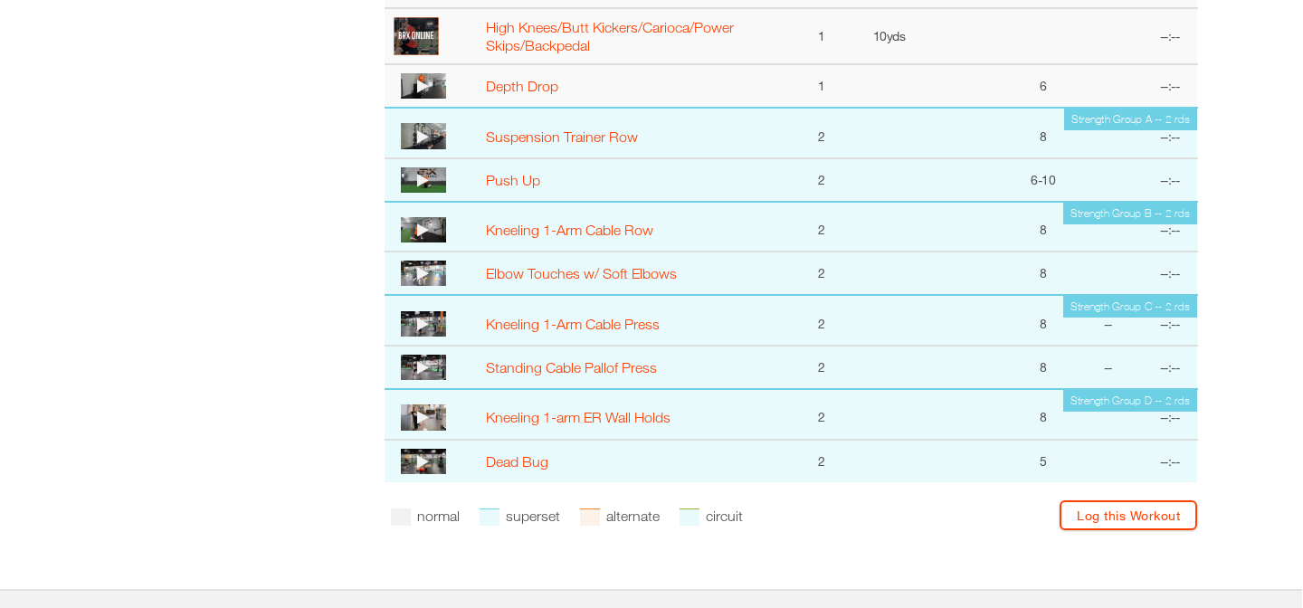
click at [425, 417] on icon at bounding box center [423, 417] width 12 height 14
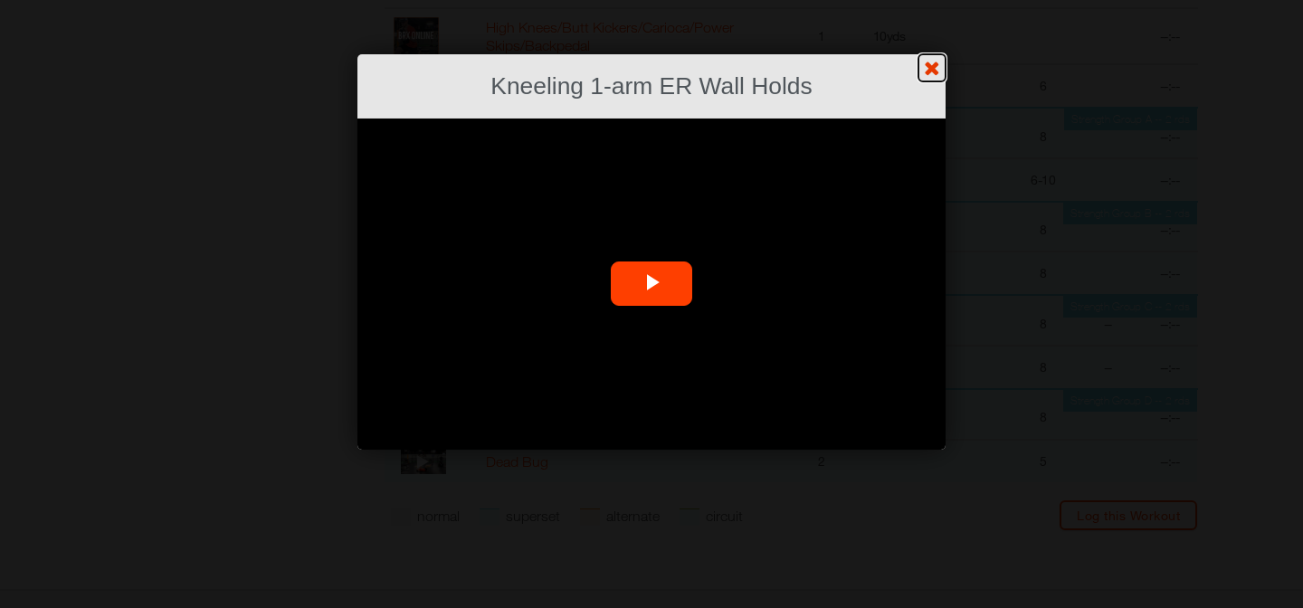
click at [928, 0] on link "?" at bounding box center [651, -1] width 1305 height 1
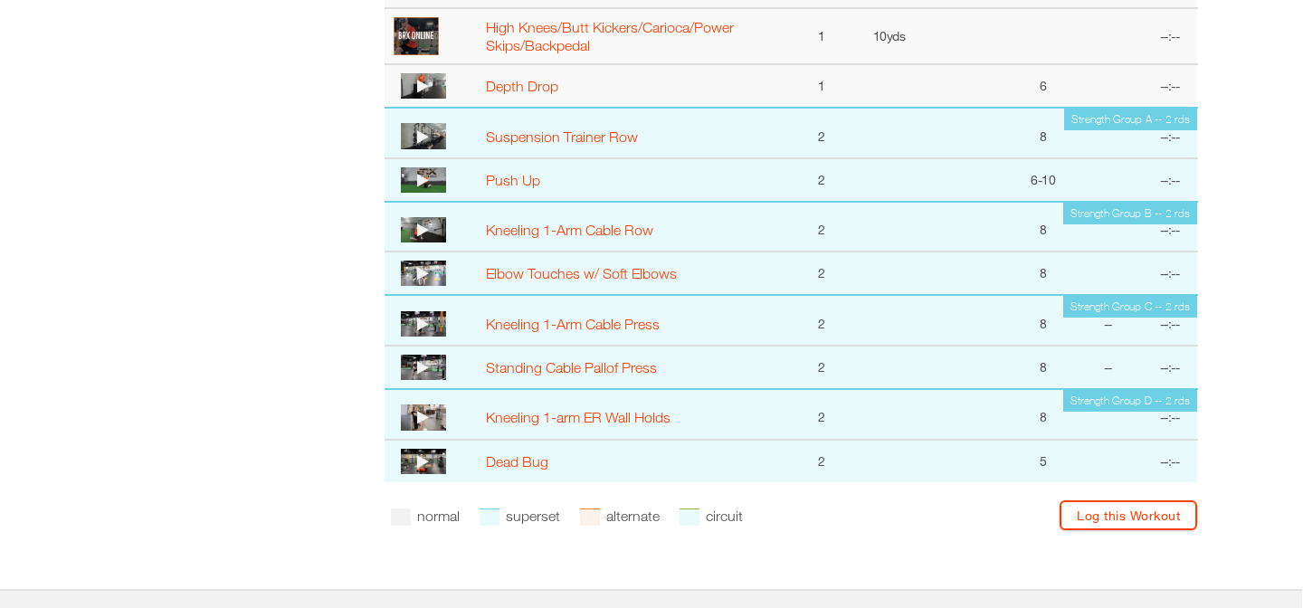
click at [414, 459] on img at bounding box center [423, 461] width 45 height 25
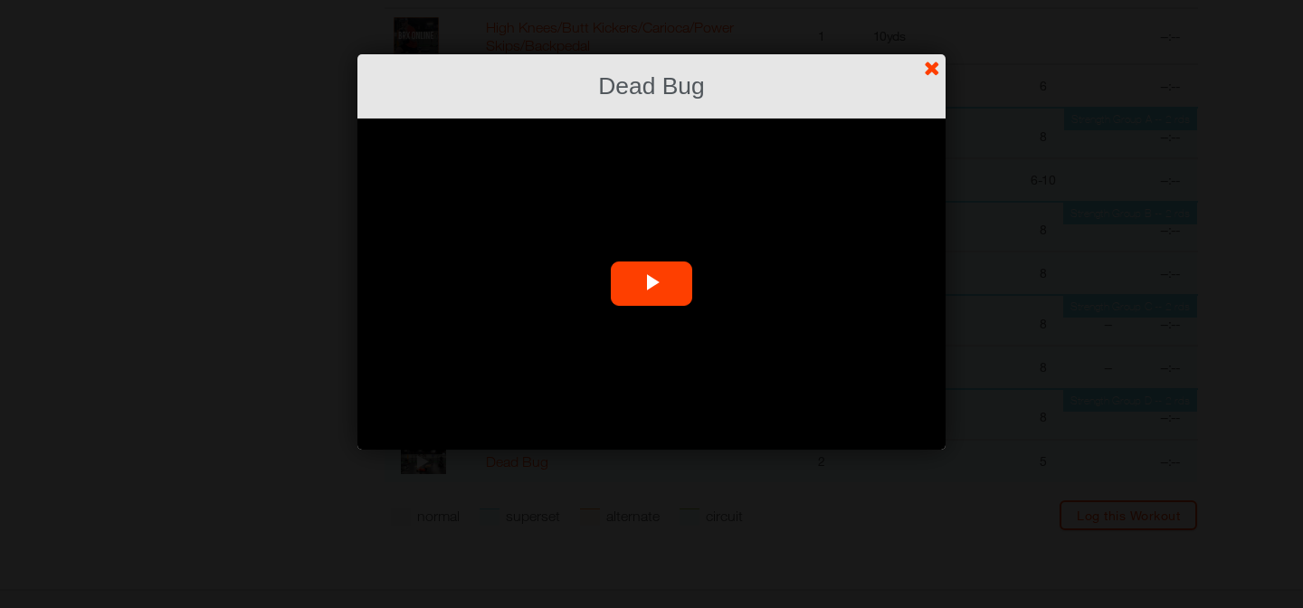
click at [652, 284] on span "Video Player" at bounding box center [652, 284] width 0 height 0
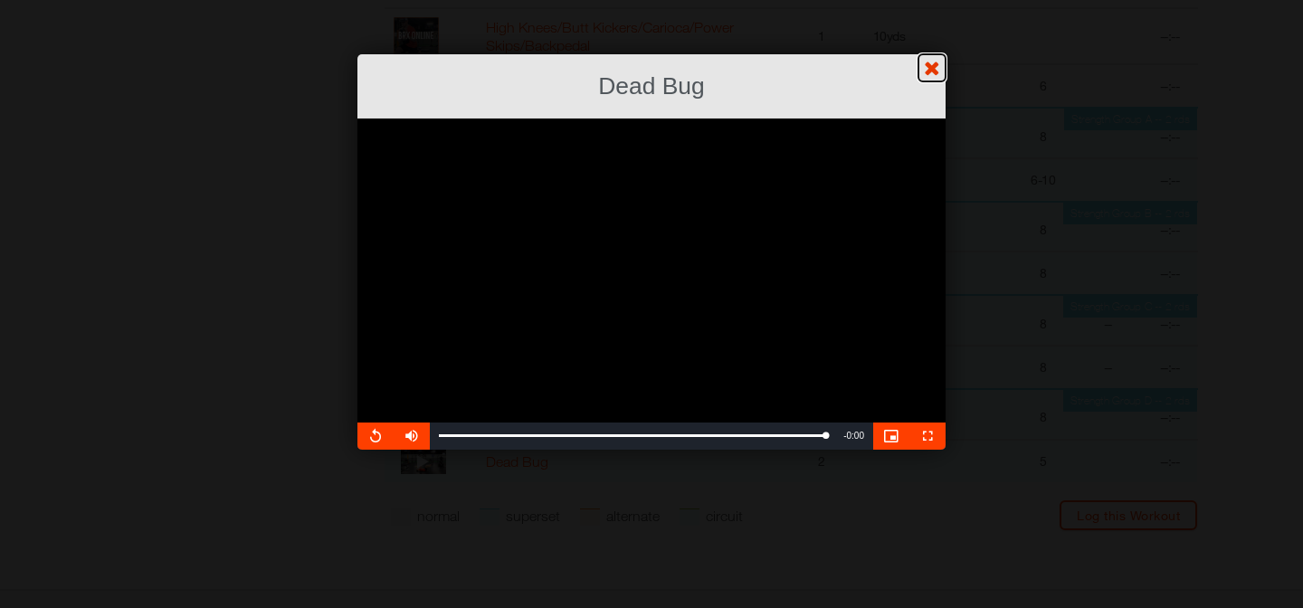
click at [931, 0] on link "?" at bounding box center [651, -1] width 1305 height 1
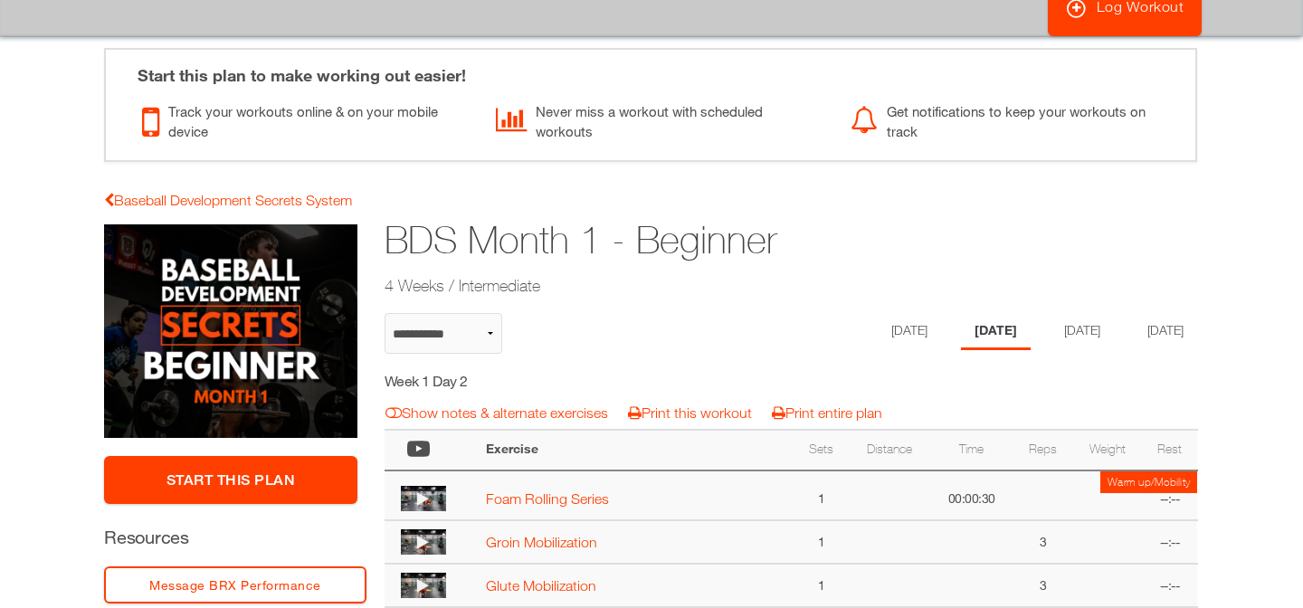
scroll to position [0, 1]
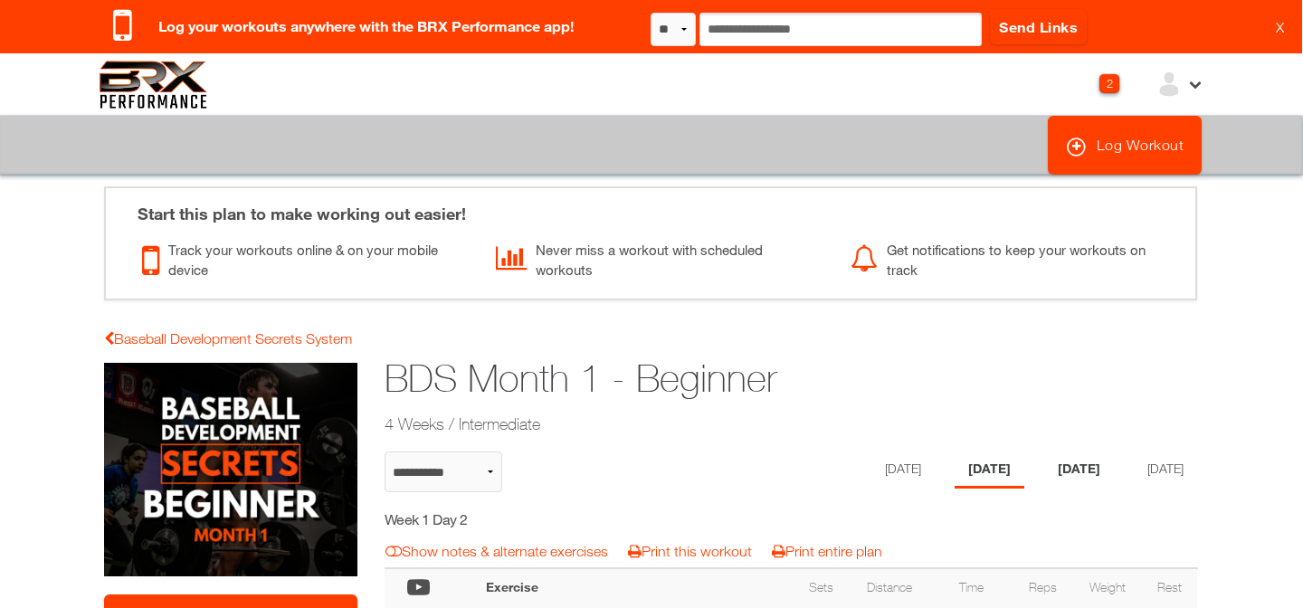
click at [1059, 463] on li "[DATE]" at bounding box center [1079, 470] width 70 height 37
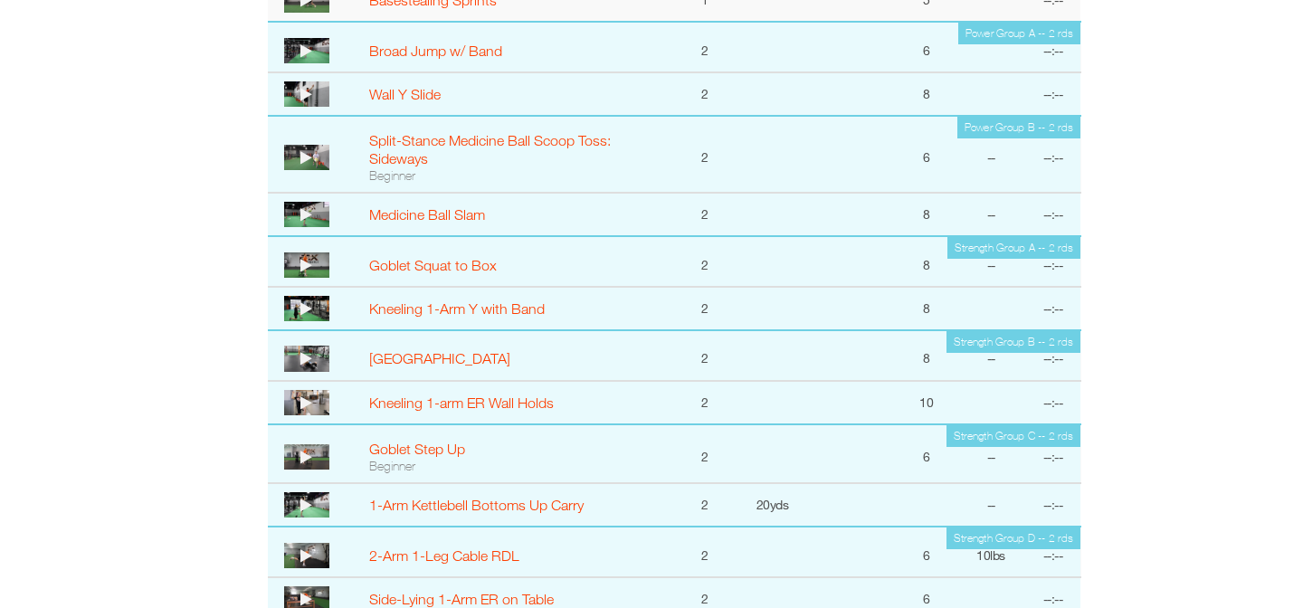
scroll to position [1328, 118]
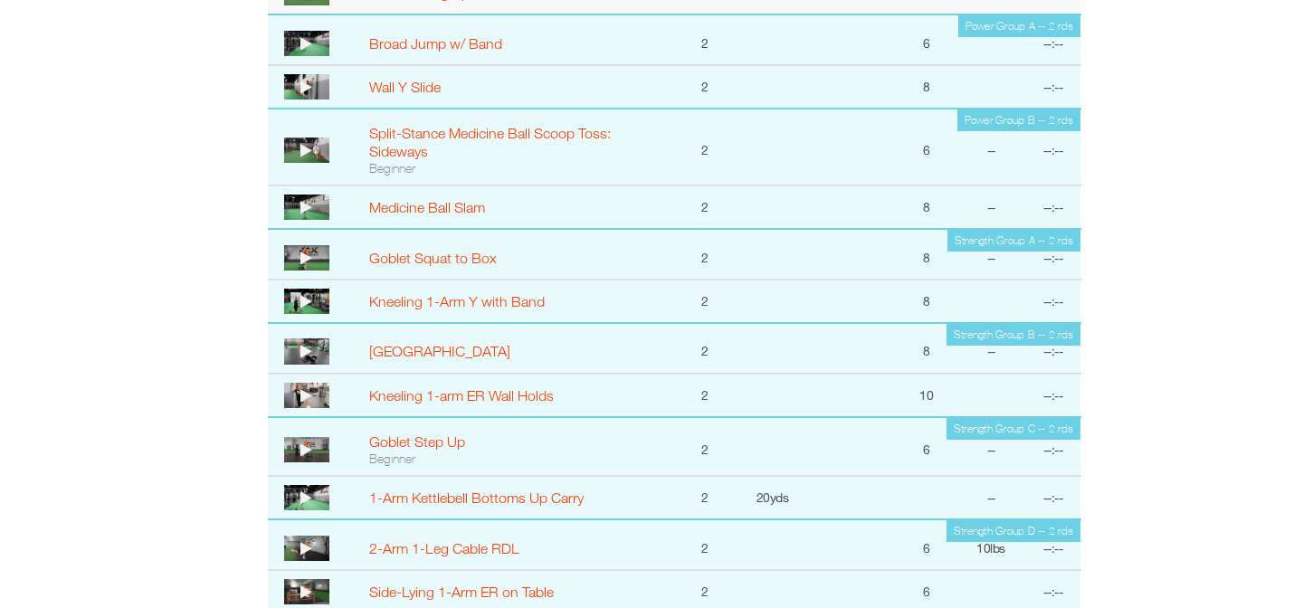
click at [304, 40] on icon at bounding box center [306, 43] width 12 height 14
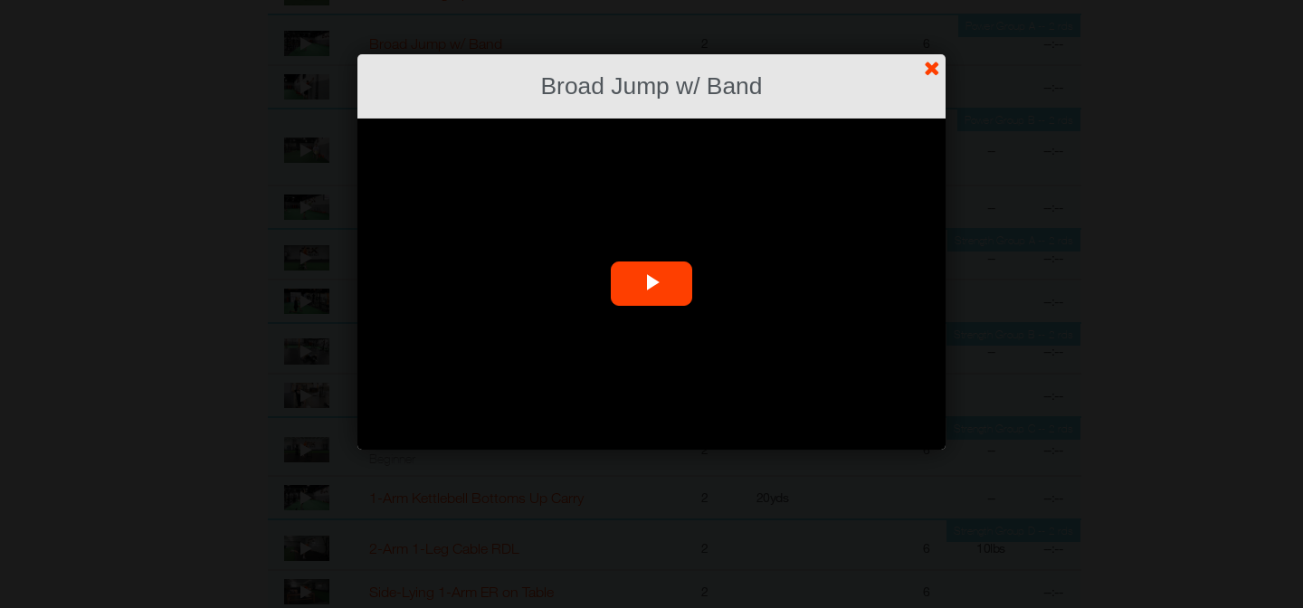
click at [652, 284] on span "Video Player" at bounding box center [652, 284] width 0 height 0
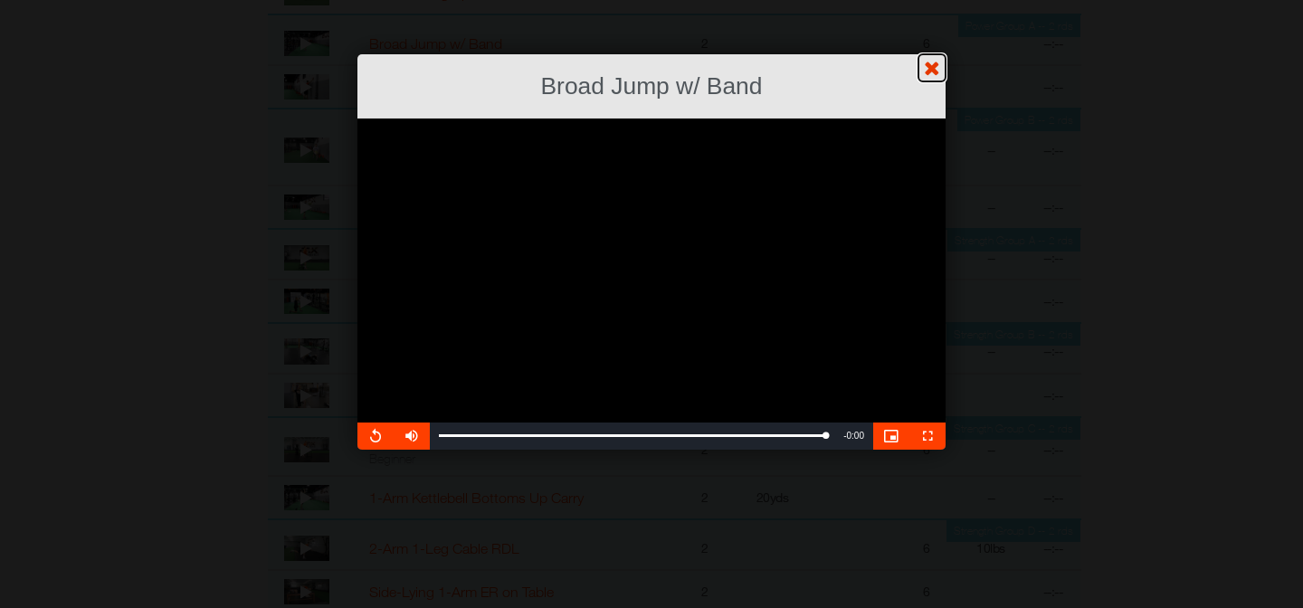
click at [928, 0] on link "?" at bounding box center [651, -1] width 1305 height 1
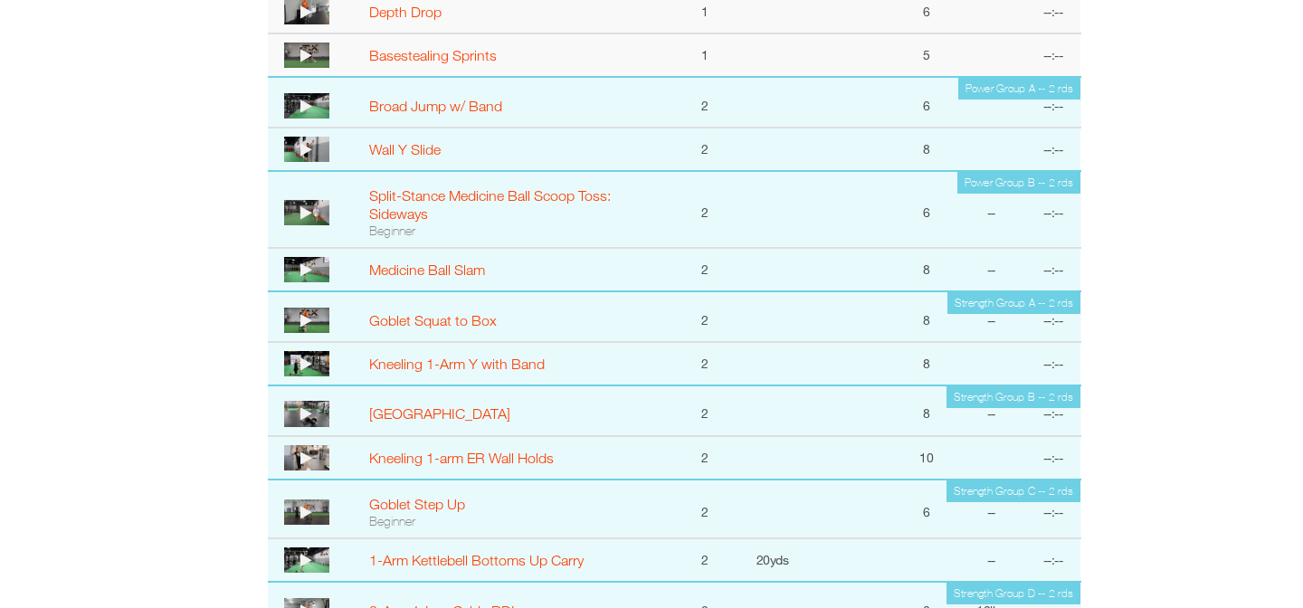
scroll to position [1264, 118]
click at [302, 207] on icon at bounding box center [306, 213] width 12 height 14
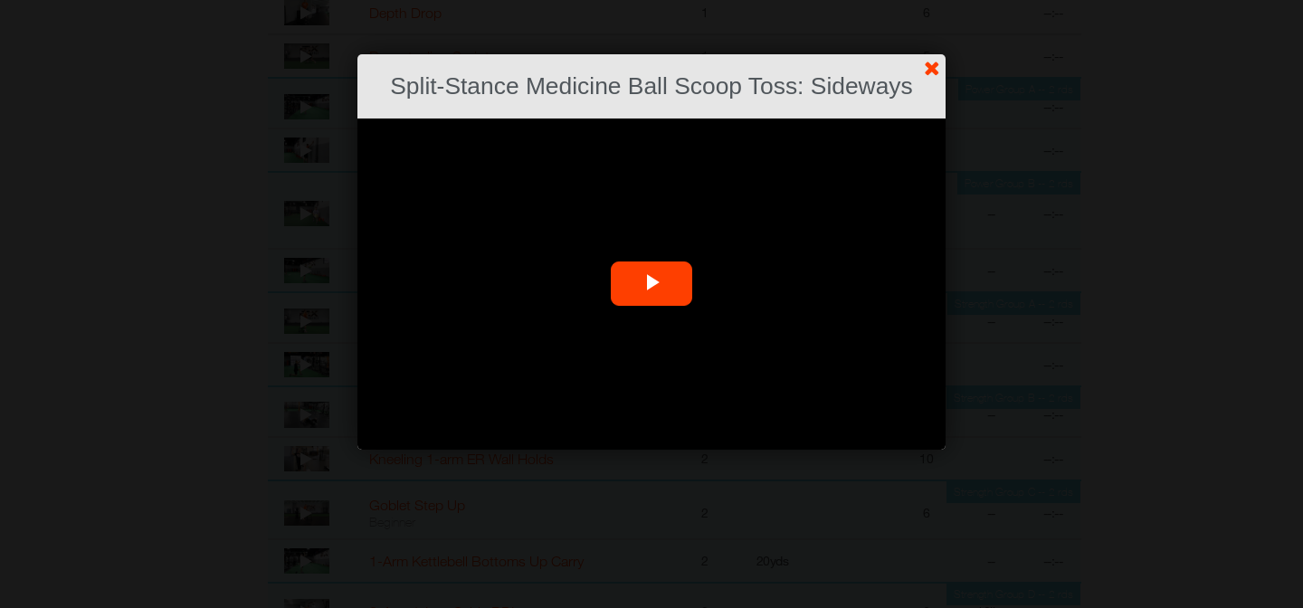
click at [652, 284] on span "Video Player" at bounding box center [652, 284] width 0 height 0
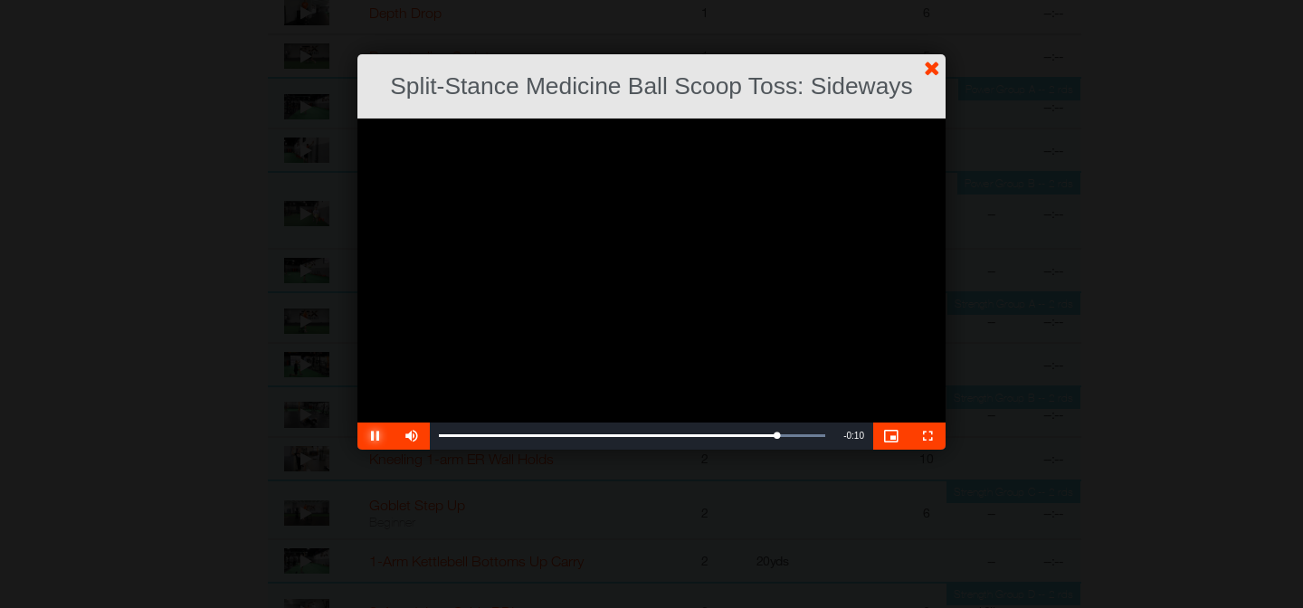
click at [382, 436] on span "Video Player" at bounding box center [375, 436] width 36 height 0
drag, startPoint x: 779, startPoint y: 437, endPoint x: 357, endPoint y: 462, distance: 422.4
click at [357, 462] on section "**********" at bounding box center [651, 304] width 1303 height 608
click at [376, 436] on span "Video Player" at bounding box center [375, 436] width 36 height 0
click at [937, 0] on link "?" at bounding box center [651, -1] width 1305 height 1
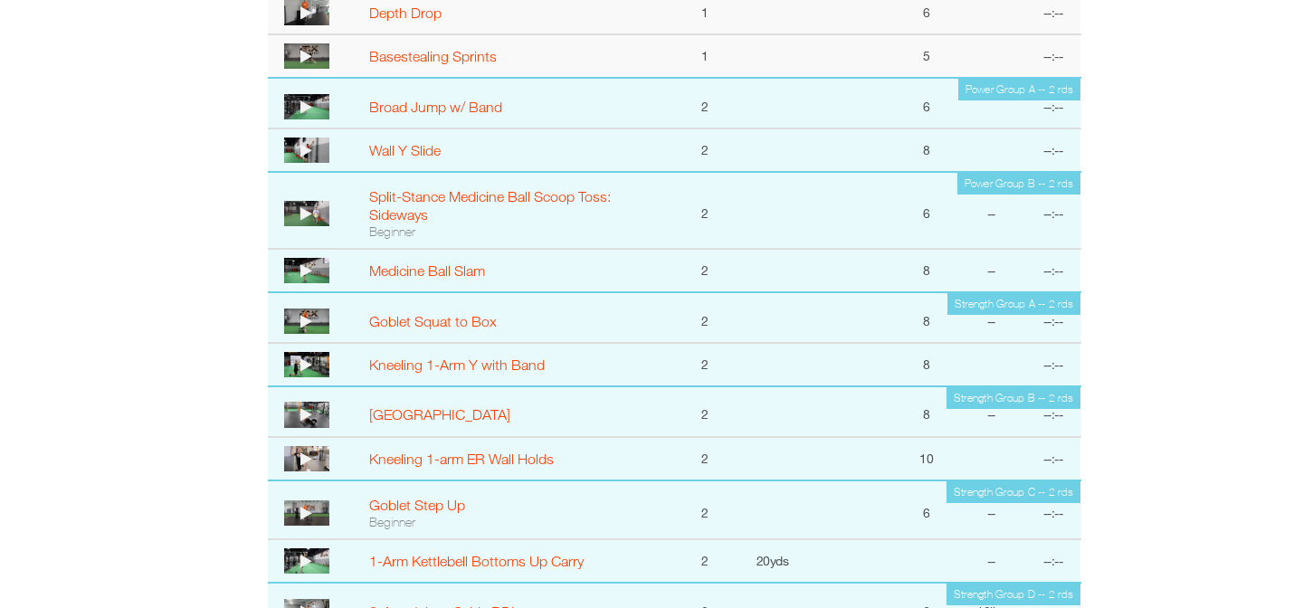
click at [307, 272] on icon at bounding box center [306, 270] width 12 height 14
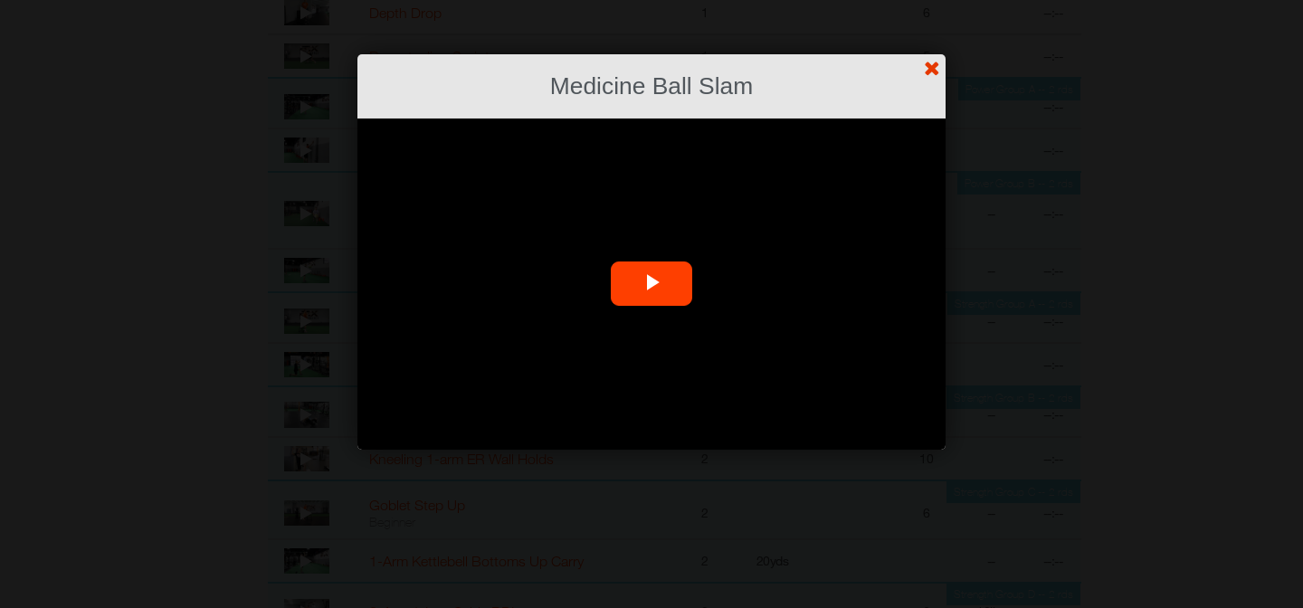
click at [927, 0] on link "?" at bounding box center [651, -1] width 1305 height 1
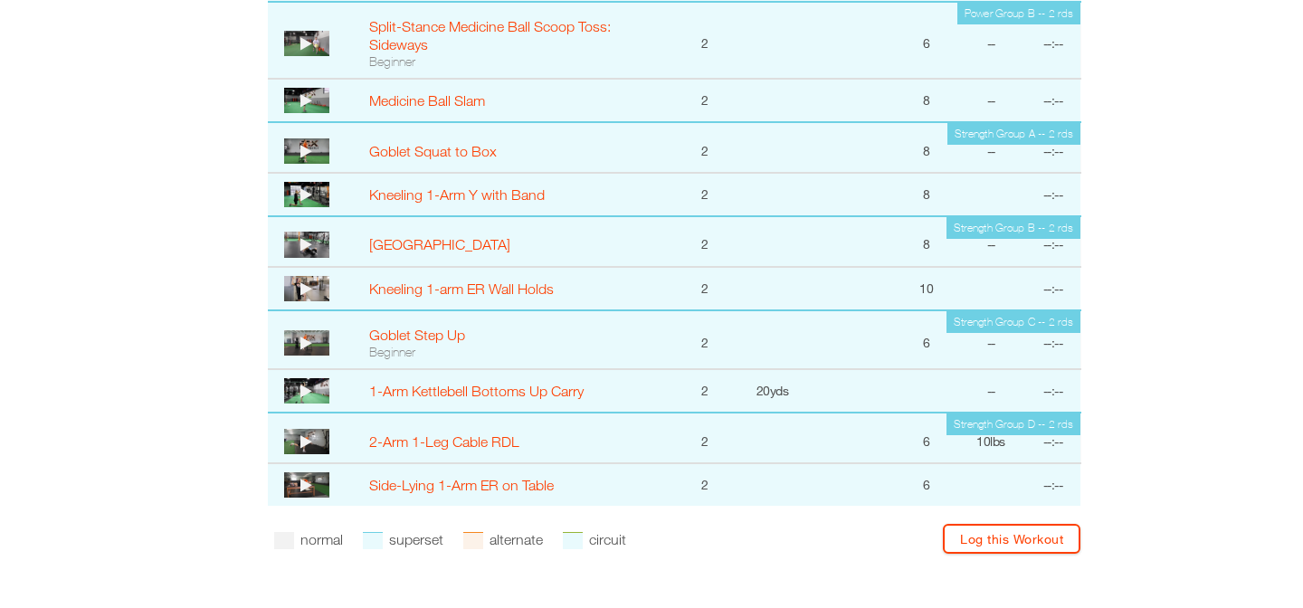
scroll to position [1447, 118]
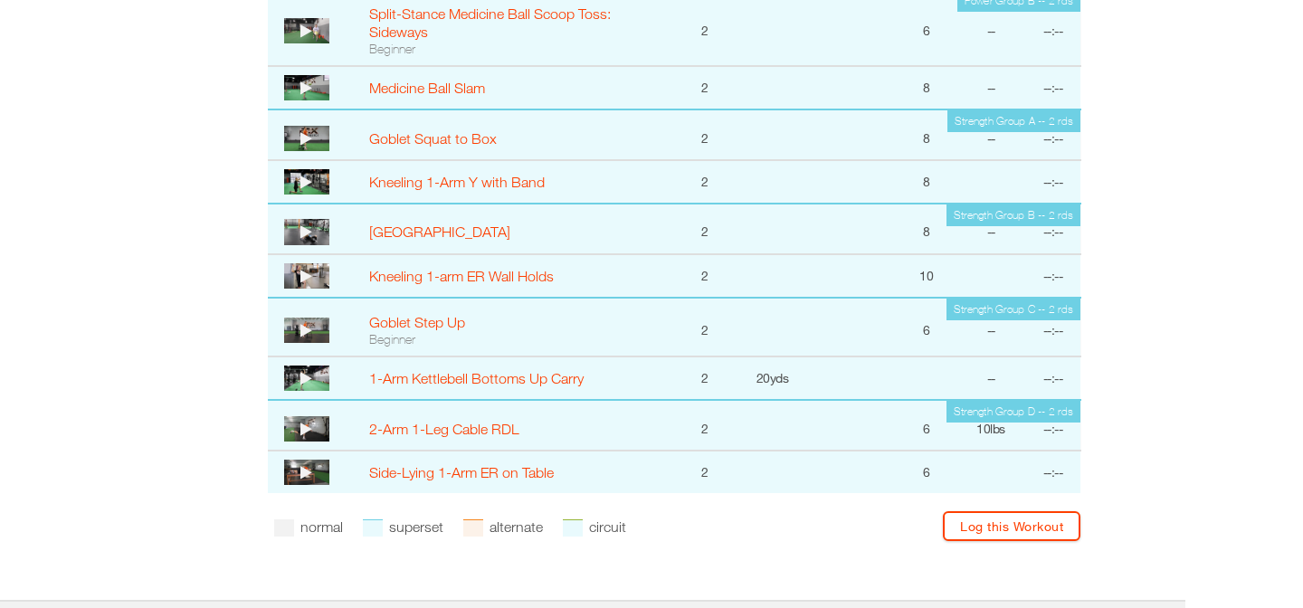
click at [303, 134] on icon at bounding box center [306, 138] width 12 height 14
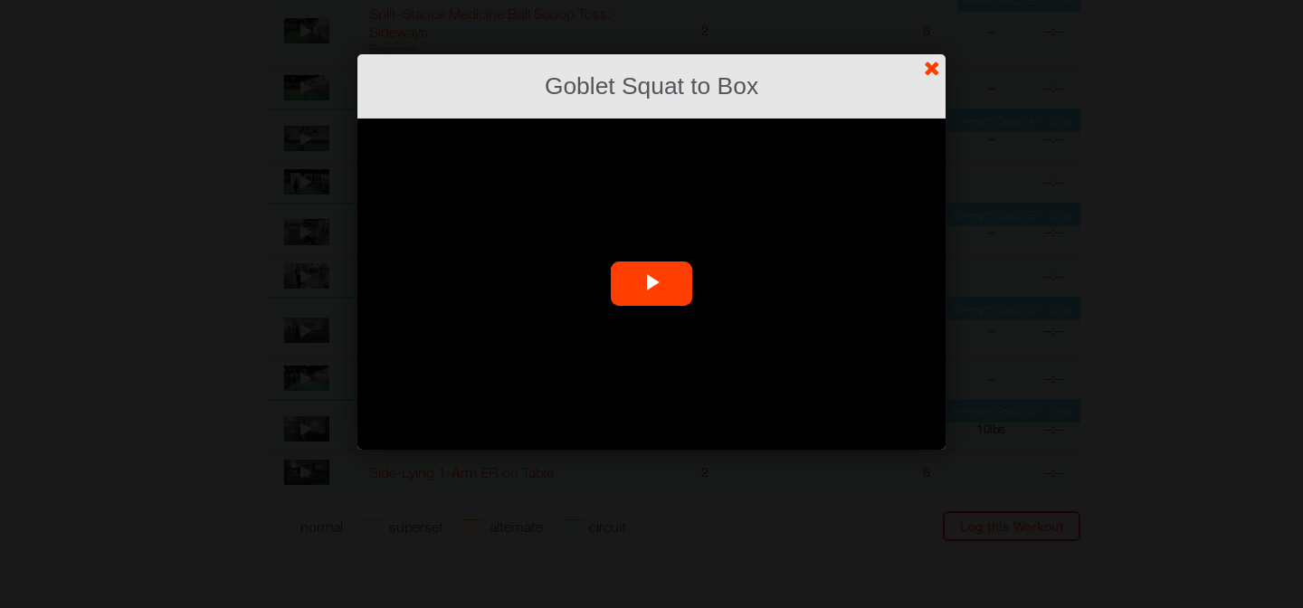
click at [652, 284] on span "Video Player" at bounding box center [652, 284] width 0 height 0
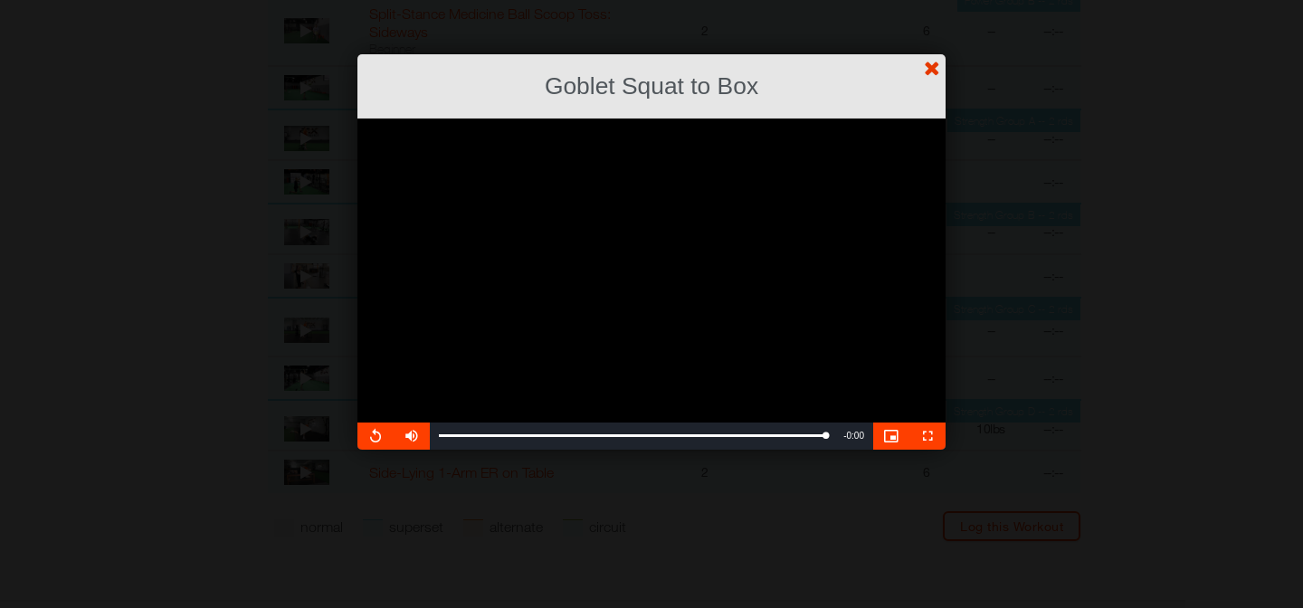
click at [932, 0] on link "?" at bounding box center [651, -1] width 1305 height 1
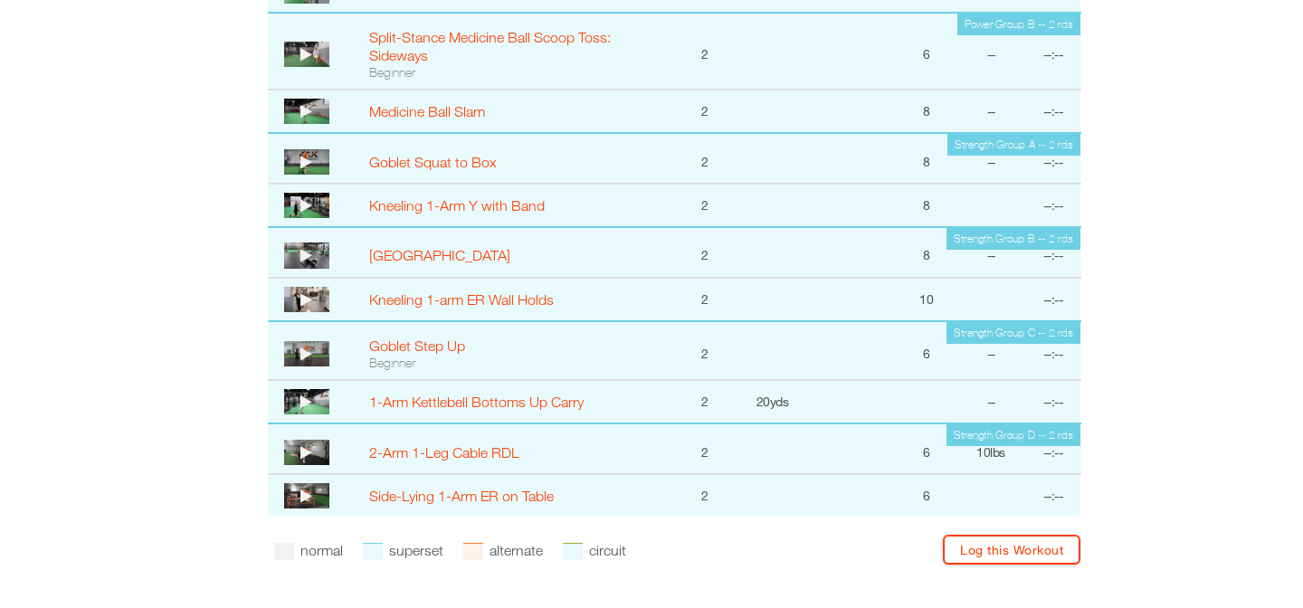
scroll to position [1424, 118]
click at [301, 199] on icon at bounding box center [306, 204] width 12 height 14
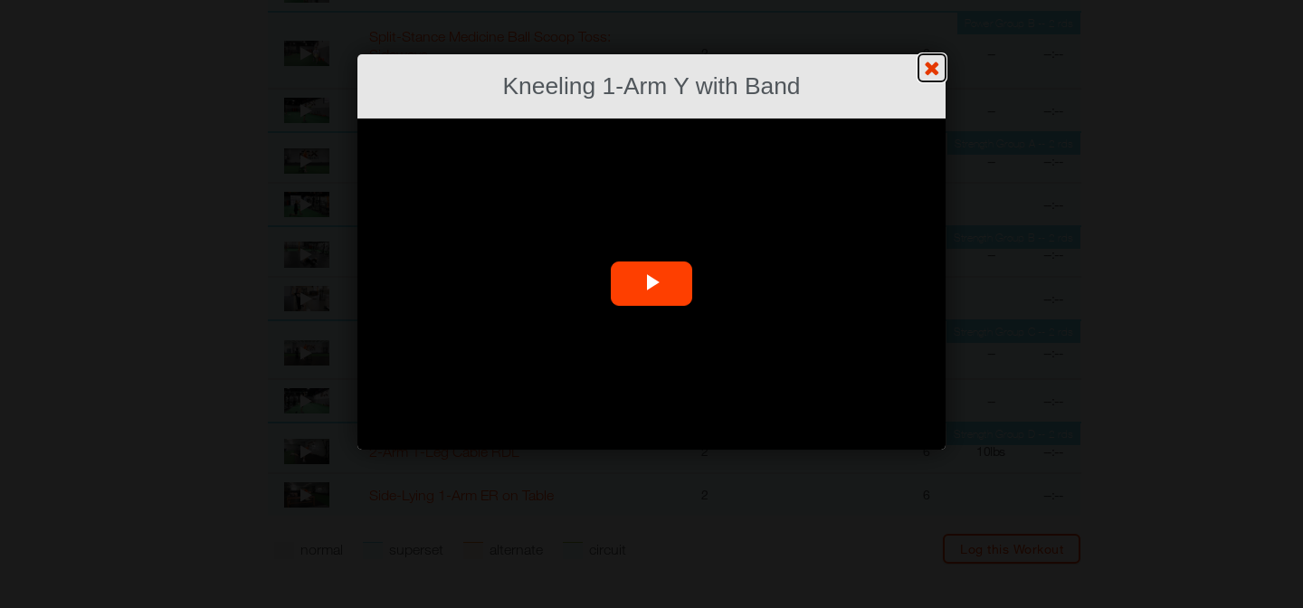
click at [928, 0] on link "?" at bounding box center [651, -1] width 1305 height 1
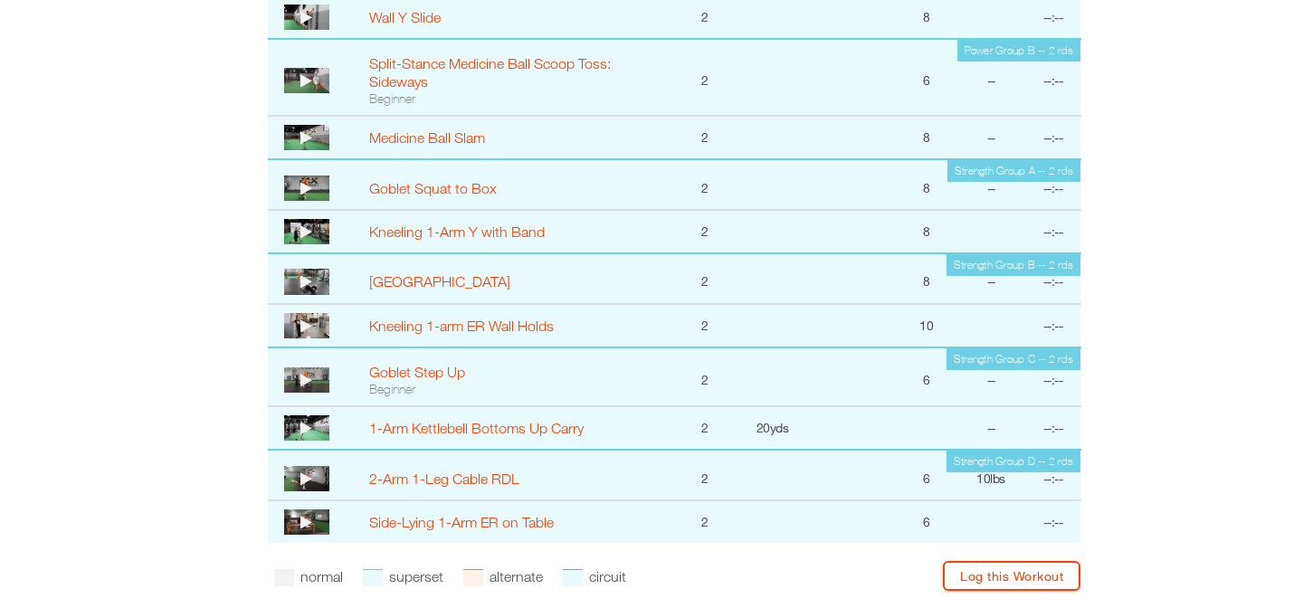
scroll to position [1404, 118]
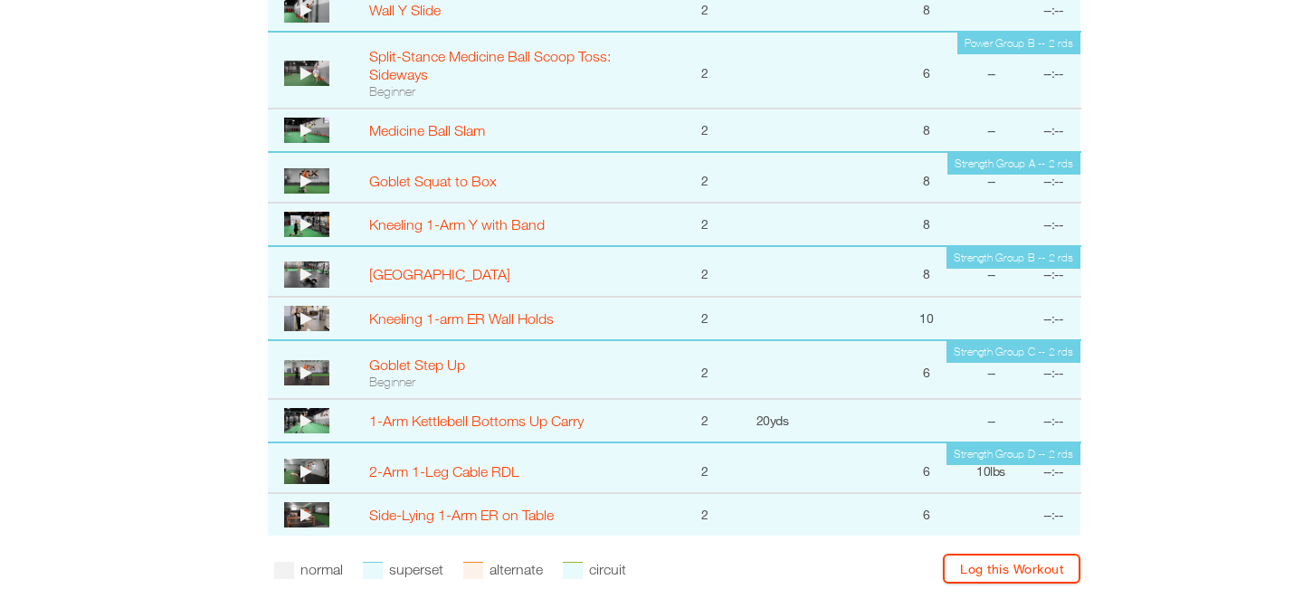
click at [300, 275] on img at bounding box center [306, 274] width 45 height 25
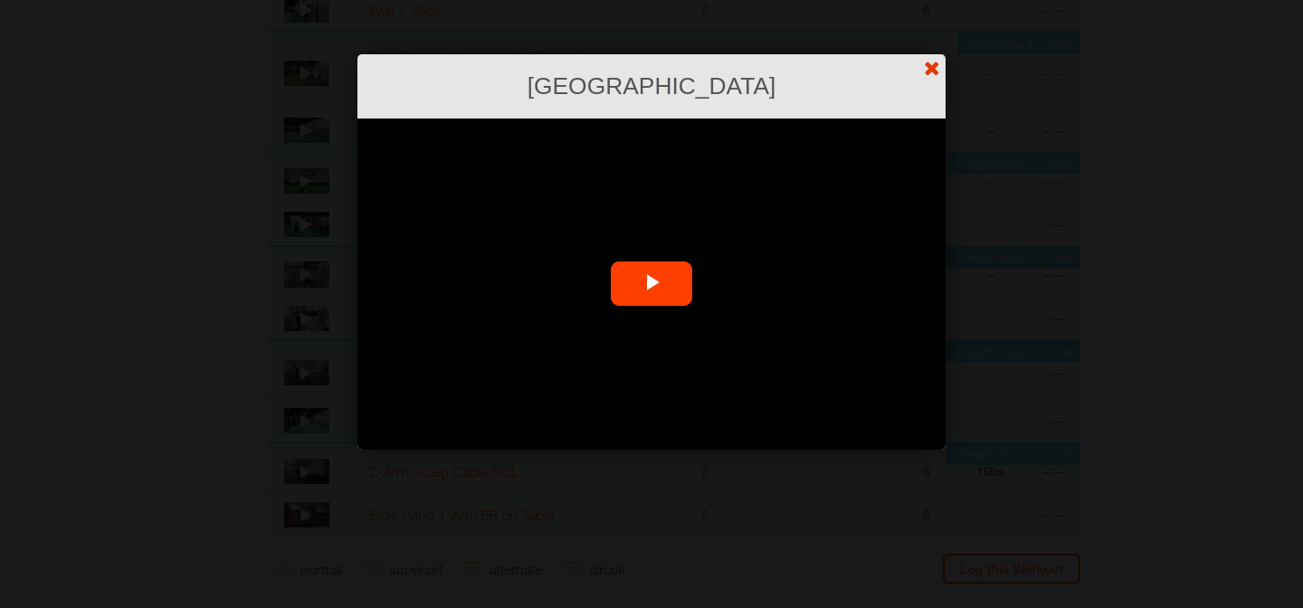
click at [929, 0] on link "?" at bounding box center [651, -1] width 1305 height 1
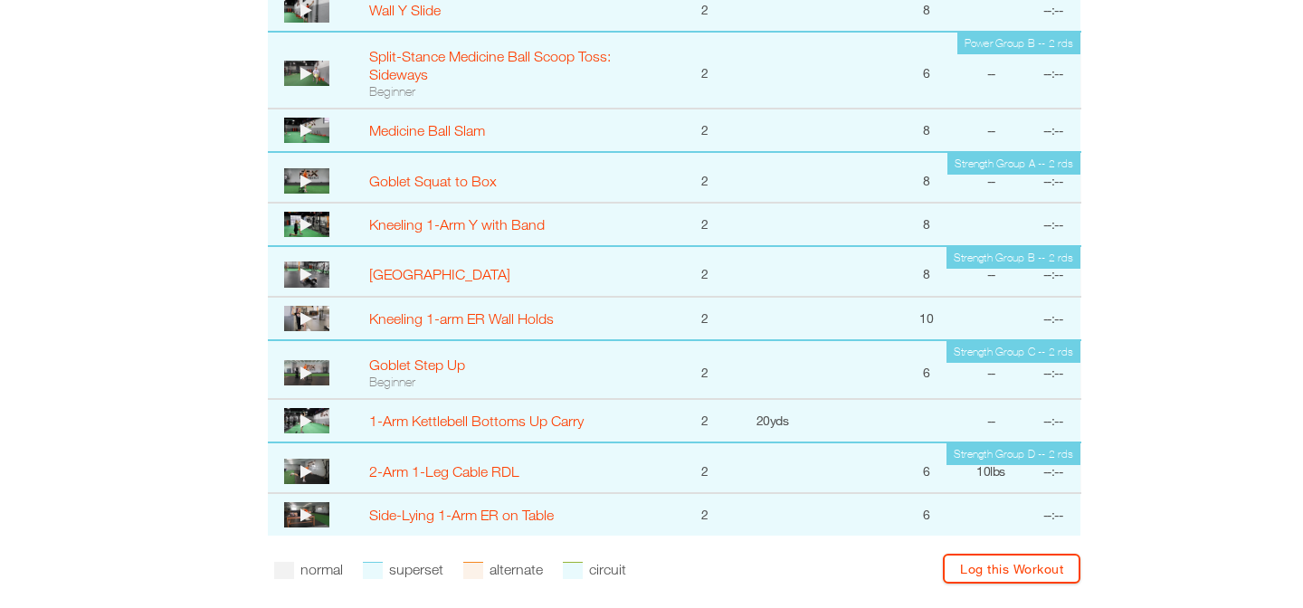
click at [302, 372] on icon at bounding box center [306, 373] width 12 height 14
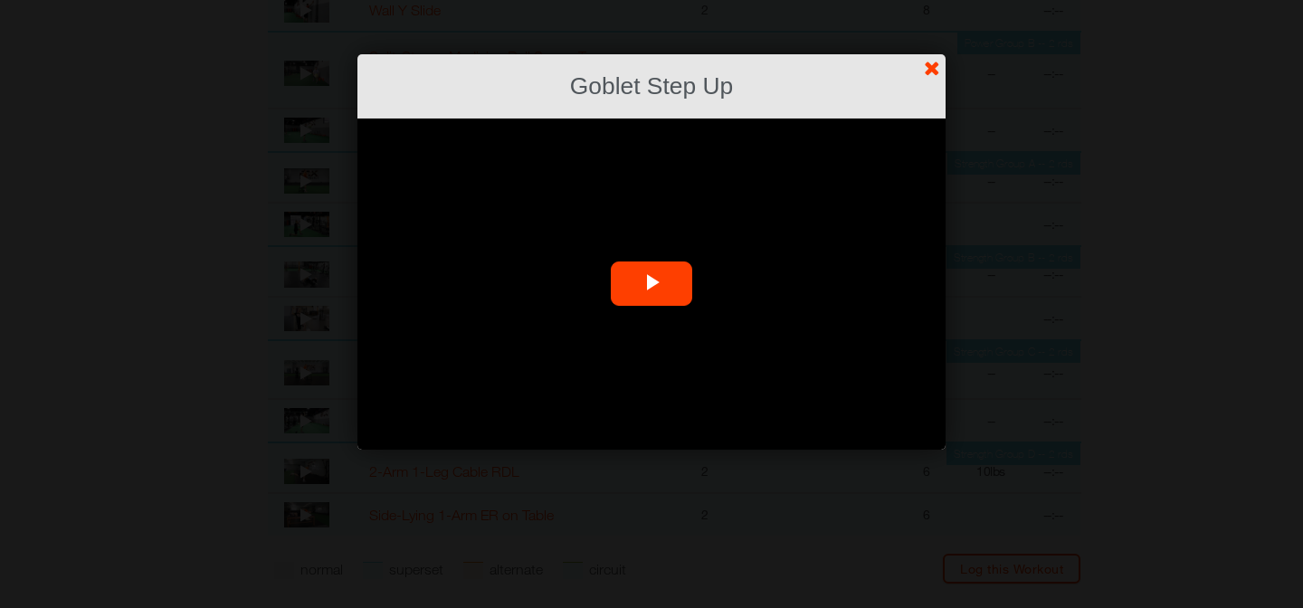
click at [652, 284] on span "Video Player" at bounding box center [652, 284] width 0 height 0
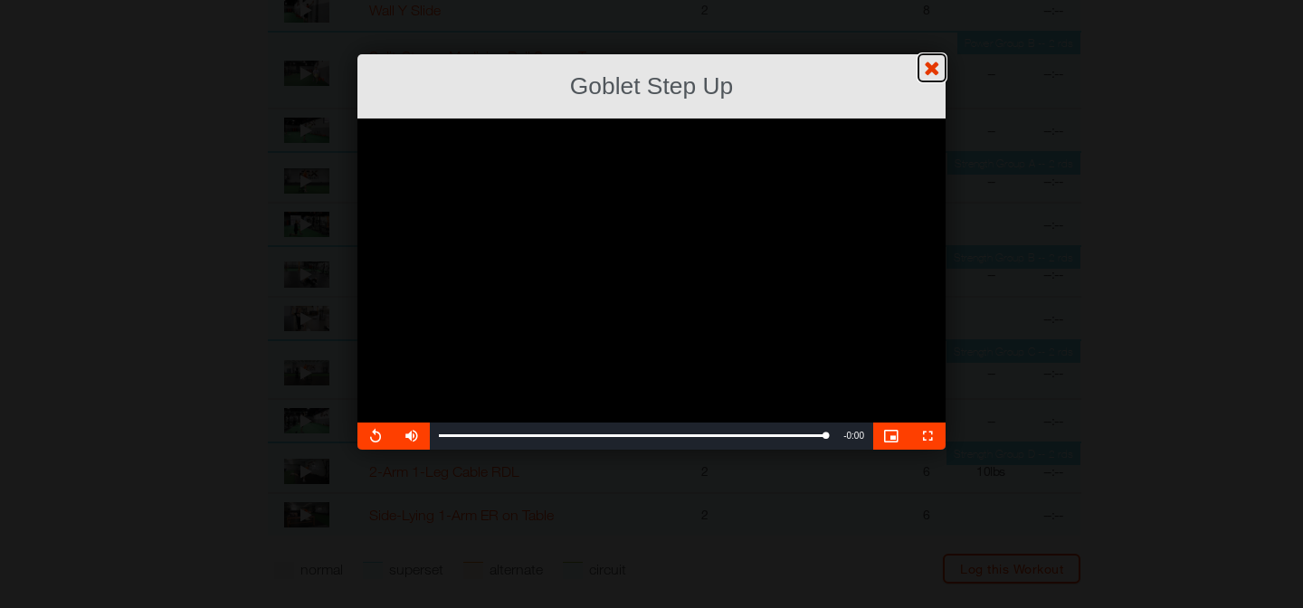
click at [937, 0] on link "?" at bounding box center [651, -1] width 1305 height 1
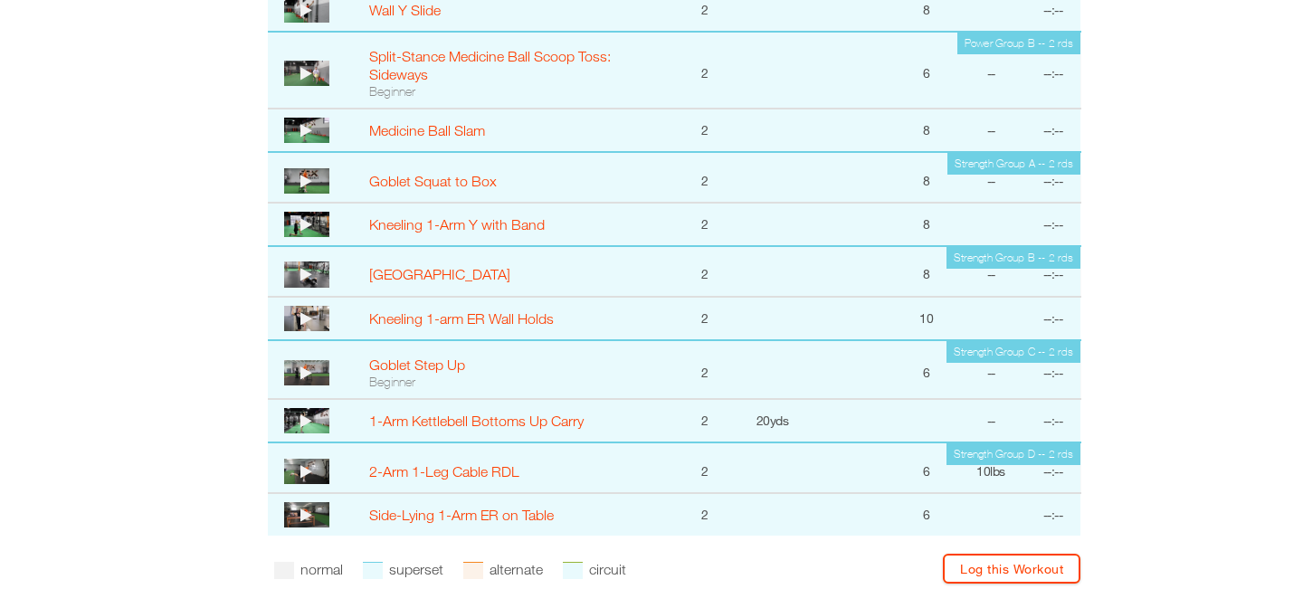
click at [305, 419] on icon at bounding box center [306, 421] width 12 height 14
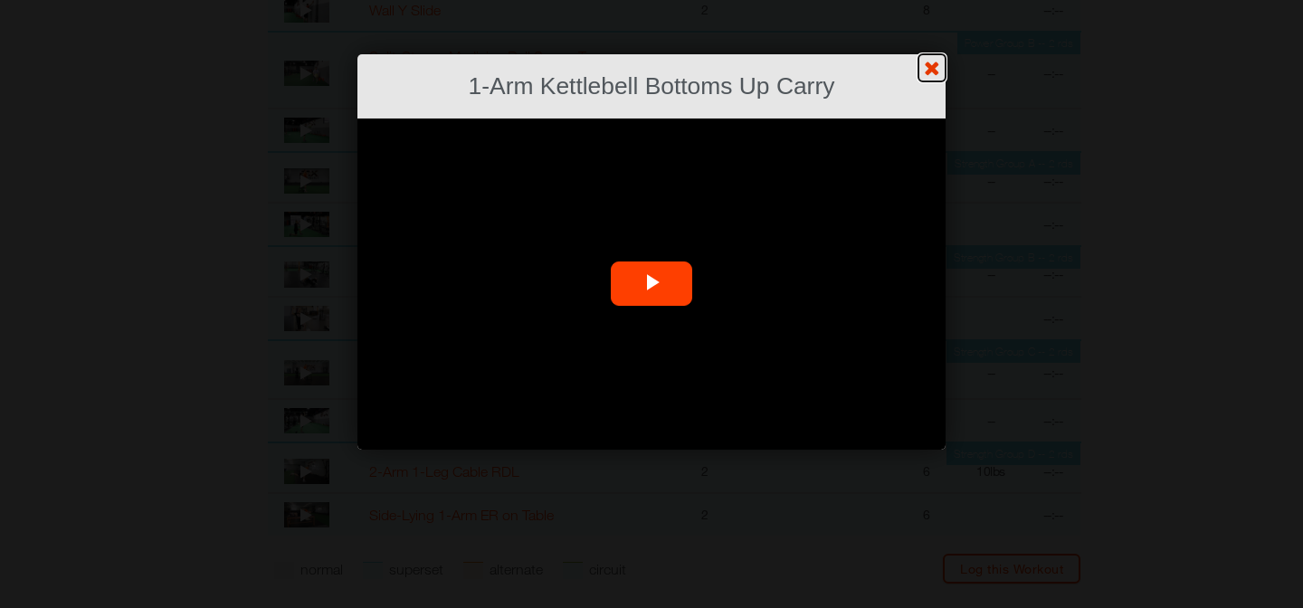
click at [936, 0] on link "?" at bounding box center [651, -1] width 1305 height 1
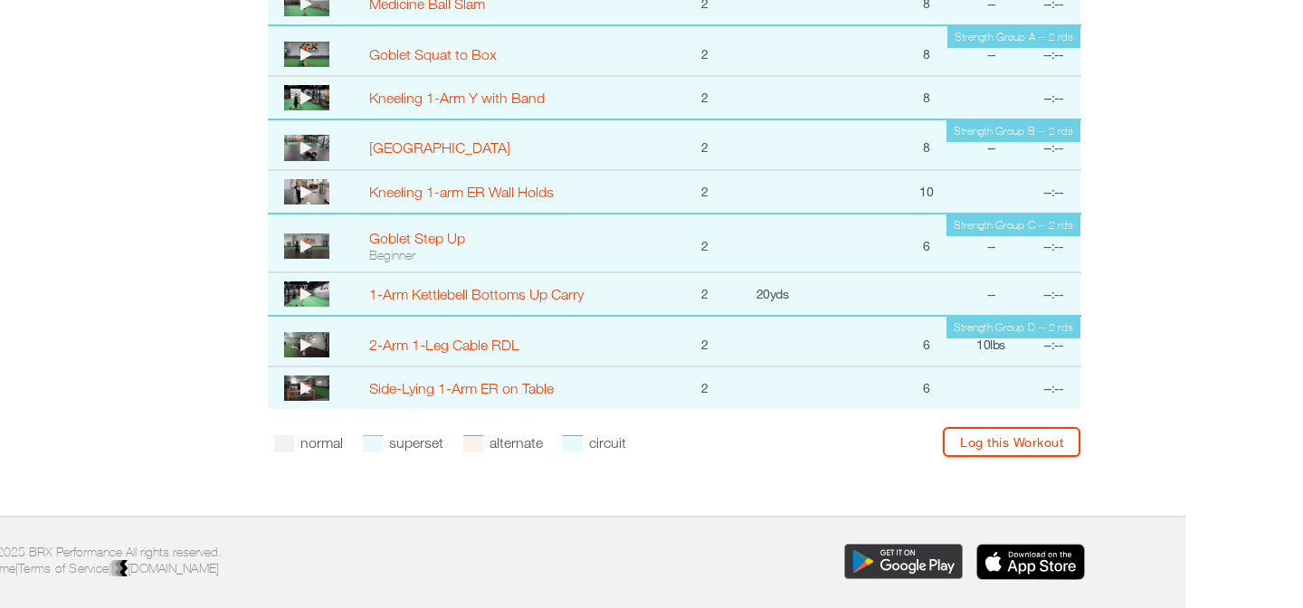
scroll to position [1617, 118]
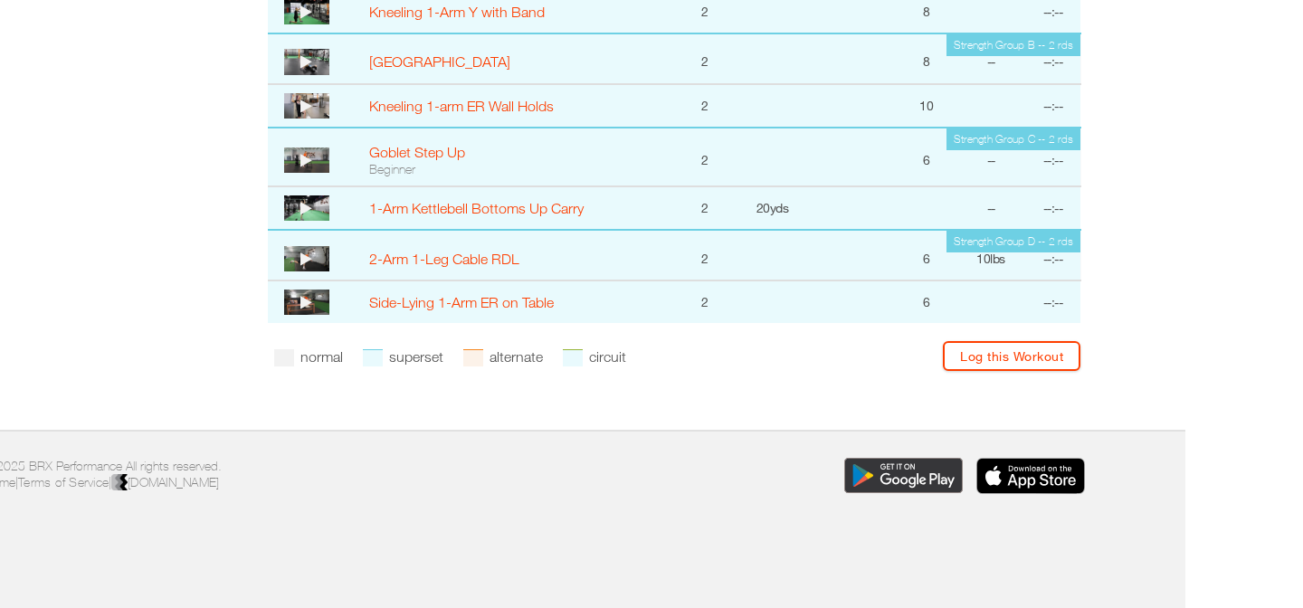
click at [306, 254] on icon at bounding box center [306, 259] width 12 height 14
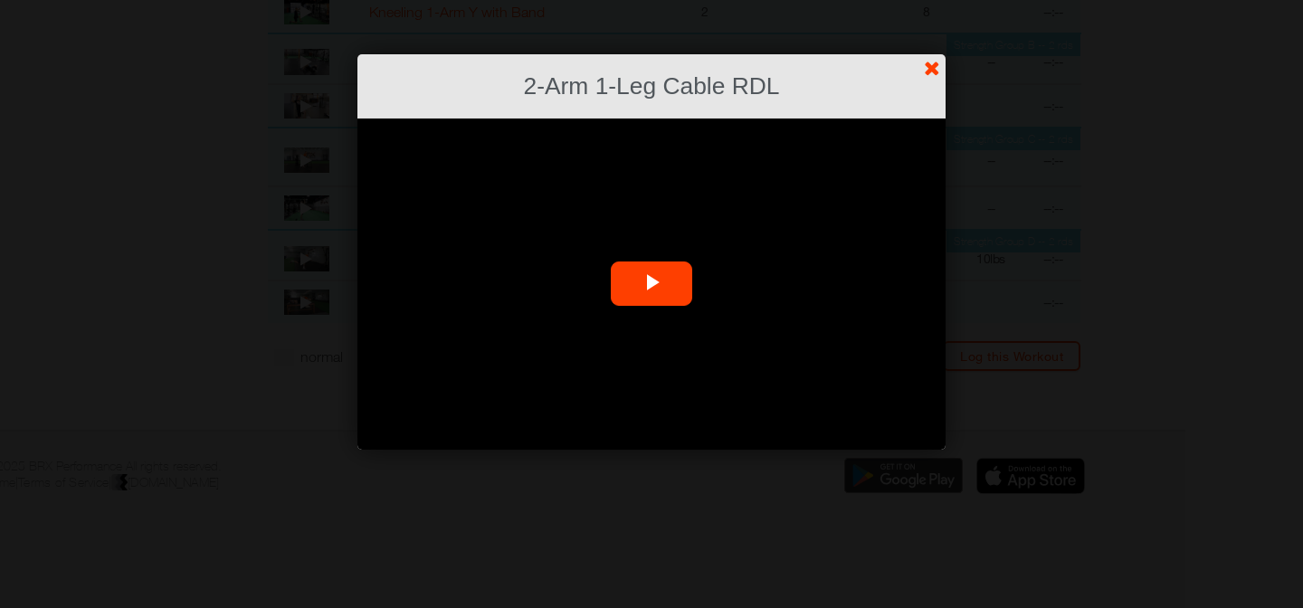
click at [652, 284] on span "Video Player" at bounding box center [652, 284] width 0 height 0
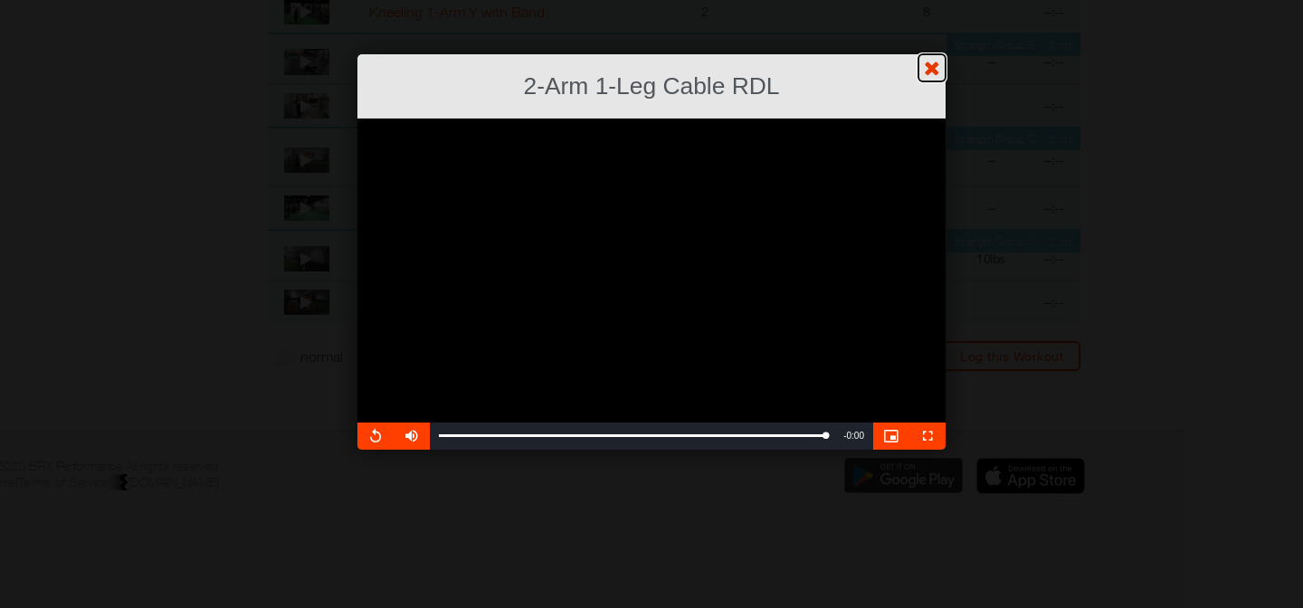
click at [928, 0] on link "?" at bounding box center [651, -1] width 1305 height 1
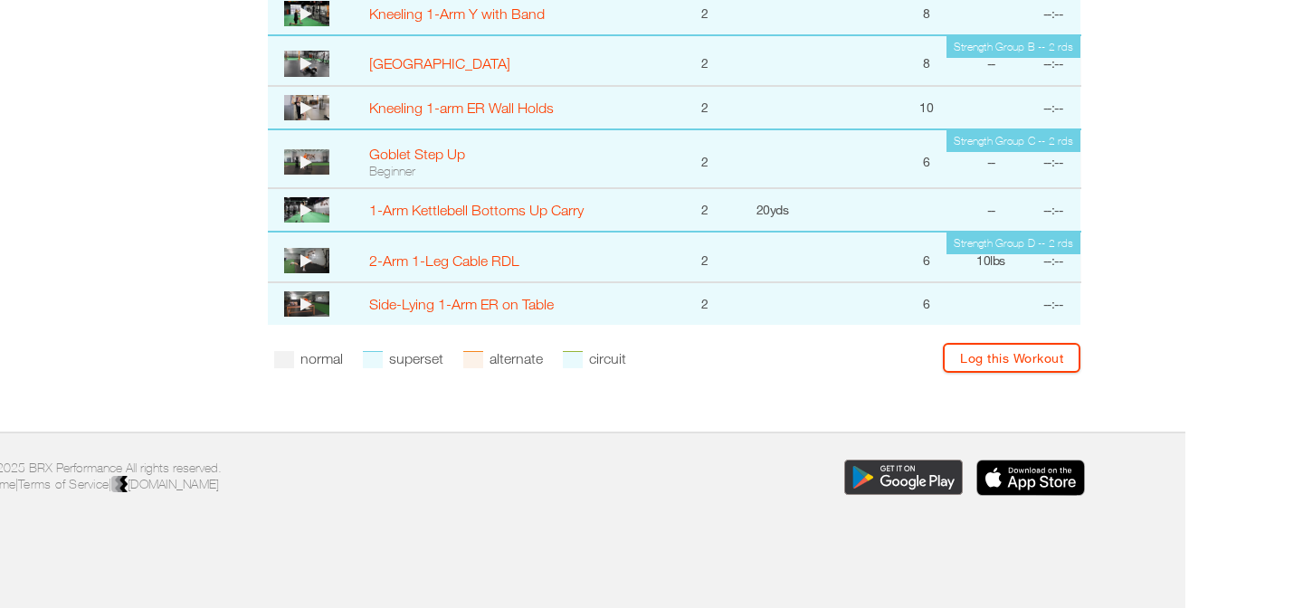
scroll to position [1616, 118]
click at [307, 307] on icon at bounding box center [306, 303] width 12 height 14
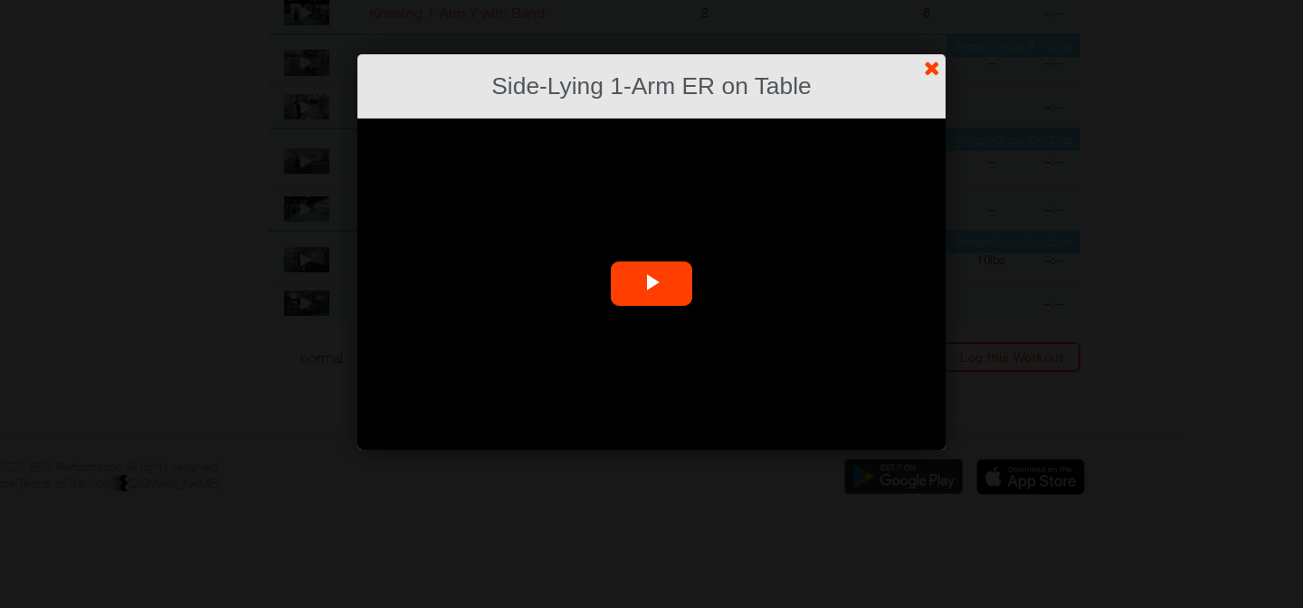
click at [652, 284] on span "Video Player" at bounding box center [652, 284] width 0 height 0
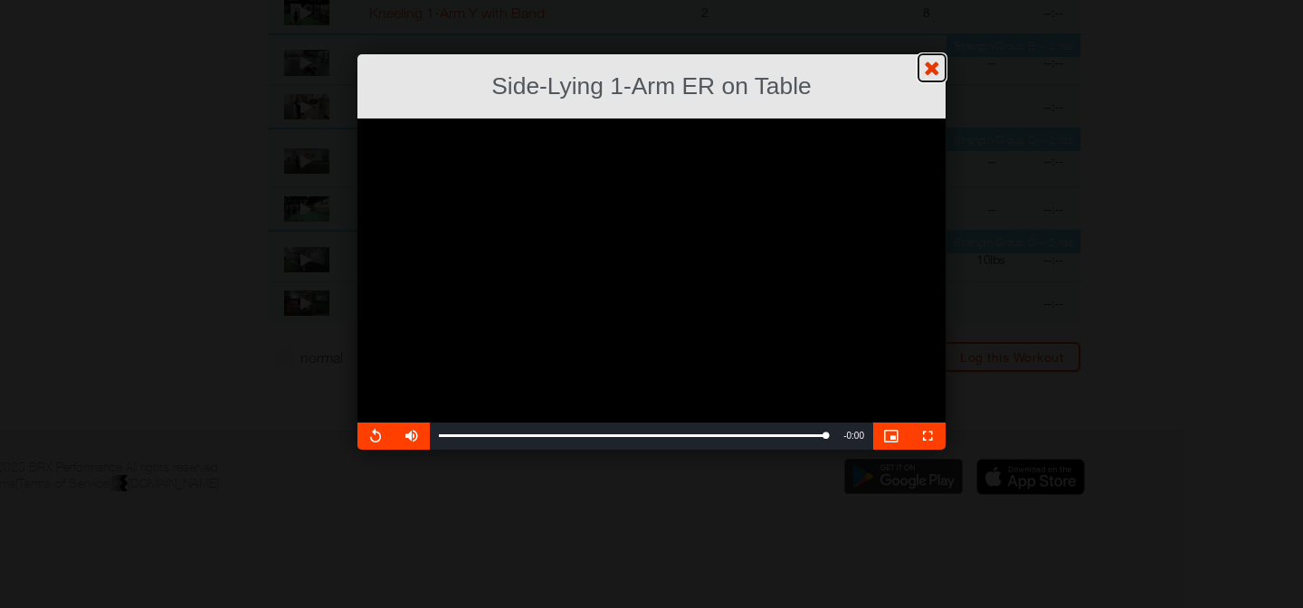
click at [928, 0] on link "?" at bounding box center [651, -1] width 1305 height 1
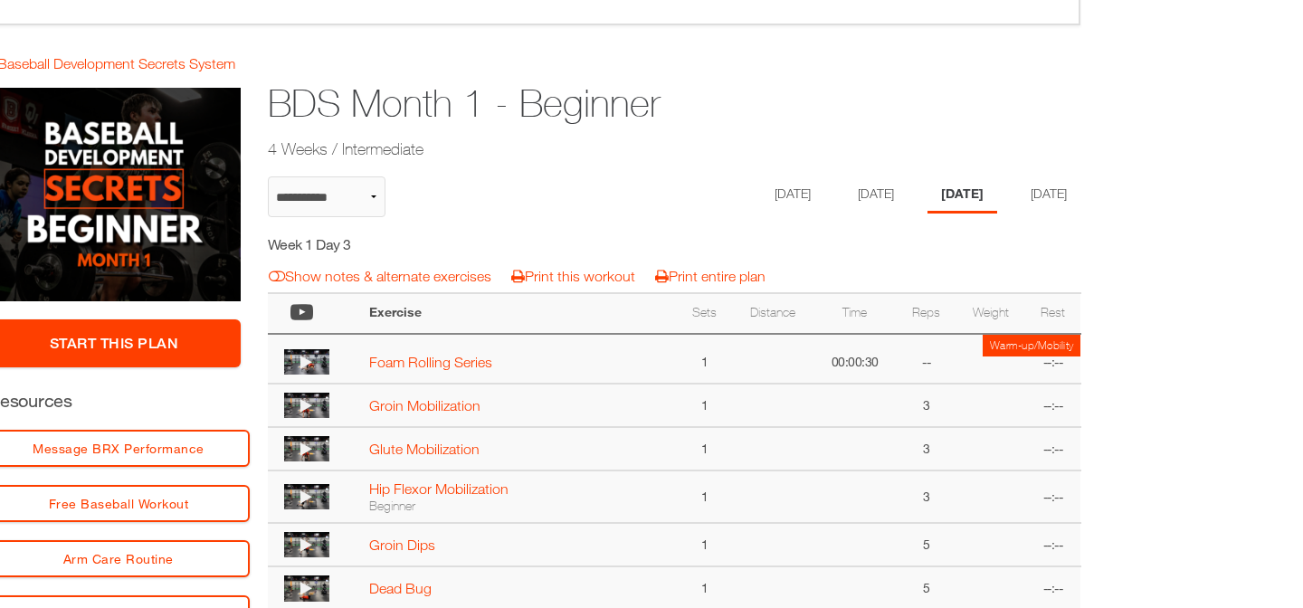
scroll to position [157, 118]
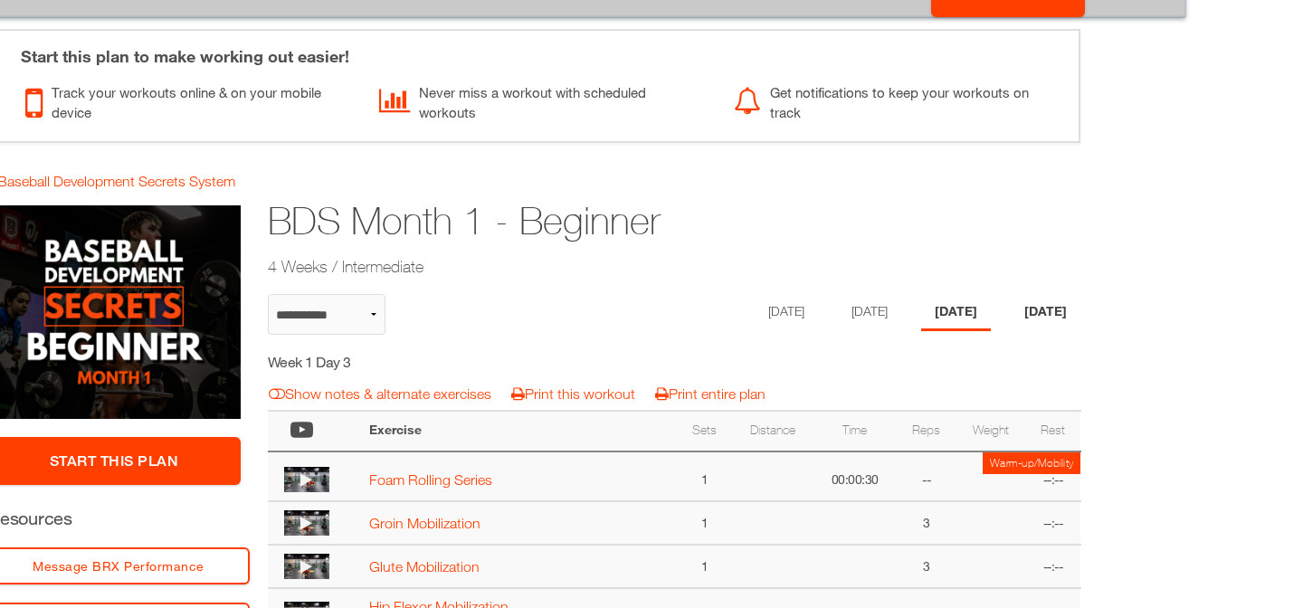
click at [1044, 309] on li "[DATE]" at bounding box center [1046, 312] width 70 height 37
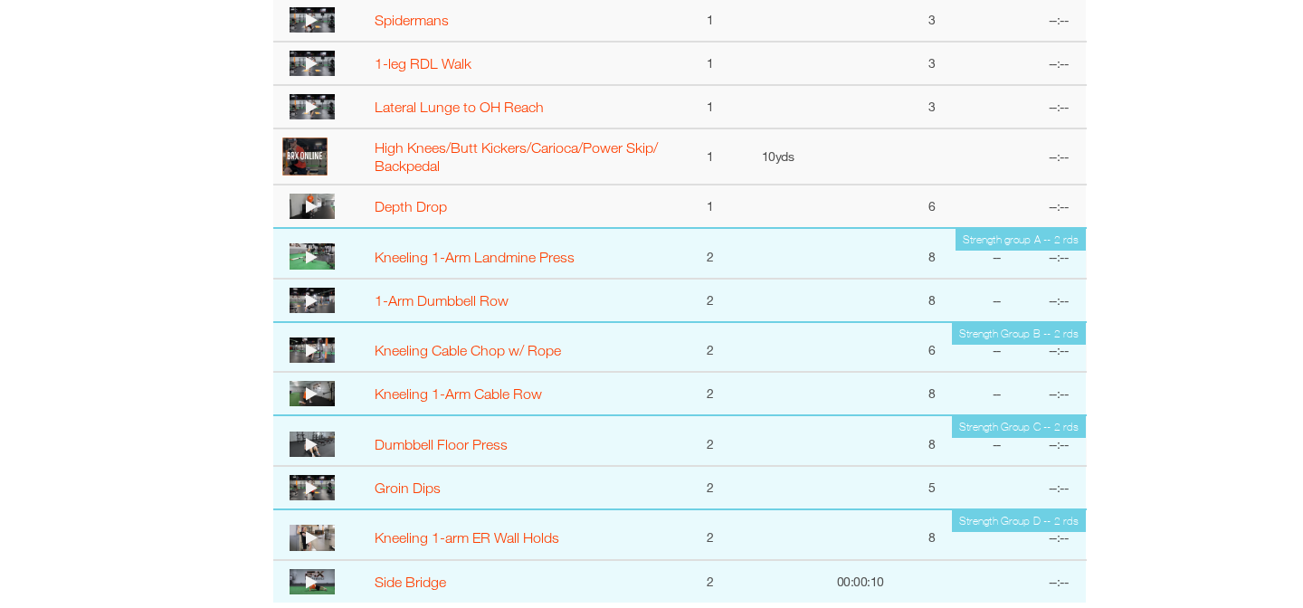
scroll to position [1070, 112]
click at [312, 211] on icon at bounding box center [312, 207] width 12 height 14
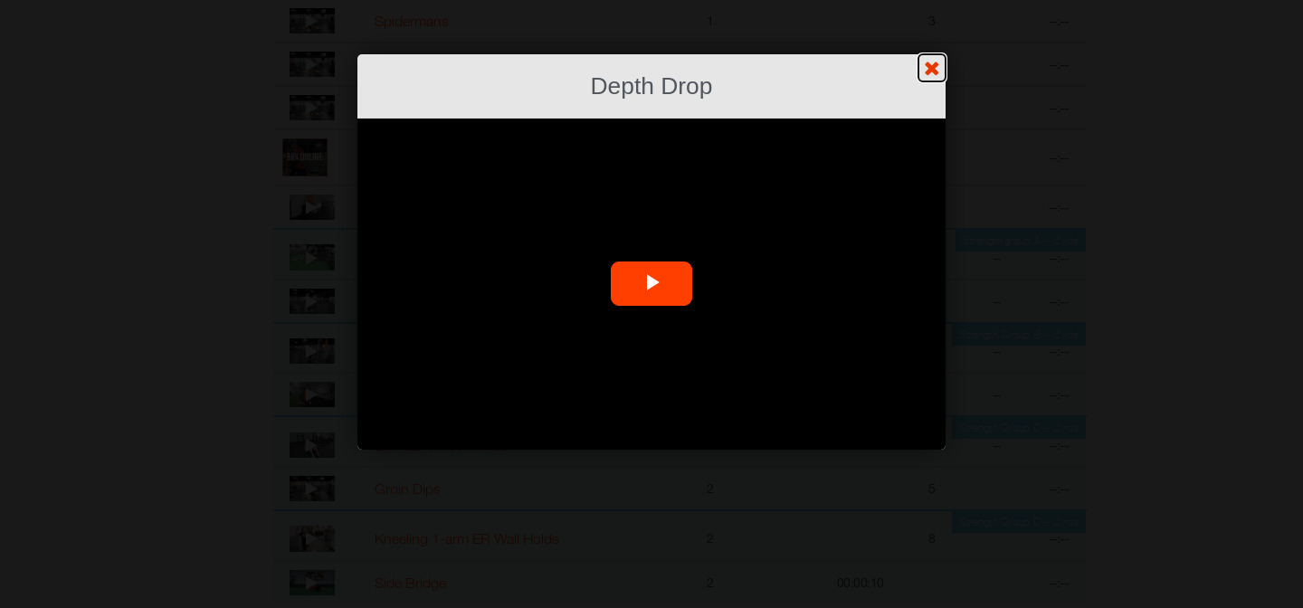
click at [936, 0] on link "?" at bounding box center [651, -1] width 1305 height 1
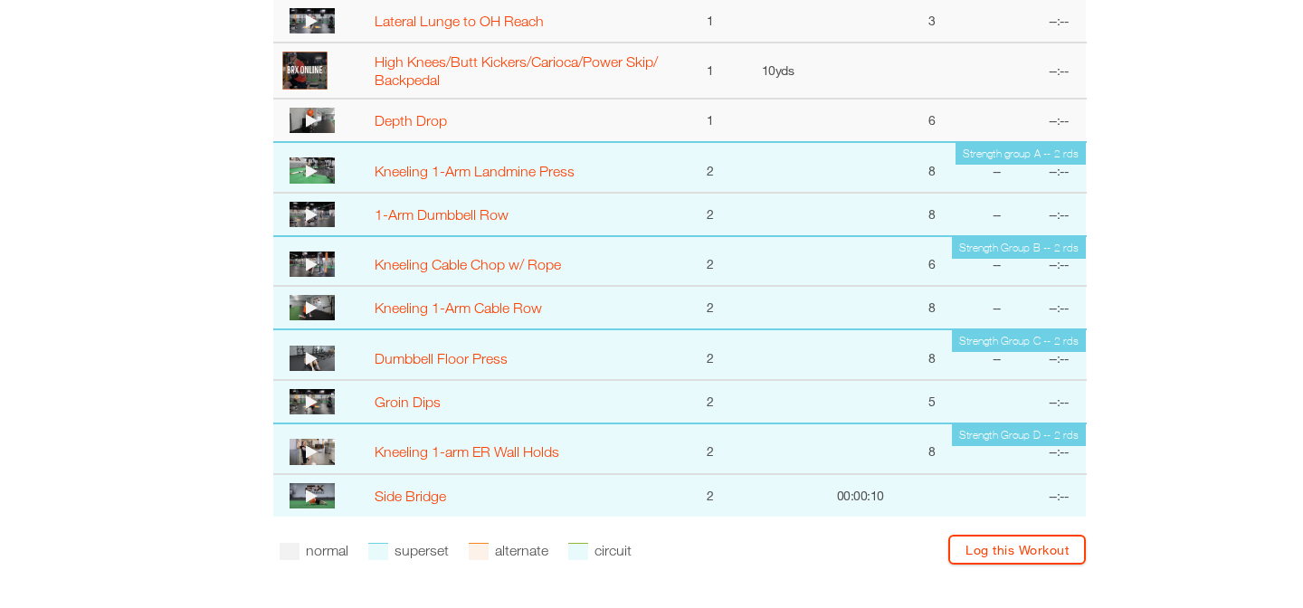
scroll to position [1145, 112]
